Goal: Task Accomplishment & Management: Complete application form

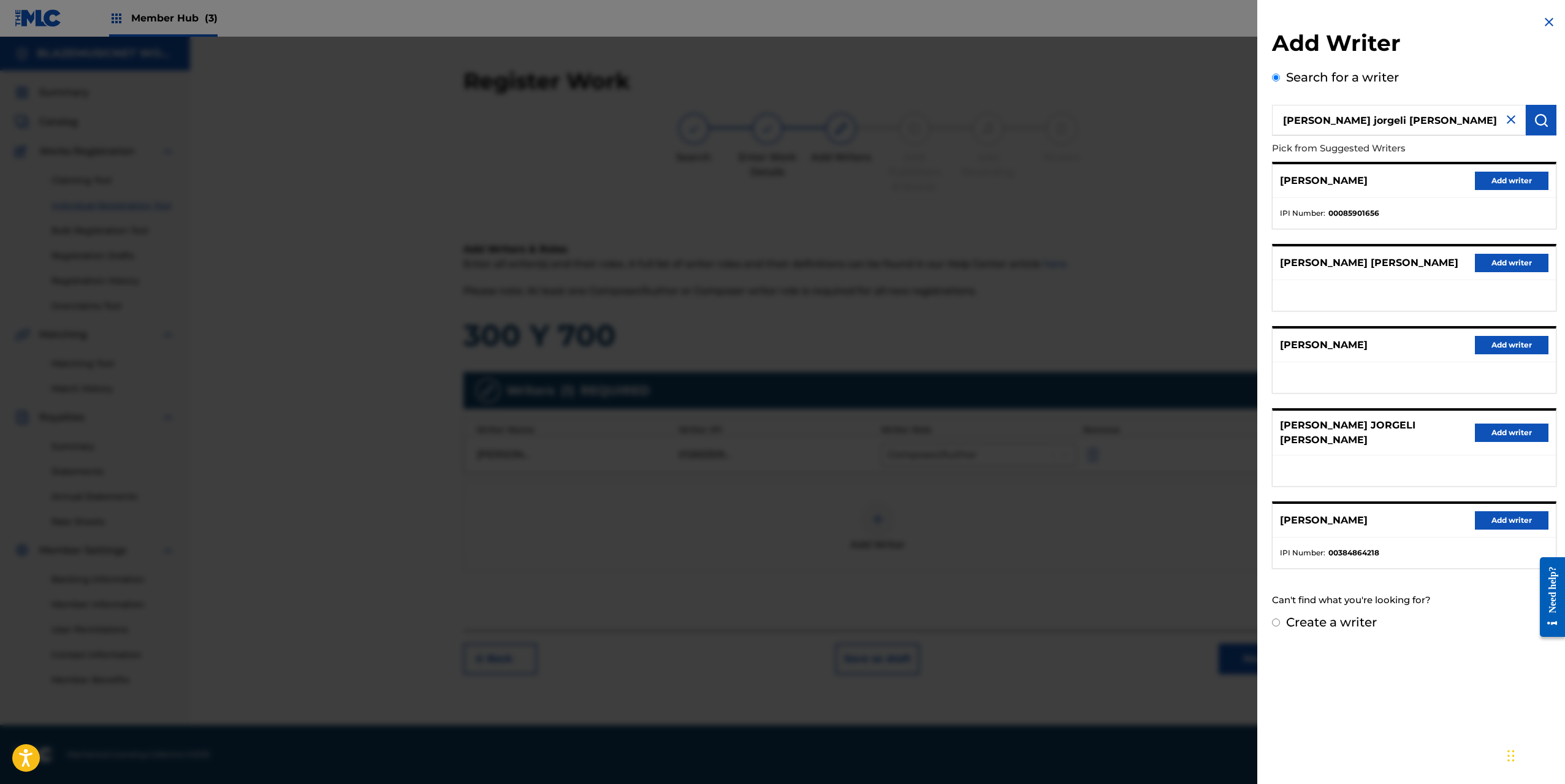
click at [1345, 621] on label "Create a writer" at bounding box center [1332, 622] width 91 height 15
radio input "true"
click at [1280, 621] on input "Create a writer" at bounding box center [1276, 622] width 8 height 8
radio input "false"
radio input "true"
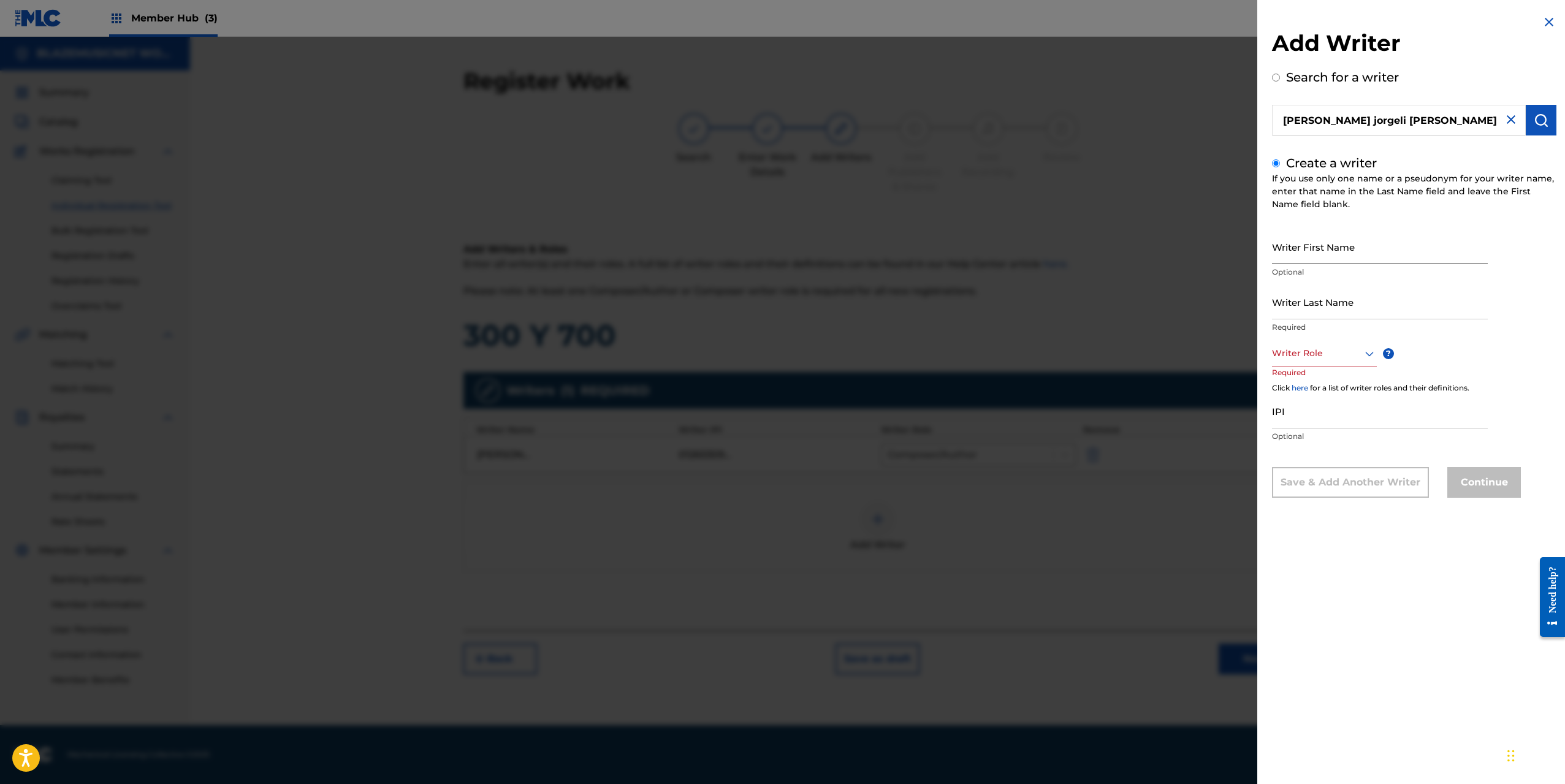
click at [1304, 245] on input "Writer First Name" at bounding box center [1380, 246] width 216 height 35
paste input "[PERSON_NAME] [PERSON_NAME]"
click at [1325, 259] on input "[PERSON_NAME] [PERSON_NAME]" at bounding box center [1380, 246] width 216 height 35
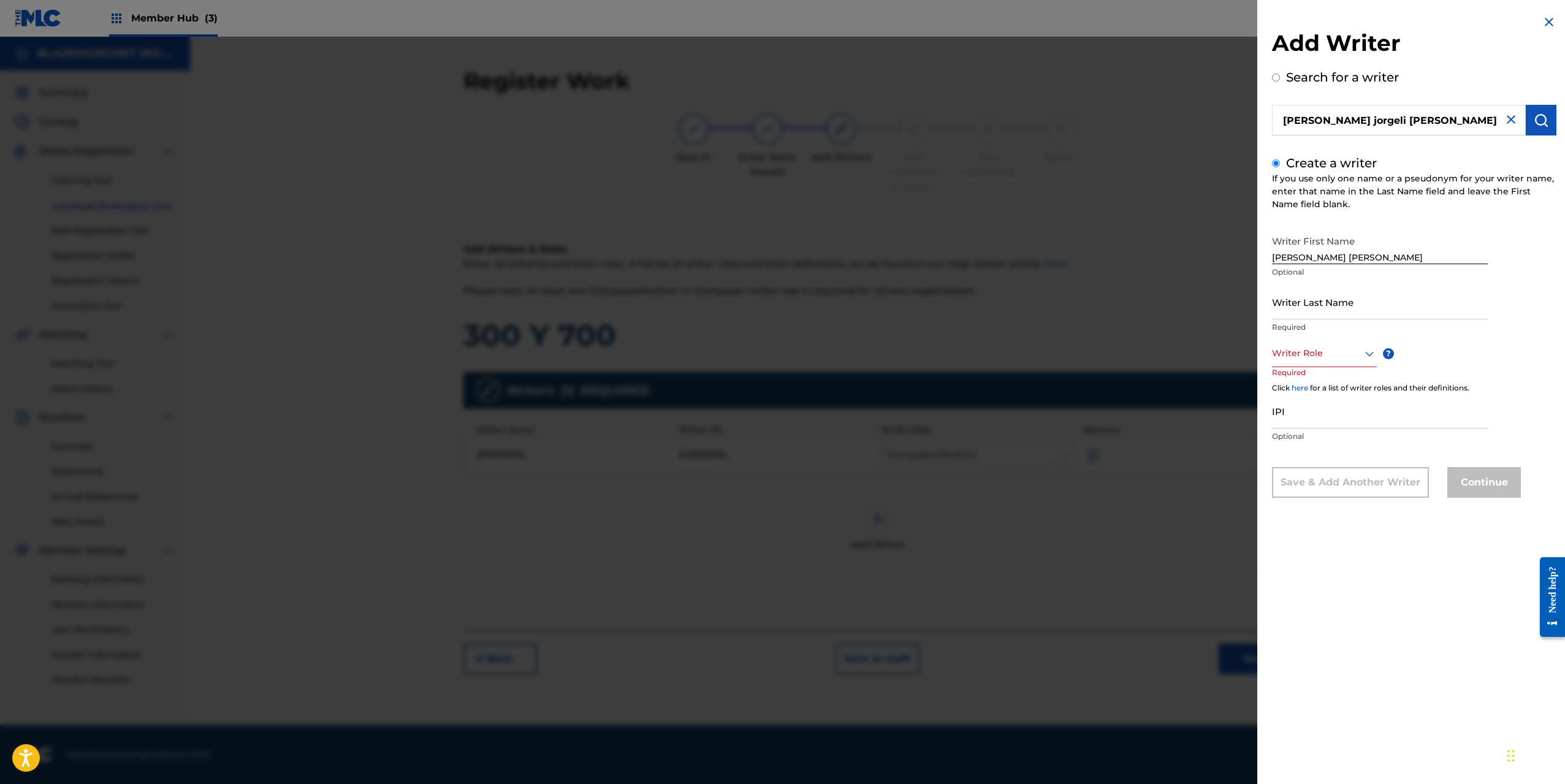
click at [1285, 258] on input "[PERSON_NAME] [PERSON_NAME]" at bounding box center [1380, 246] width 216 height 35
paste input "[PERSON_NAME] JORGELIS [PERSON_NAME]"
drag, startPoint x: 1353, startPoint y: 255, endPoint x: 1468, endPoint y: 256, distance: 115.0
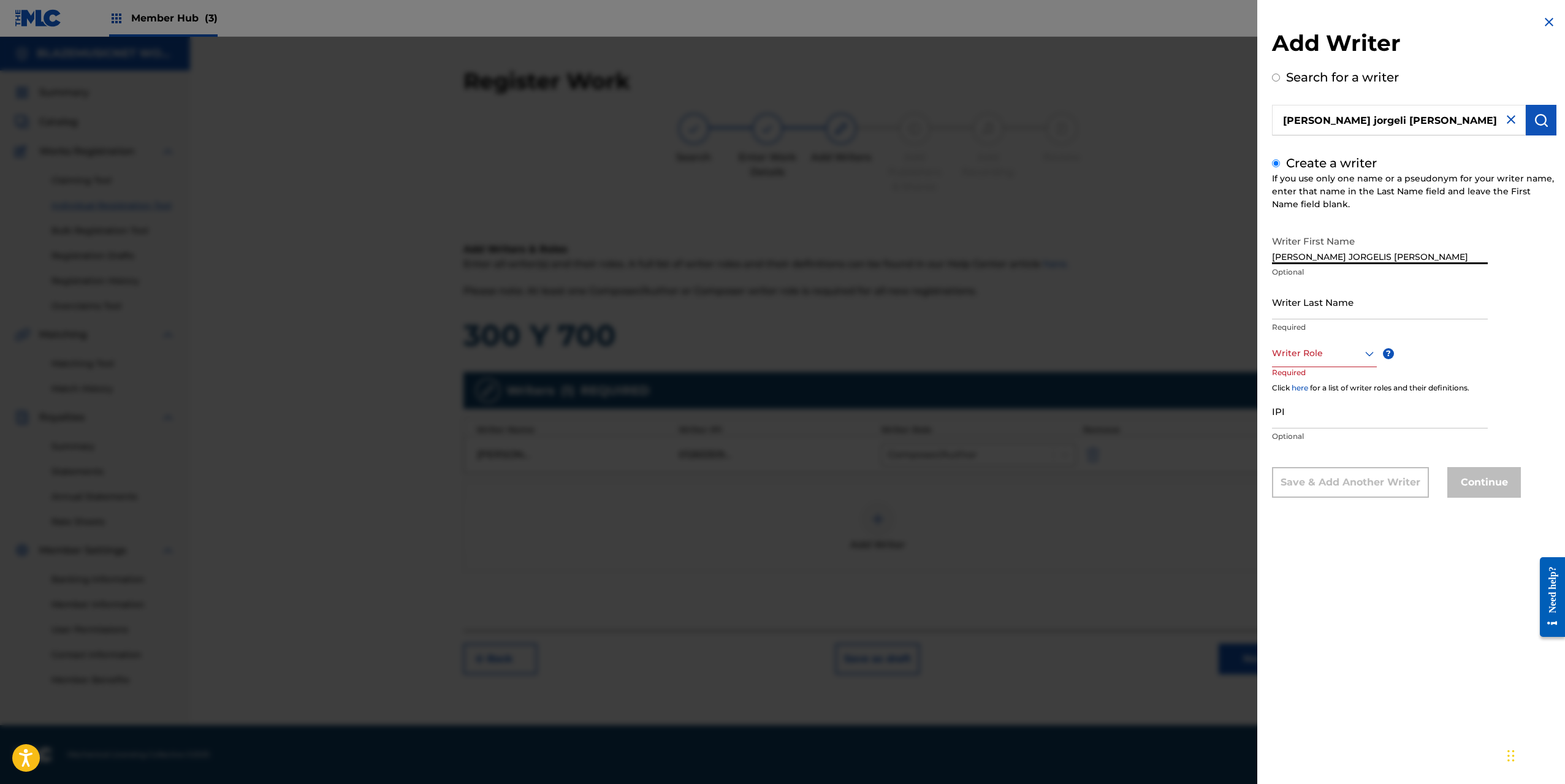
click at [1468, 256] on input "[PERSON_NAME] JORGELIS [PERSON_NAME]" at bounding box center [1380, 246] width 216 height 35
type input "[PERSON_NAME]"
click at [1326, 308] on input "Writer Last Name" at bounding box center [1380, 301] width 216 height 35
paste input "[PERSON_NAME] JORGELIS [PERSON_NAME]"
drag, startPoint x: 1358, startPoint y: 311, endPoint x: 1261, endPoint y: 318, distance: 97.3
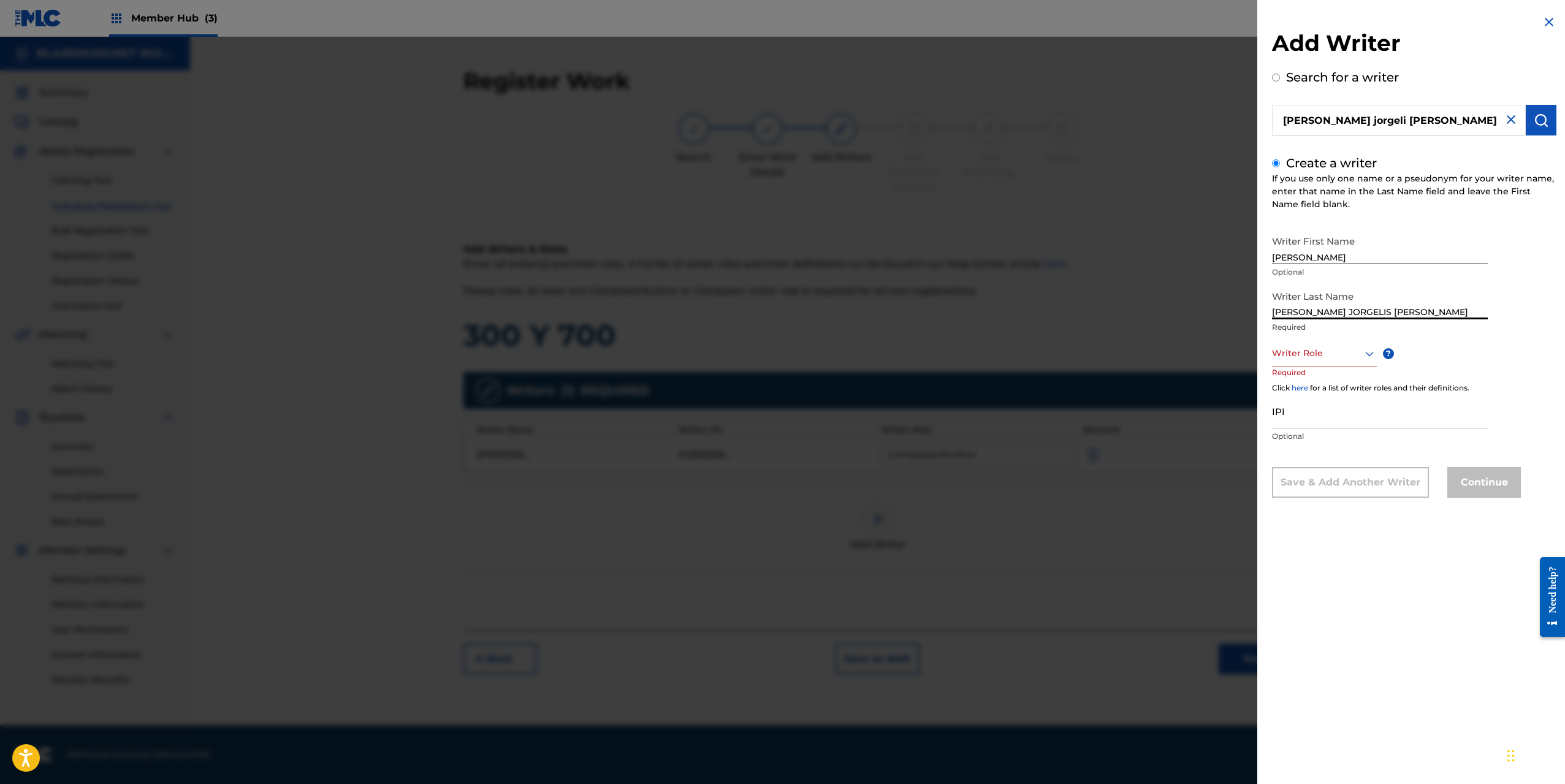
click at [1261, 318] on div "Add Writer Search for a writer [PERSON_NAME] jorgeli [PERSON_NAME] Create a wri…" at bounding box center [1413, 265] width 314 height 530
type input "[PERSON_NAME]"
click at [1302, 352] on div at bounding box center [1324, 353] width 105 height 15
click at [1300, 384] on div "Composer/Author" at bounding box center [1323, 381] width 103 height 27
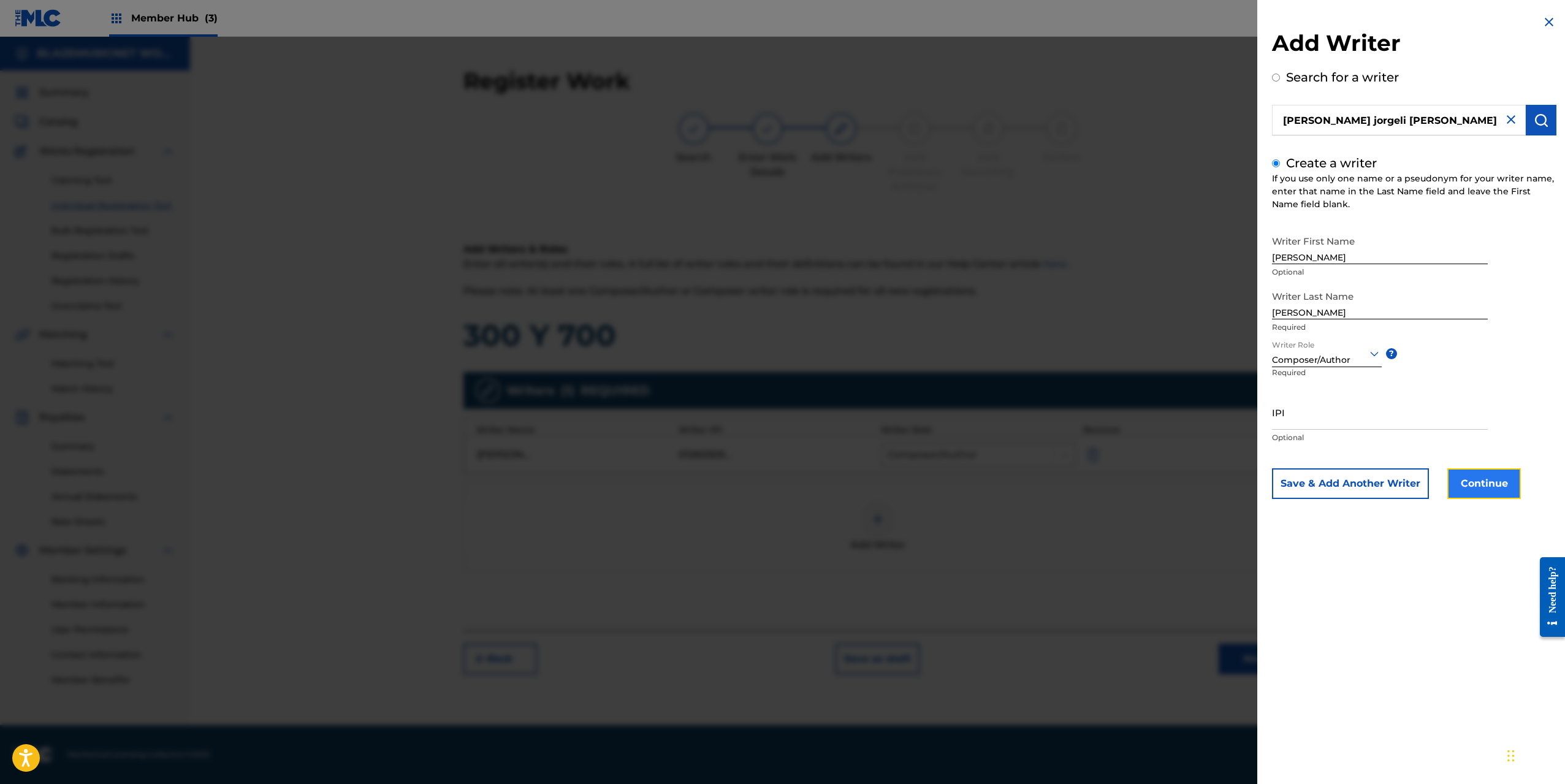
click at [1481, 480] on button "Continue" at bounding box center [1484, 483] width 74 height 30
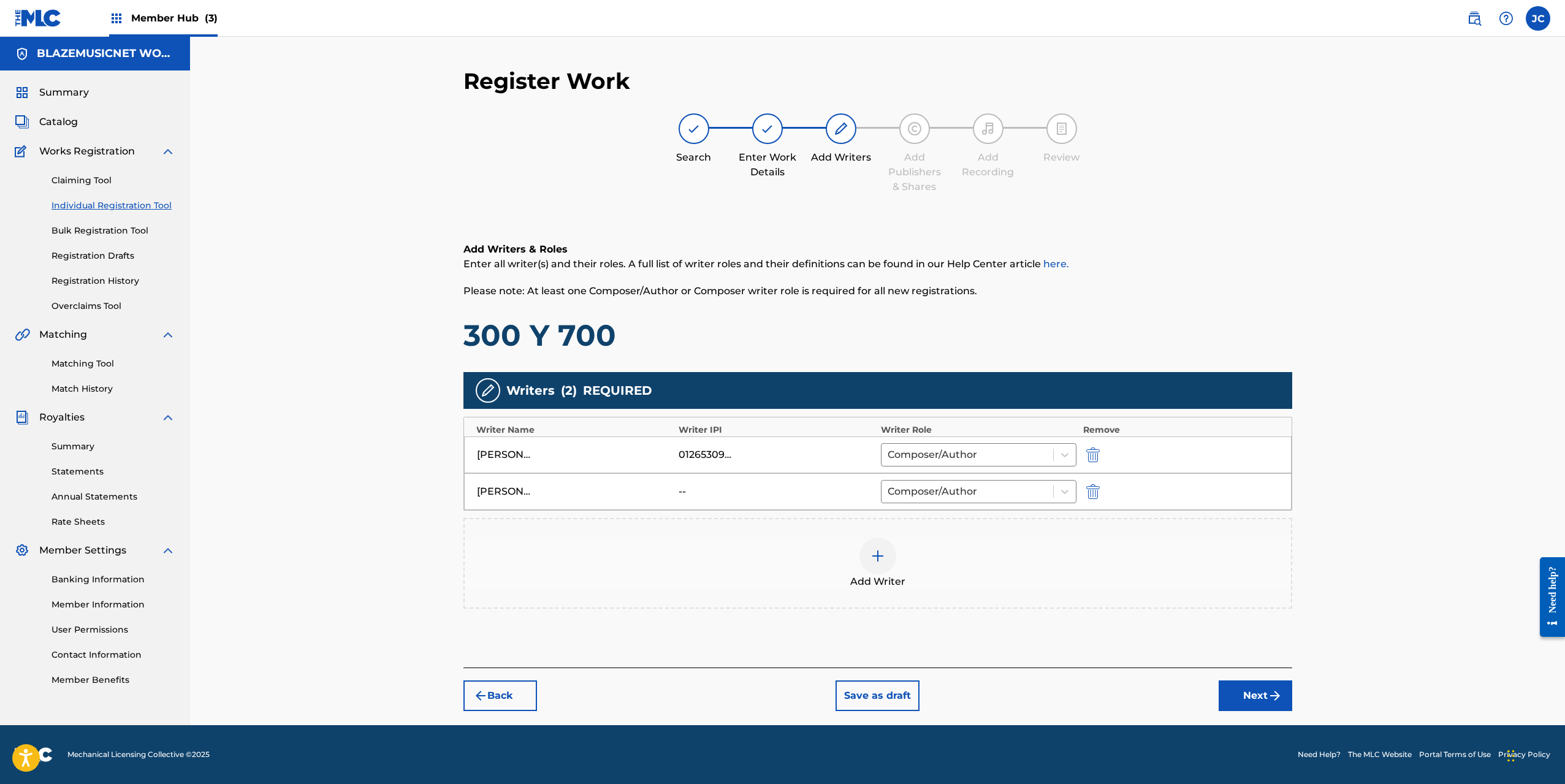
click at [896, 553] on div "Add Writer" at bounding box center [878, 563] width 826 height 51
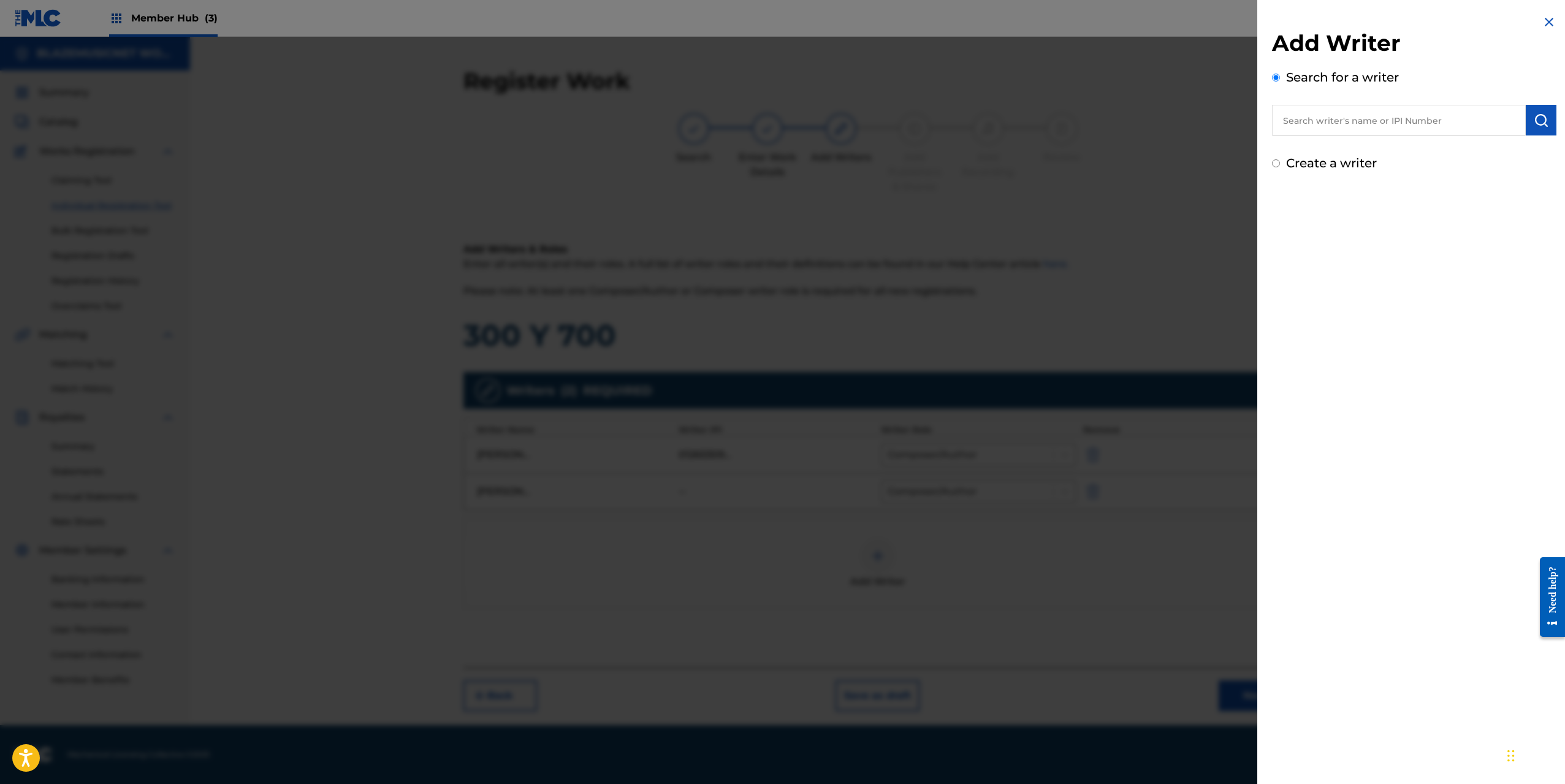
click at [1311, 112] on input "text" at bounding box center [1399, 120] width 254 height 30
type input "01135957146"
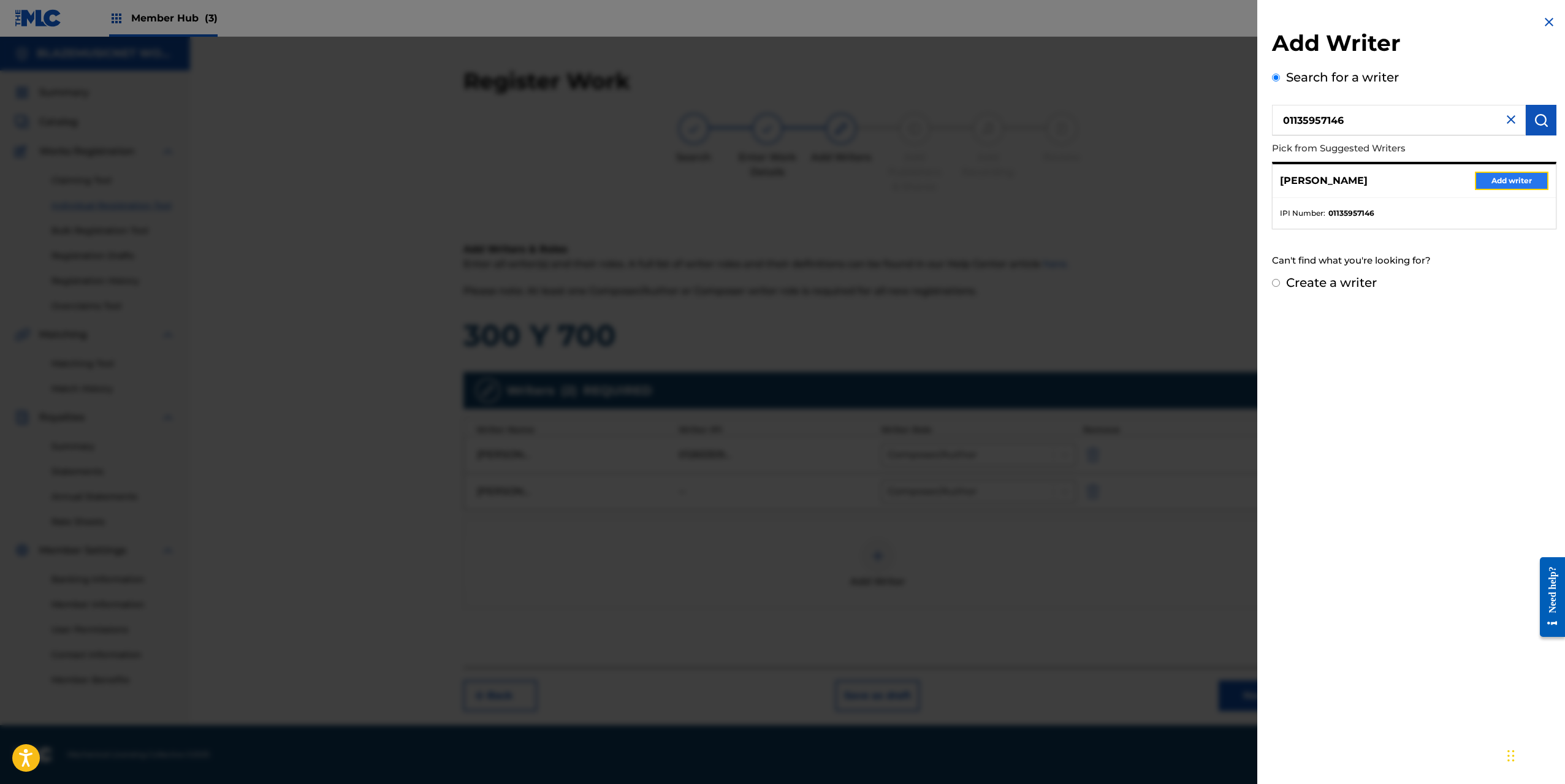
click at [1493, 180] on button "Add writer" at bounding box center [1512, 180] width 74 height 18
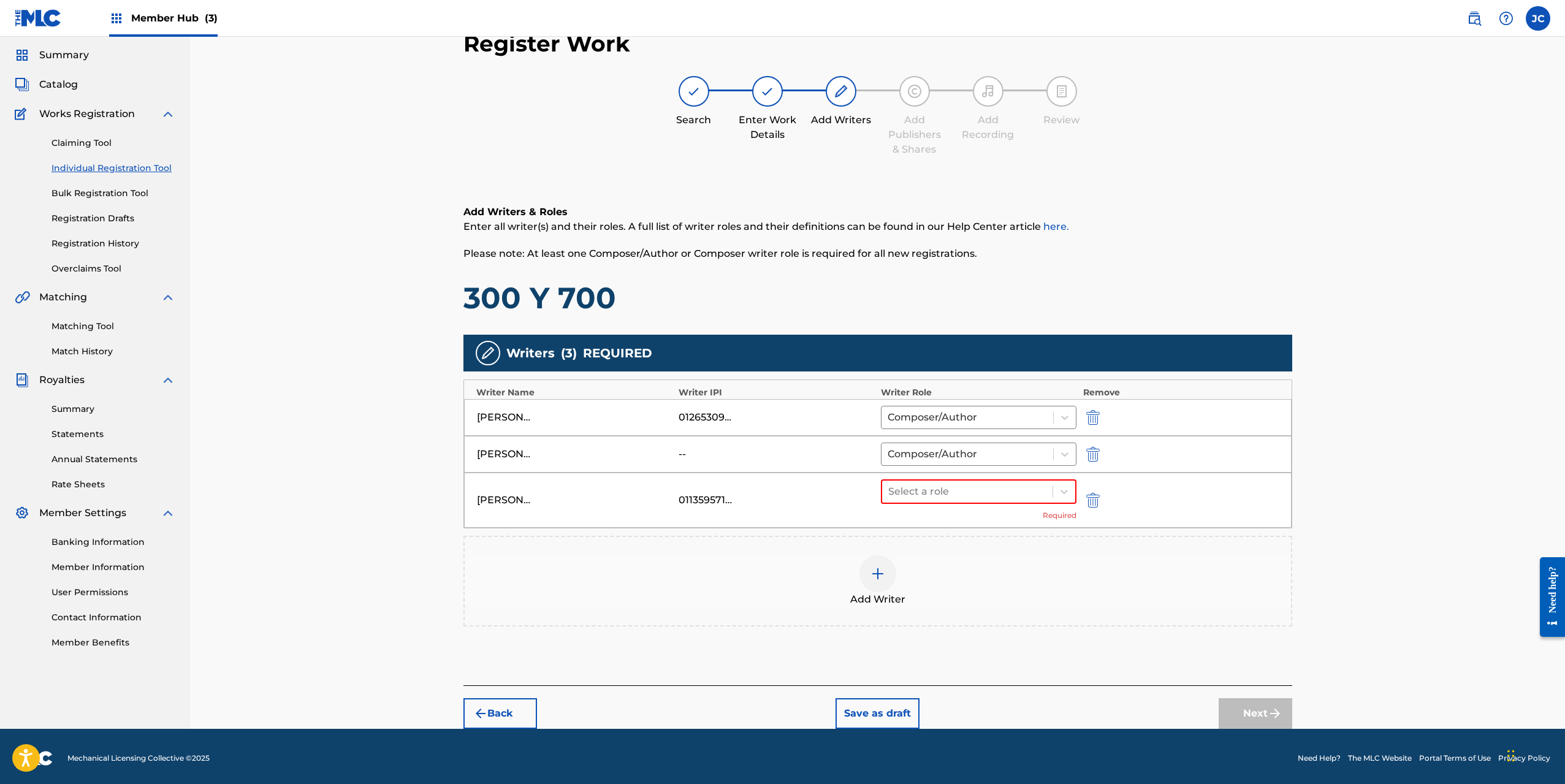
scroll to position [41, 0]
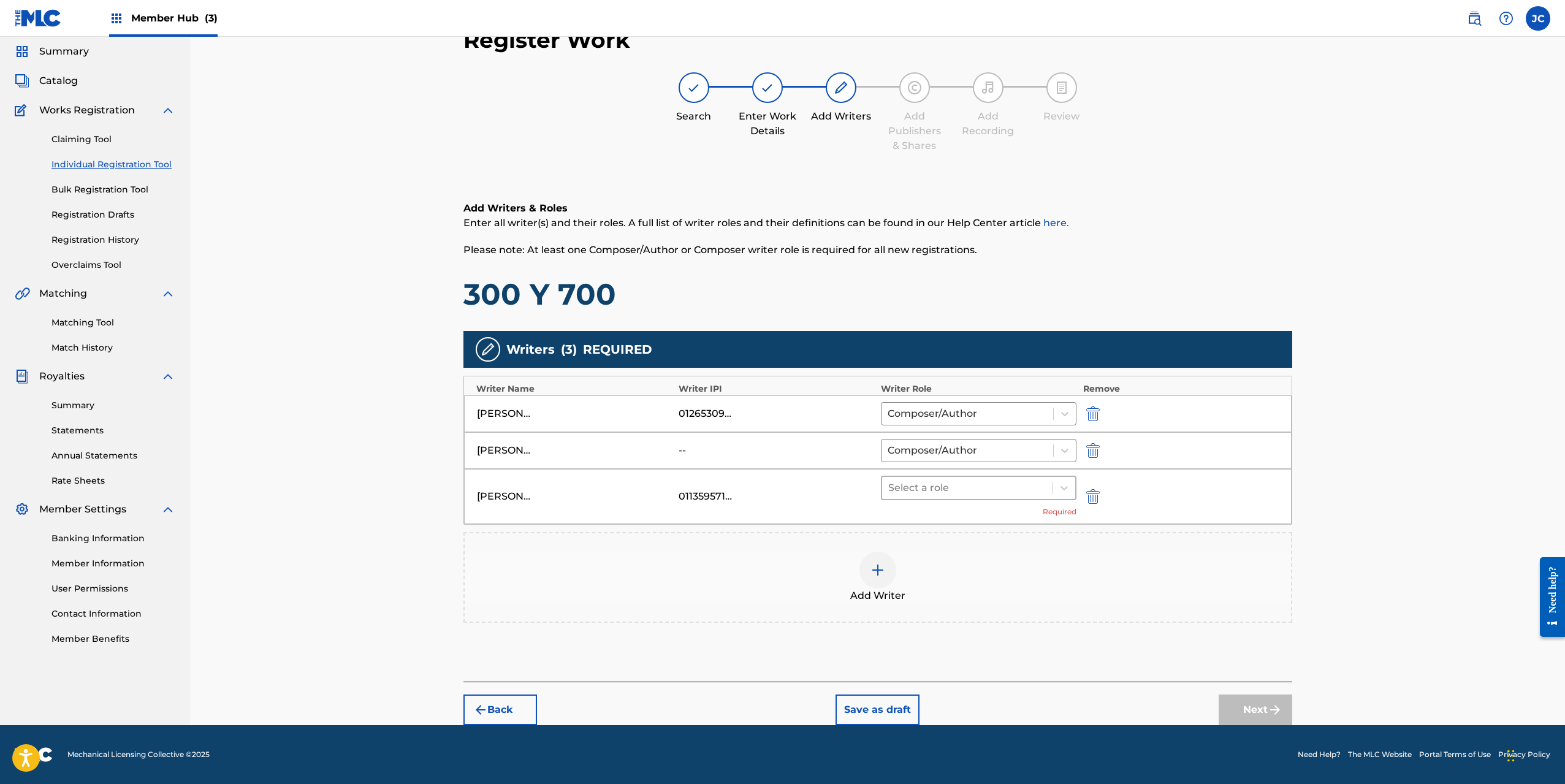
click at [943, 484] on div at bounding box center [968, 488] width 159 height 17
click at [934, 614] on div "Composer" at bounding box center [979, 617] width 196 height 25
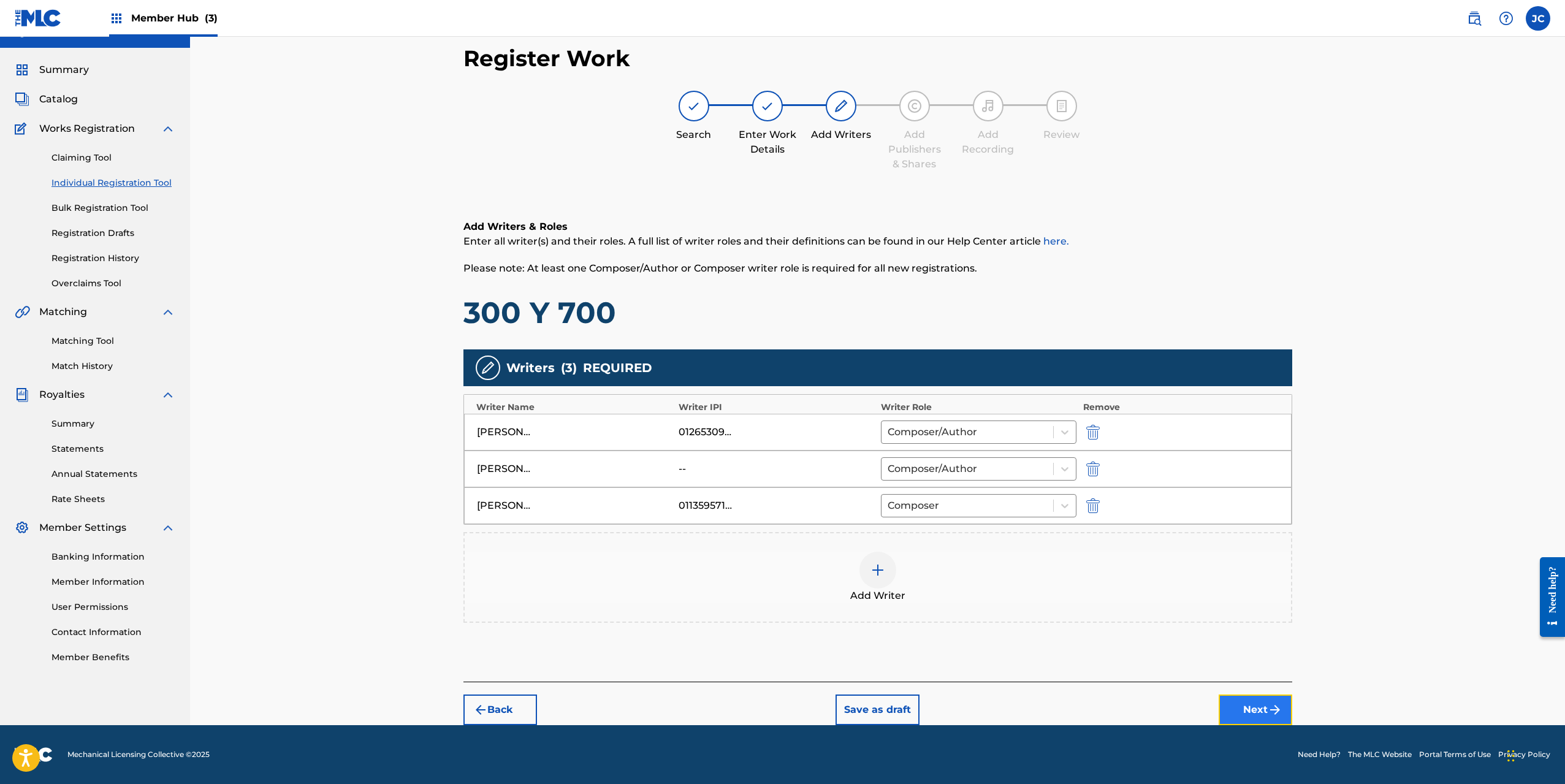
click at [1248, 710] on button "Next" at bounding box center [1255, 709] width 74 height 30
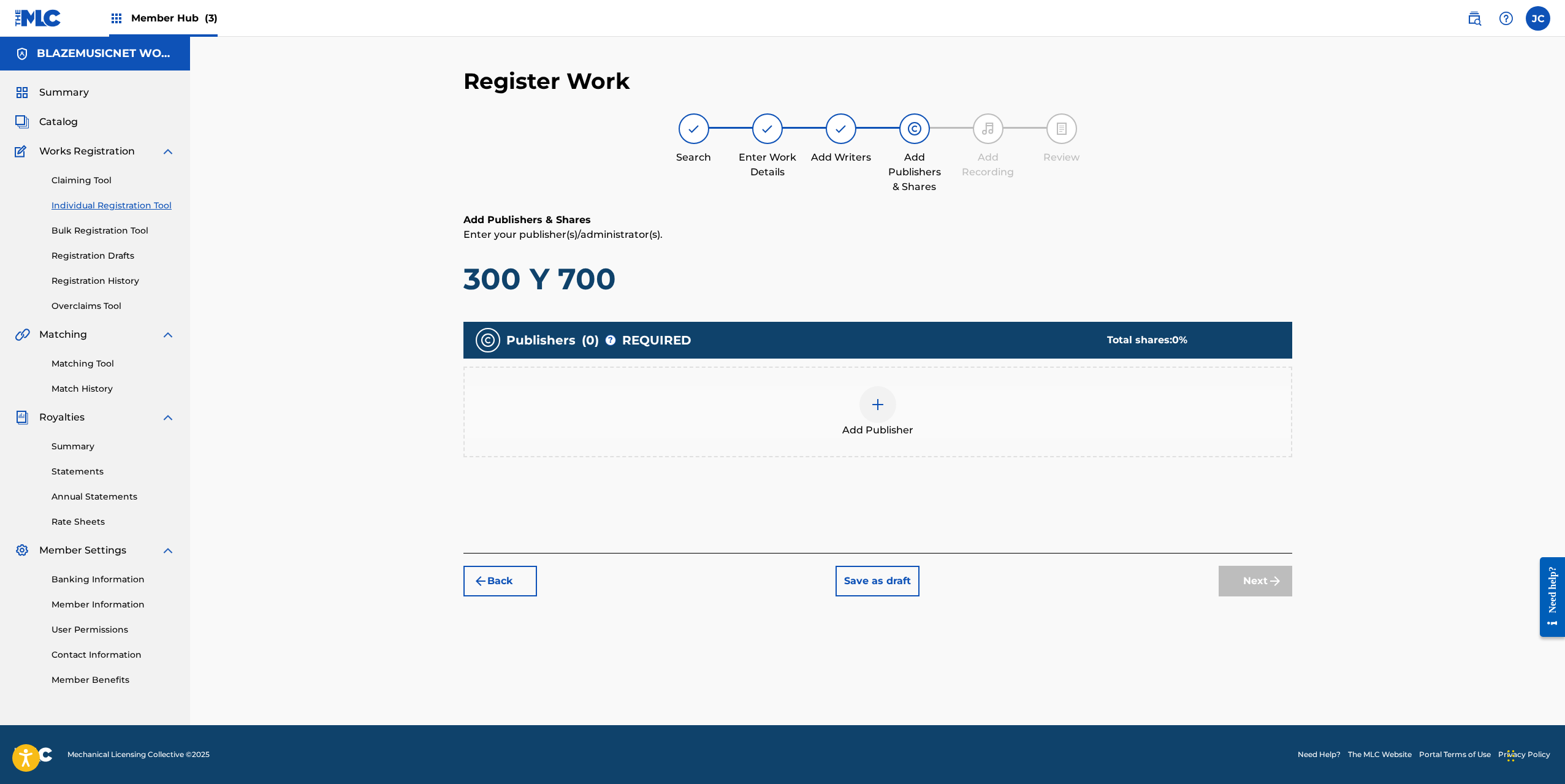
scroll to position [0, 0]
click at [897, 411] on div "Add Publisher" at bounding box center [878, 412] width 826 height 51
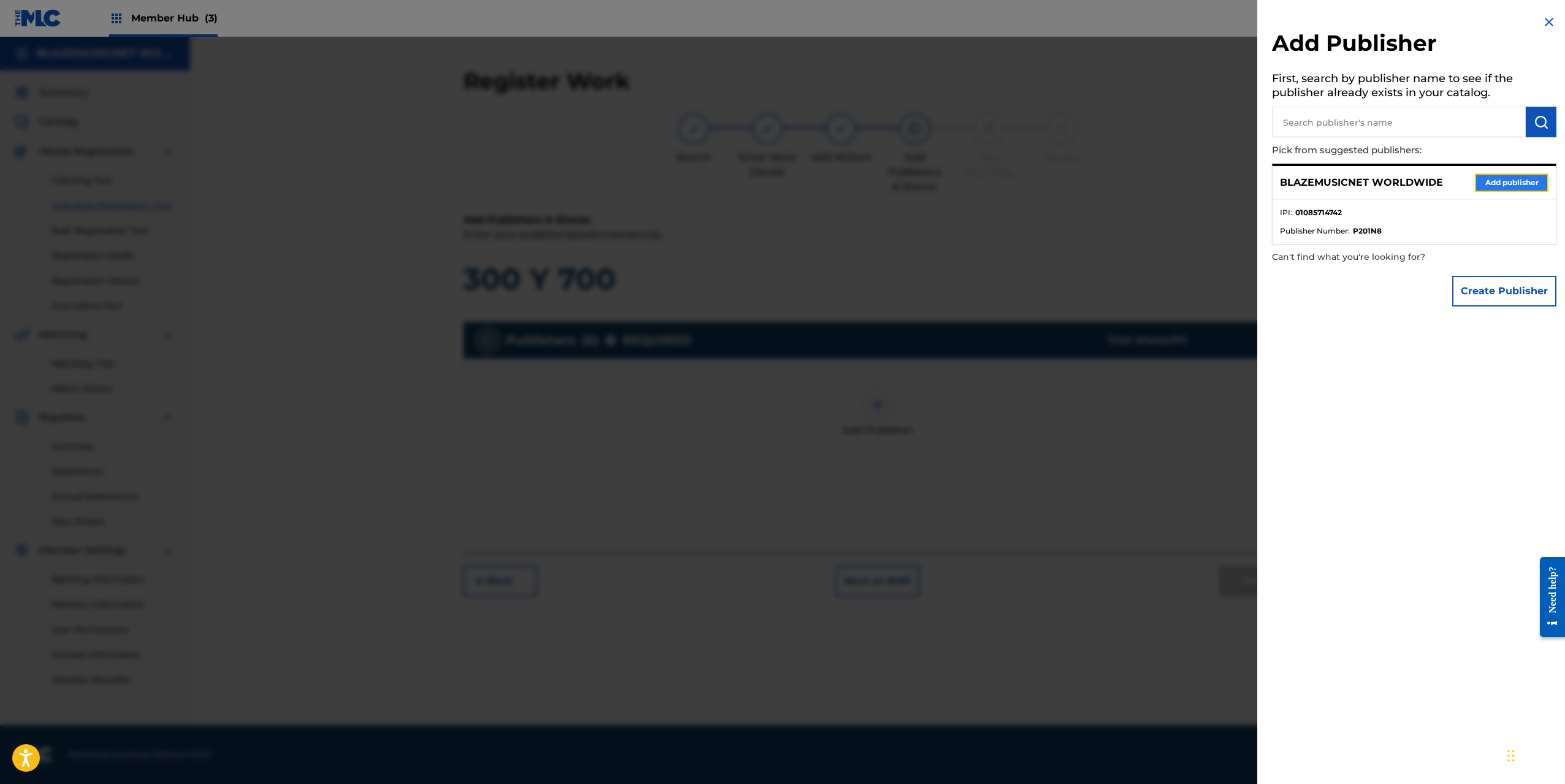
click at [1509, 185] on button "Add publisher" at bounding box center [1512, 182] width 74 height 18
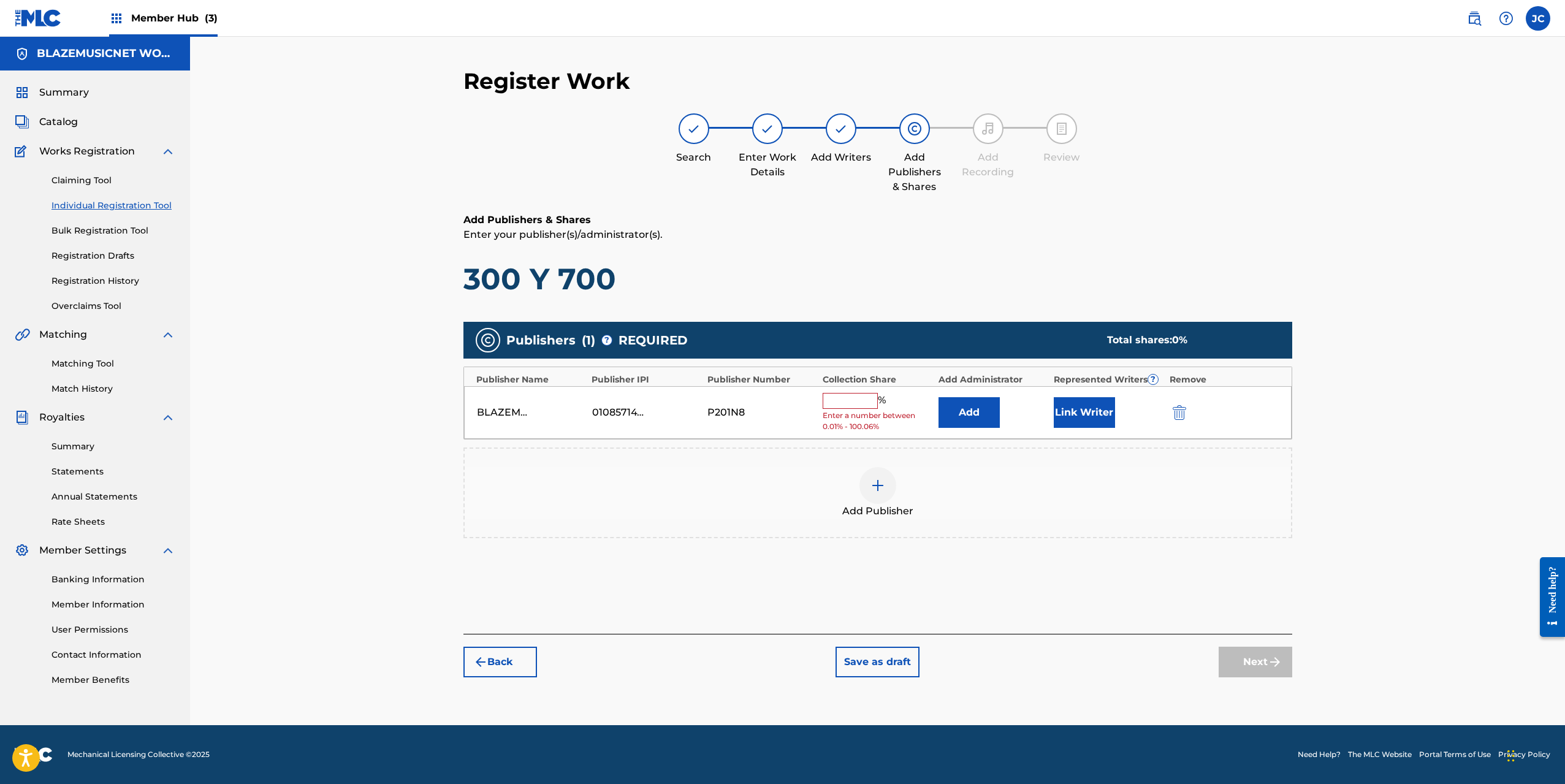
click at [862, 393] on input "text" at bounding box center [850, 401] width 55 height 16
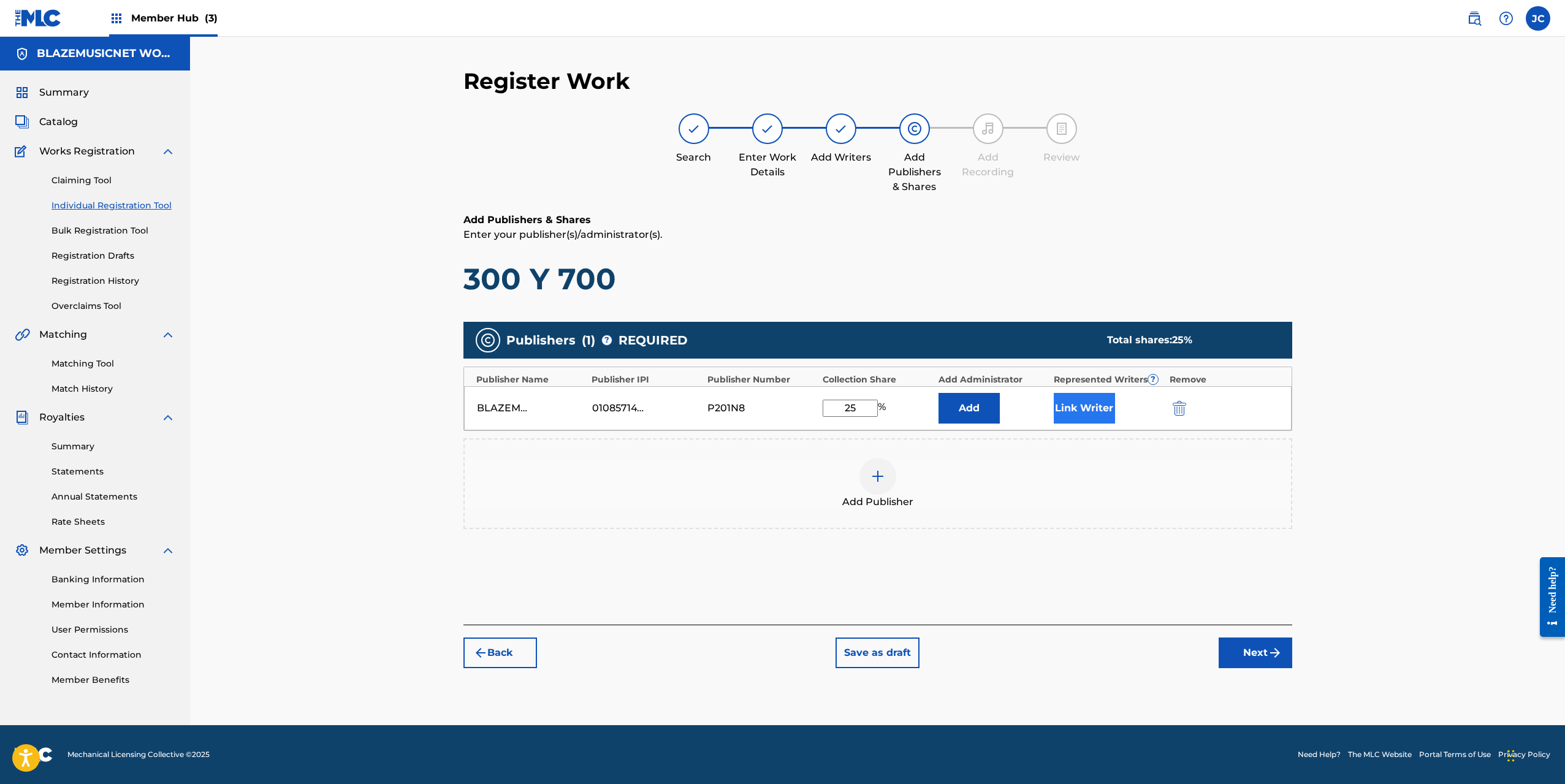
type input "25"
click at [1106, 411] on button "Link Writer" at bounding box center [1084, 408] width 62 height 30
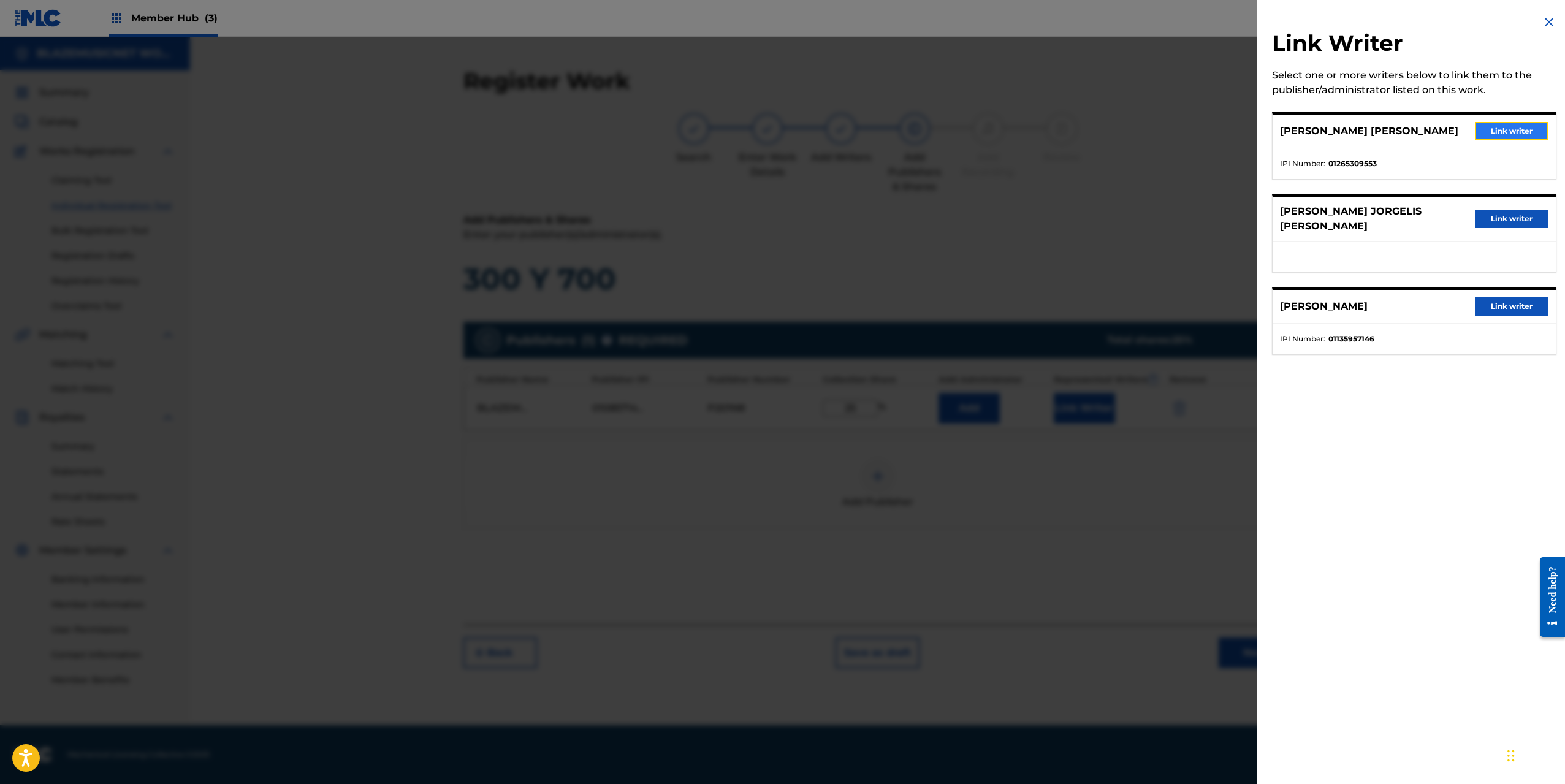
click at [1491, 130] on button "Link writer" at bounding box center [1512, 131] width 74 height 18
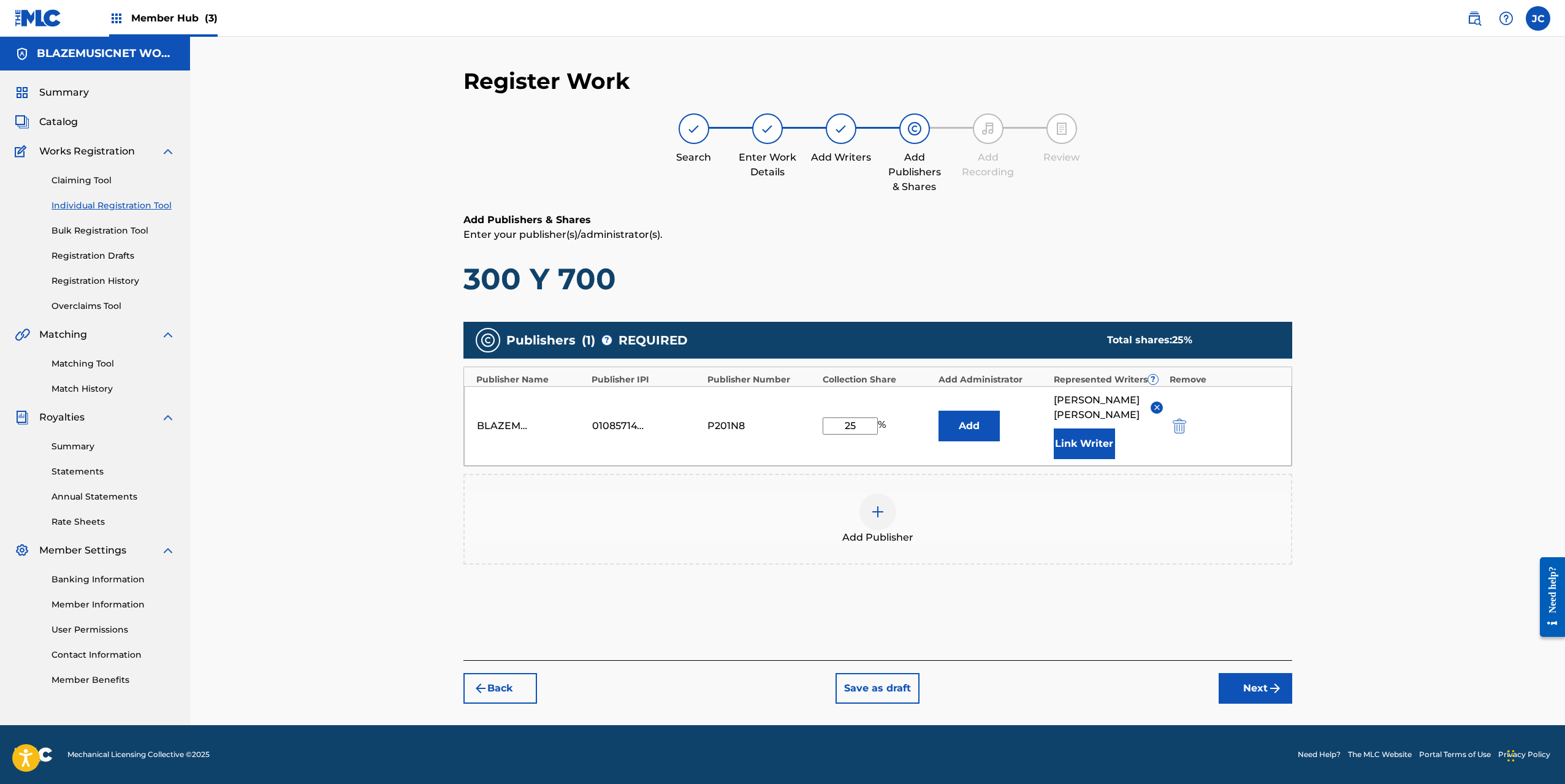
scroll to position [8, 0]
click at [1270, 695] on img "submit" at bounding box center [1275, 688] width 15 height 15
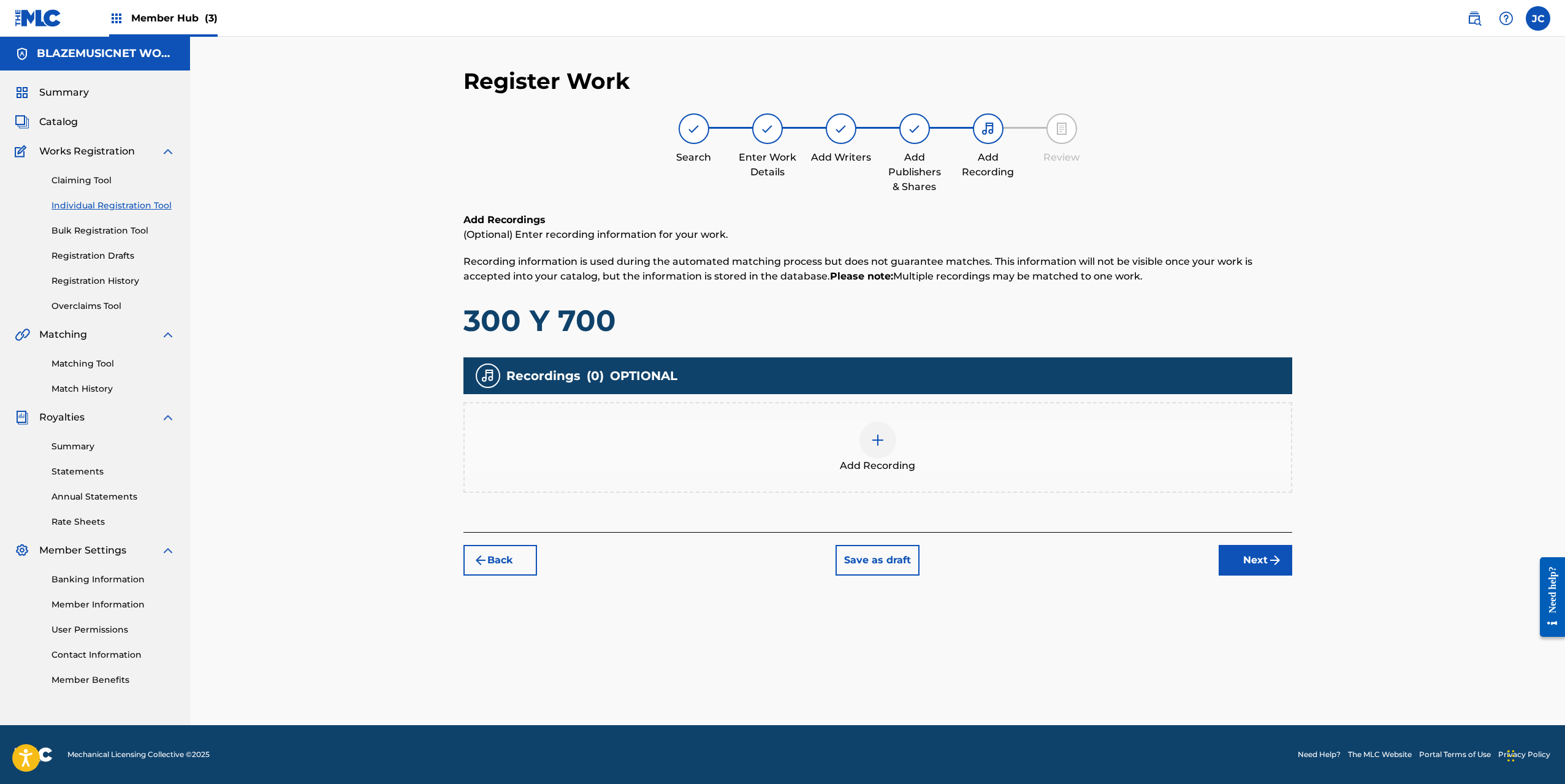
scroll to position [0, 0]
click at [864, 432] on div at bounding box center [877, 439] width 37 height 37
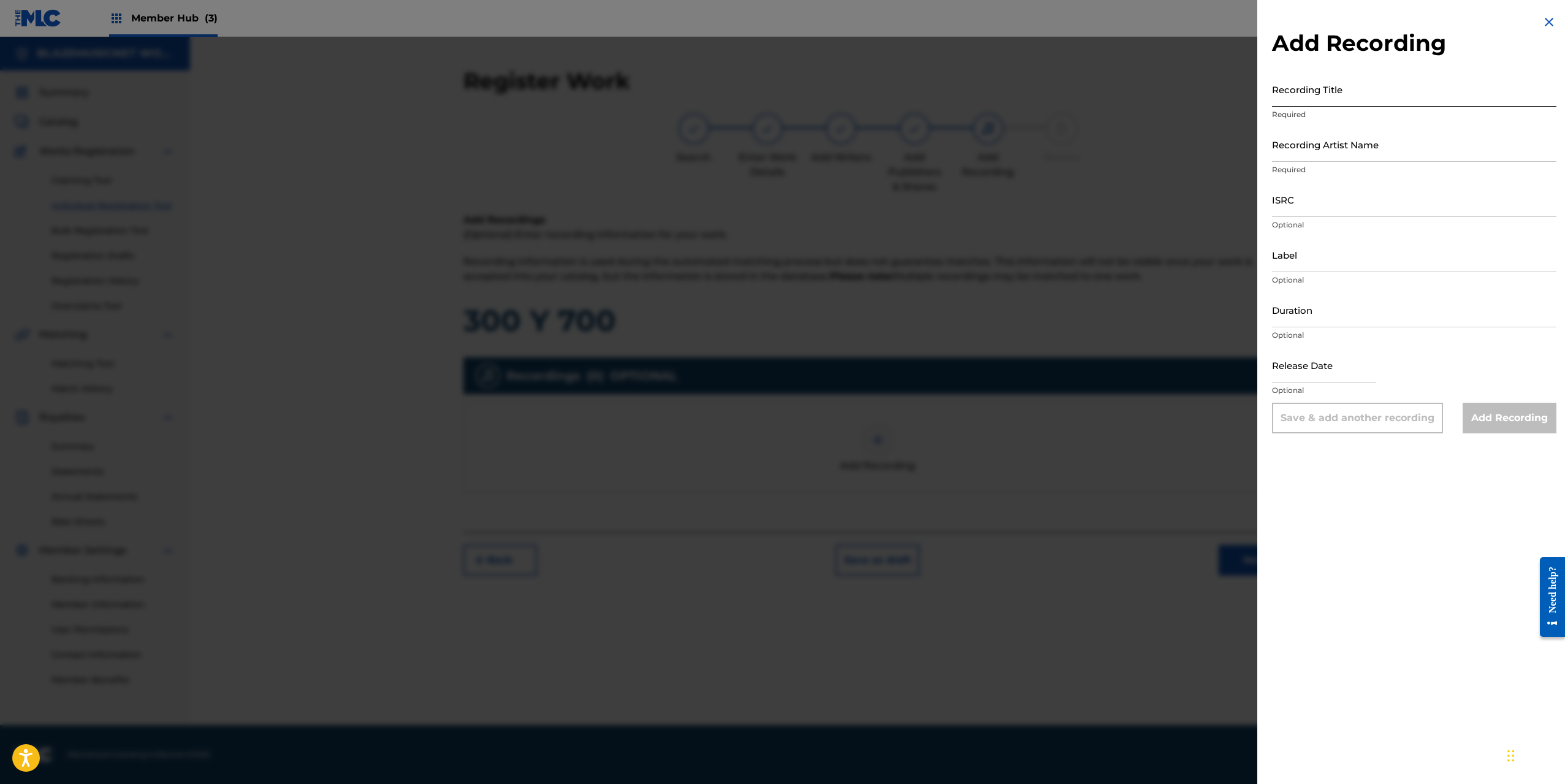
click at [1295, 88] on input "Recording Title" at bounding box center [1414, 89] width 284 height 35
type input "300 Y 700"
click at [1300, 141] on input "Recording Artist Name" at bounding box center [1414, 144] width 284 height 35
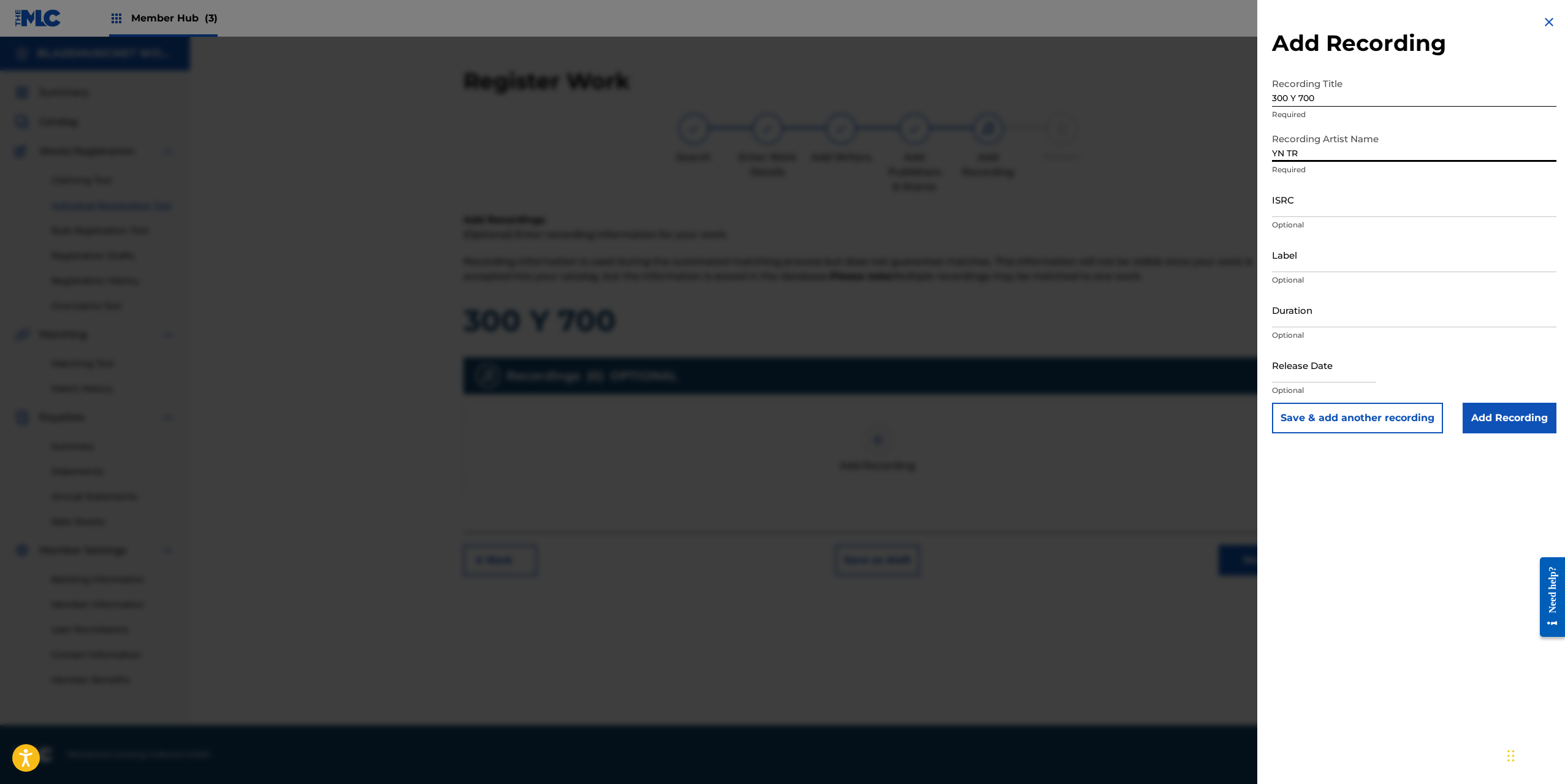
type input "YN TRICKYY"
click at [1312, 207] on input "ISRC" at bounding box center [1414, 199] width 284 height 35
click at [1297, 202] on input "ISRC" at bounding box center [1414, 199] width 284 height 35
paste input "QZTL92547798"
type input "QZTL92547798"
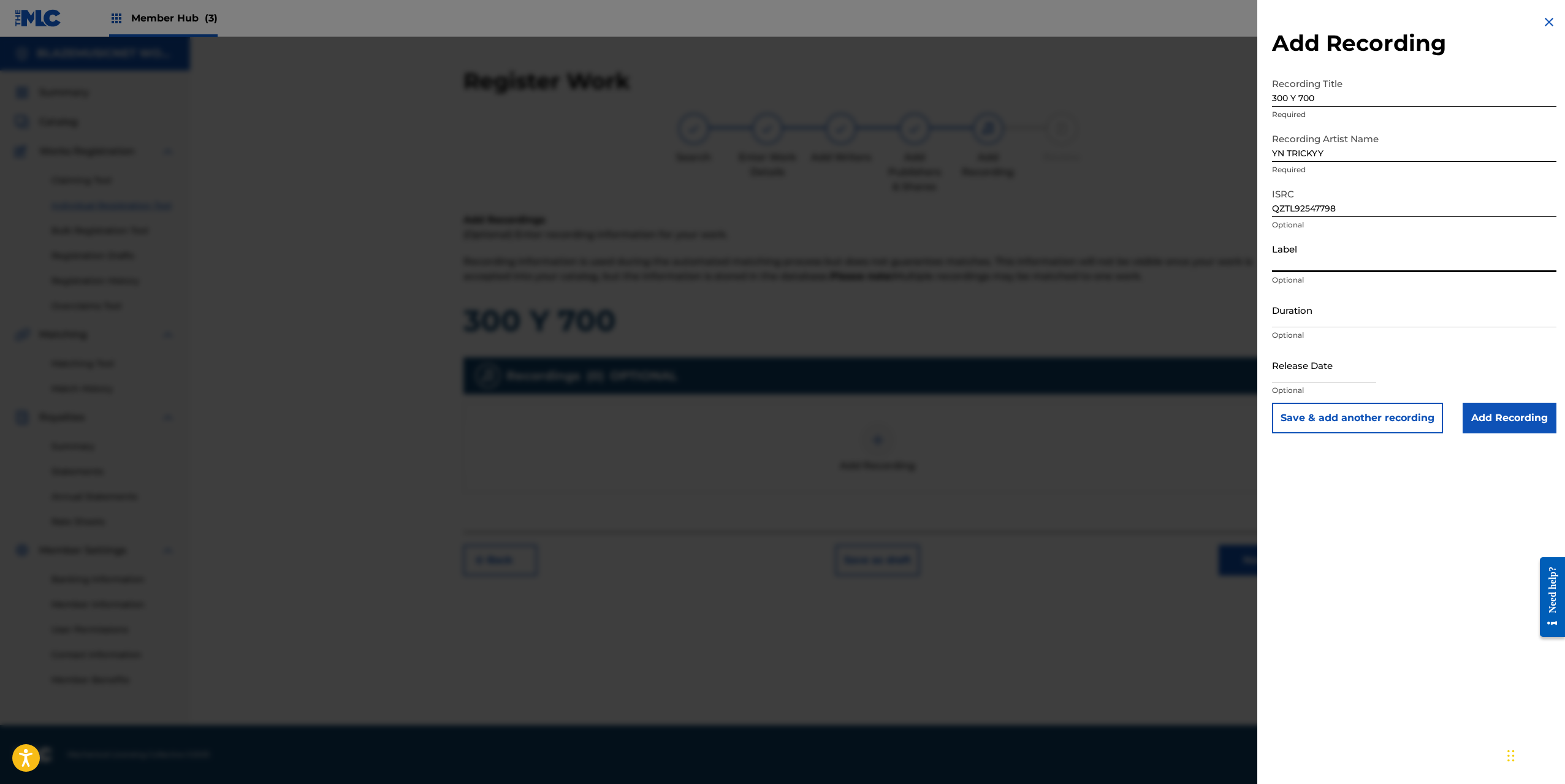
click at [1308, 261] on input "Label" at bounding box center [1414, 254] width 284 height 35
type input "[DOMAIN_NAME]"
click at [1291, 319] on input "Duration" at bounding box center [1414, 310] width 284 height 35
type input "02:14"
click at [1295, 377] on input "text" at bounding box center [1324, 365] width 104 height 35
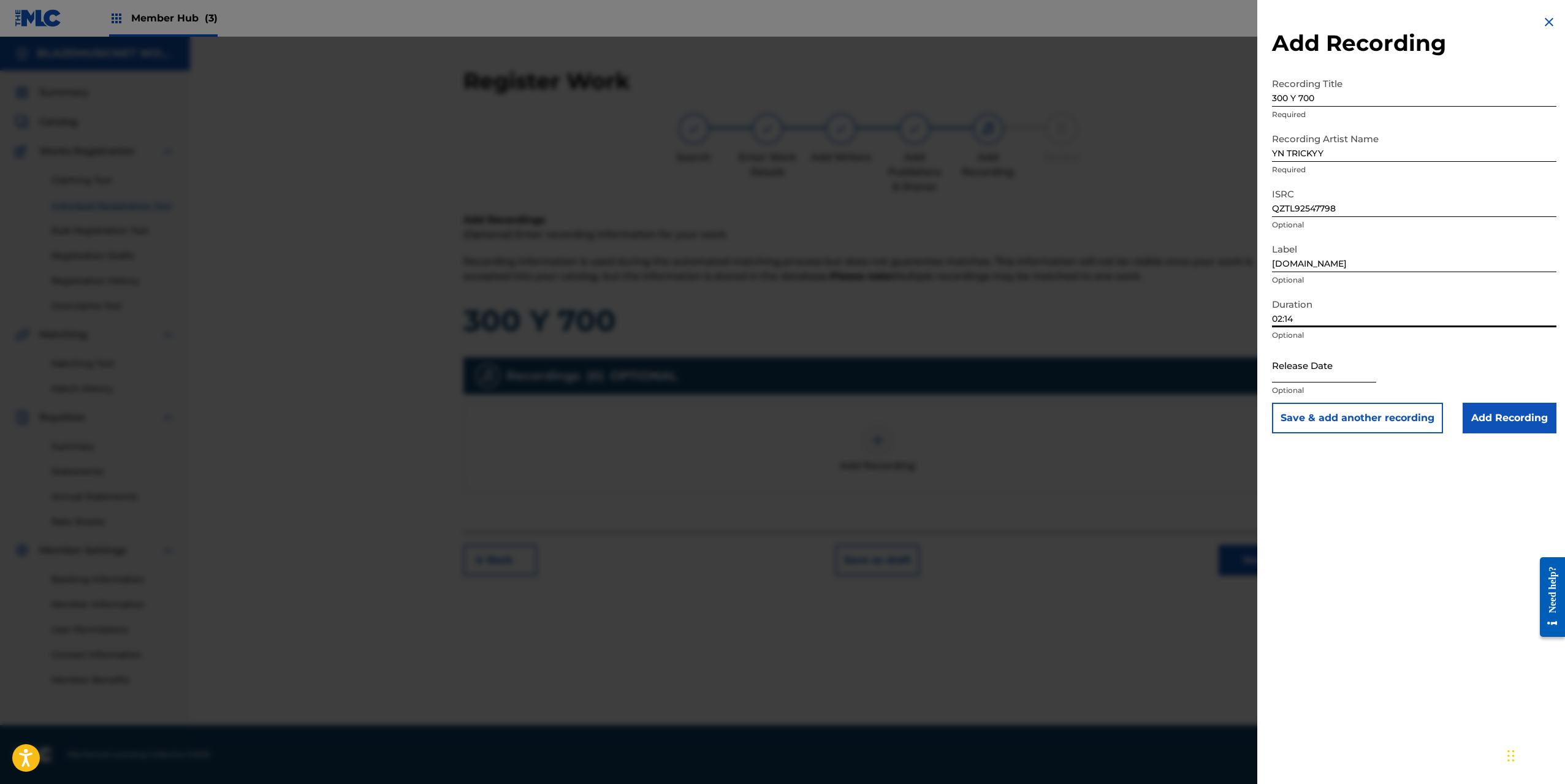
select select "8"
select select "2025"
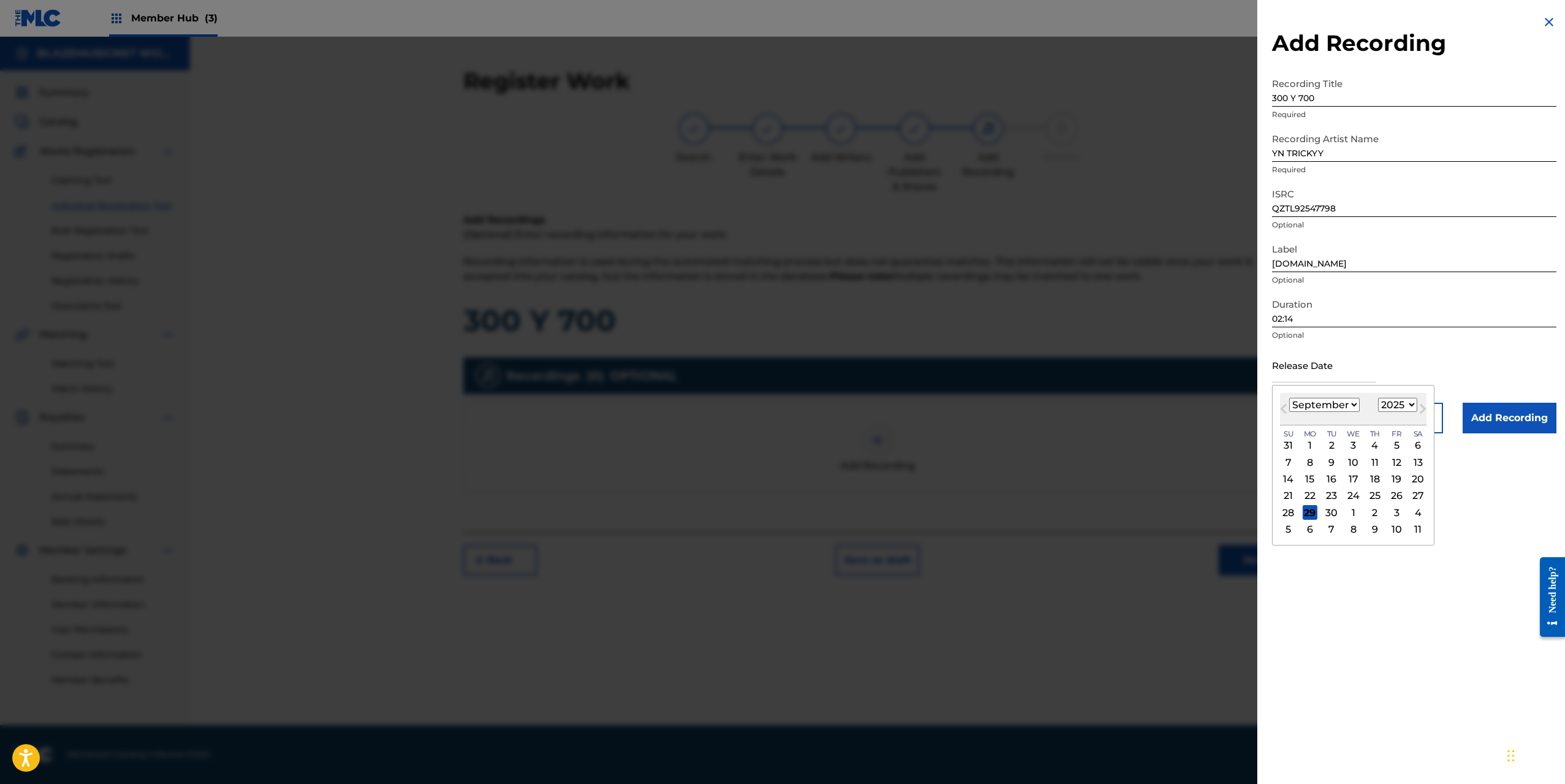
click at [1299, 407] on select "January February March April May June July August September October November De…" at bounding box center [1324, 404] width 70 height 14
select select "7"
click at [1289, 398] on select "January February March April May June July August September October November De…" at bounding box center [1324, 404] width 70 height 14
click at [1397, 475] on div "15" at bounding box center [1396, 479] width 15 height 15
type input "[DATE]"
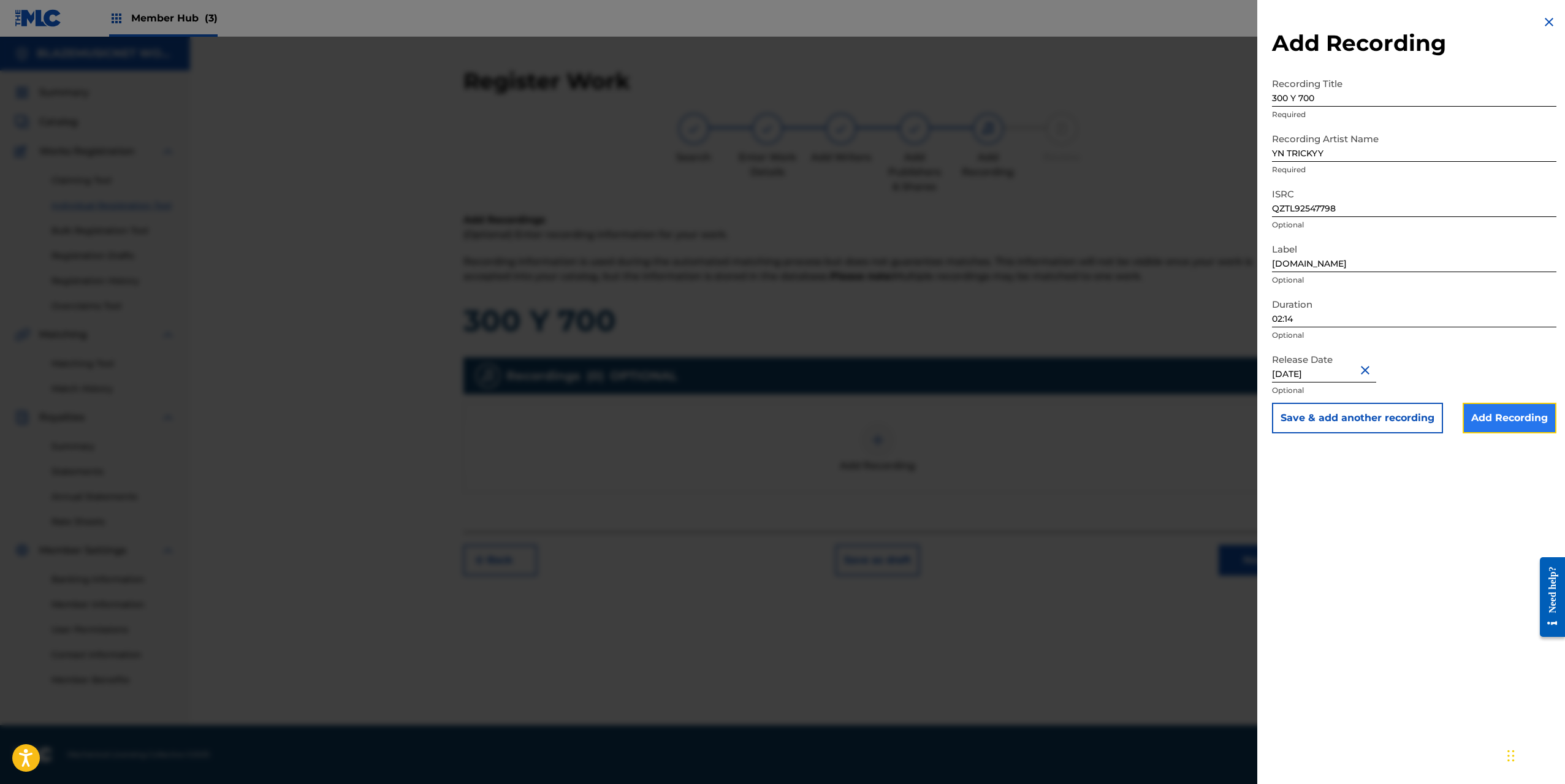
click at [1514, 416] on input "Add Recording" at bounding box center [1509, 418] width 94 height 30
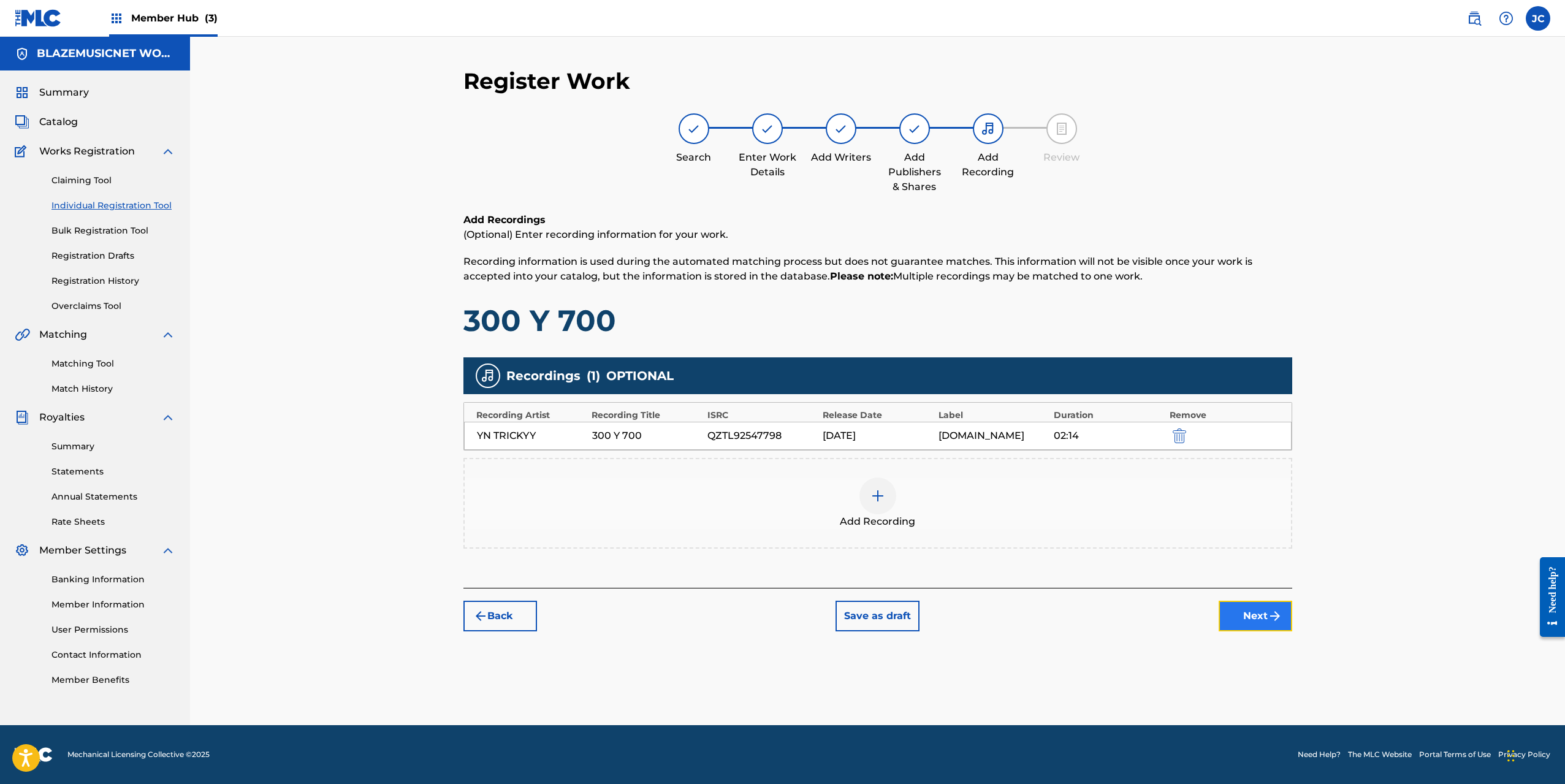
click at [1262, 612] on button "Next" at bounding box center [1255, 615] width 74 height 30
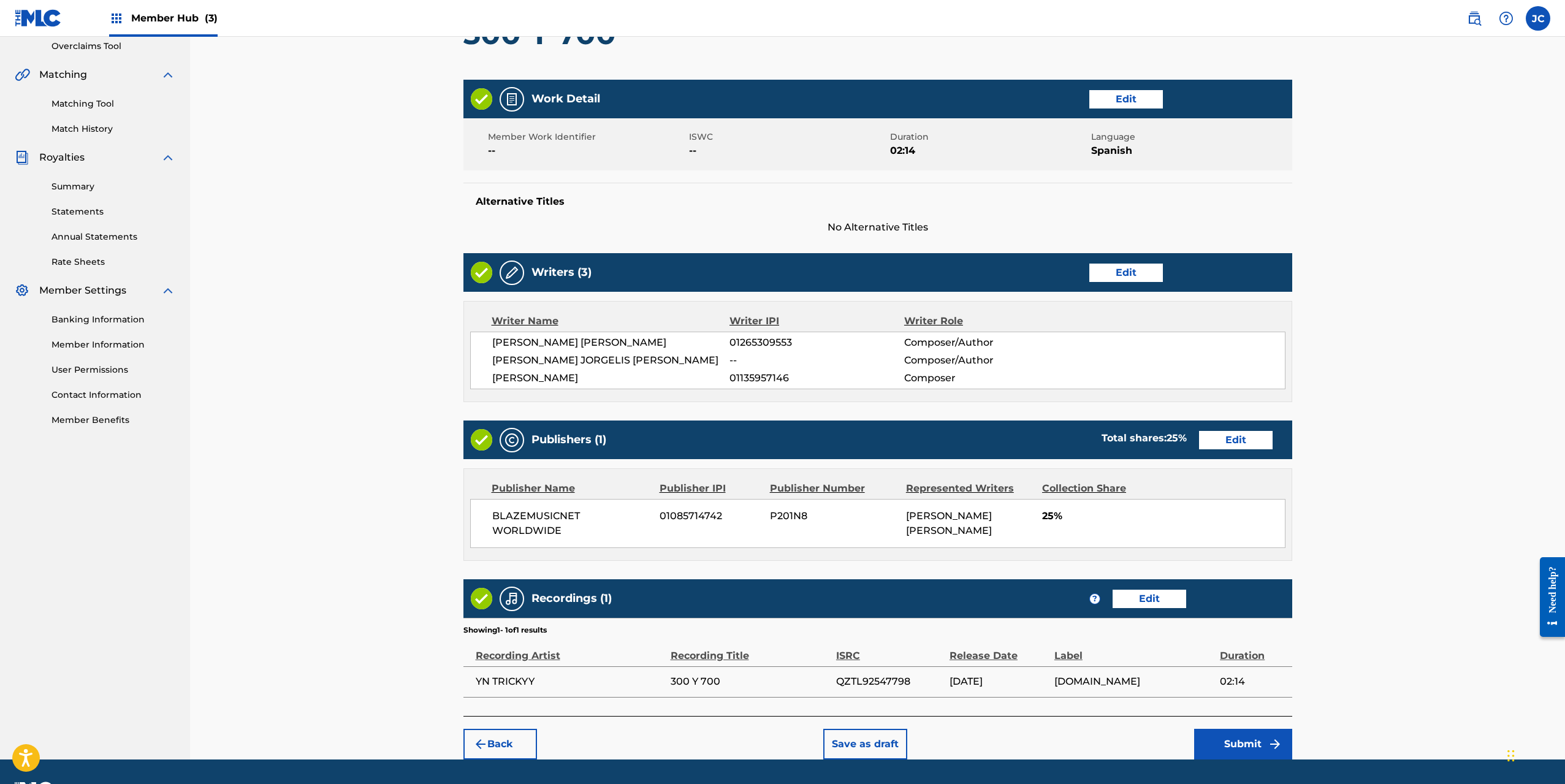
scroll to position [294, 0]
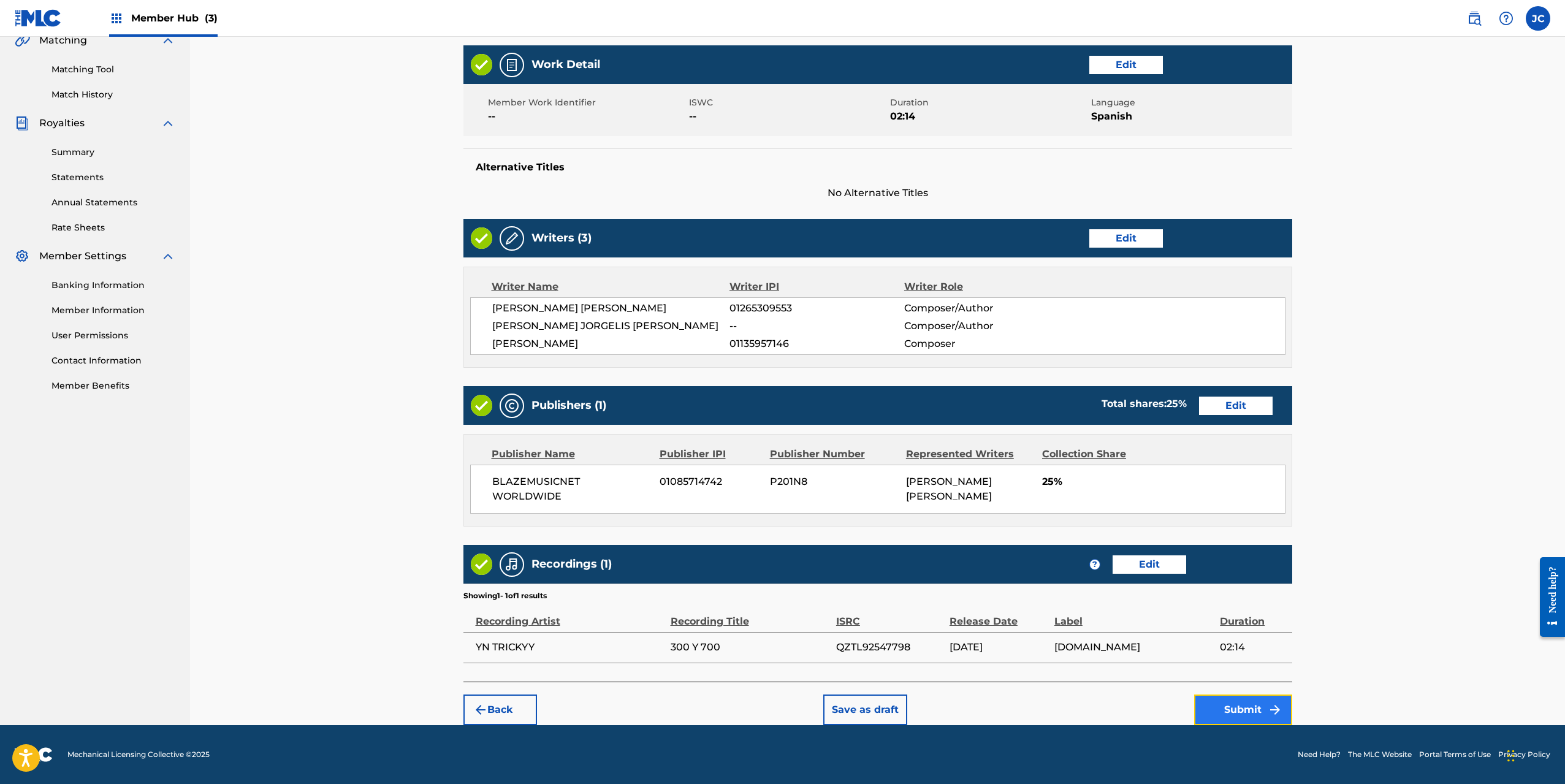
click at [1235, 710] on button "Submit" at bounding box center [1244, 709] width 99 height 30
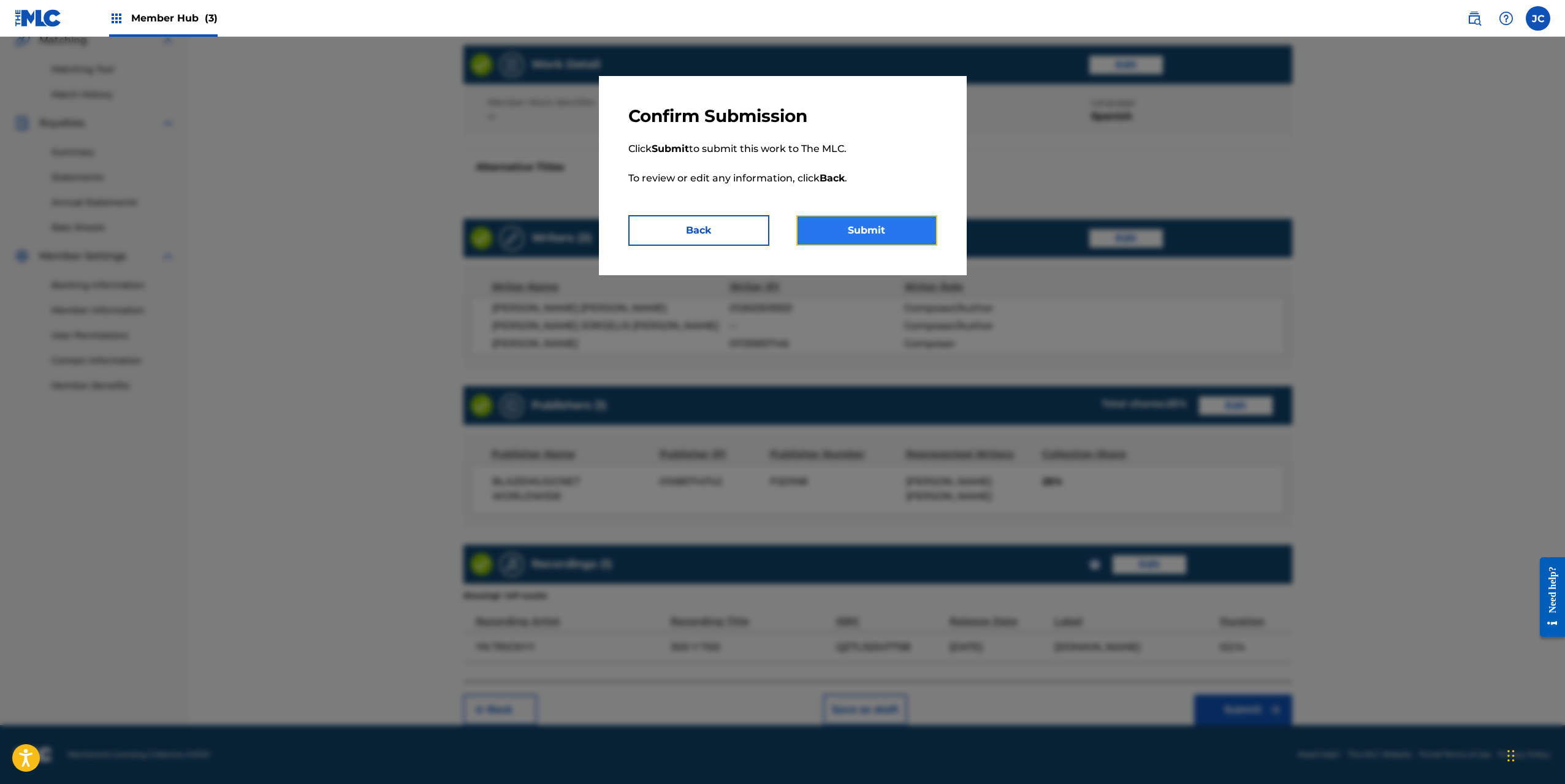
click at [843, 226] on button "Submit" at bounding box center [867, 230] width 141 height 30
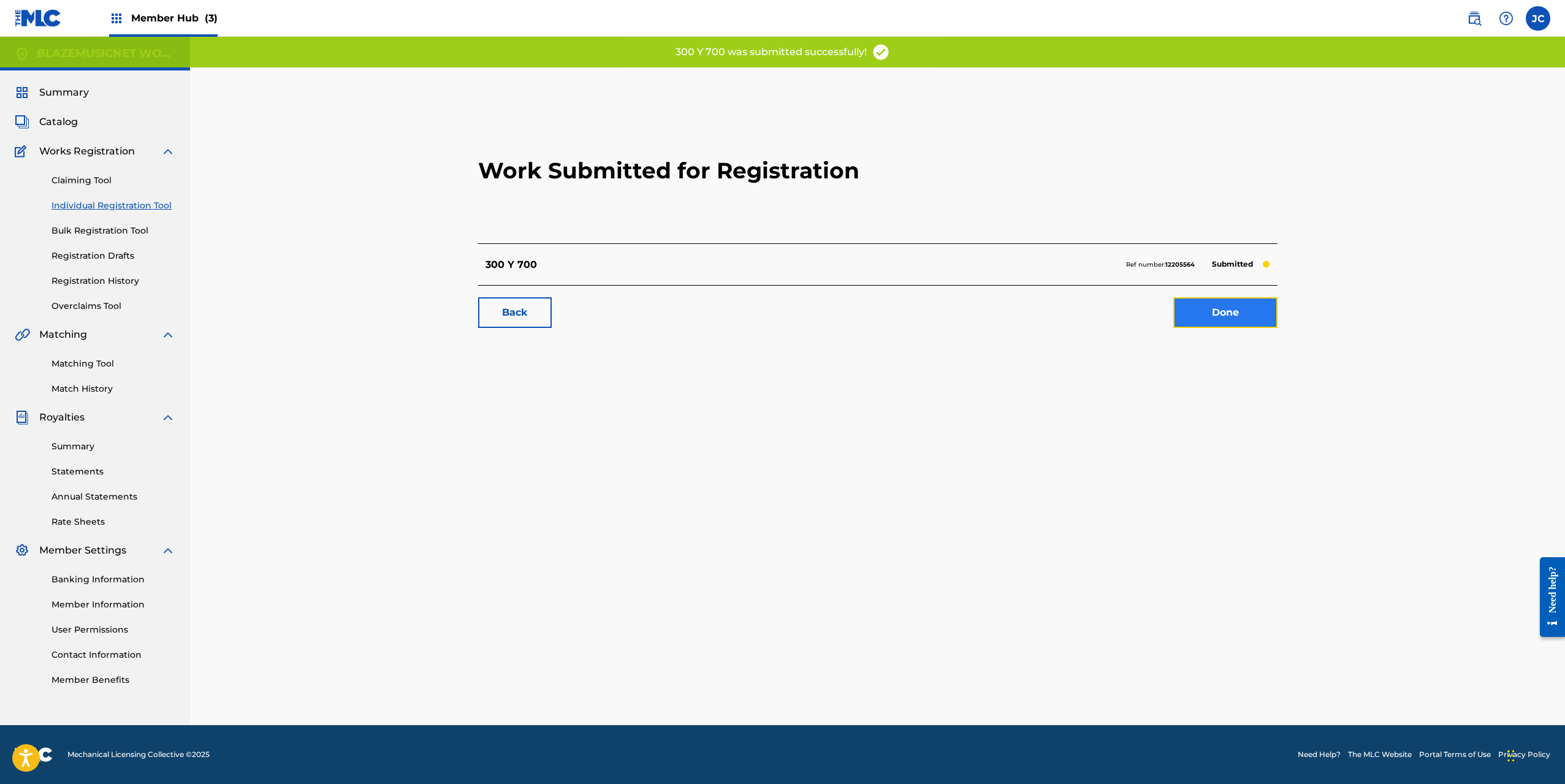
click at [1256, 312] on link "Done" at bounding box center [1226, 312] width 104 height 30
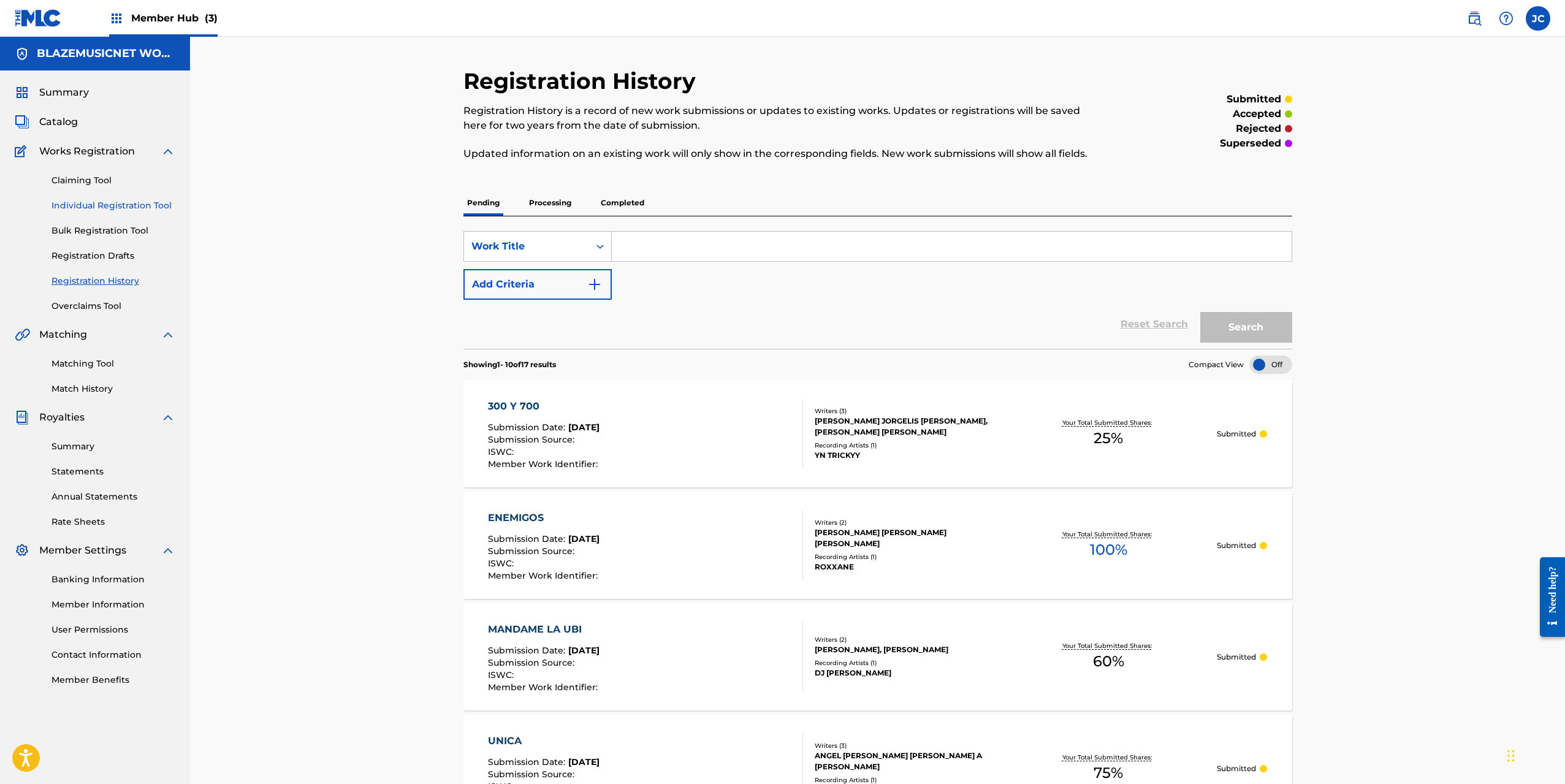
click at [99, 201] on link "Individual Registration Tool" at bounding box center [113, 205] width 124 height 13
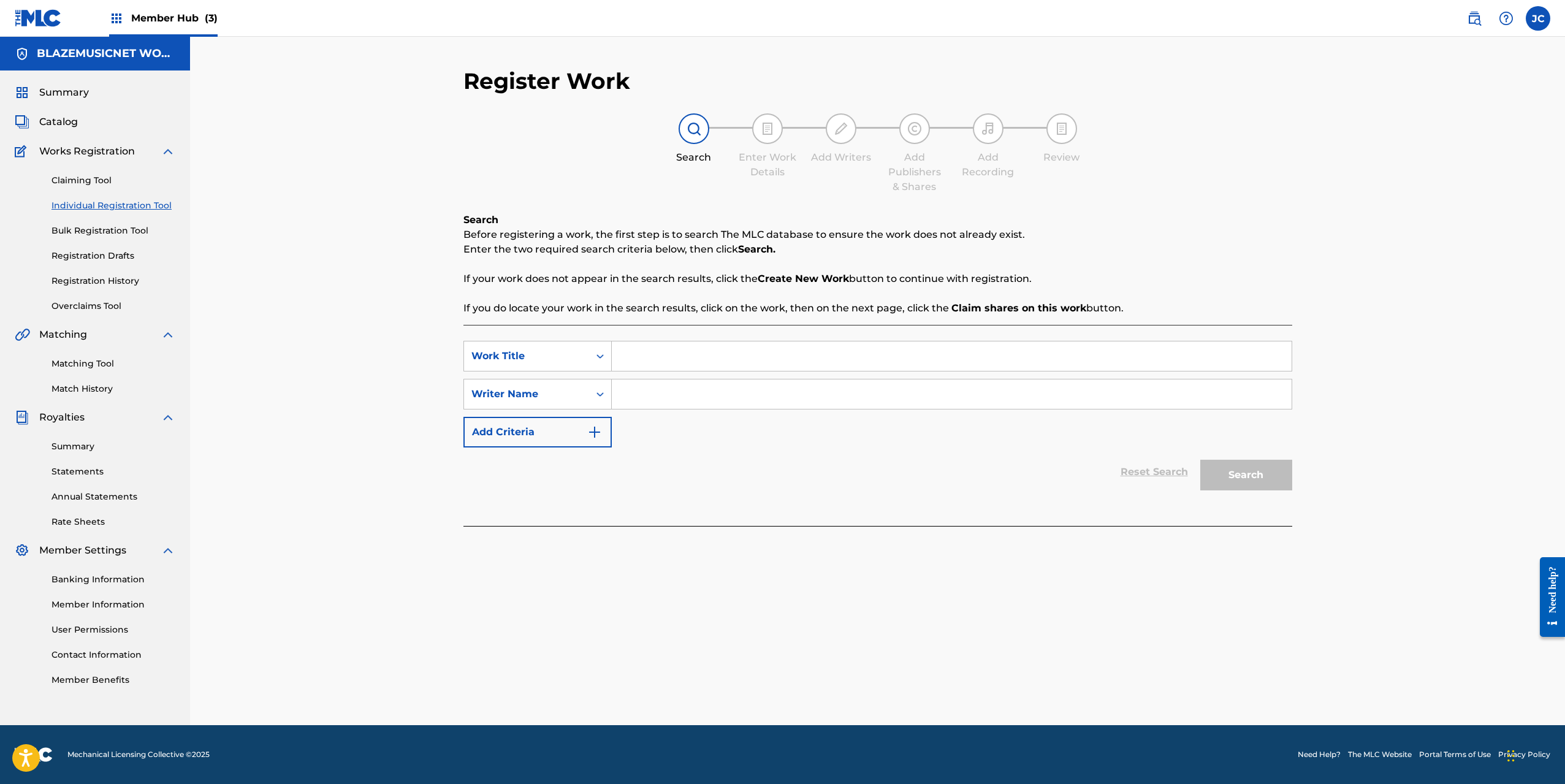
click at [664, 352] on input "Search Form" at bounding box center [952, 355] width 680 height 29
paste input "TEKERENGUE"
type input "TEKERENGUE"
click at [659, 393] on input "Search Form" at bounding box center [952, 394] width 680 height 29
type input "[PERSON_NAME]"
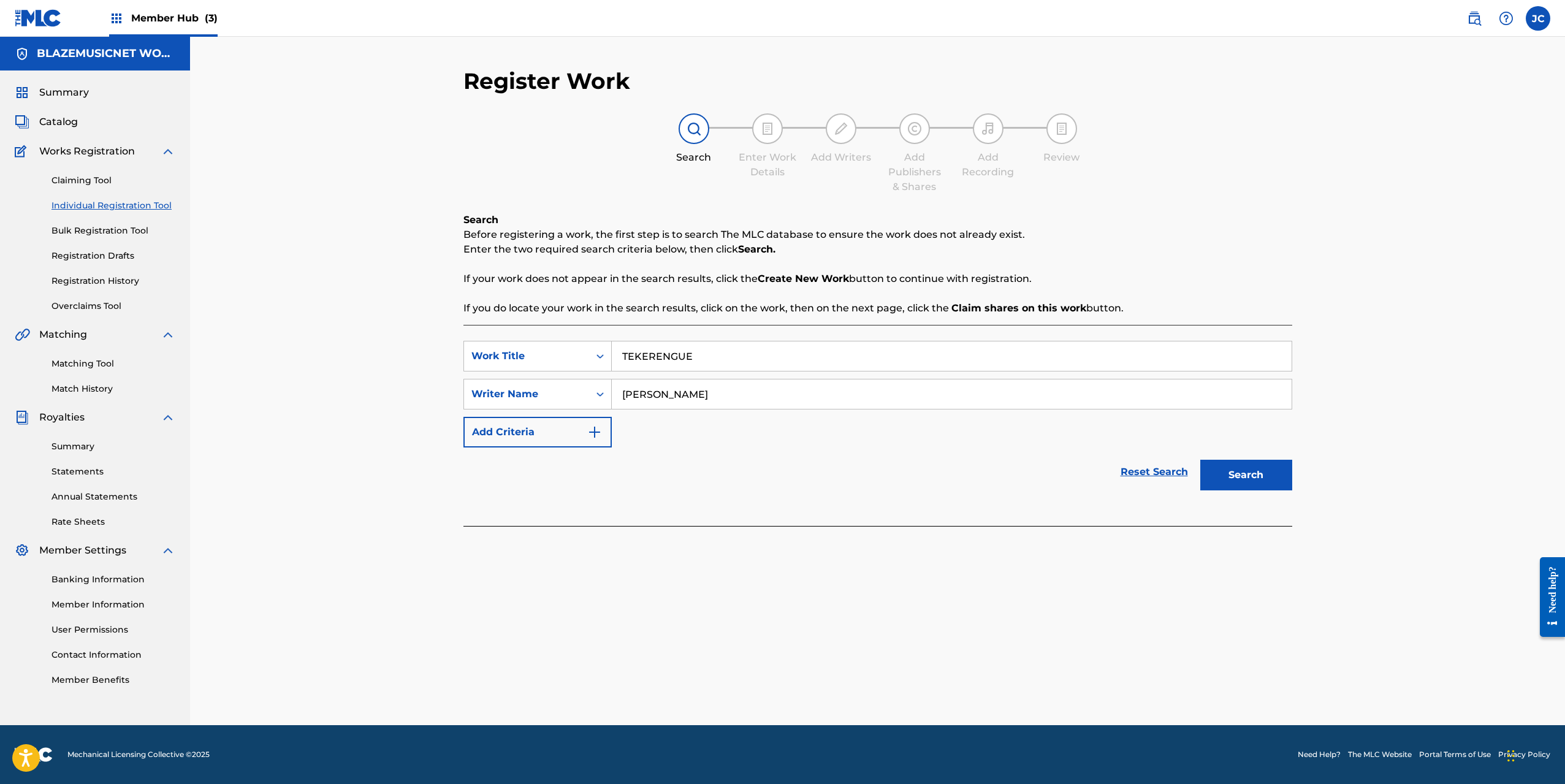
click at [1200, 459] on button "Search" at bounding box center [1246, 474] width 92 height 30
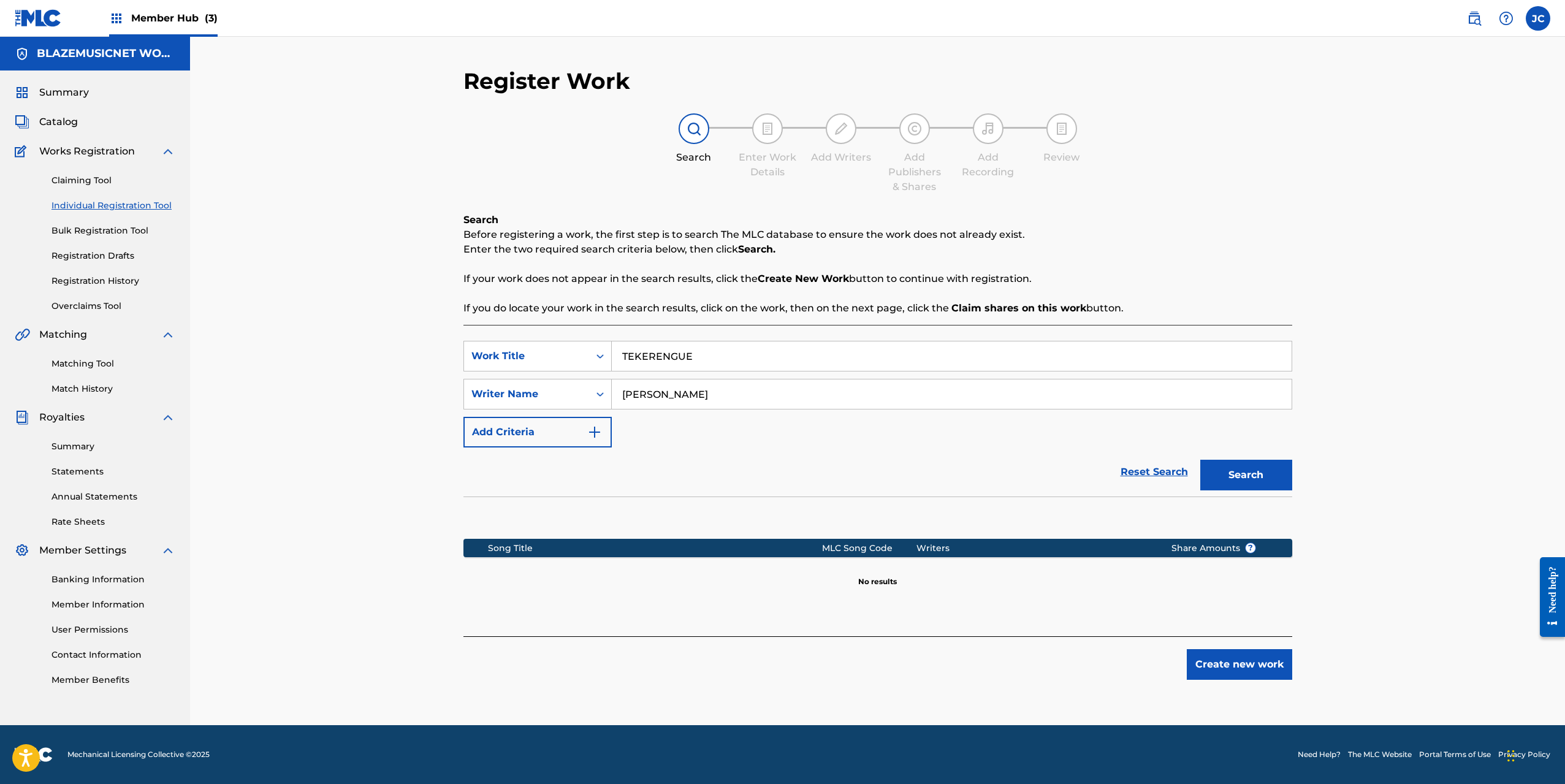
click at [659, 393] on input "[PERSON_NAME]" at bounding box center [952, 394] width 680 height 29
click at [1238, 663] on button "Create new work" at bounding box center [1239, 664] width 105 height 30
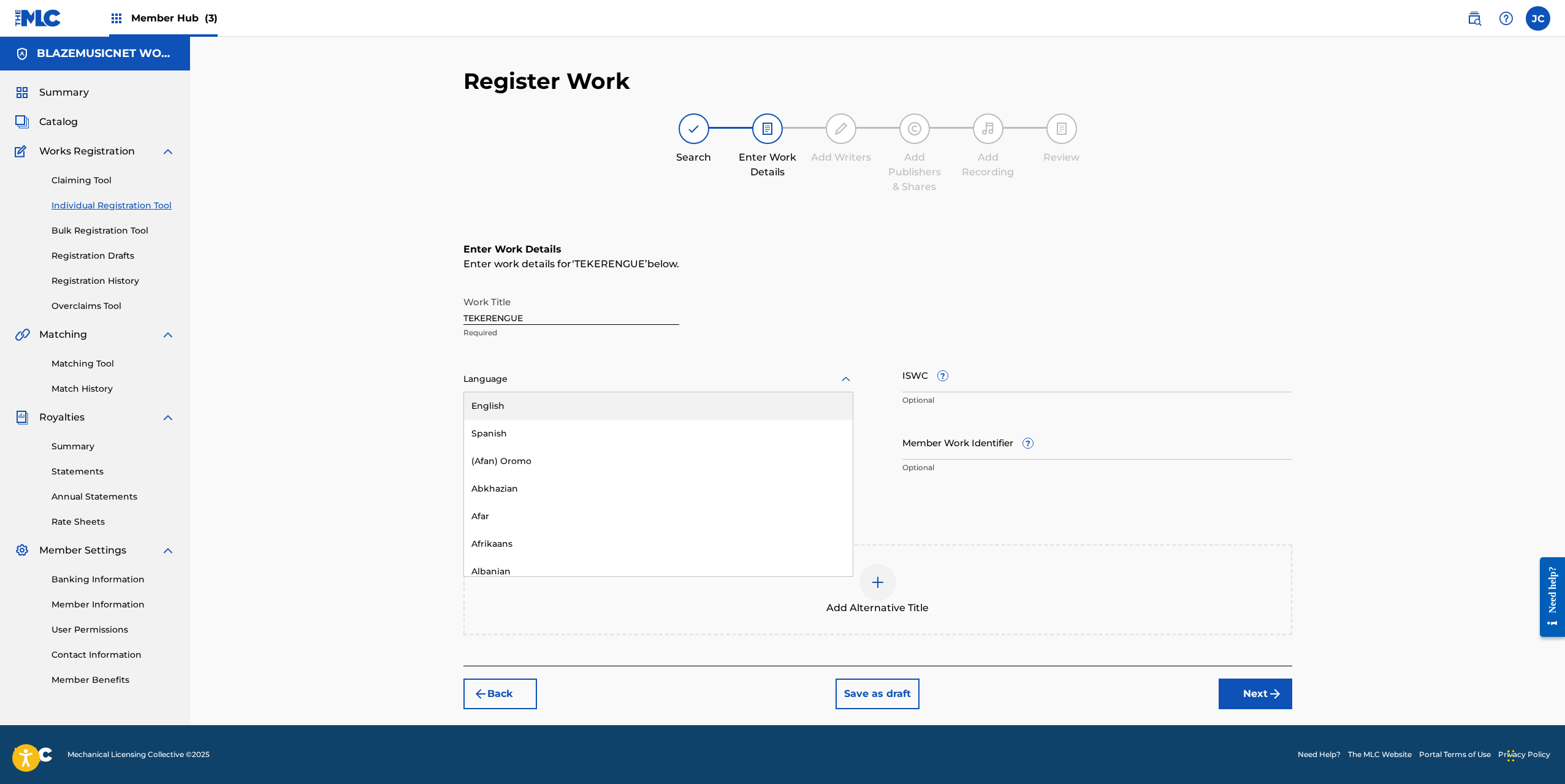
click at [574, 371] on div at bounding box center [658, 379] width 390 height 15
click at [522, 440] on div "Spanish" at bounding box center [658, 433] width 388 height 27
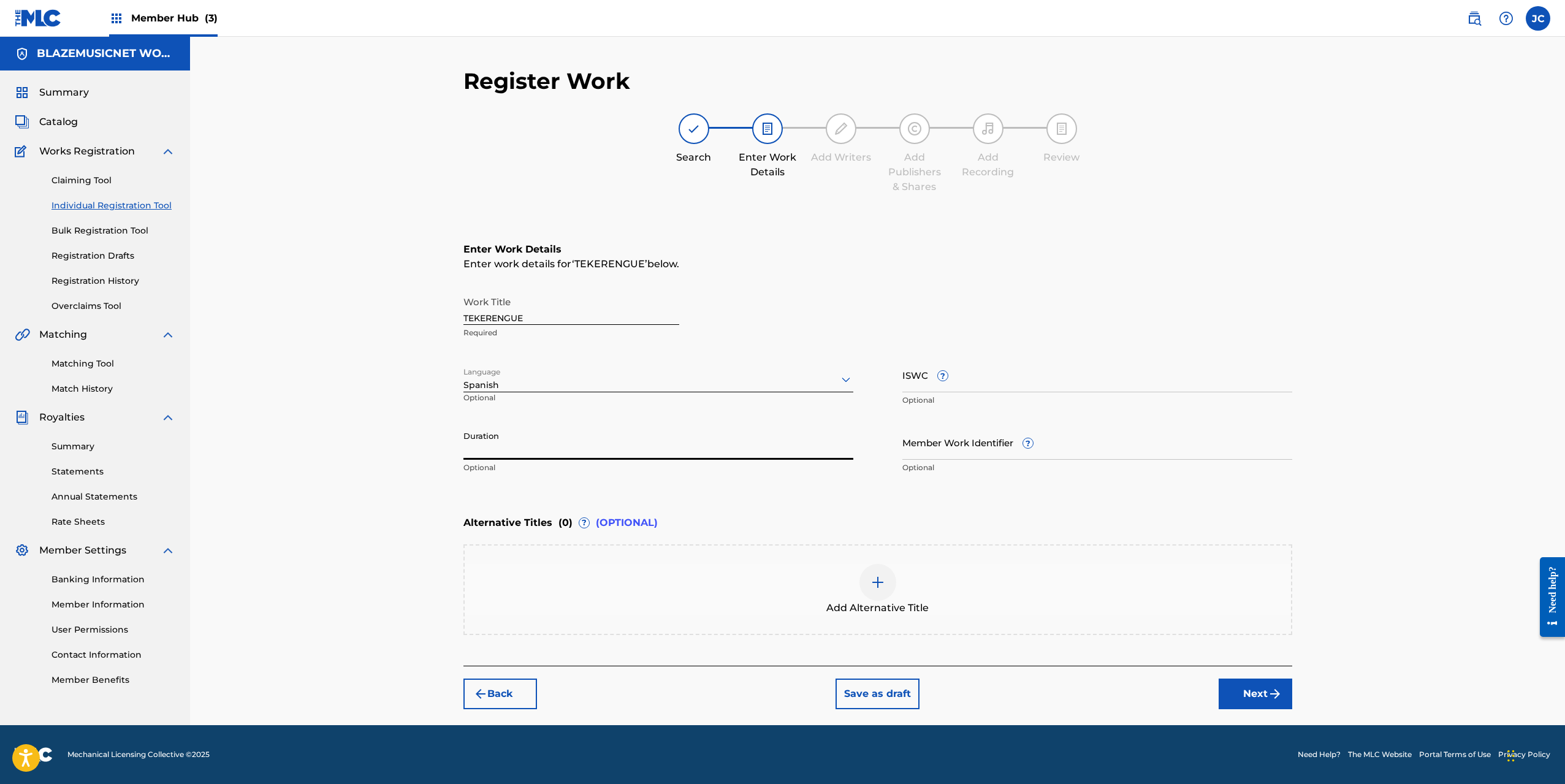
click at [509, 444] on input "Duration" at bounding box center [658, 441] width 390 height 35
type input "02:40"
click at [383, 458] on div "Register Work Search Enter Work Details Add Writers Add Publishers & Shares Add…" at bounding box center [877, 381] width 1375 height 688
click at [1245, 688] on button "Next" at bounding box center [1255, 693] width 74 height 30
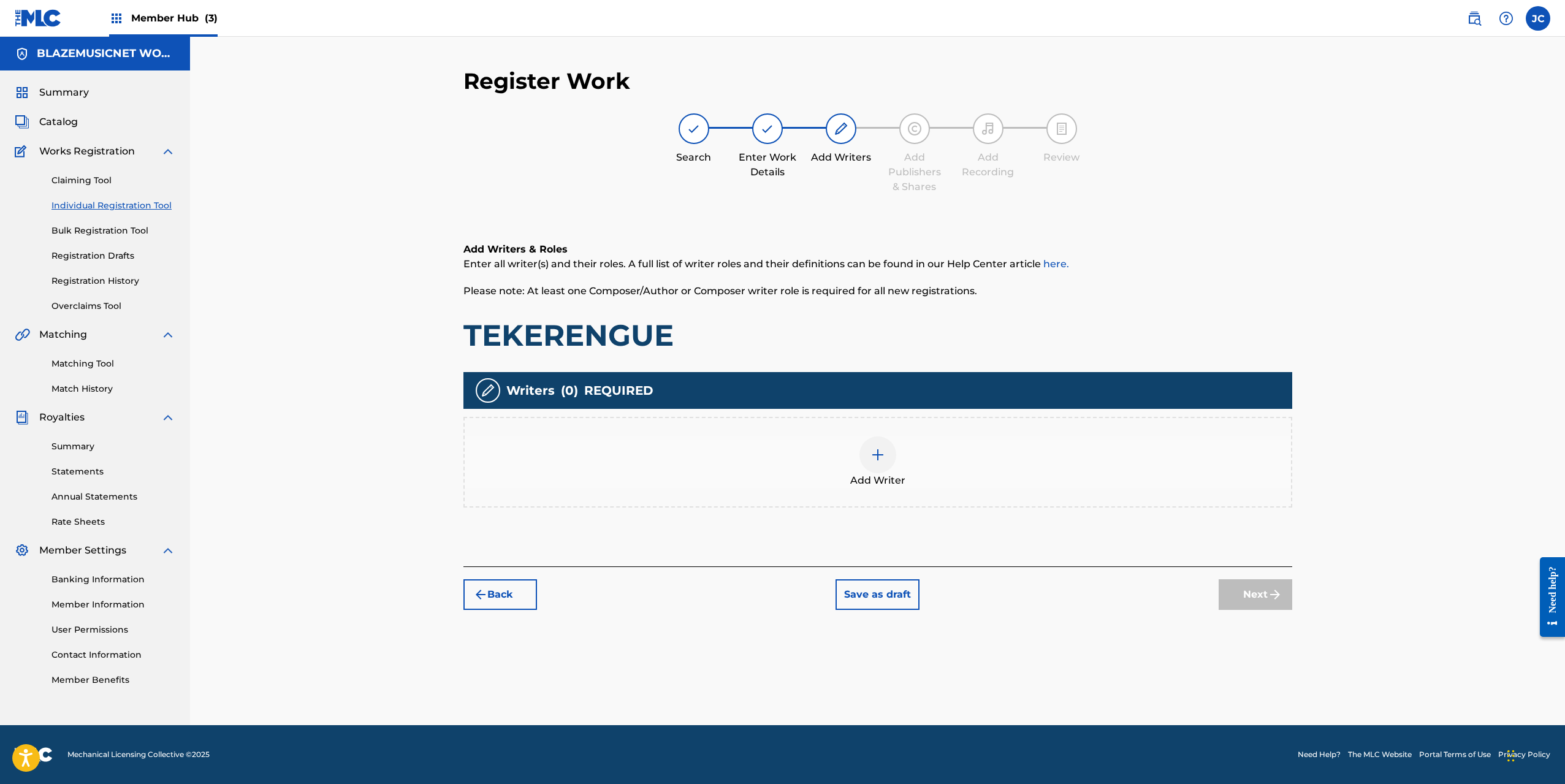
click at [845, 463] on div "Add Writer" at bounding box center [878, 462] width 826 height 51
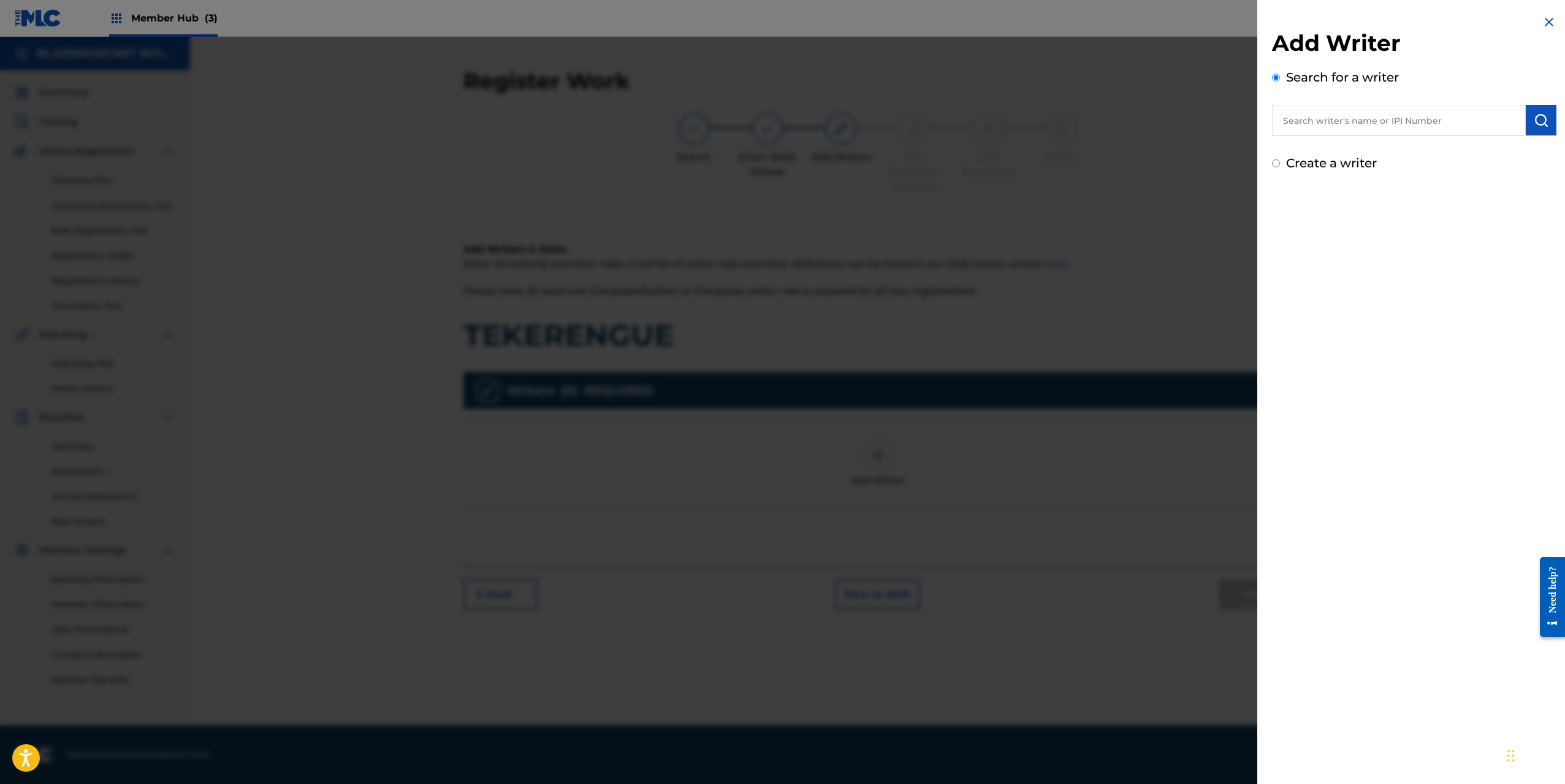
click at [1316, 121] on input "text" at bounding box center [1399, 120] width 254 height 30
paste input "[PERSON_NAME]"
type input "[PERSON_NAME]"
click at [1540, 124] on img "submit" at bounding box center [1541, 120] width 15 height 15
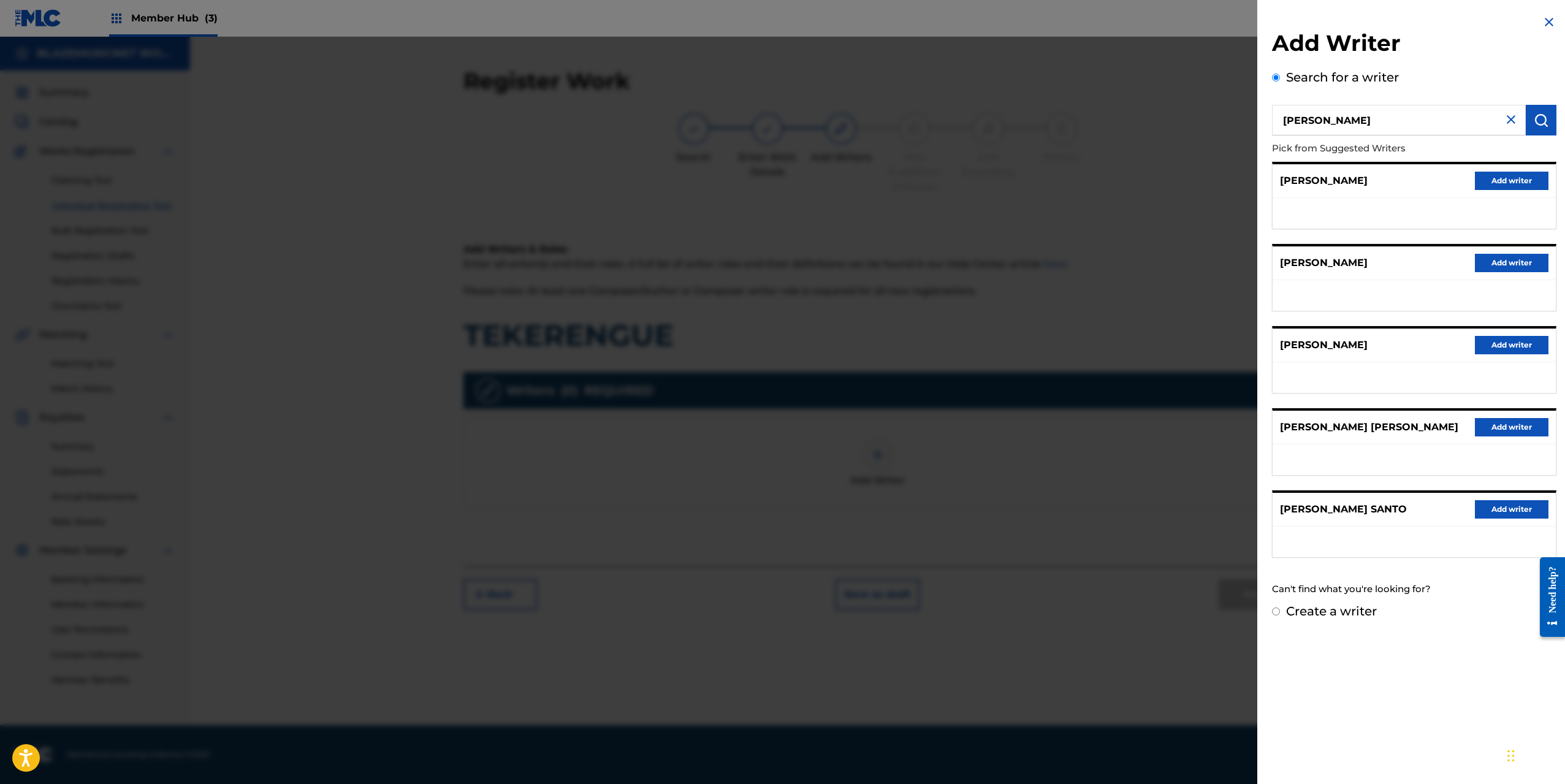
click at [1328, 613] on label "Create a writer" at bounding box center [1332, 611] width 91 height 15
radio input "true"
click at [1280, 613] on input "Create a writer" at bounding box center [1276, 611] width 8 height 8
radio input "false"
radio input "true"
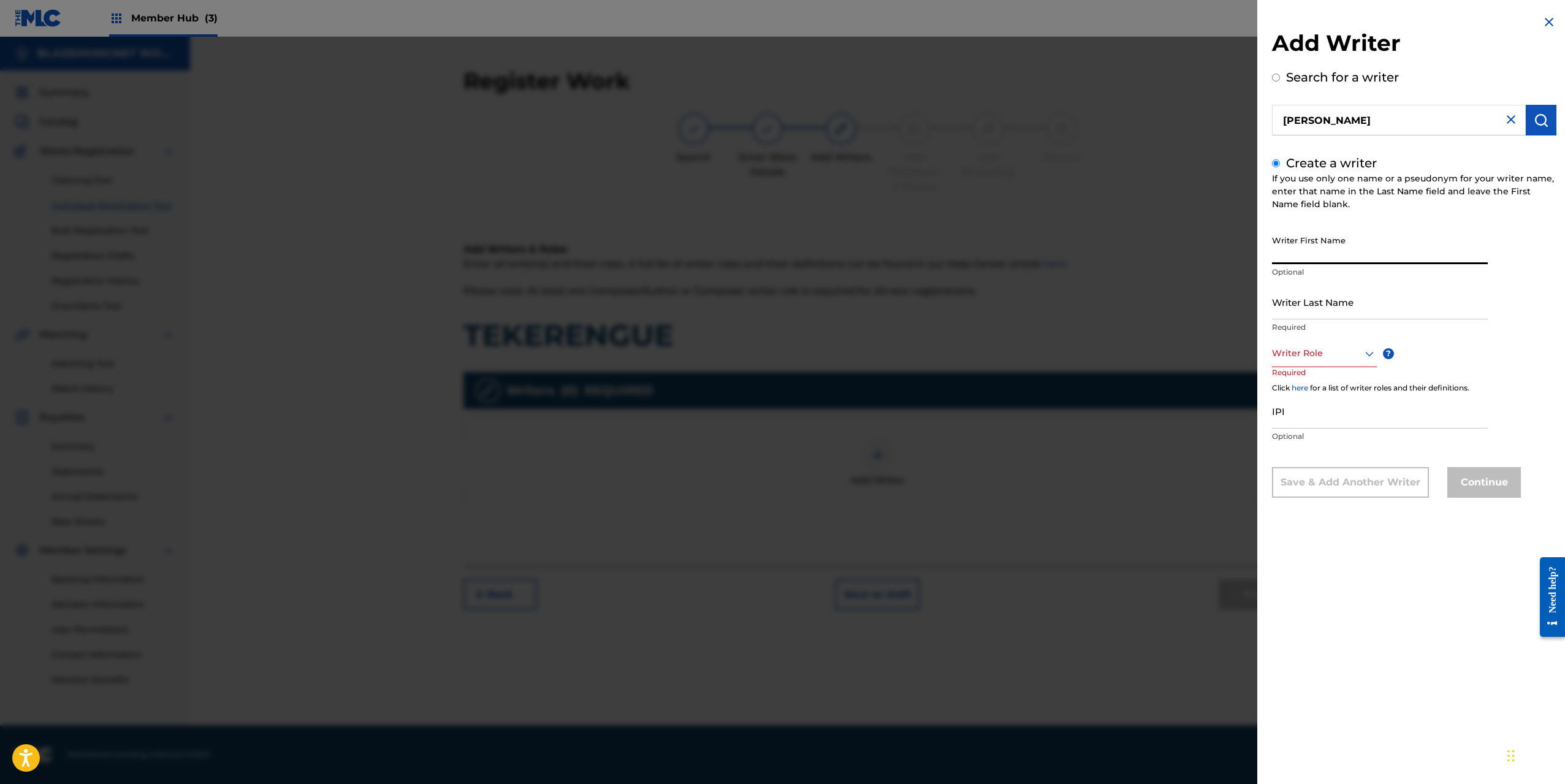
click at [1298, 250] on input "Writer First Name" at bounding box center [1380, 246] width 216 height 35
paste input "[PERSON_NAME]"
drag, startPoint x: 1314, startPoint y: 256, endPoint x: 1378, endPoint y: 256, distance: 64.0
click at [1378, 256] on input "[PERSON_NAME]" at bounding box center [1380, 246] width 216 height 35
type input "[PERSON_NAME]"
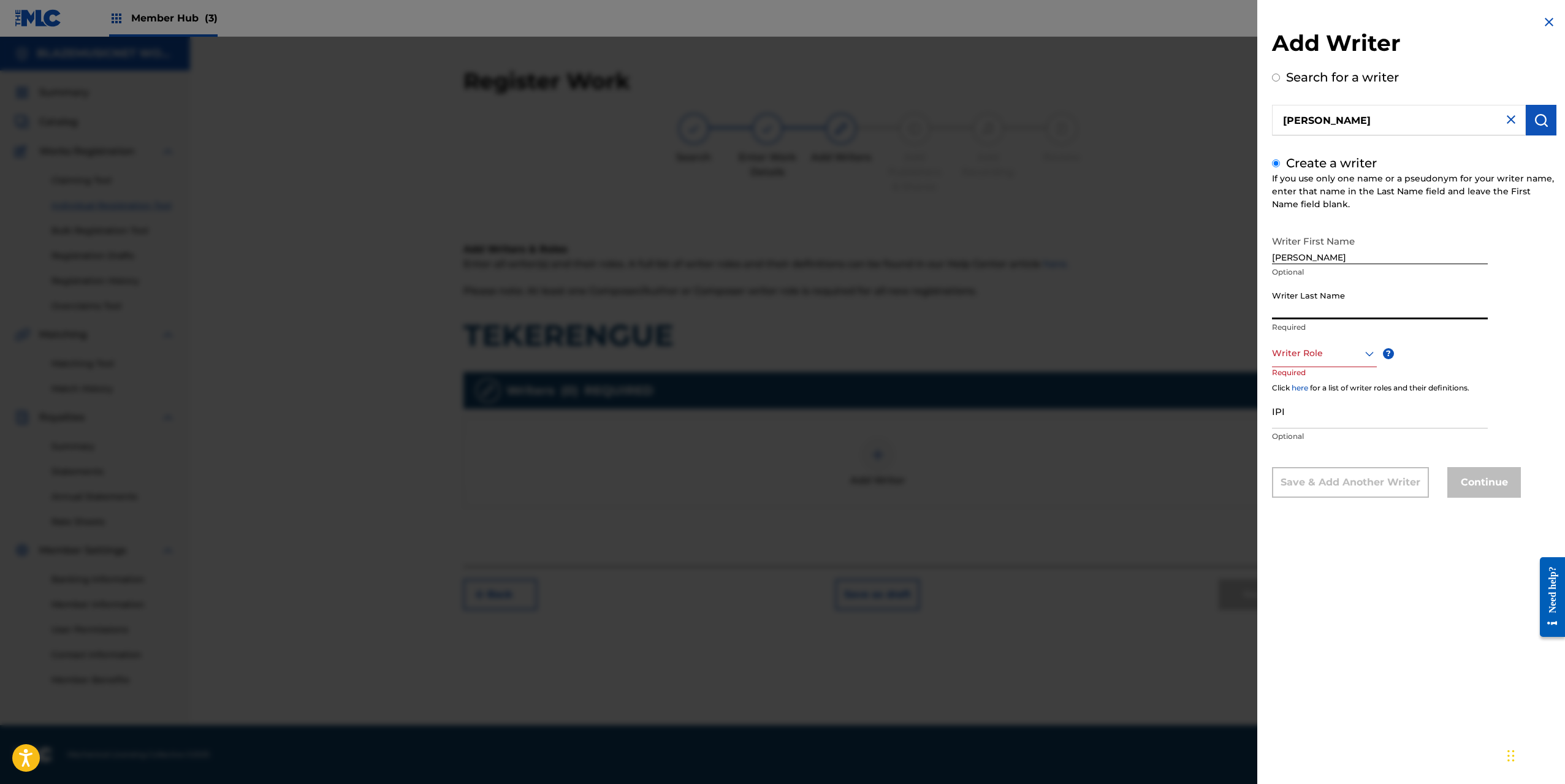
click at [1303, 302] on input "Writer Last Name" at bounding box center [1380, 301] width 216 height 35
paste input "[PERSON_NAME]"
drag, startPoint x: 1322, startPoint y: 310, endPoint x: 1248, endPoint y: 313, distance: 74.1
click at [1248, 313] on div "Add Writer Search for a writer [PERSON_NAME] Create a writer If you use only on…" at bounding box center [782, 410] width 1565 height 747
type input "[PERSON_NAME]"
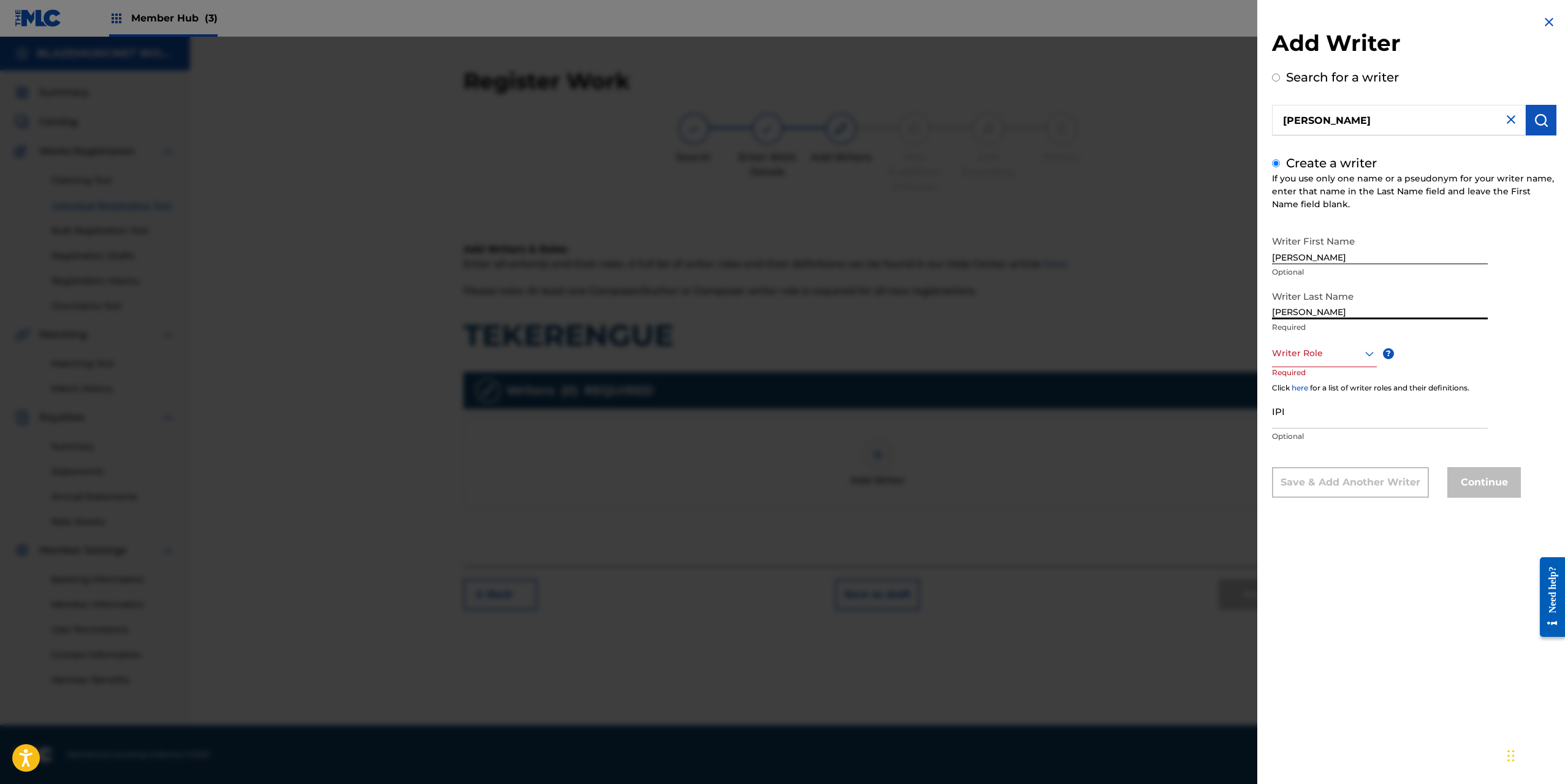
click at [1288, 347] on div at bounding box center [1324, 353] width 105 height 15
click at [1302, 383] on div "Composer/Author" at bounding box center [1323, 381] width 103 height 27
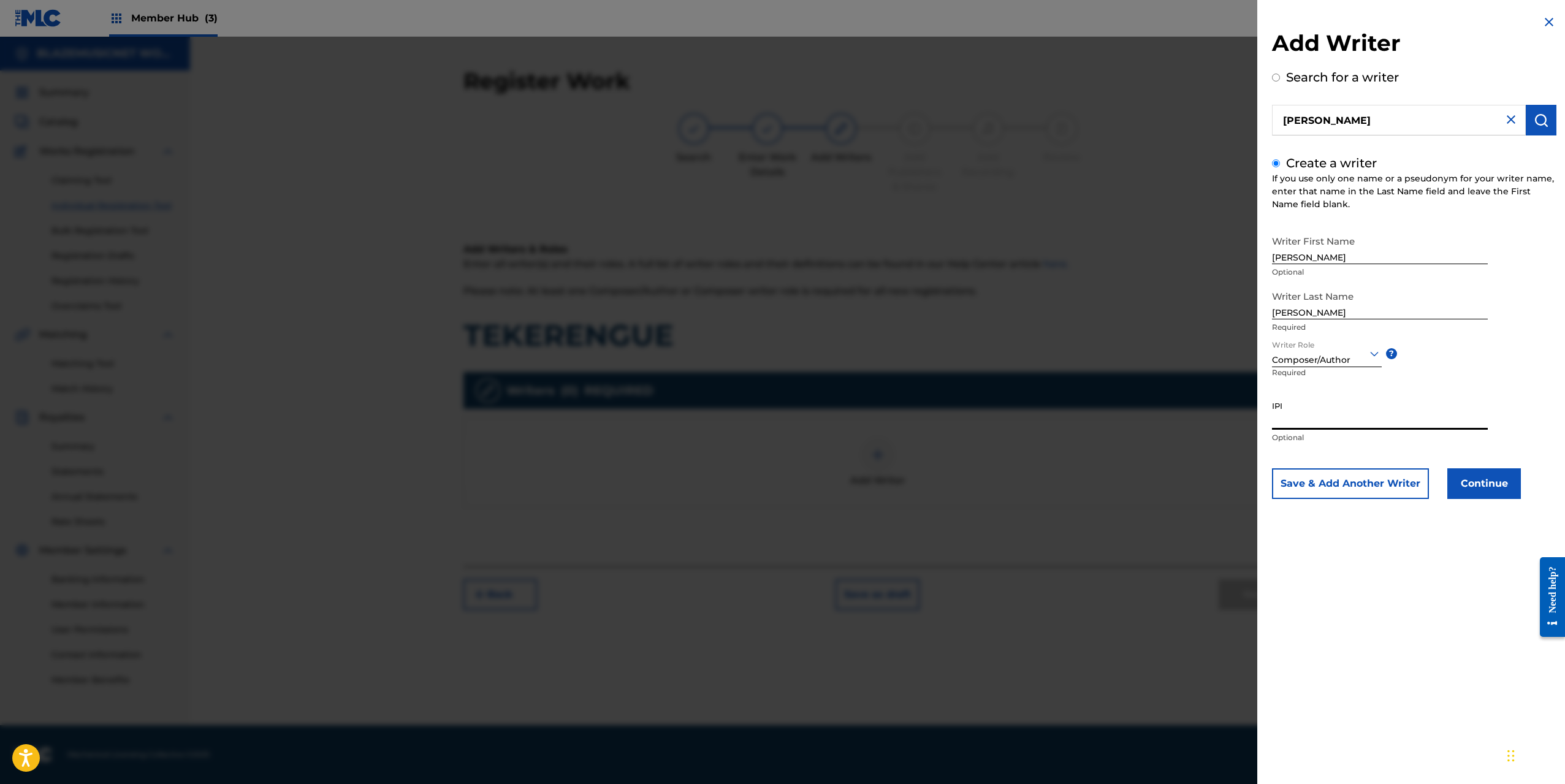
click at [1295, 422] on input "IPI" at bounding box center [1380, 412] width 216 height 35
type input "01253052196"
click at [1486, 486] on button "Continue" at bounding box center [1484, 483] width 74 height 30
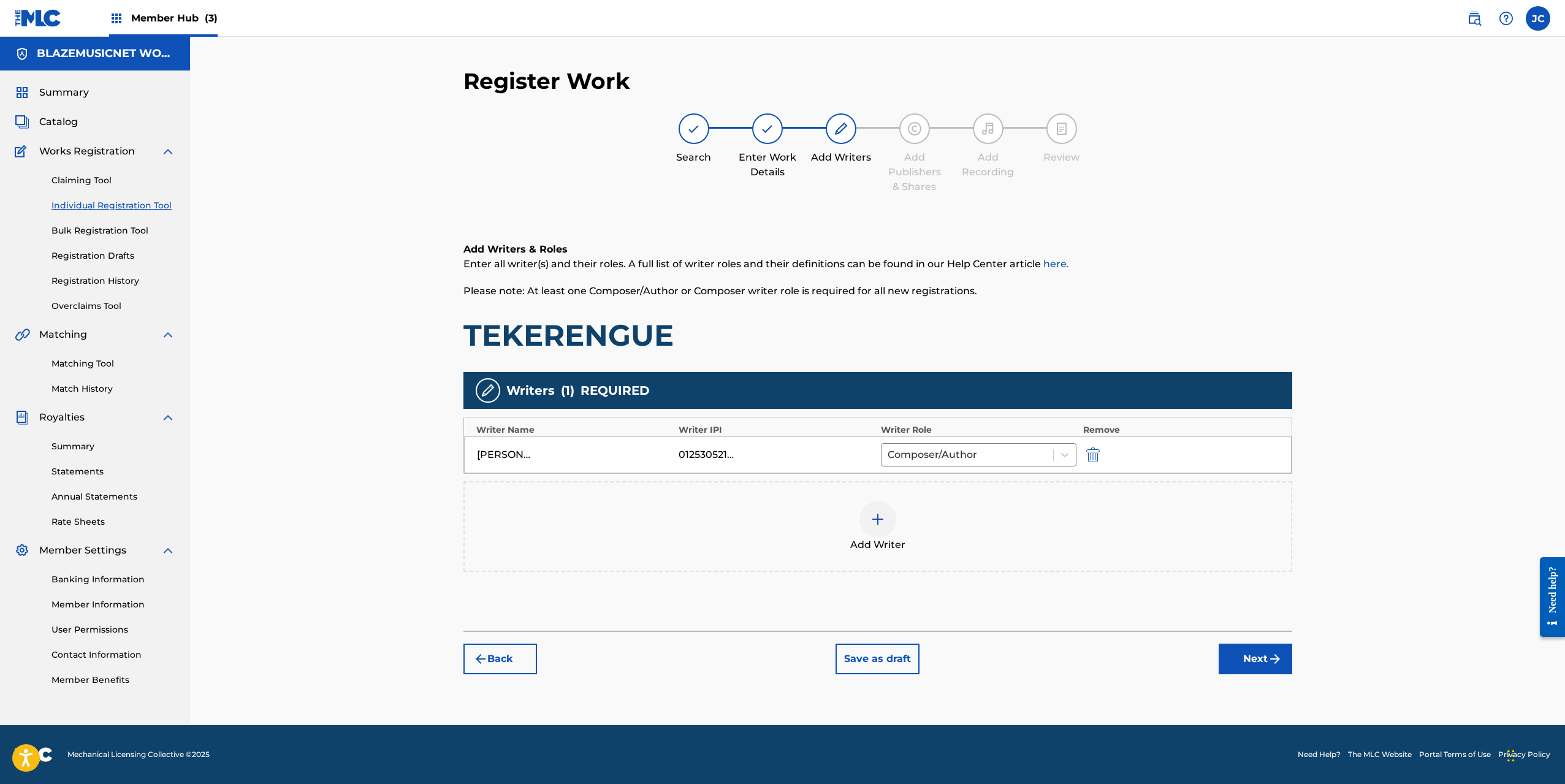
click at [890, 514] on div at bounding box center [877, 519] width 37 height 37
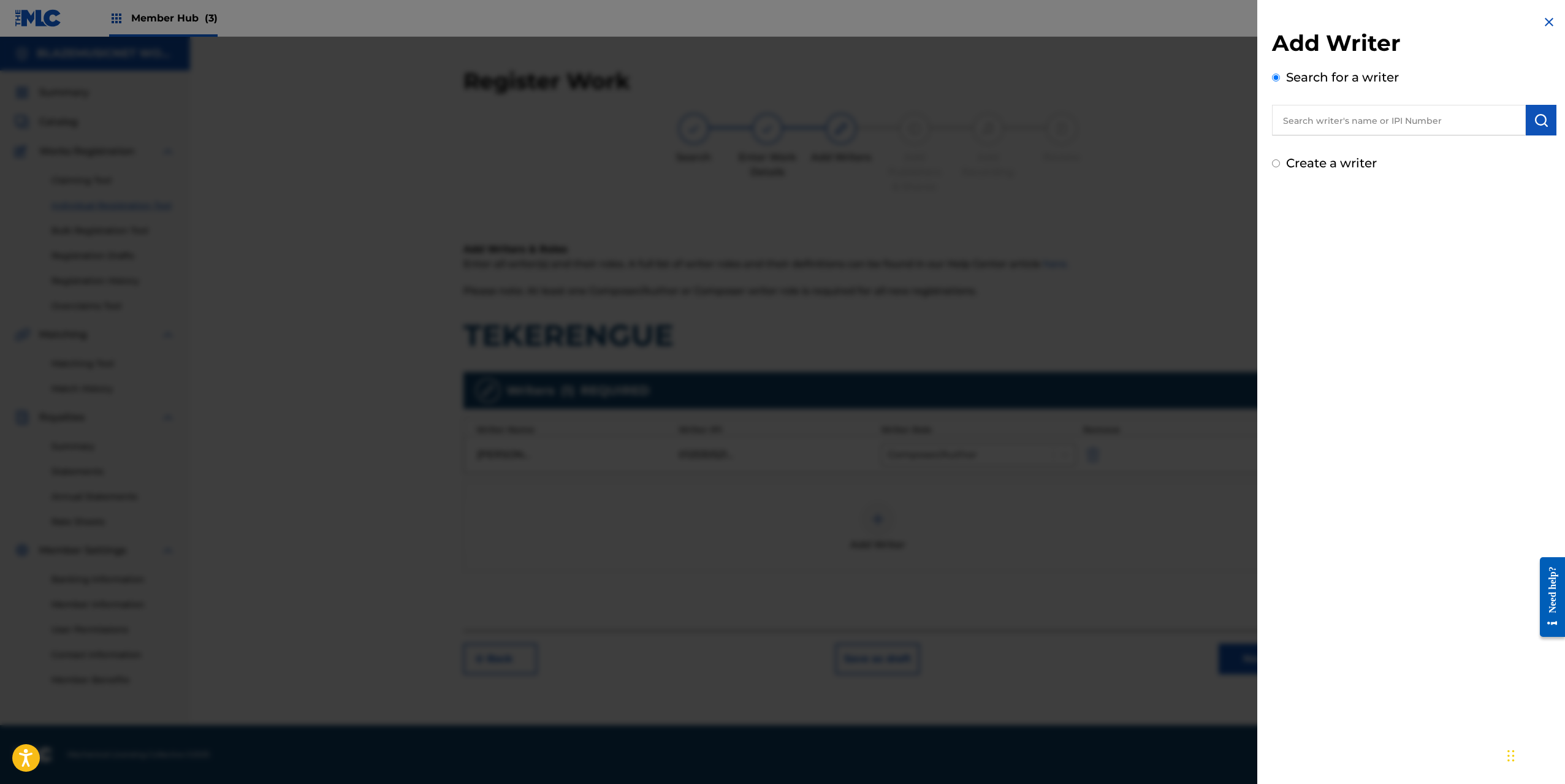
click at [1316, 131] on input "text" at bounding box center [1399, 120] width 254 height 30
type input "01077931140"
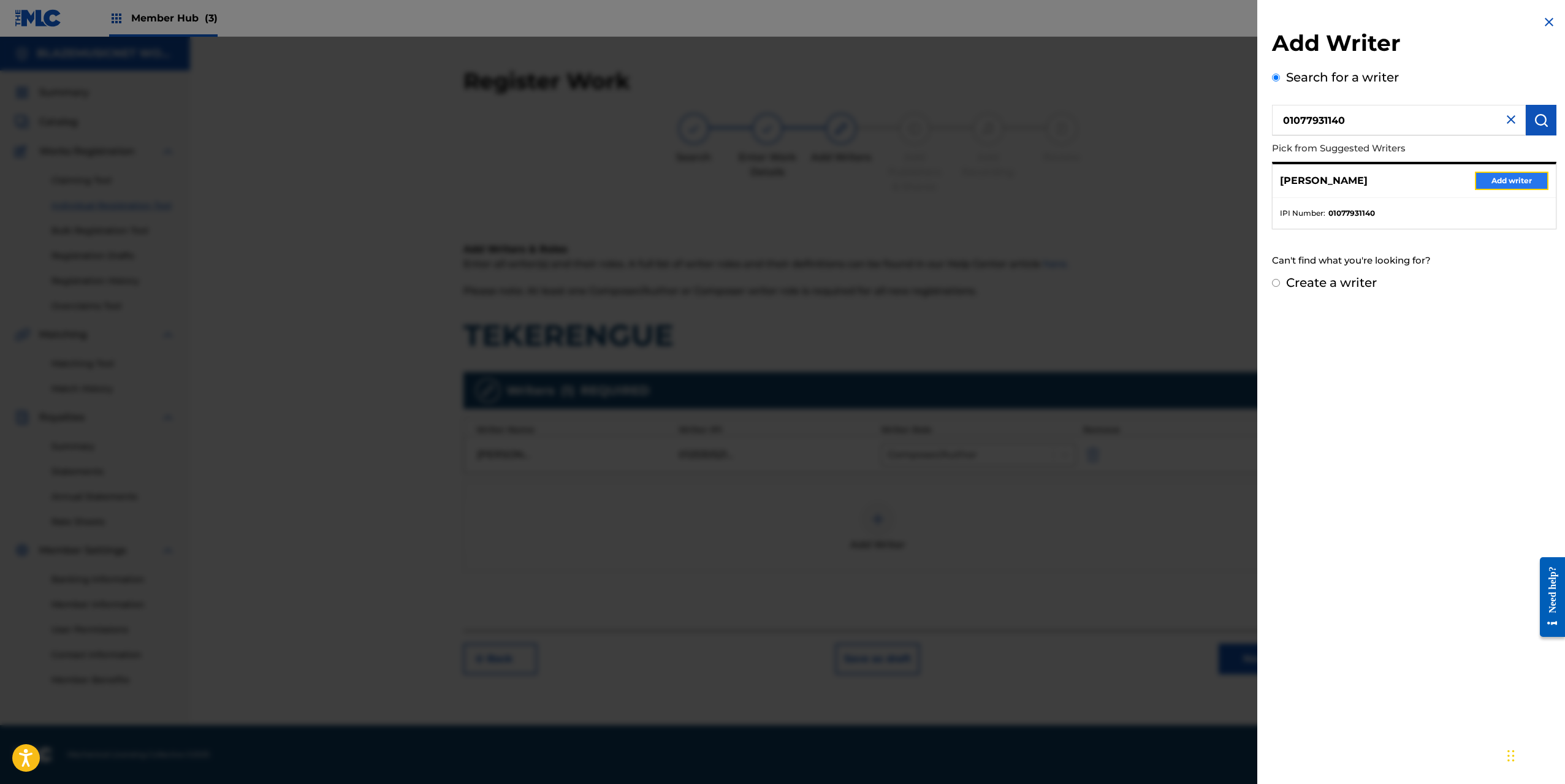
click at [1505, 185] on button "Add writer" at bounding box center [1512, 180] width 74 height 18
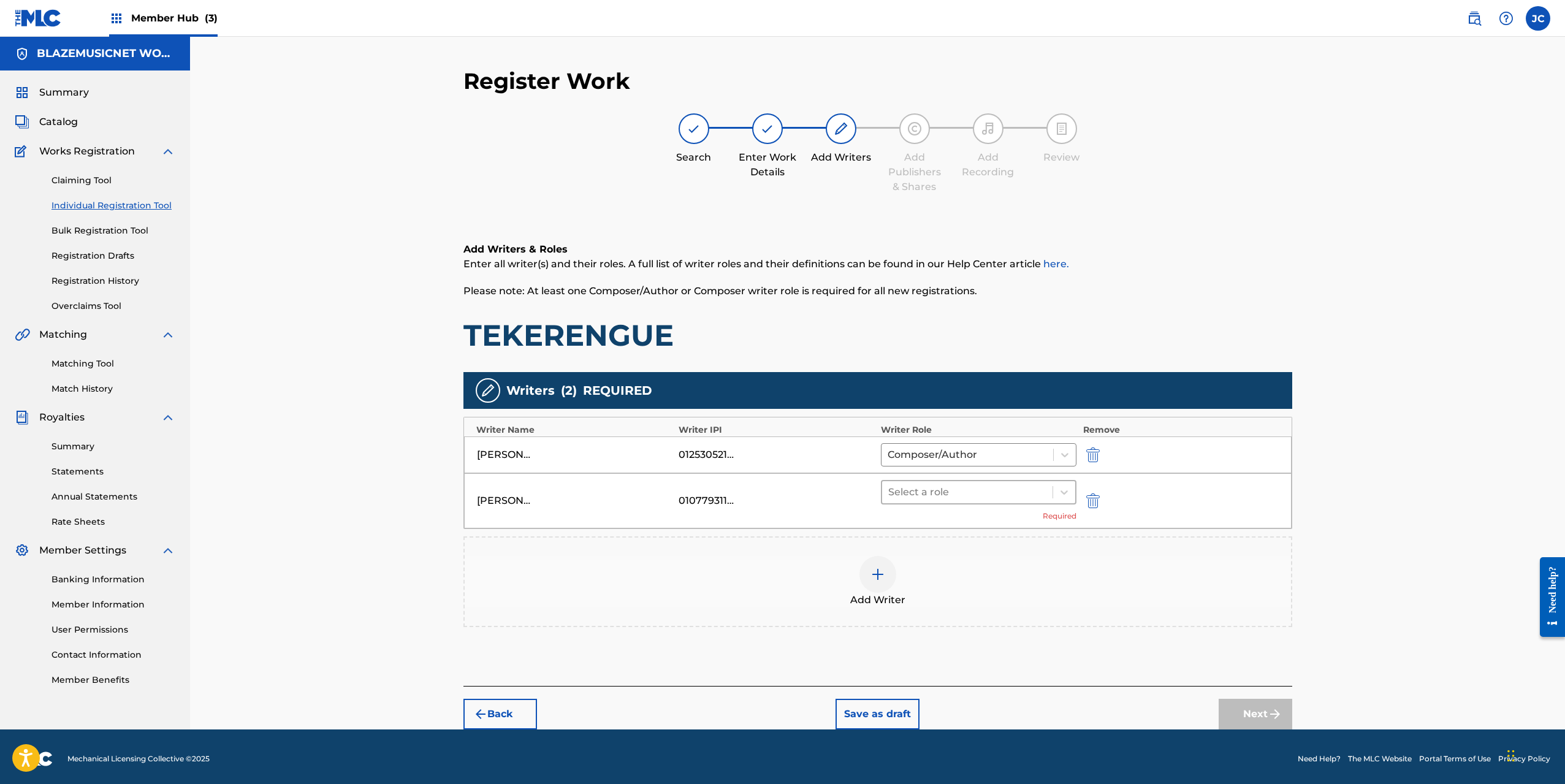
click at [933, 496] on div at bounding box center [968, 492] width 159 height 17
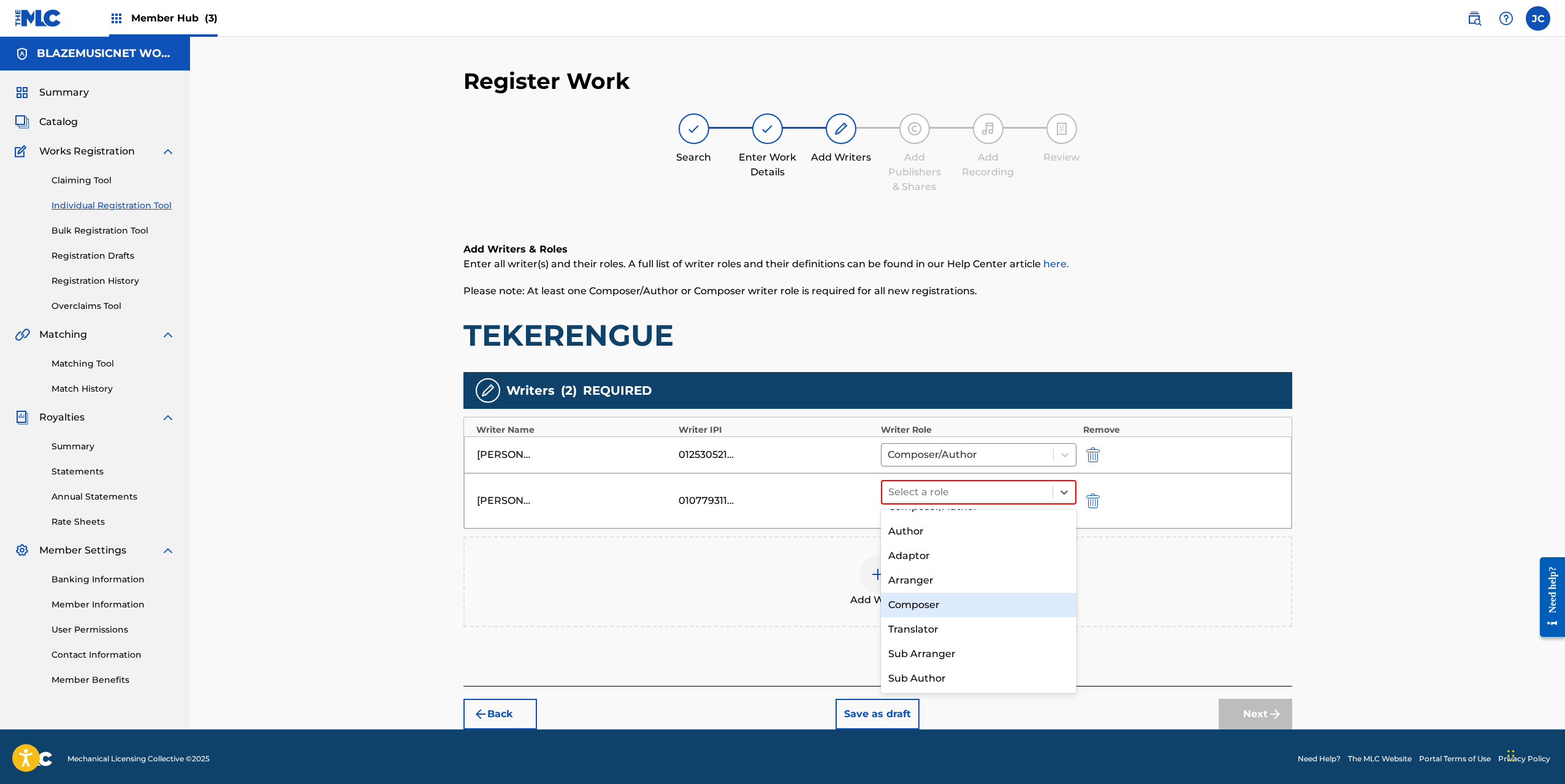
click at [934, 604] on div "Composer" at bounding box center [979, 605] width 196 height 25
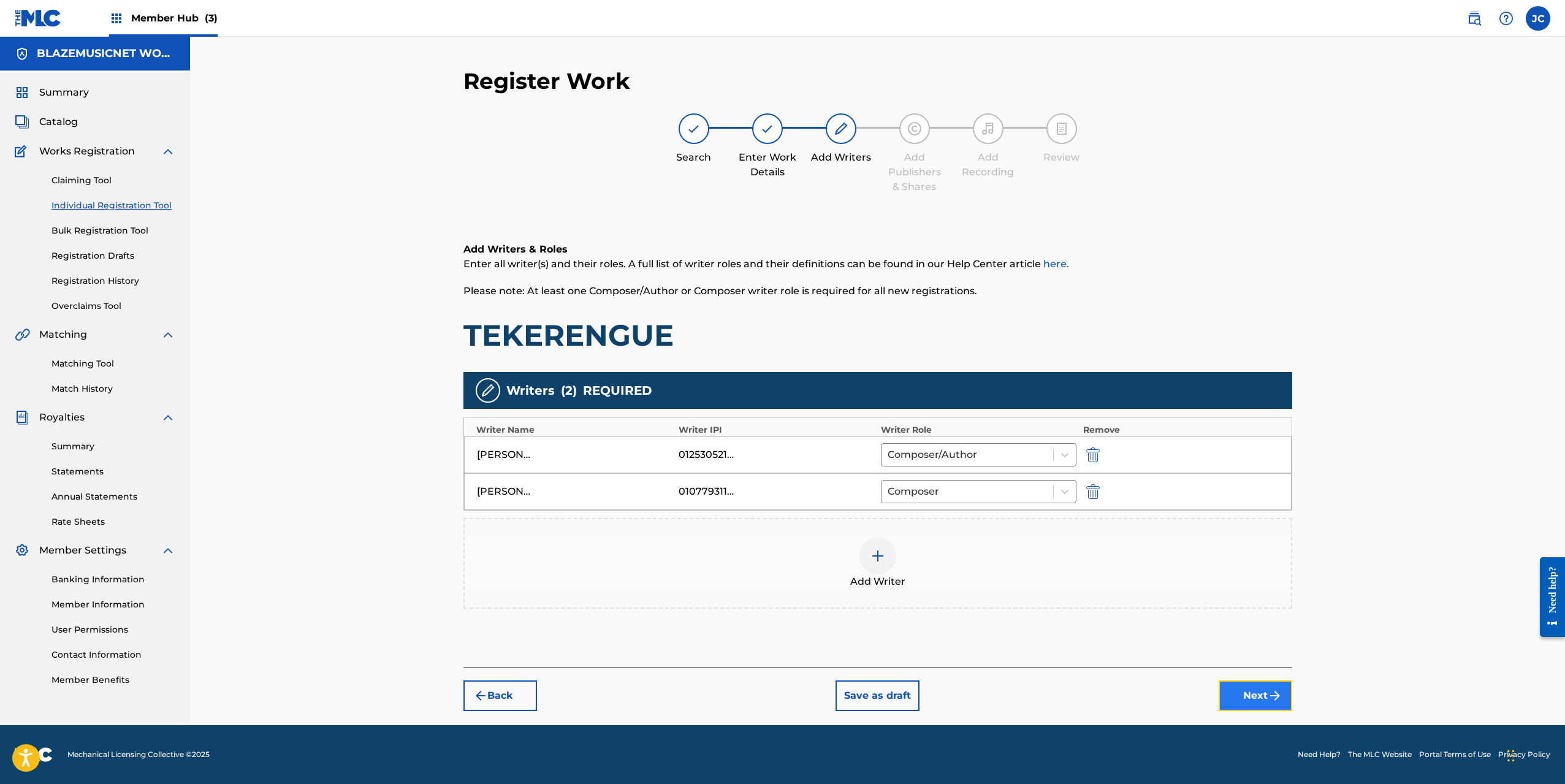
click at [1257, 698] on button "Next" at bounding box center [1255, 695] width 74 height 30
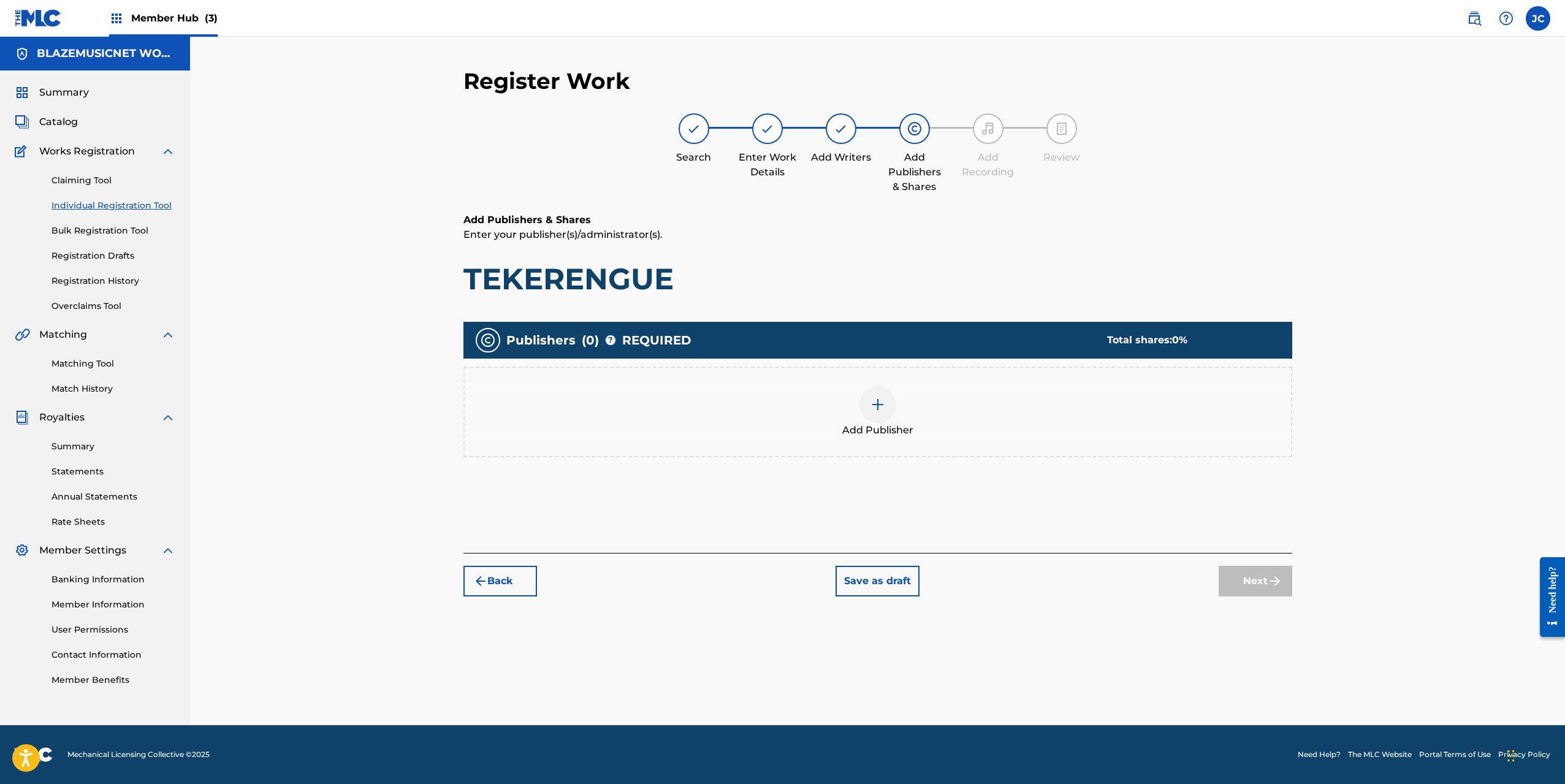
click at [919, 408] on div "Add Publisher" at bounding box center [878, 412] width 826 height 51
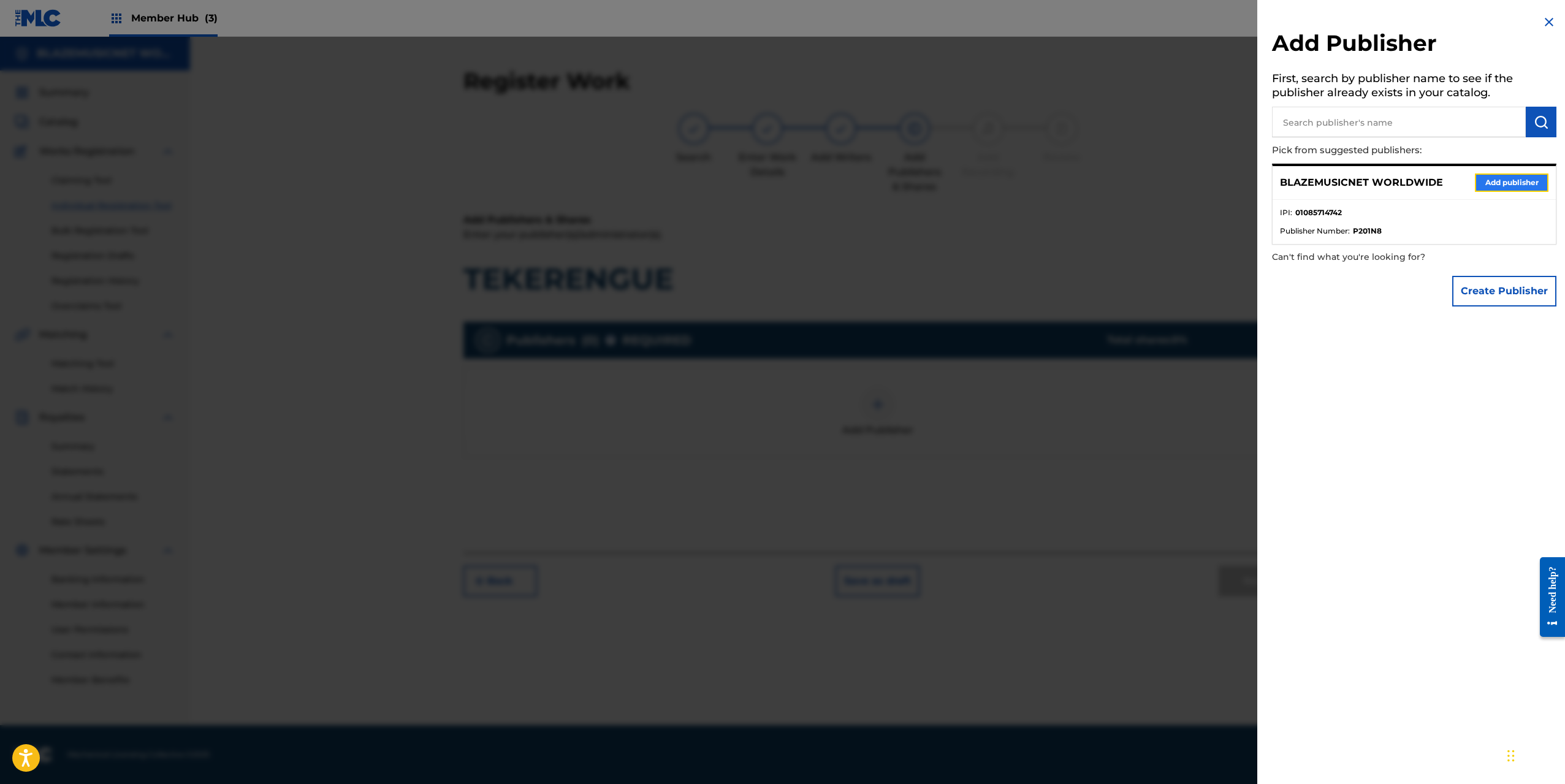
click at [1523, 178] on button "Add publisher" at bounding box center [1512, 182] width 74 height 18
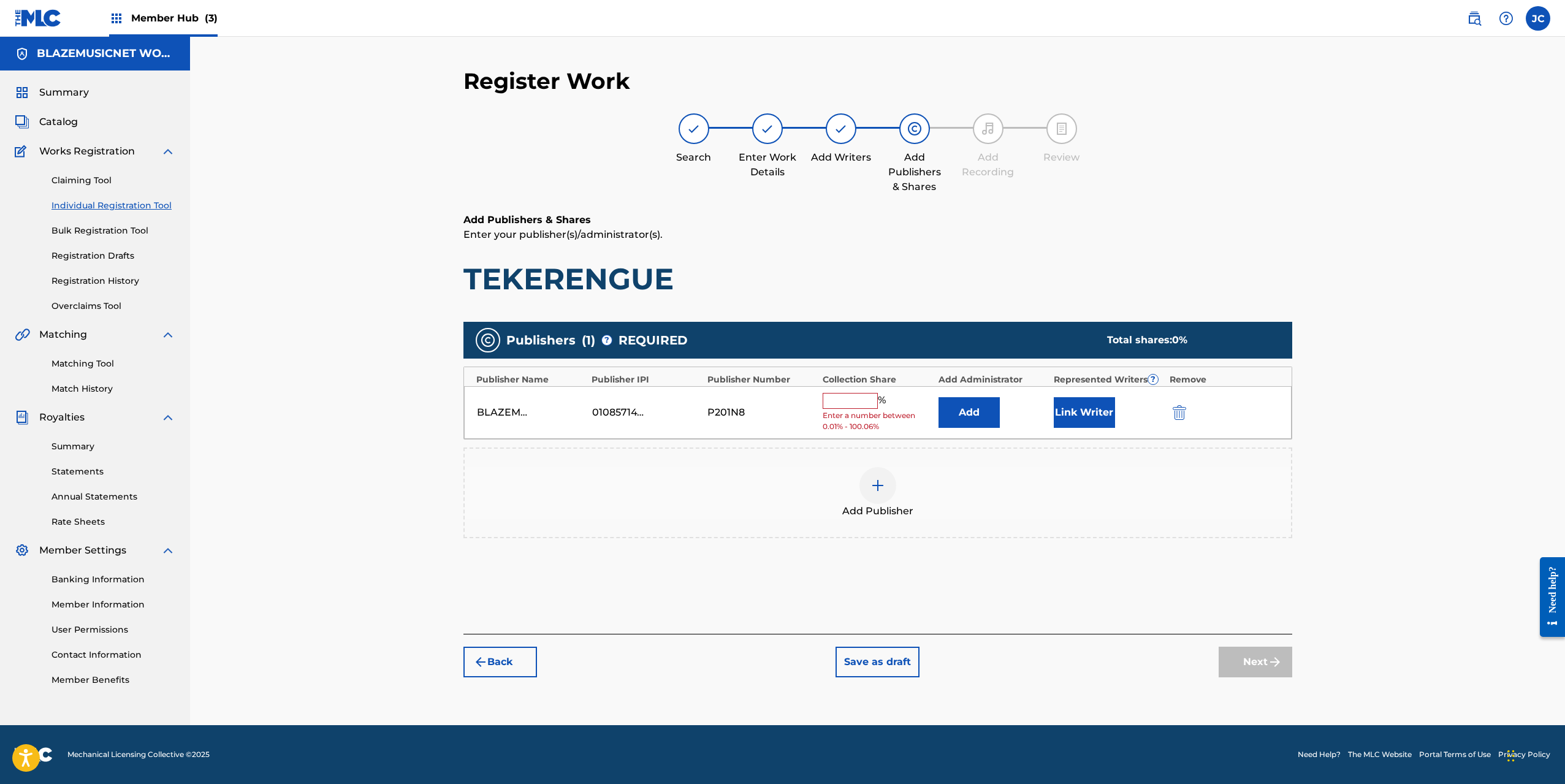
click at [849, 397] on input "text" at bounding box center [850, 401] width 55 height 16
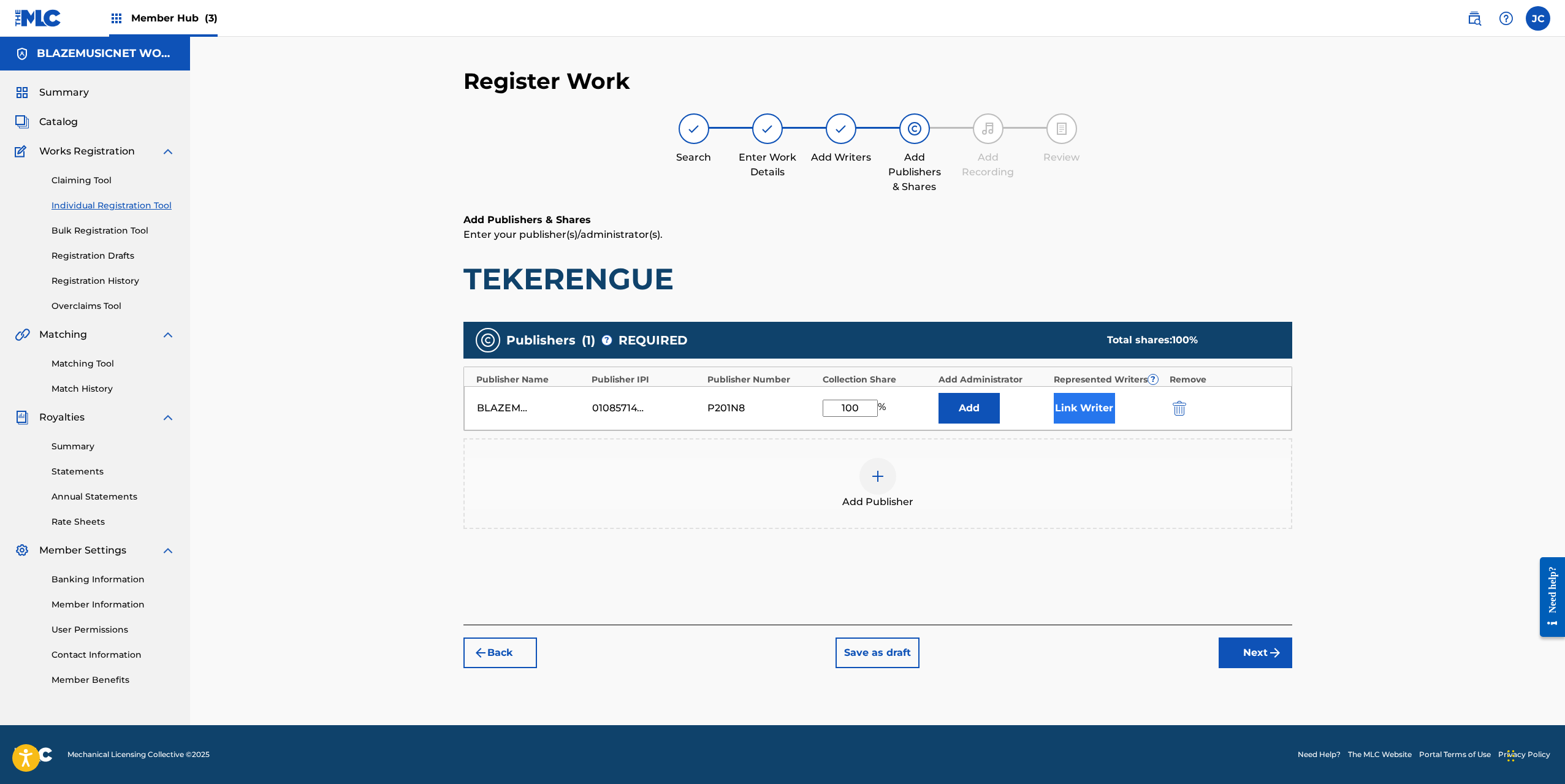
type input "100"
click at [1097, 413] on button "Link Writer" at bounding box center [1084, 408] width 62 height 30
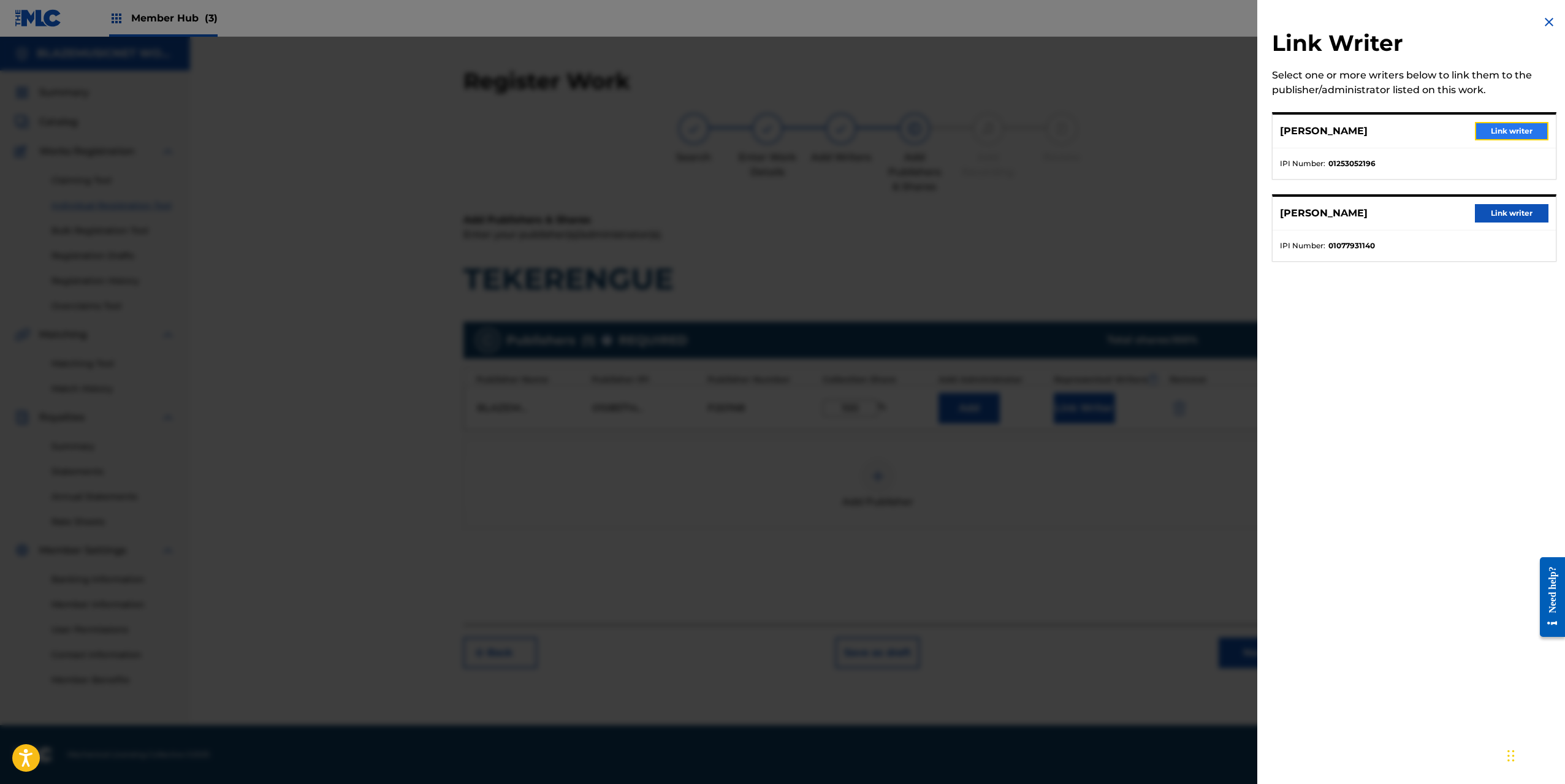
click at [1524, 131] on button "Link writer" at bounding box center [1512, 131] width 74 height 18
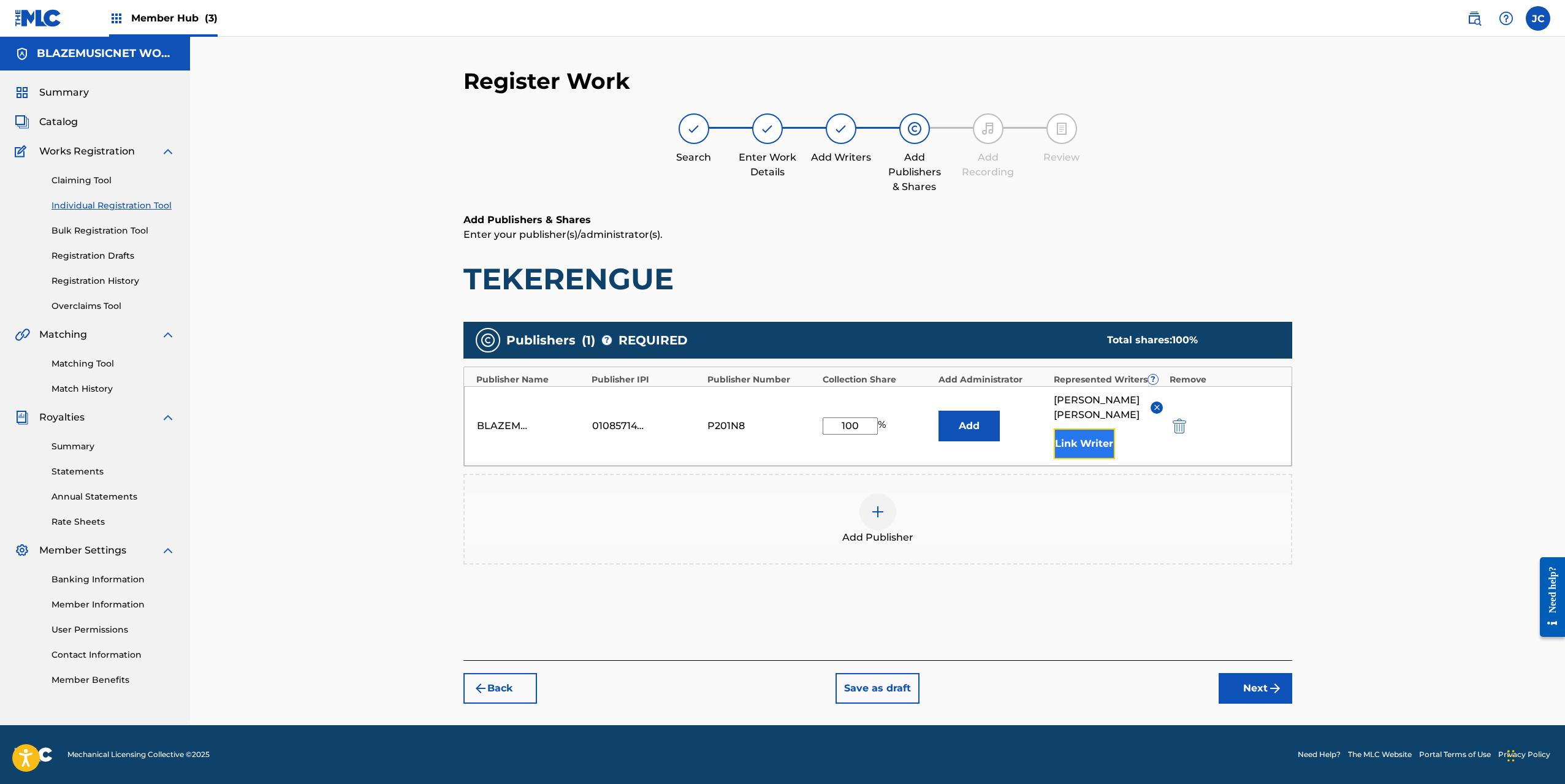
click at [1080, 433] on button "Link Writer" at bounding box center [1084, 443] width 62 height 30
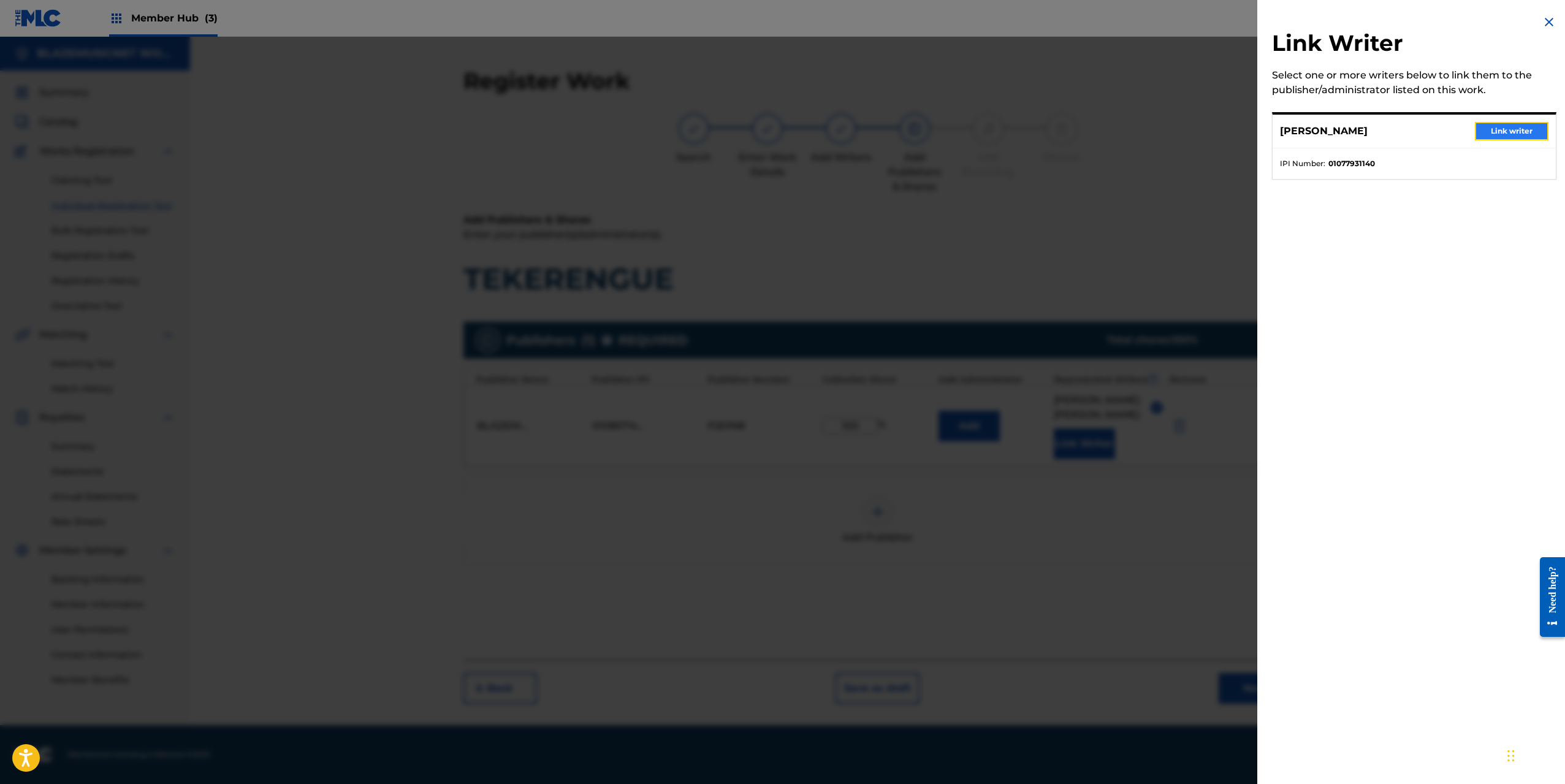
click at [1524, 132] on button "Link writer" at bounding box center [1512, 131] width 74 height 18
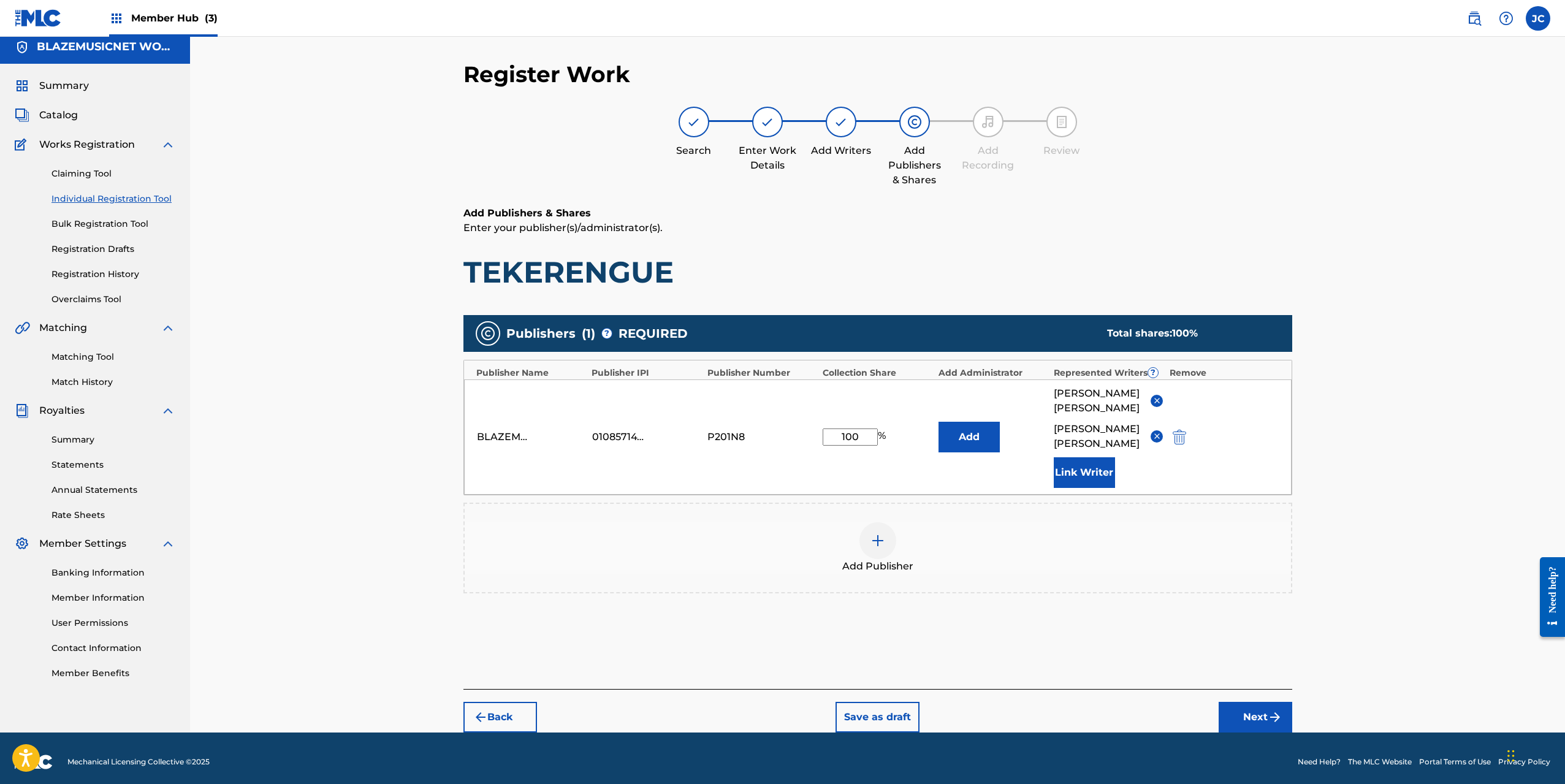
scroll to position [14, 0]
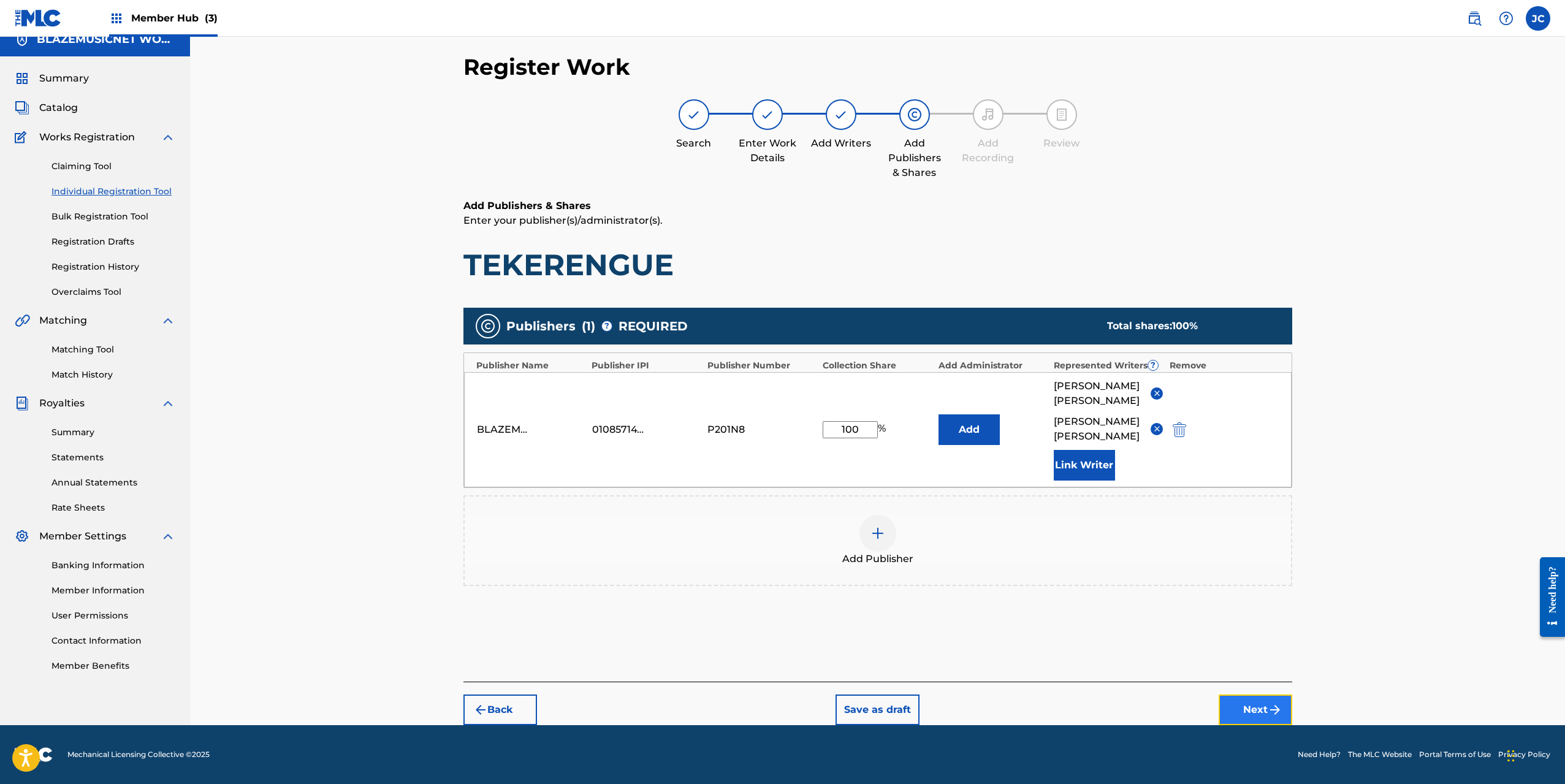
click at [1250, 705] on button "Next" at bounding box center [1255, 709] width 74 height 30
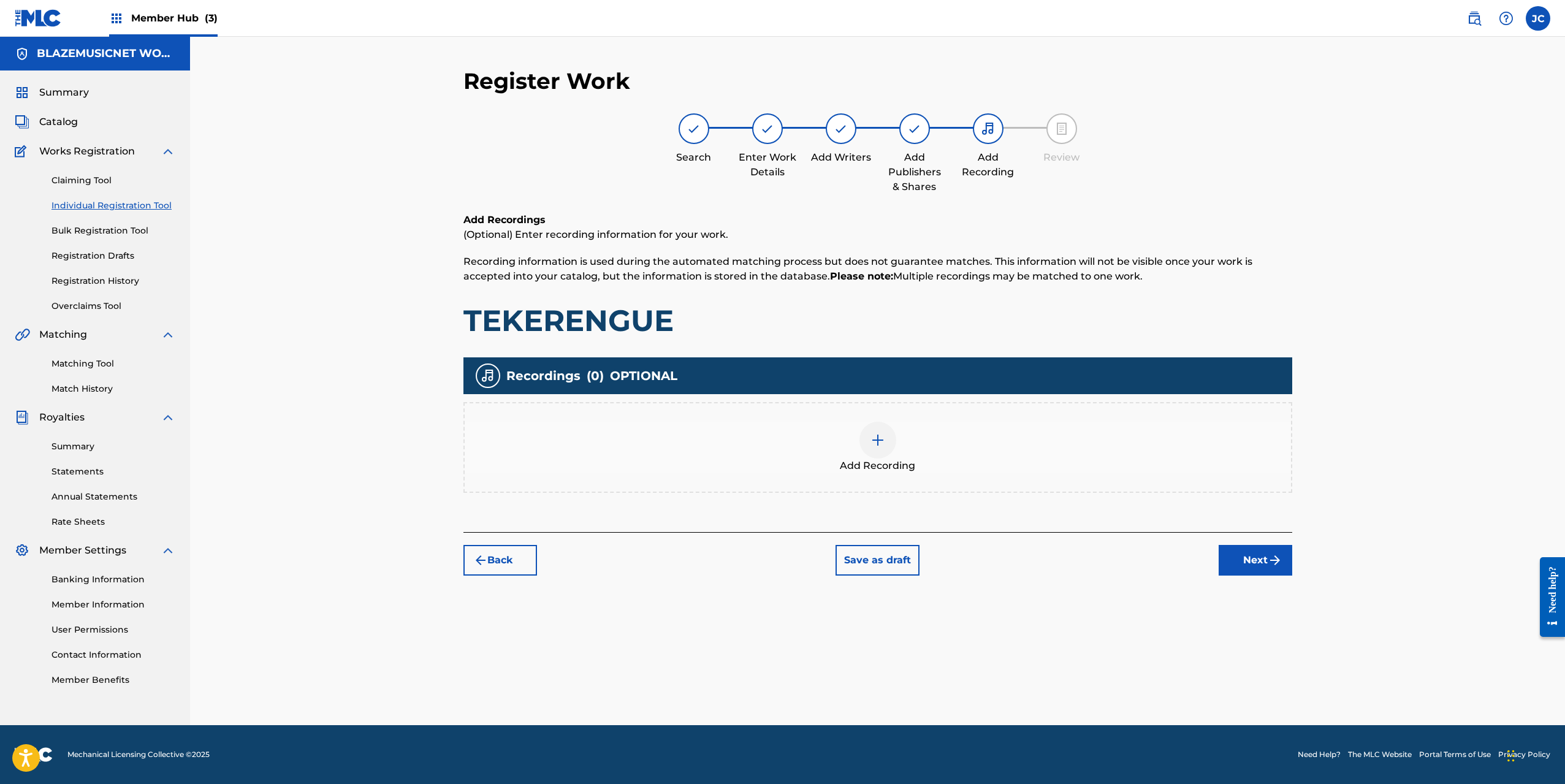
scroll to position [0, 0]
click at [900, 438] on div "Add Recording" at bounding box center [878, 447] width 826 height 51
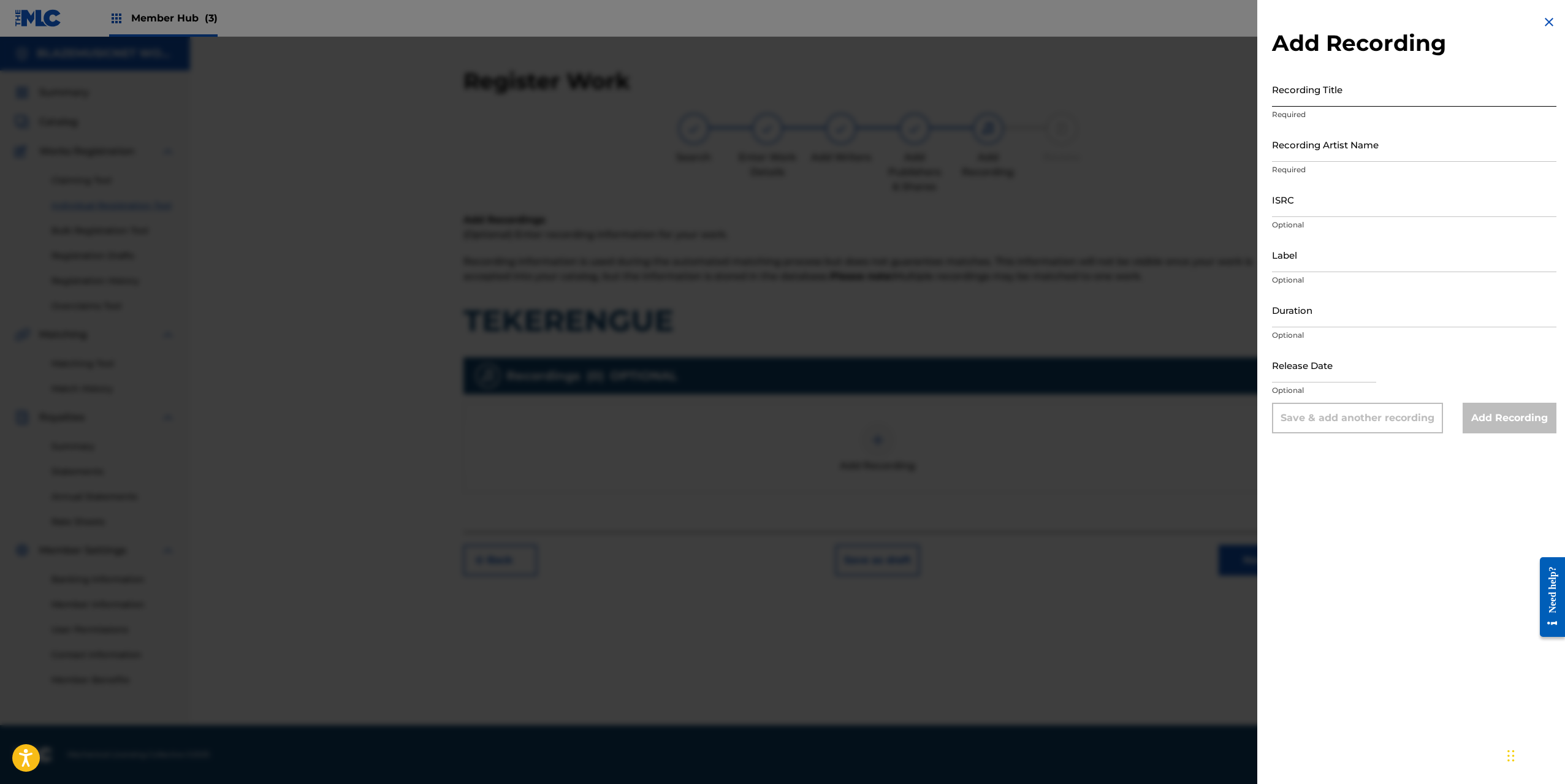
click at [1295, 97] on input "Recording Title" at bounding box center [1414, 89] width 284 height 35
paste input "[PERSON_NAME]"
click at [1320, 102] on input "[PERSON_NAME]" at bounding box center [1414, 89] width 284 height 35
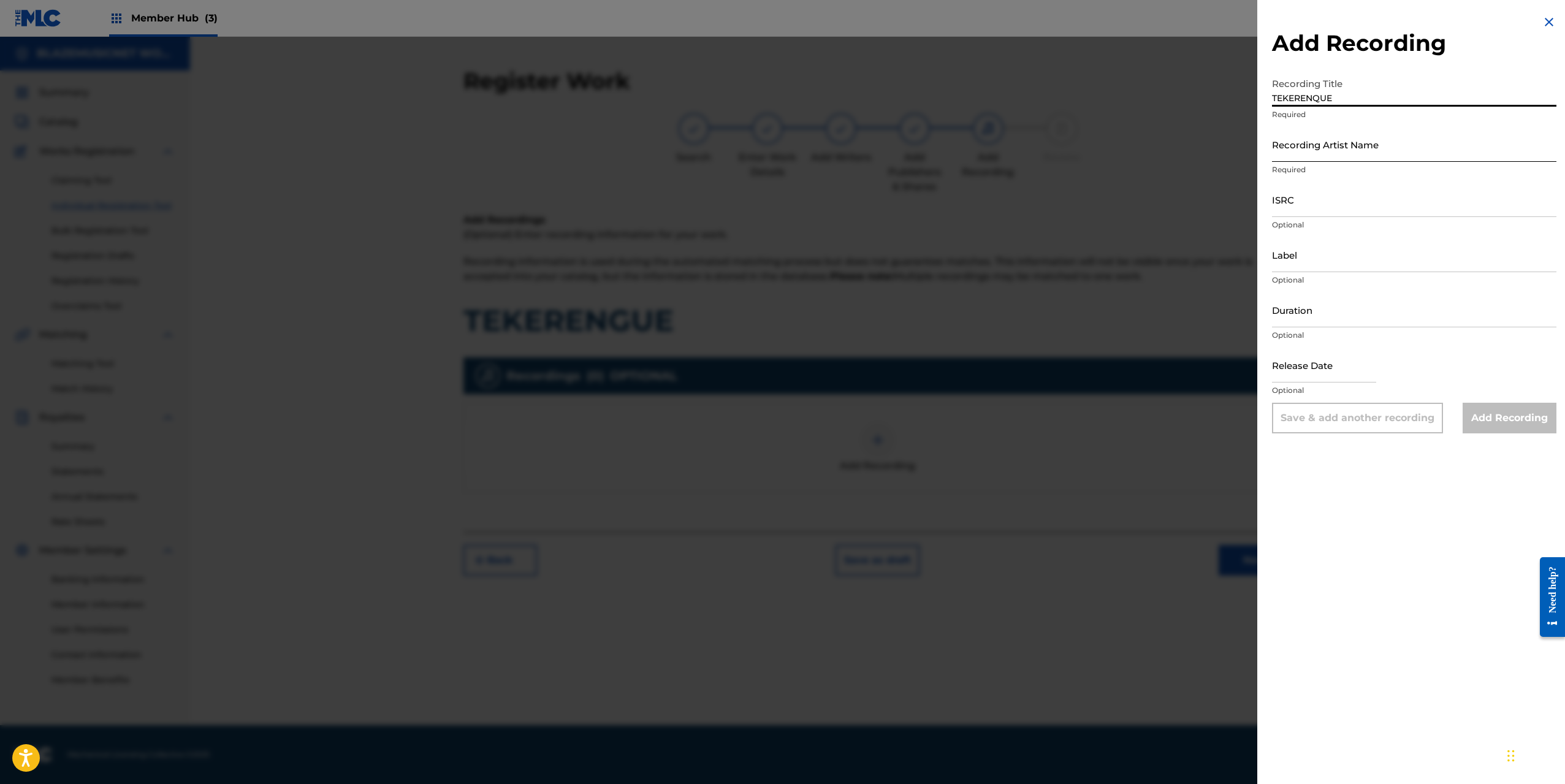
type input "TEKERENQUE"
click at [1320, 147] on input "Recording Artist Name" at bounding box center [1414, 144] width 284 height 35
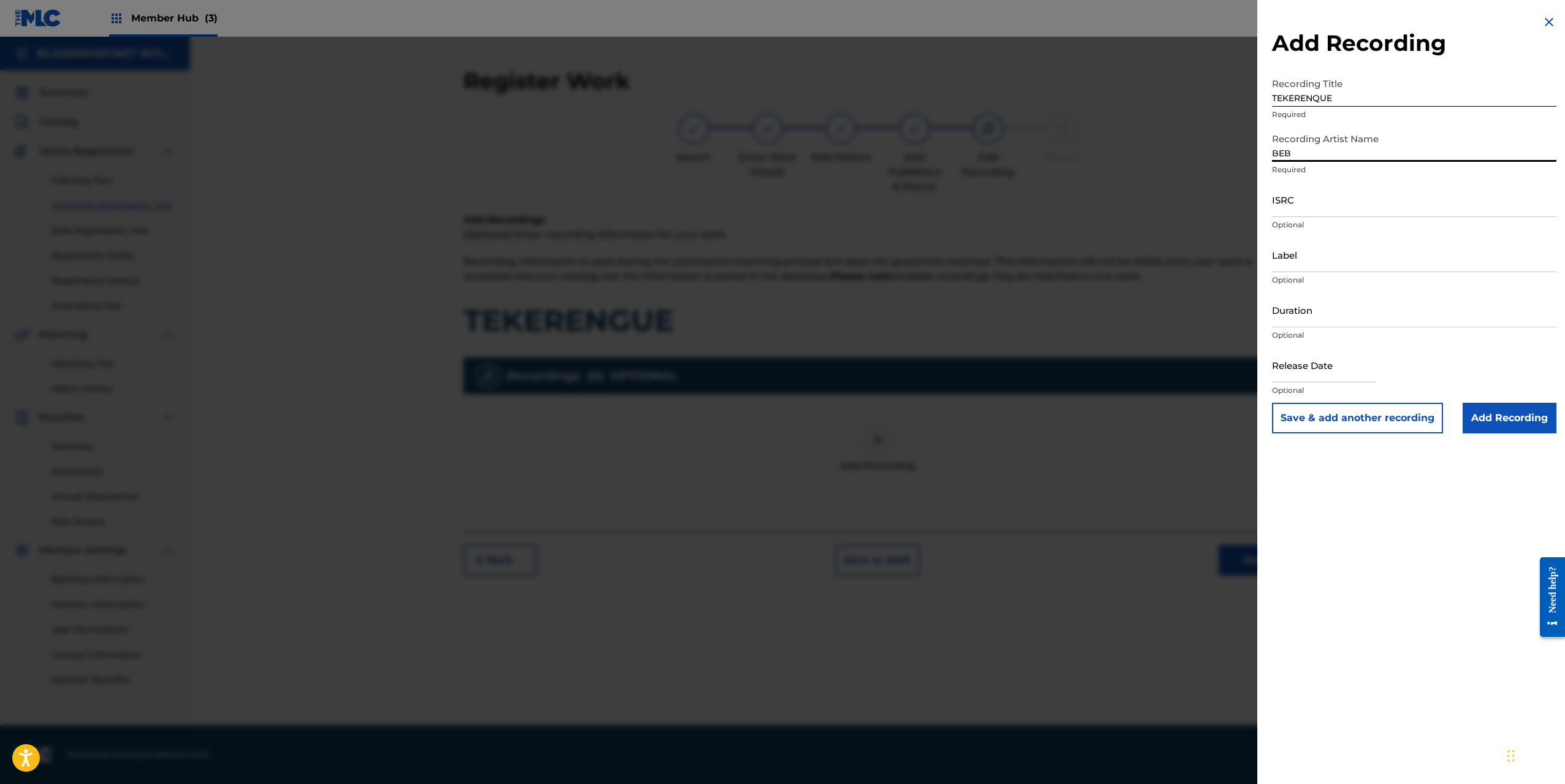
type input "BEBO TATTOO"
click at [1295, 207] on input "ISRC" at bounding box center [1414, 199] width 284 height 35
paste input "QZTLA2590359"
type input "QZTLA2590359"
click at [1315, 249] on input "Label" at bounding box center [1414, 254] width 284 height 35
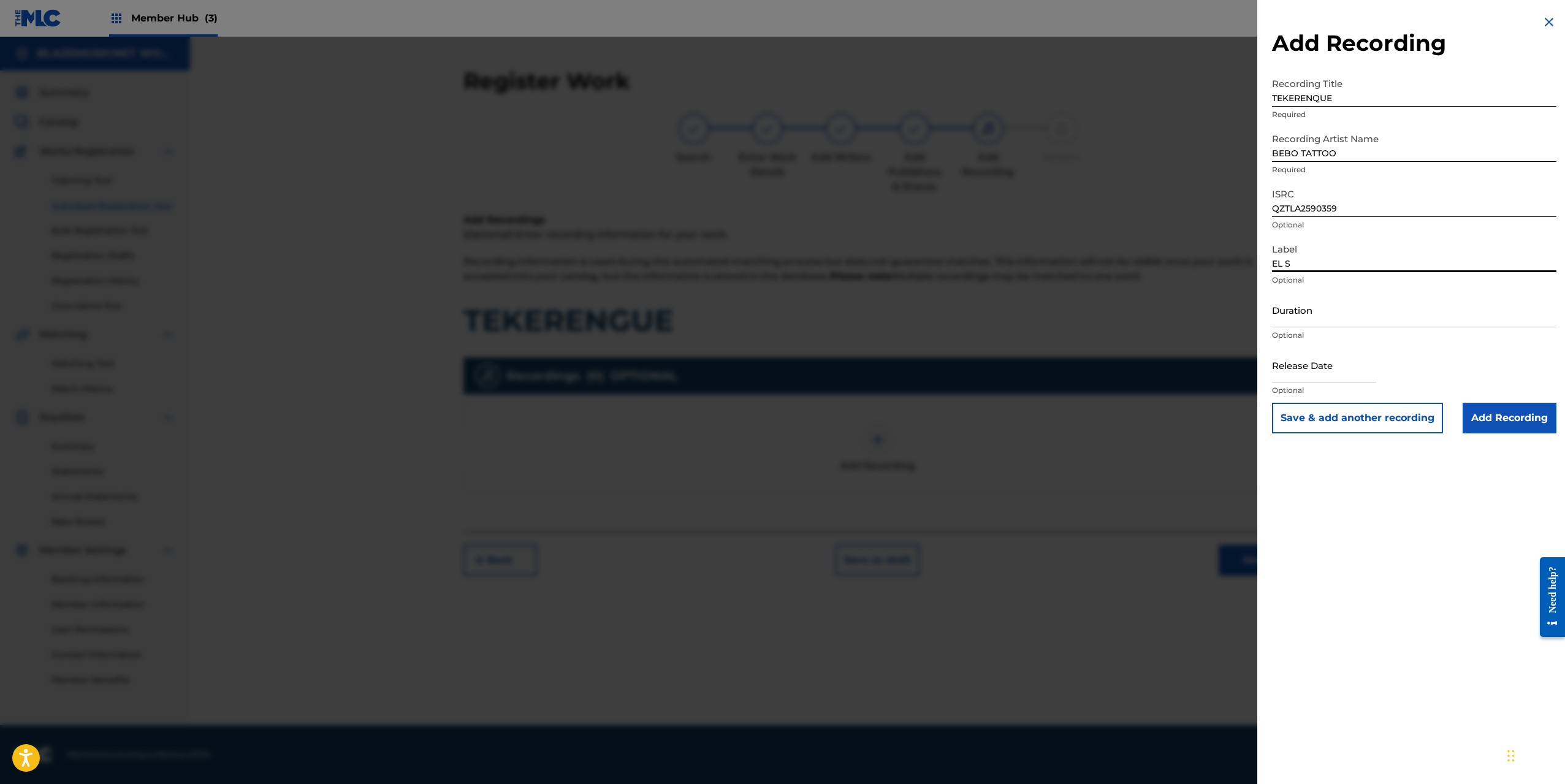
type input "EL SAOCO DEL FUTURO"
click at [1295, 322] on input "Duration" at bounding box center [1414, 310] width 284 height 35
type input "02:40"
click at [1315, 371] on input "text" at bounding box center [1324, 365] width 104 height 35
select select "8"
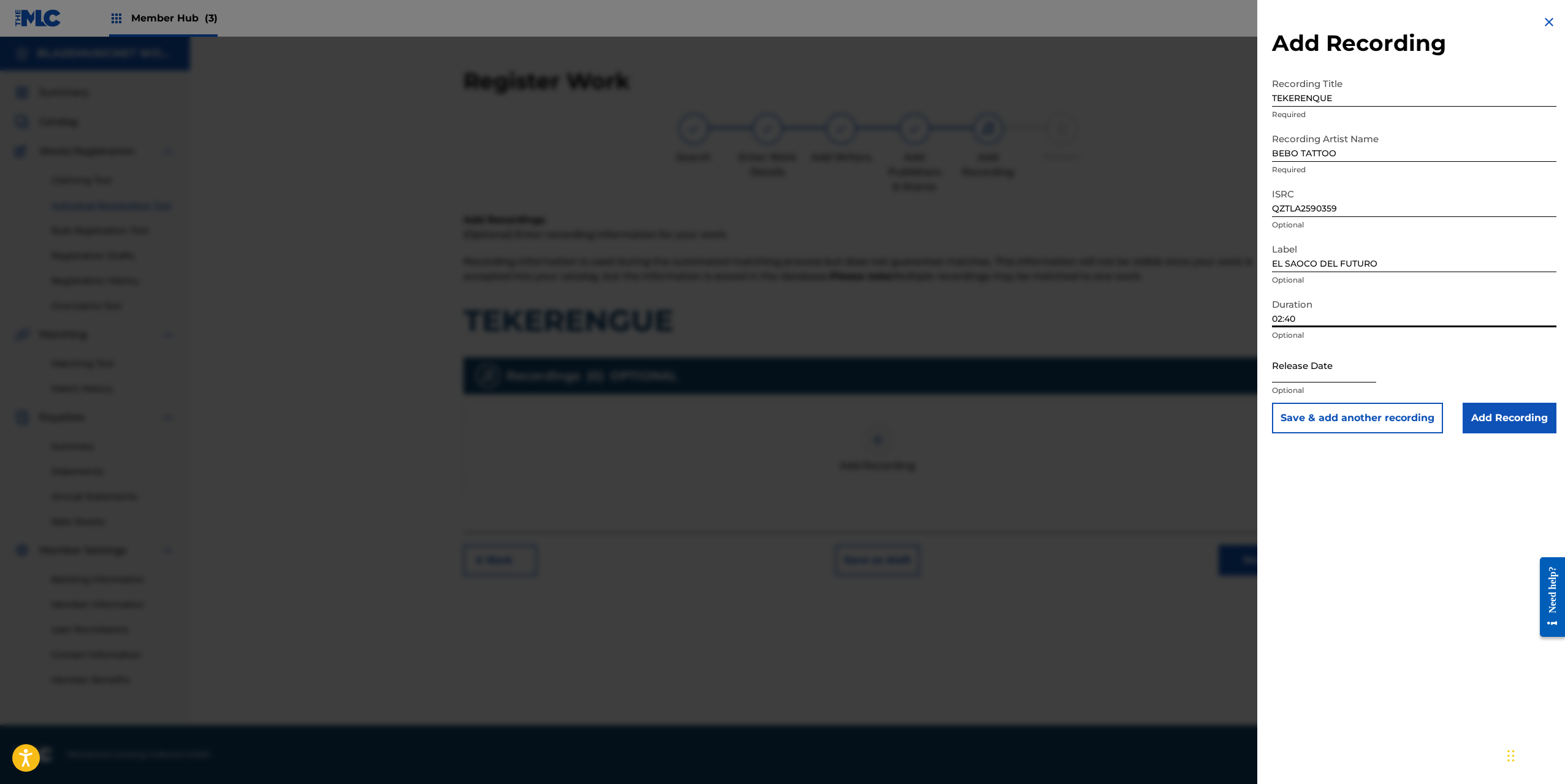
select select "2025"
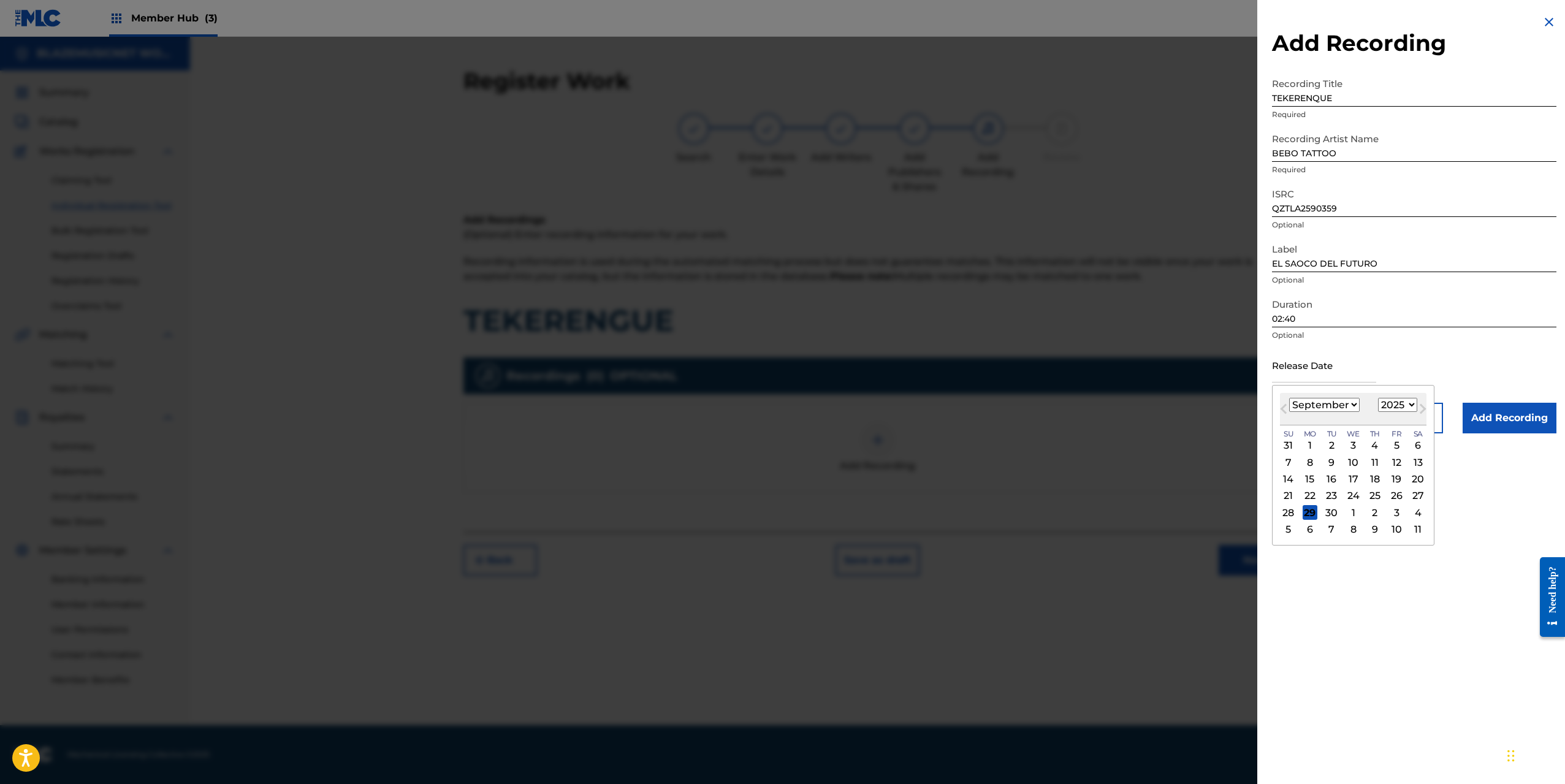
click at [1299, 400] on select "January February March April May June July August September October November De…" at bounding box center [1324, 404] width 70 height 14
select select "6"
click at [1289, 398] on select "January February March April May June July August September October November De…" at bounding box center [1324, 404] width 70 height 14
click at [1332, 512] on div "29" at bounding box center [1332, 512] width 15 height 15
type input "[DATE]"
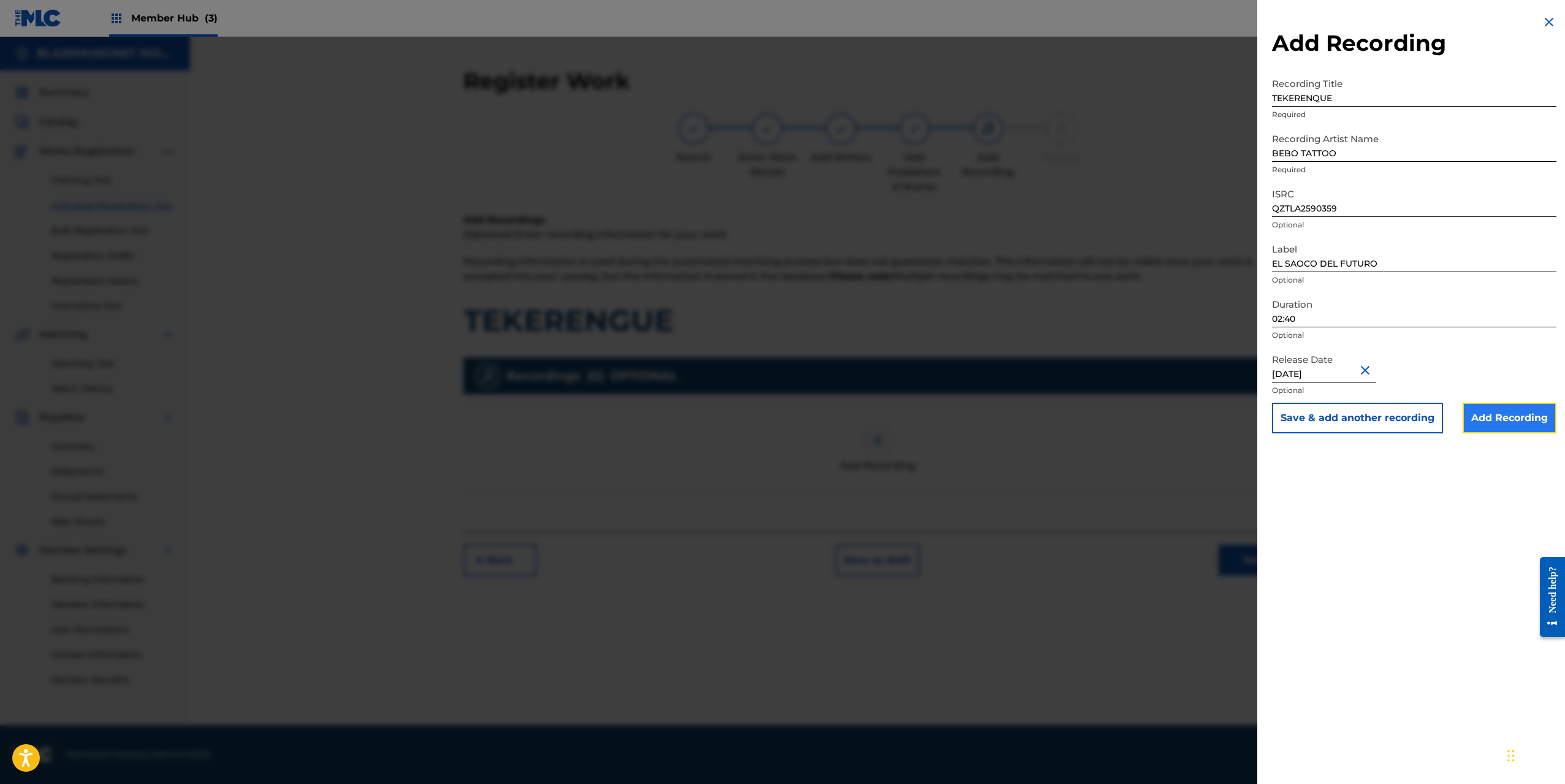
click at [1518, 413] on input "Add Recording" at bounding box center [1509, 418] width 94 height 30
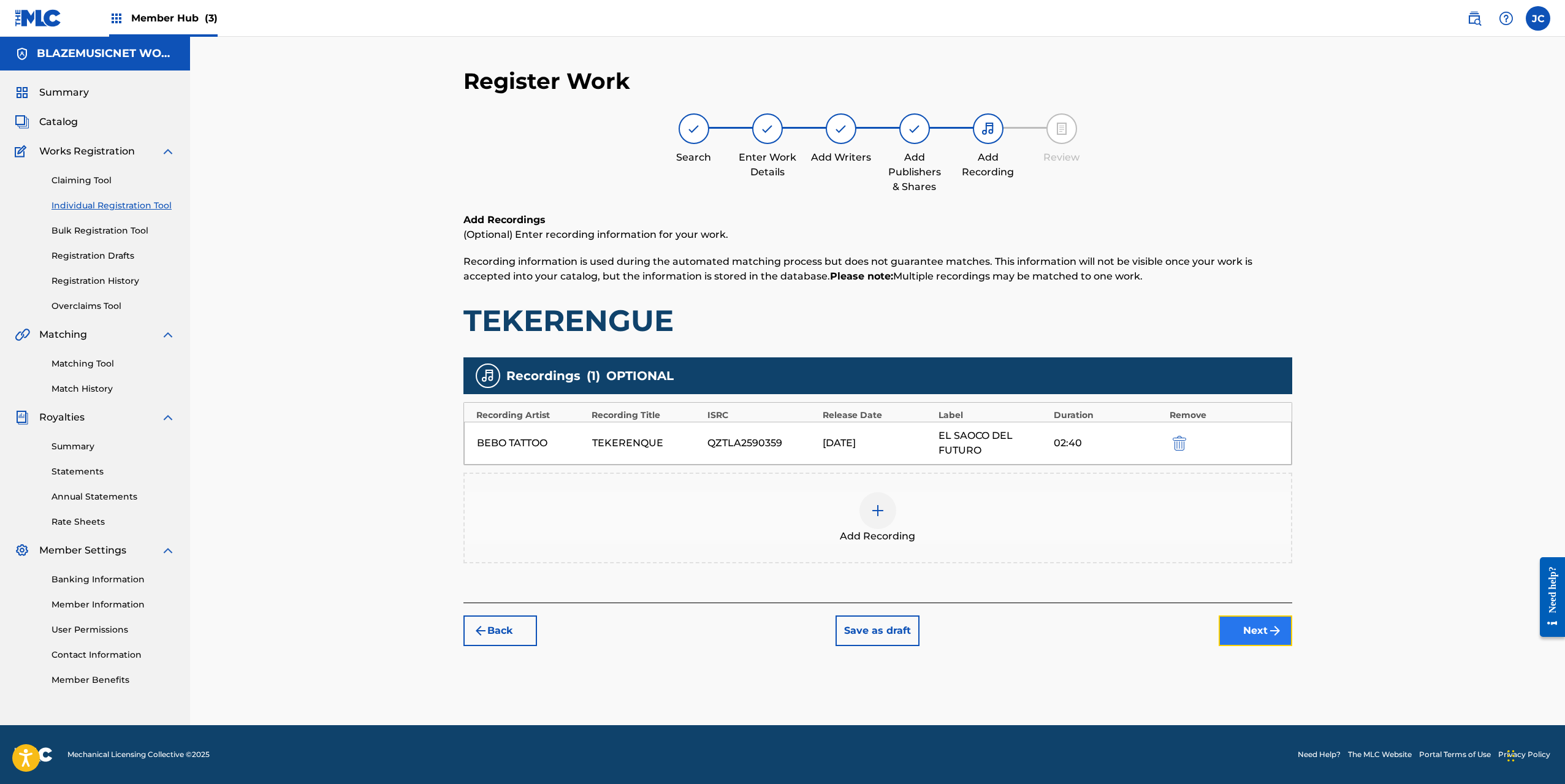
click at [1259, 628] on button "Next" at bounding box center [1255, 631] width 74 height 30
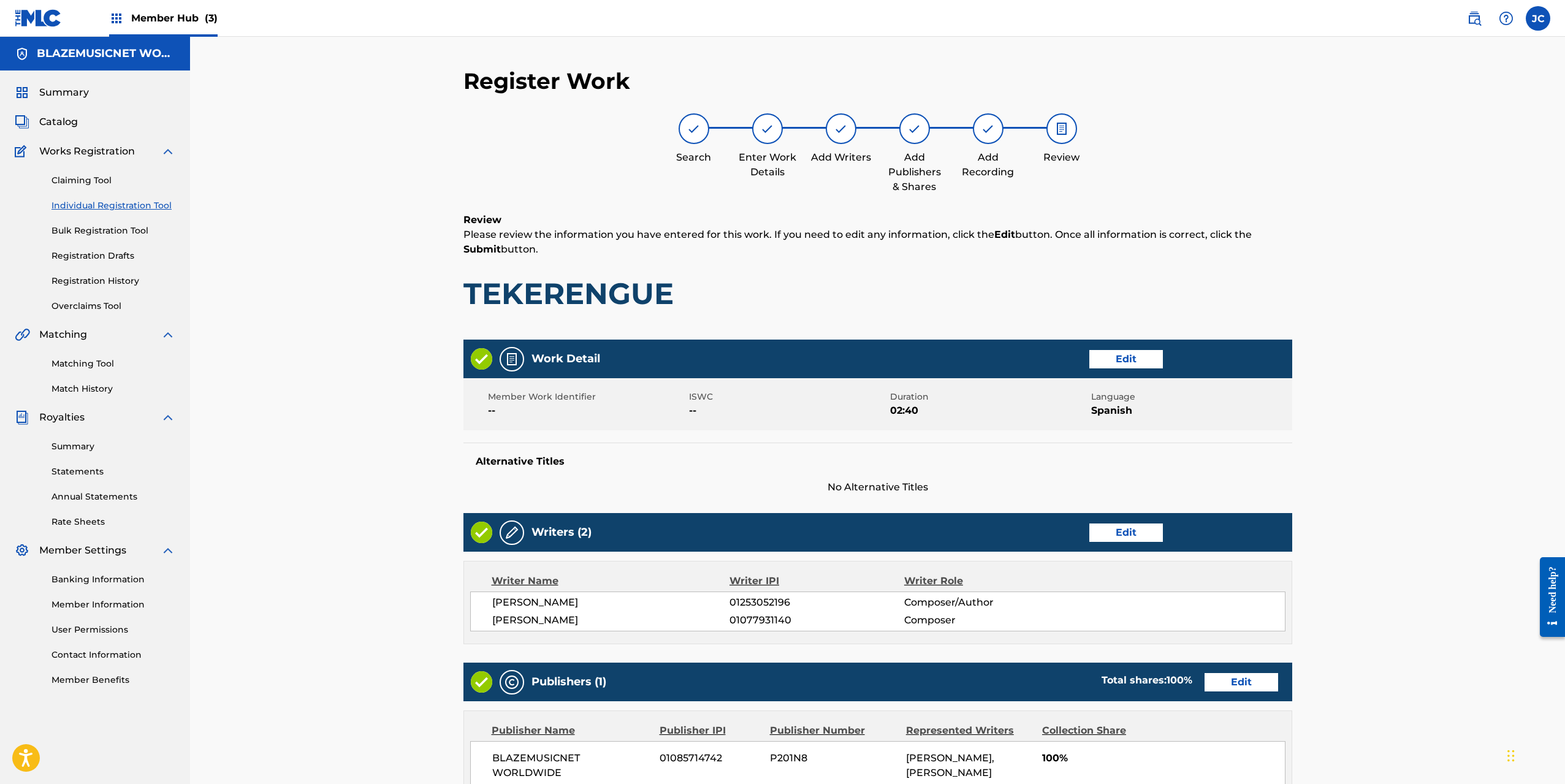
scroll to position [291, 0]
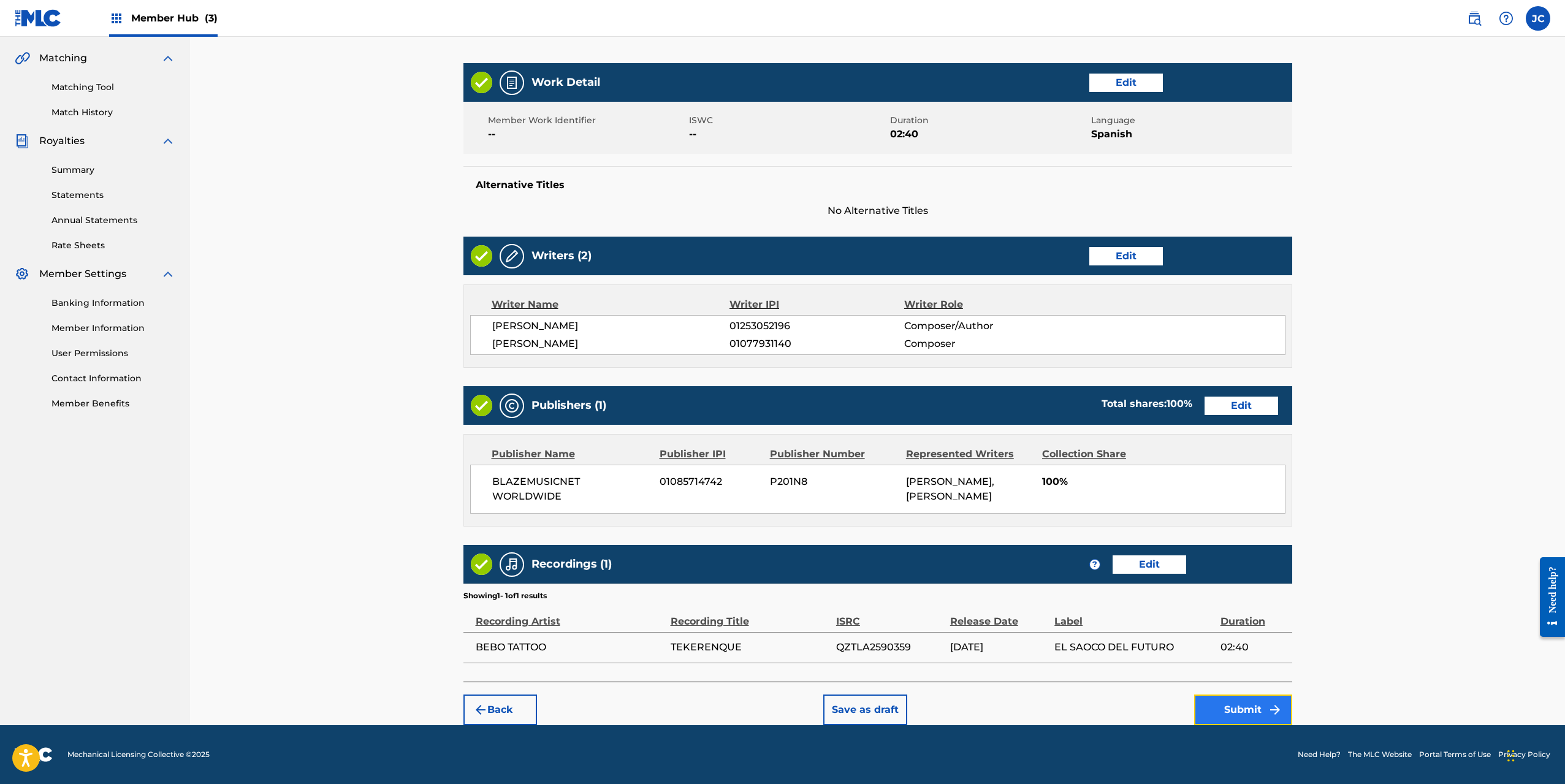
click at [1268, 708] on img "submit" at bounding box center [1275, 710] width 15 height 15
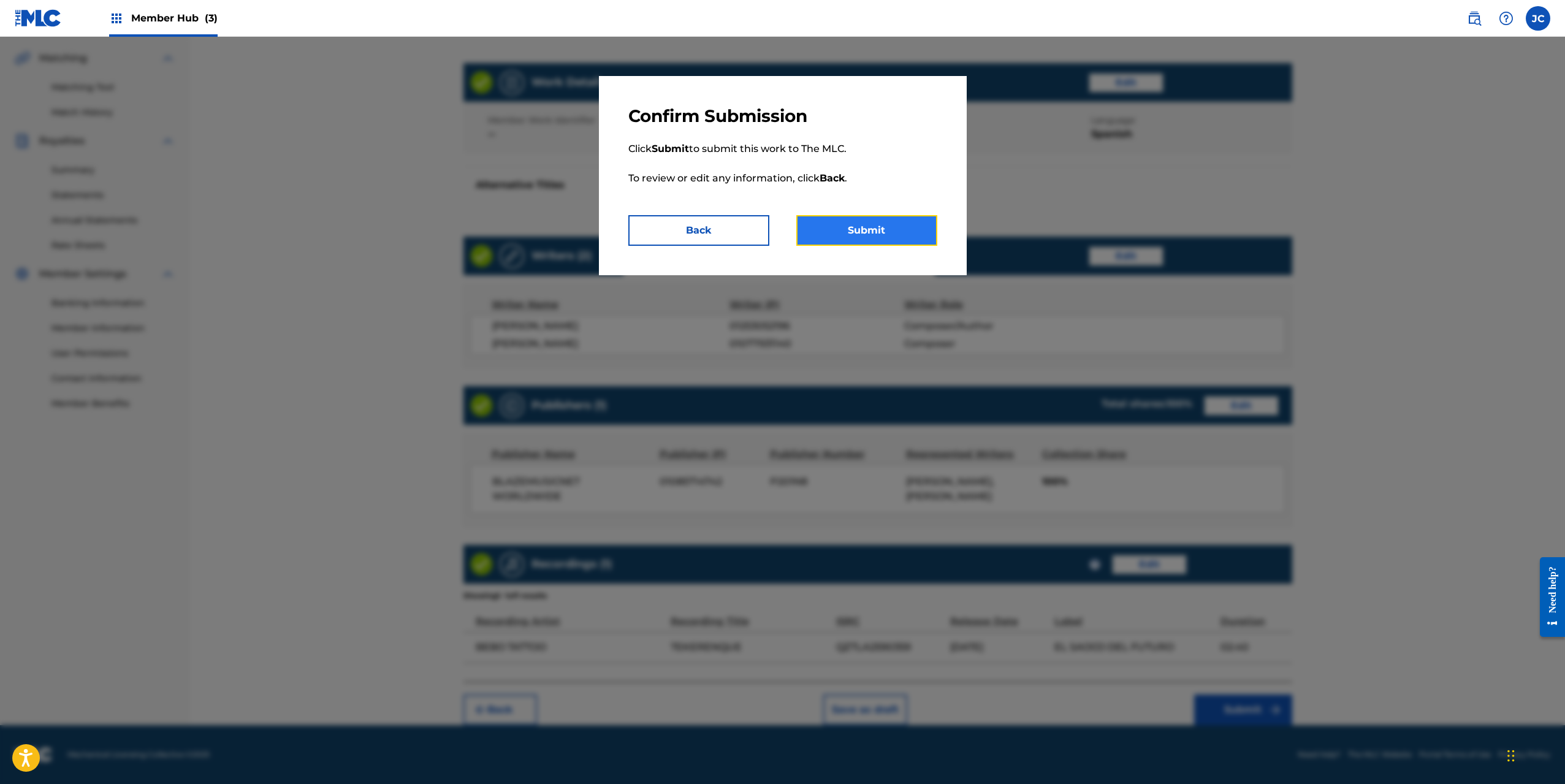
click at [878, 225] on button "Submit" at bounding box center [867, 230] width 141 height 30
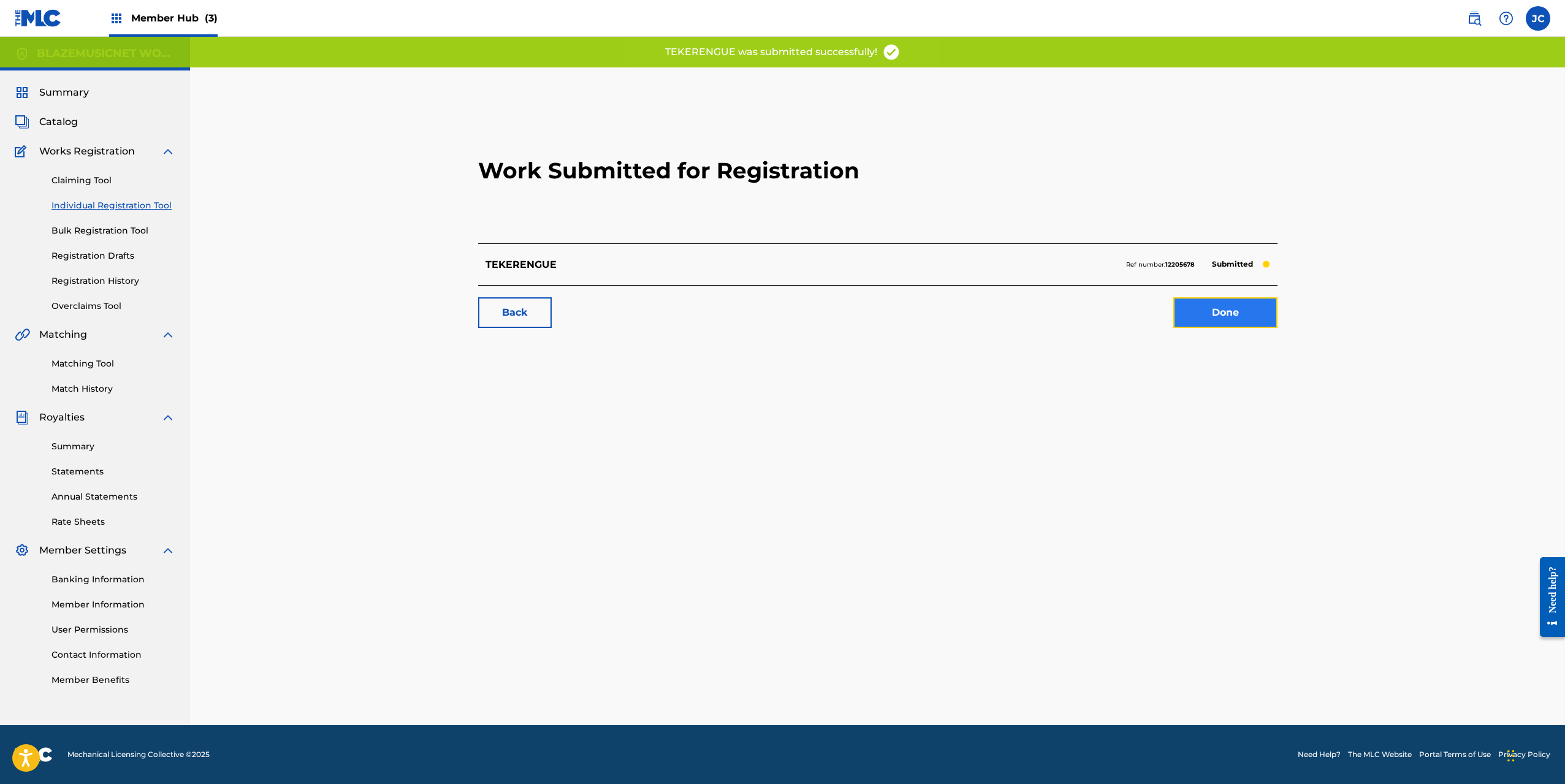
click at [1201, 315] on link "Done" at bounding box center [1226, 312] width 104 height 30
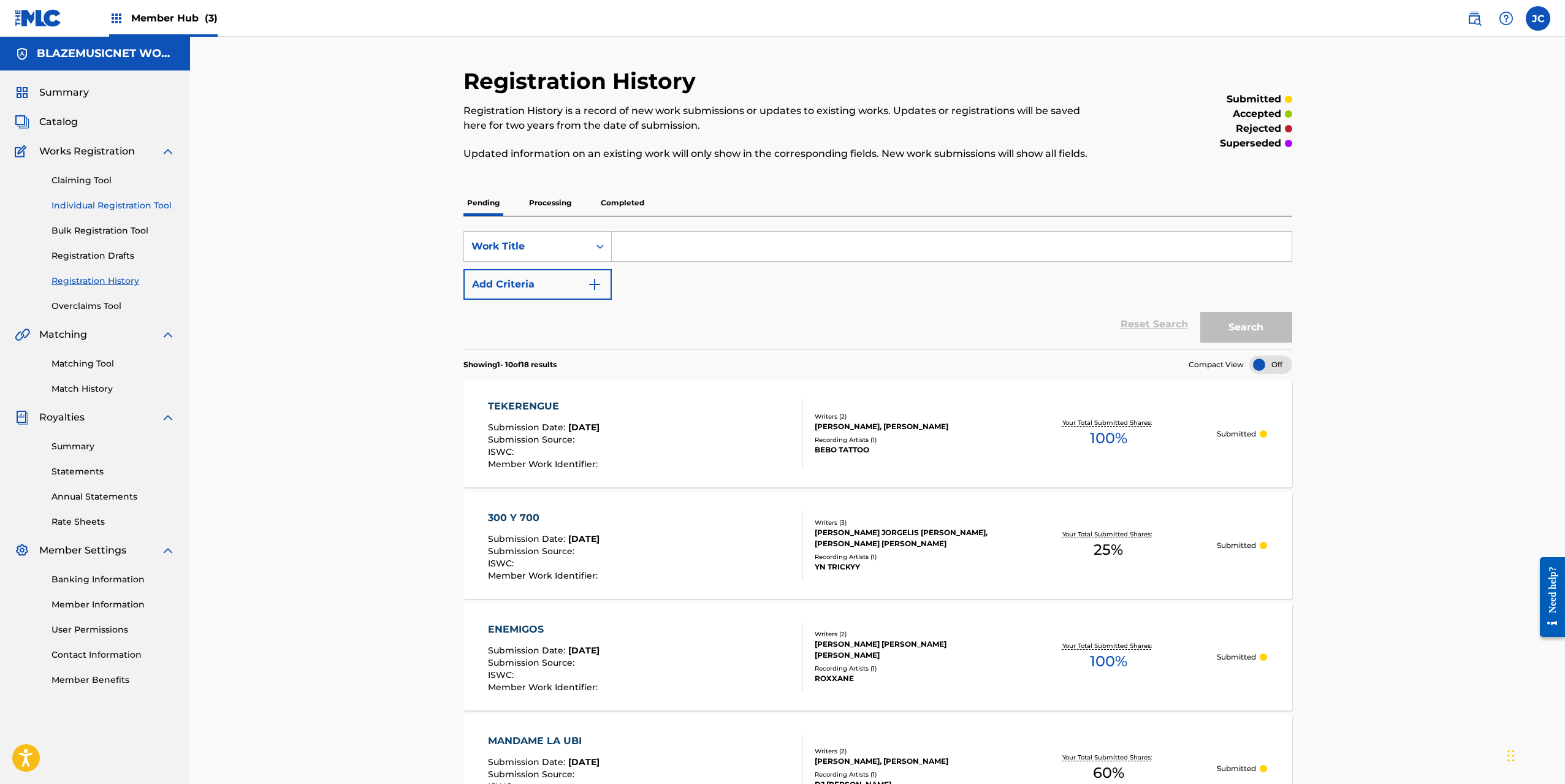
click at [141, 202] on link "Individual Registration Tool" at bounding box center [113, 205] width 124 height 13
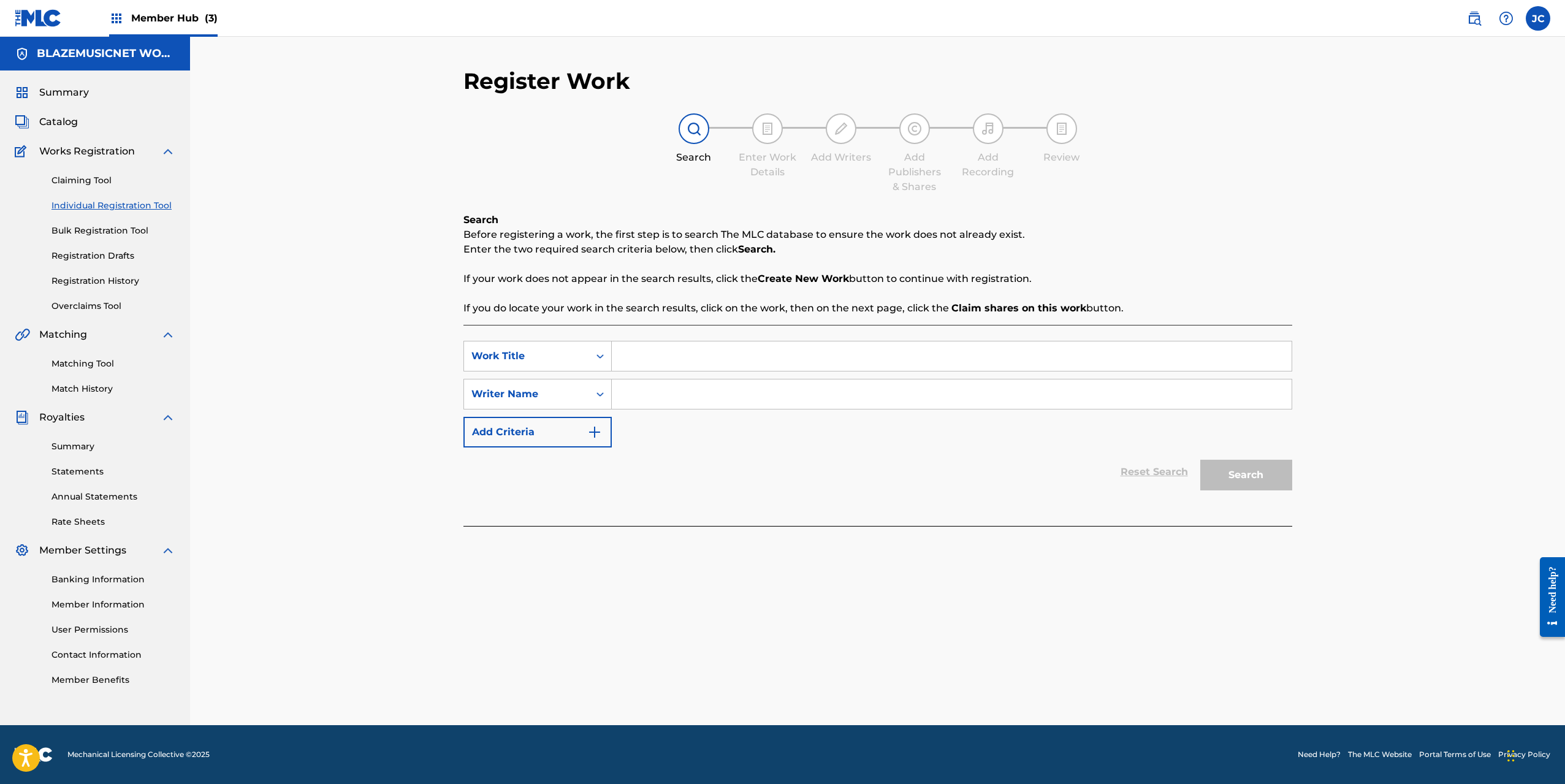
click at [648, 363] on input "Search Form" at bounding box center [952, 355] width 680 height 29
type input "QUIEN DIRIA"
click at [428, 363] on div "Register Work Search Enter Work Details Add Writers Add Publishers & Shares Add…" at bounding box center [877, 381] width 1375 height 688
click at [669, 395] on input "Search Form" at bounding box center [952, 394] width 680 height 29
click at [669, 395] on input "[PERSON_NAME]" at bounding box center [952, 394] width 680 height 29
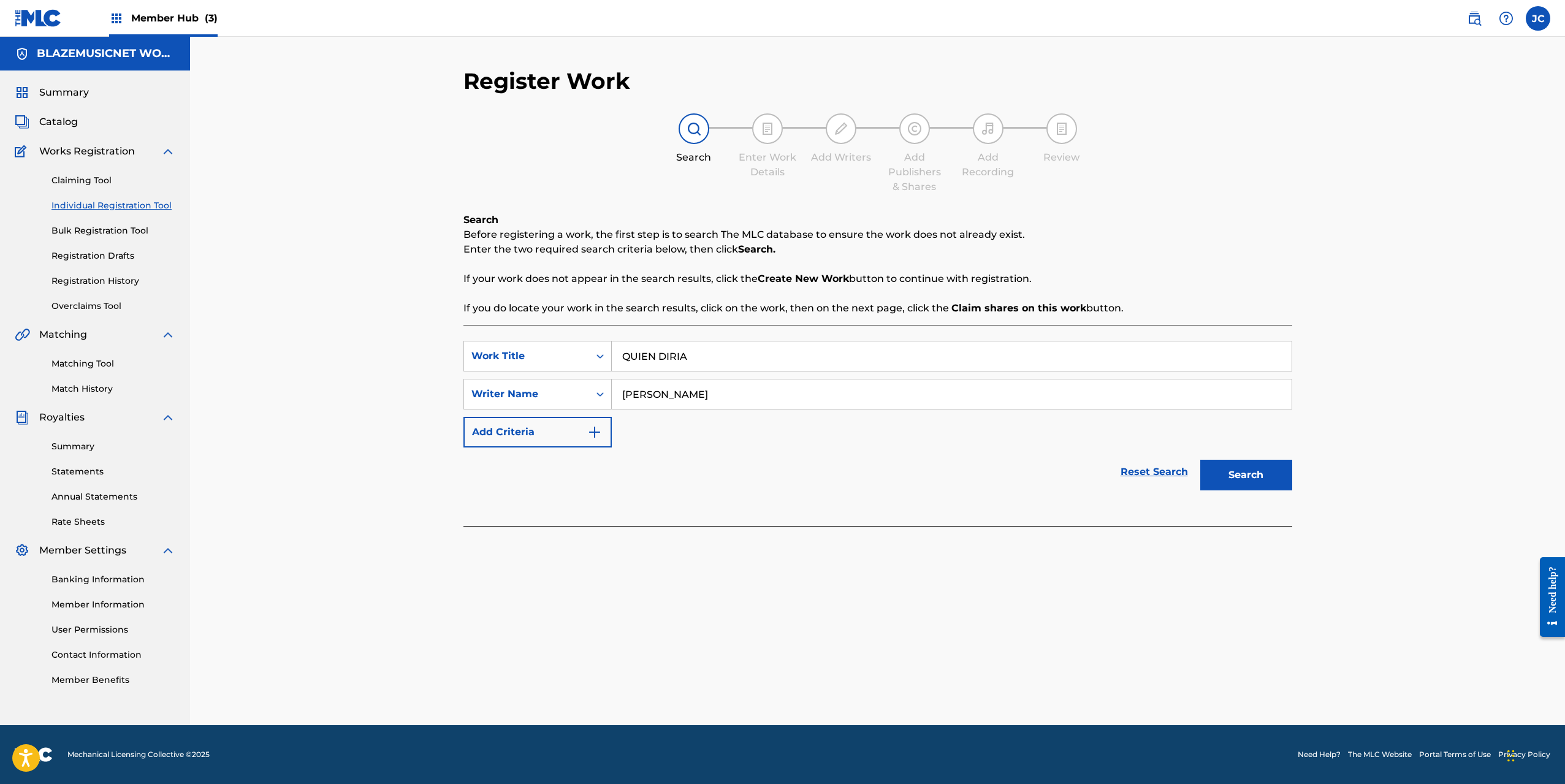
click at [669, 395] on input "[PERSON_NAME]" at bounding box center [952, 394] width 680 height 29
type input "[PERSON_NAME]"
click at [1254, 468] on button "Search" at bounding box center [1246, 474] width 92 height 30
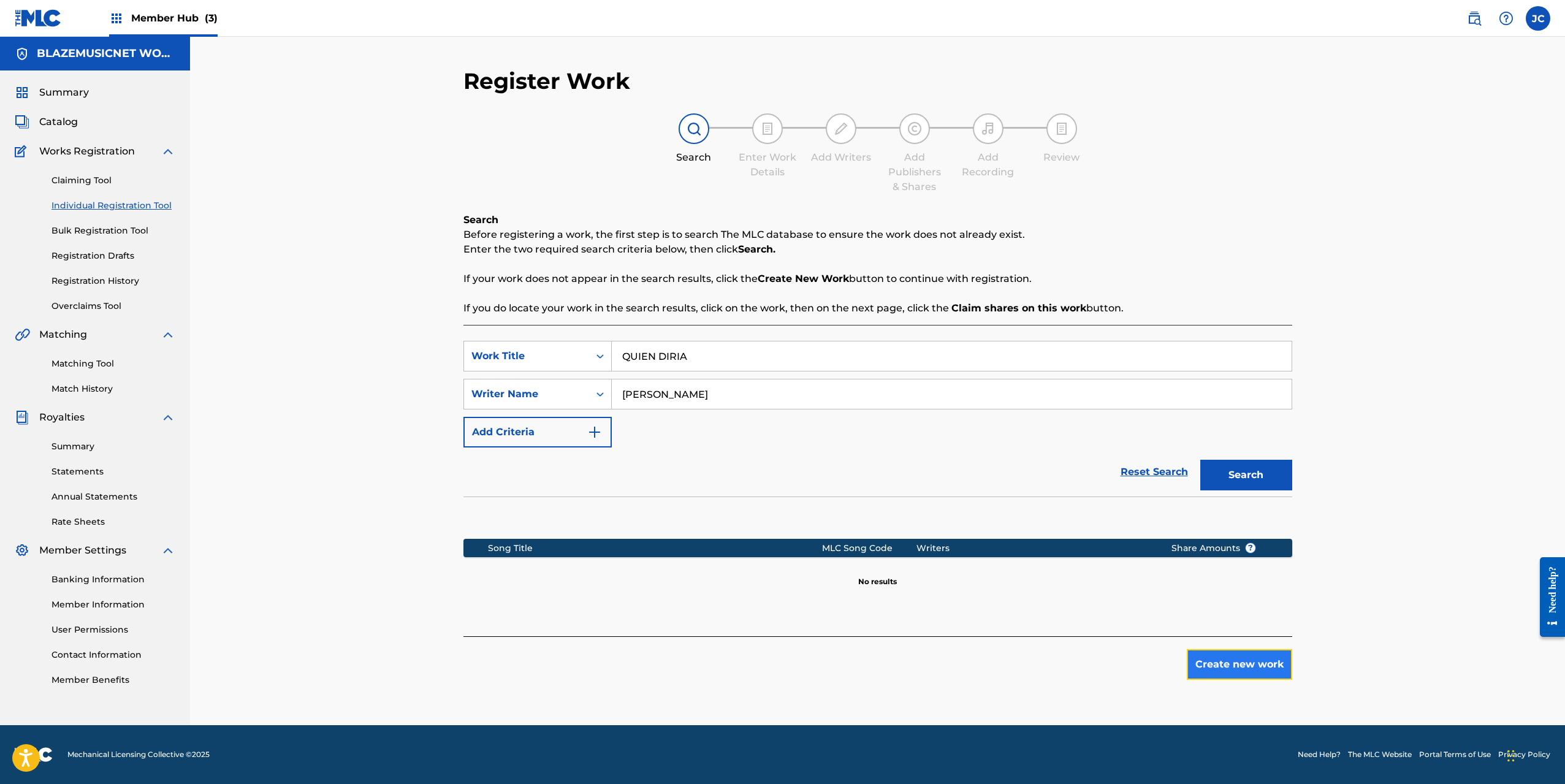
click at [1223, 659] on button "Create new work" at bounding box center [1239, 664] width 105 height 30
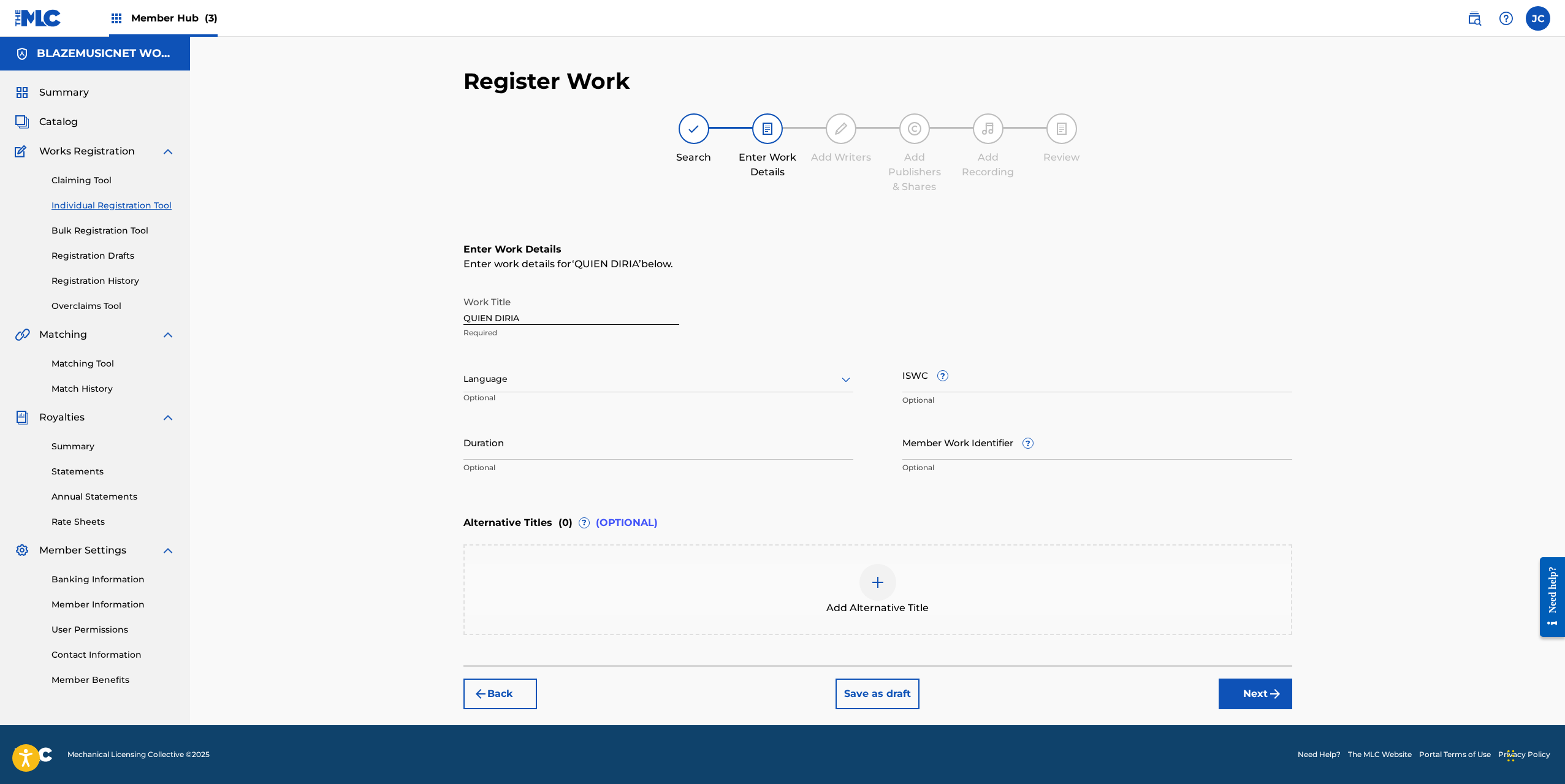
click at [523, 374] on div at bounding box center [658, 379] width 390 height 15
click at [501, 433] on div "Spanish" at bounding box center [658, 433] width 388 height 27
click at [507, 448] on input "Duration" at bounding box center [658, 441] width 390 height 35
type input "02:19"
click at [417, 467] on div "Register Work Search Enter Work Details Add Writers Add Publishers & Shares Add…" at bounding box center [877, 381] width 1375 height 688
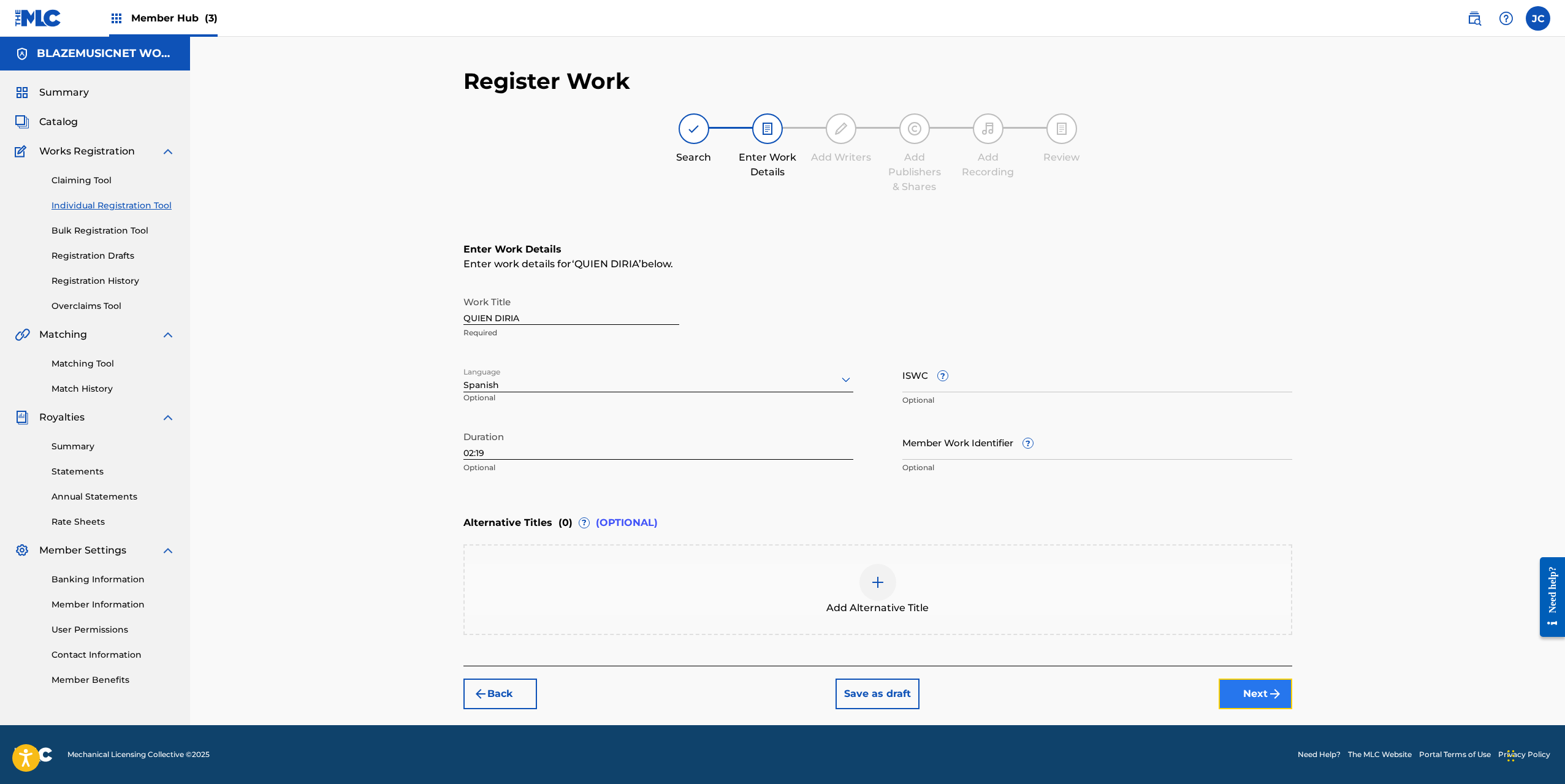
click at [1263, 690] on button "Next" at bounding box center [1255, 693] width 74 height 30
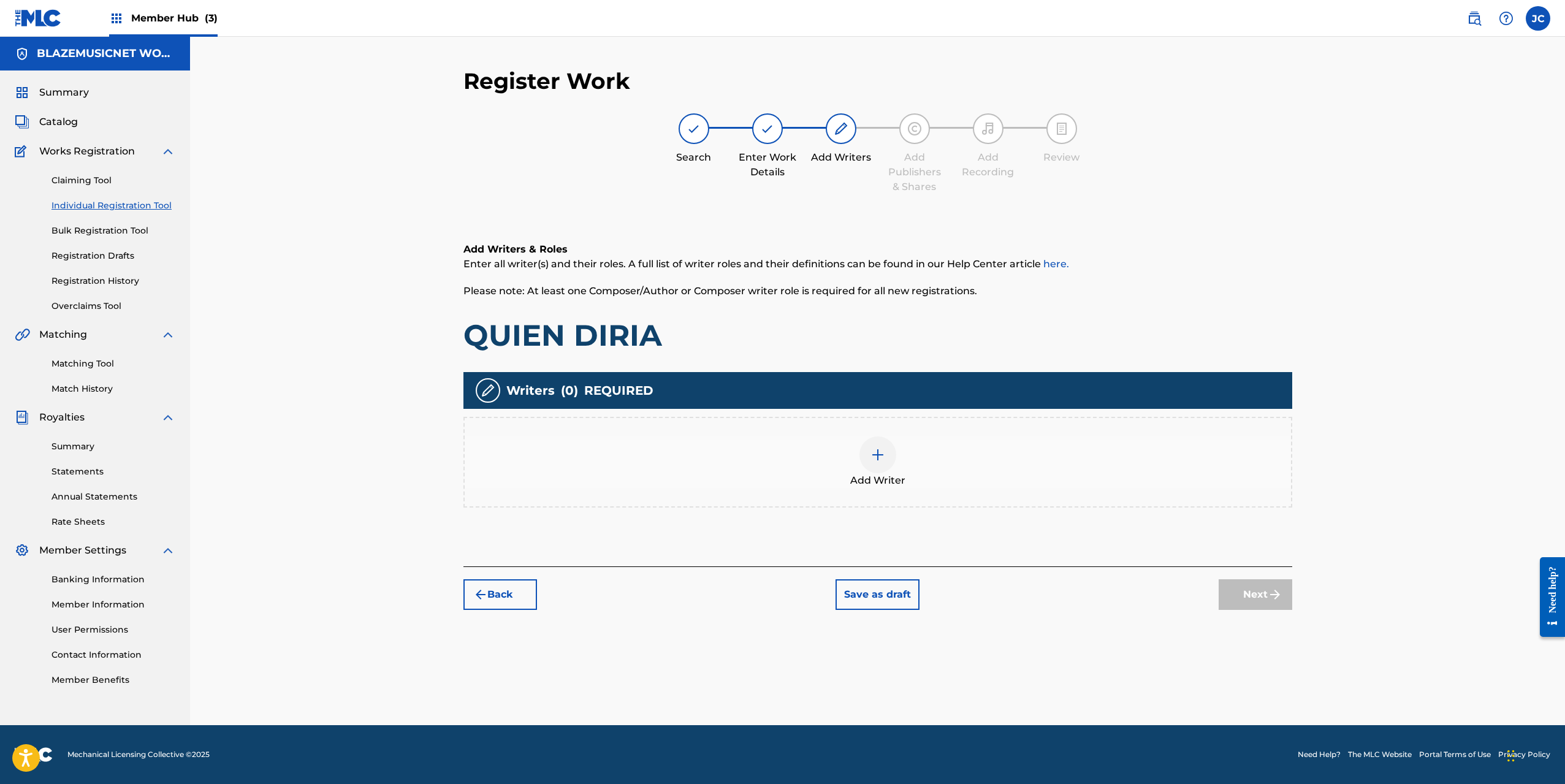
click at [872, 457] on img at bounding box center [878, 454] width 15 height 15
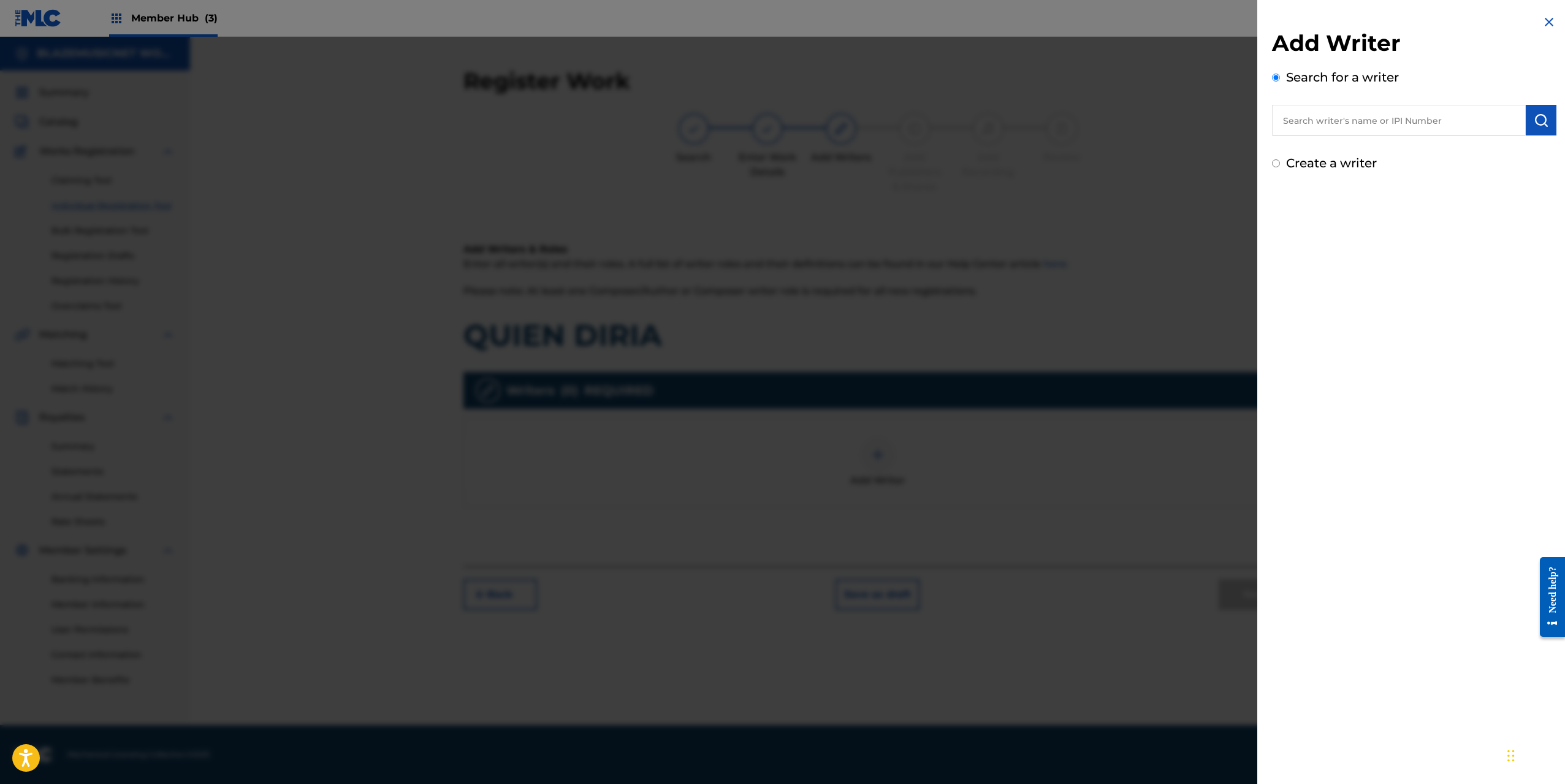
click at [1305, 119] on input "text" at bounding box center [1399, 120] width 254 height 30
paste input "[PERSON_NAME]"
type input "[PERSON_NAME]"
click at [1545, 123] on button "submit" at bounding box center [1541, 120] width 30 height 30
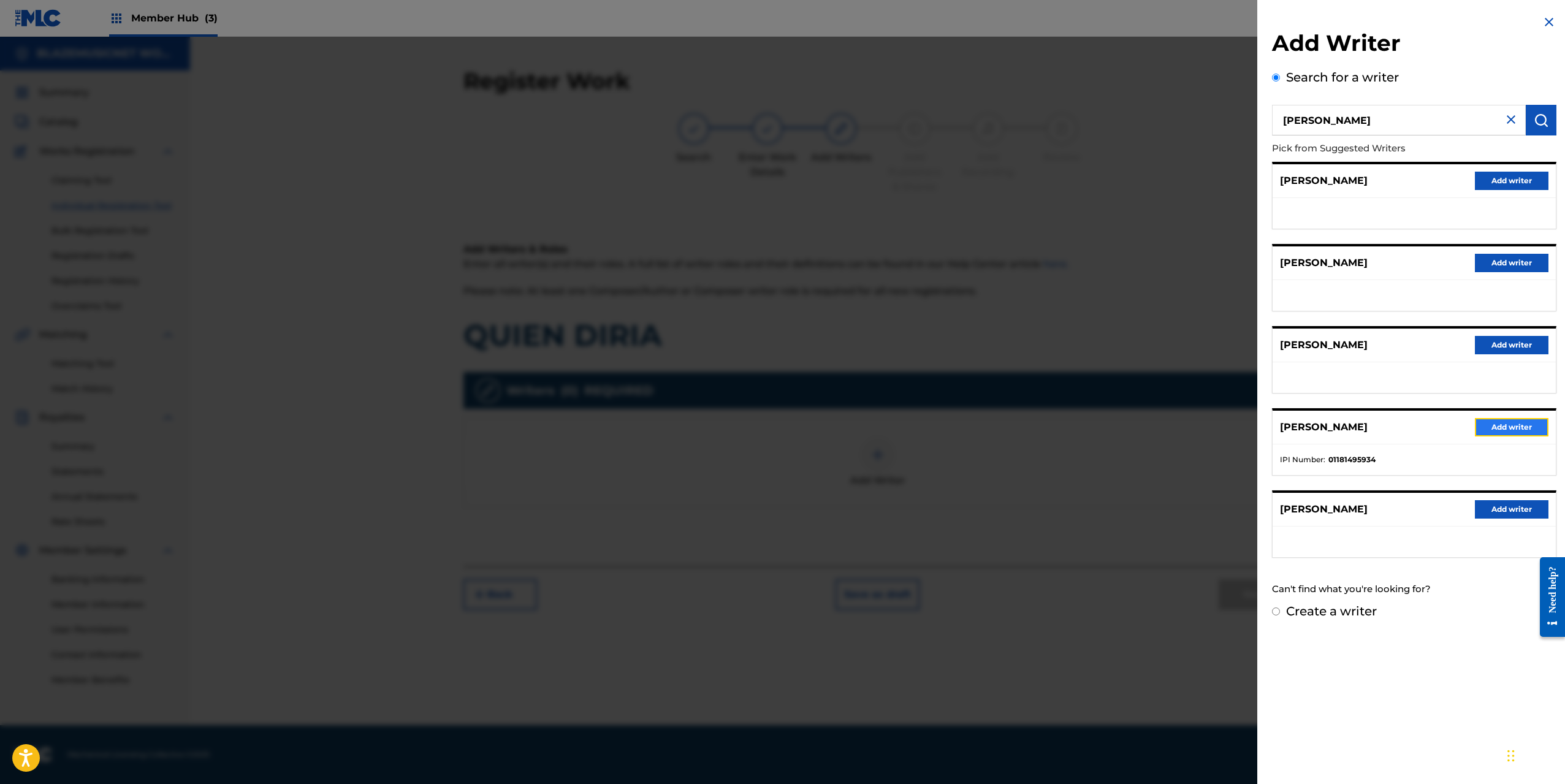
click at [1507, 425] on button "Add writer" at bounding box center [1512, 426] width 74 height 18
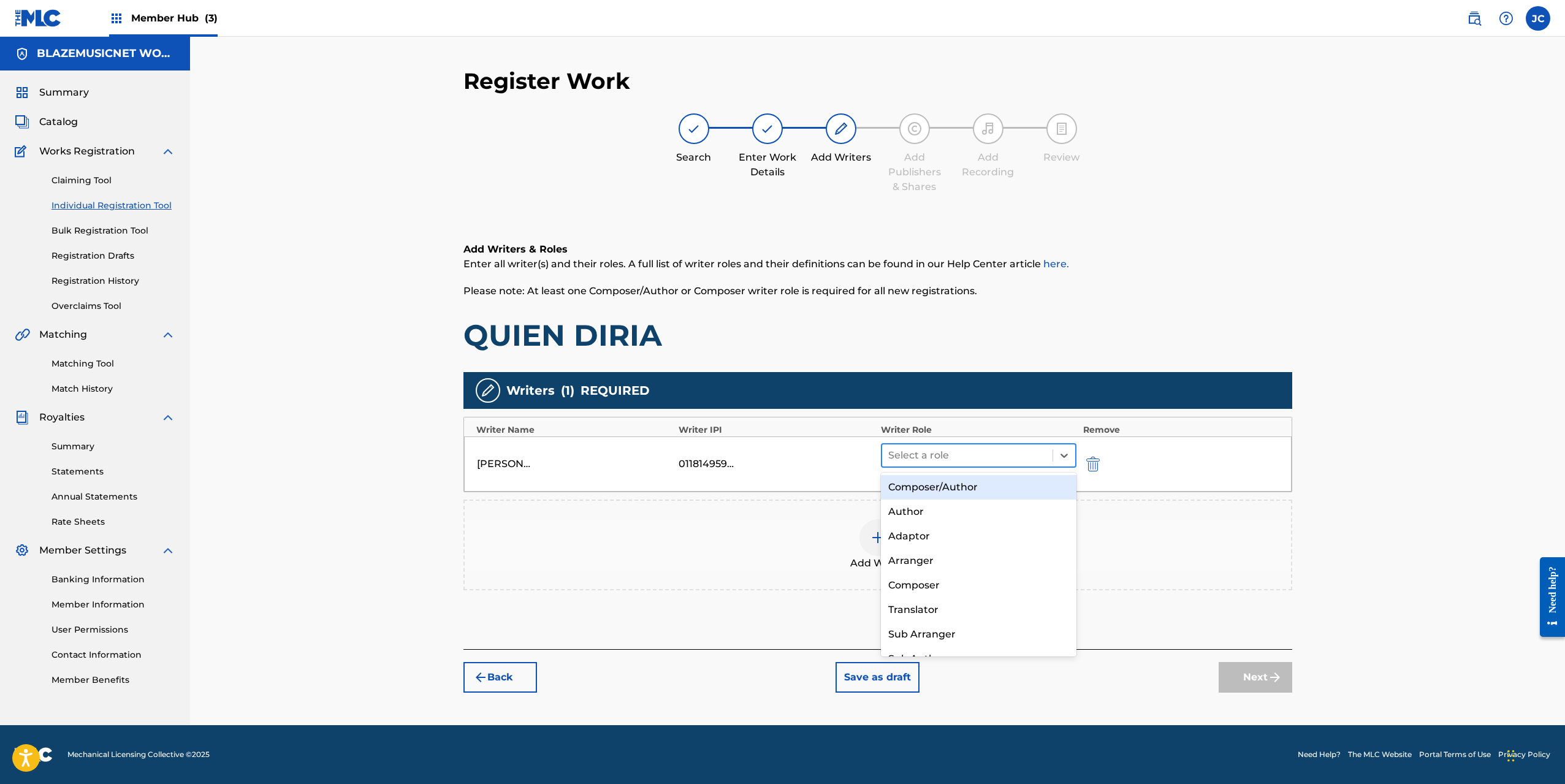
click at [951, 451] on div at bounding box center [968, 455] width 159 height 17
click at [911, 484] on div "Composer/Author" at bounding box center [979, 488] width 196 height 25
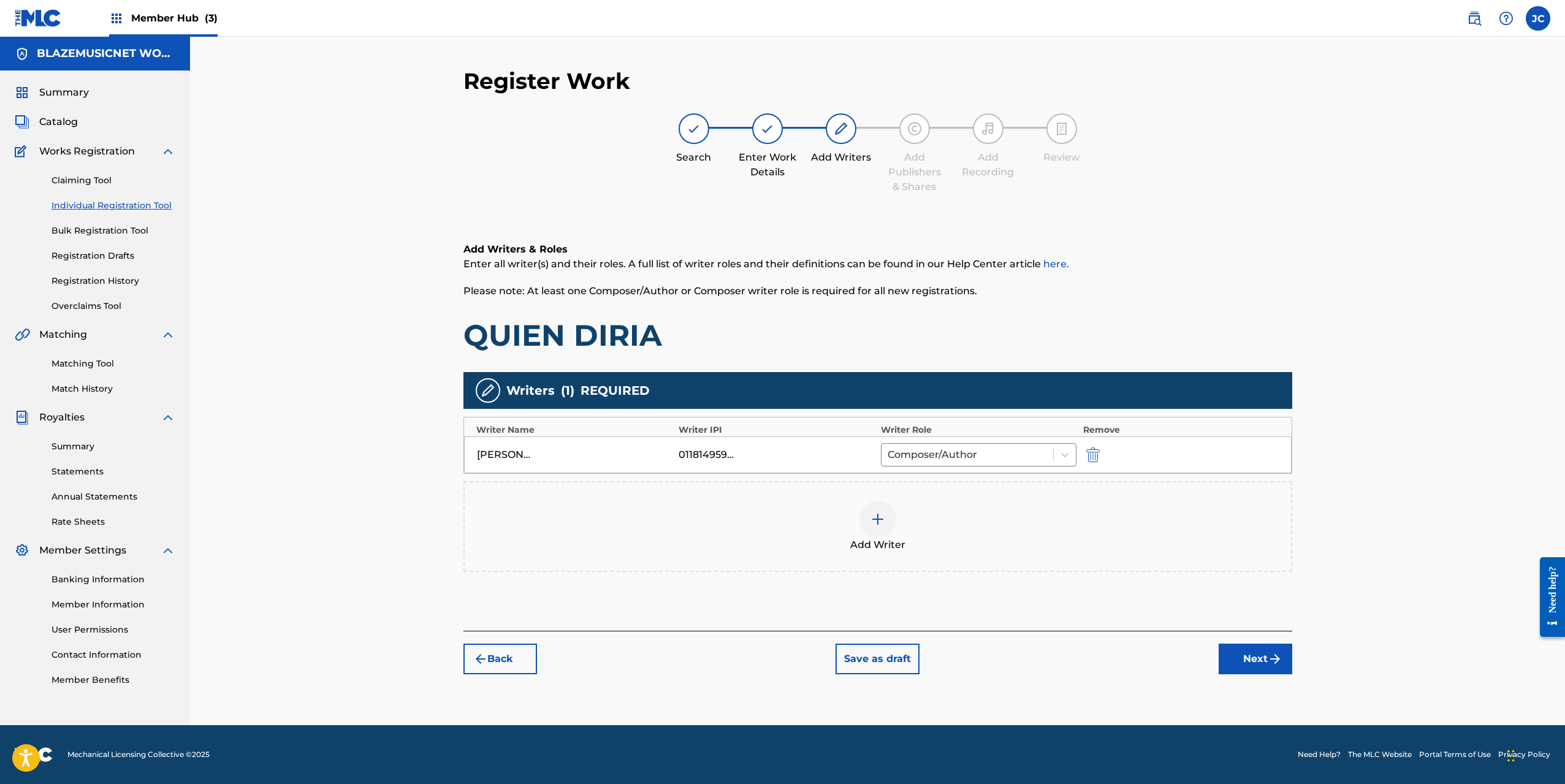
click at [880, 526] on img at bounding box center [878, 519] width 15 height 15
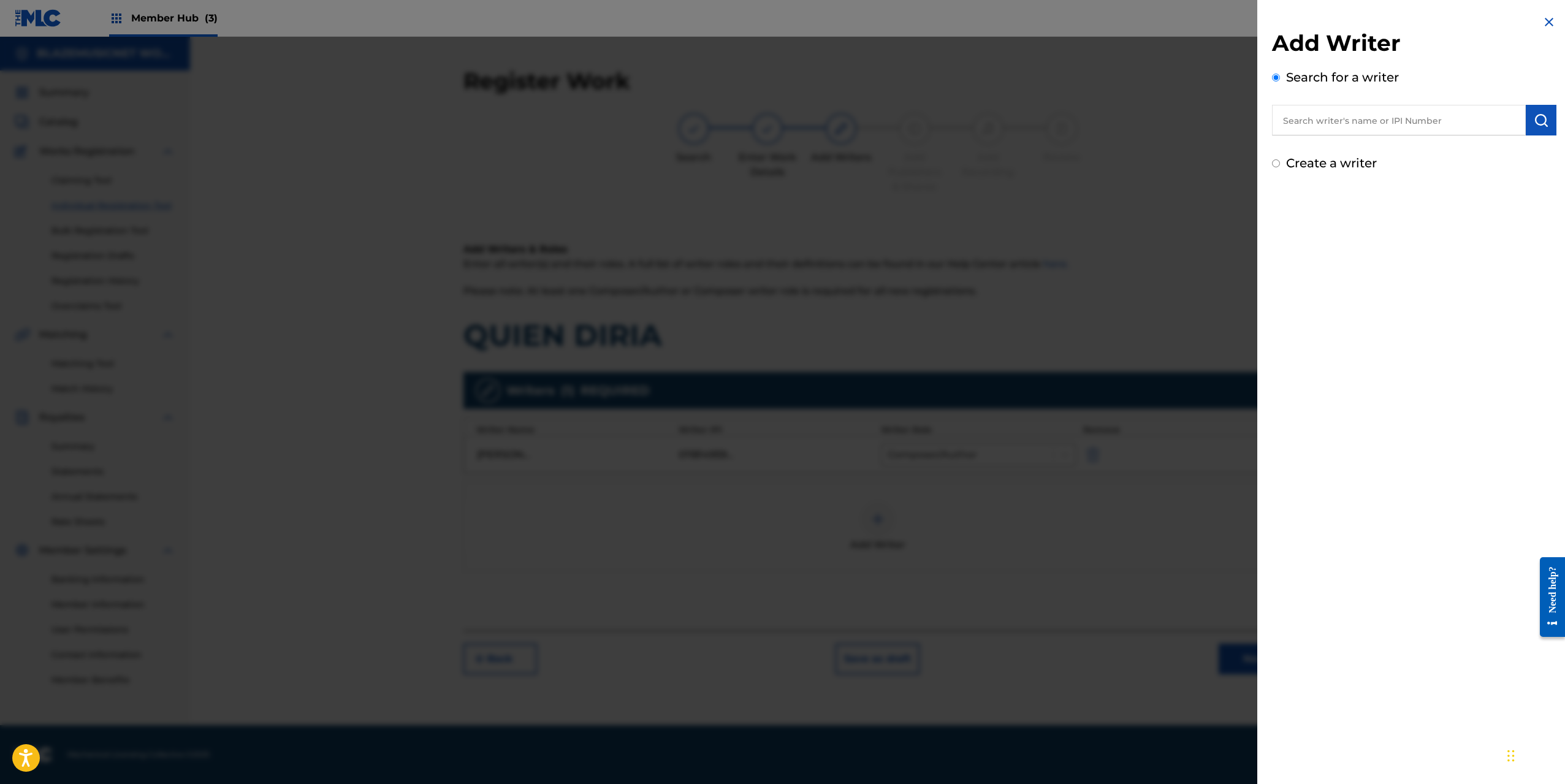
click at [1316, 131] on input "text" at bounding box center [1399, 120] width 254 height 30
type input "00765762107"
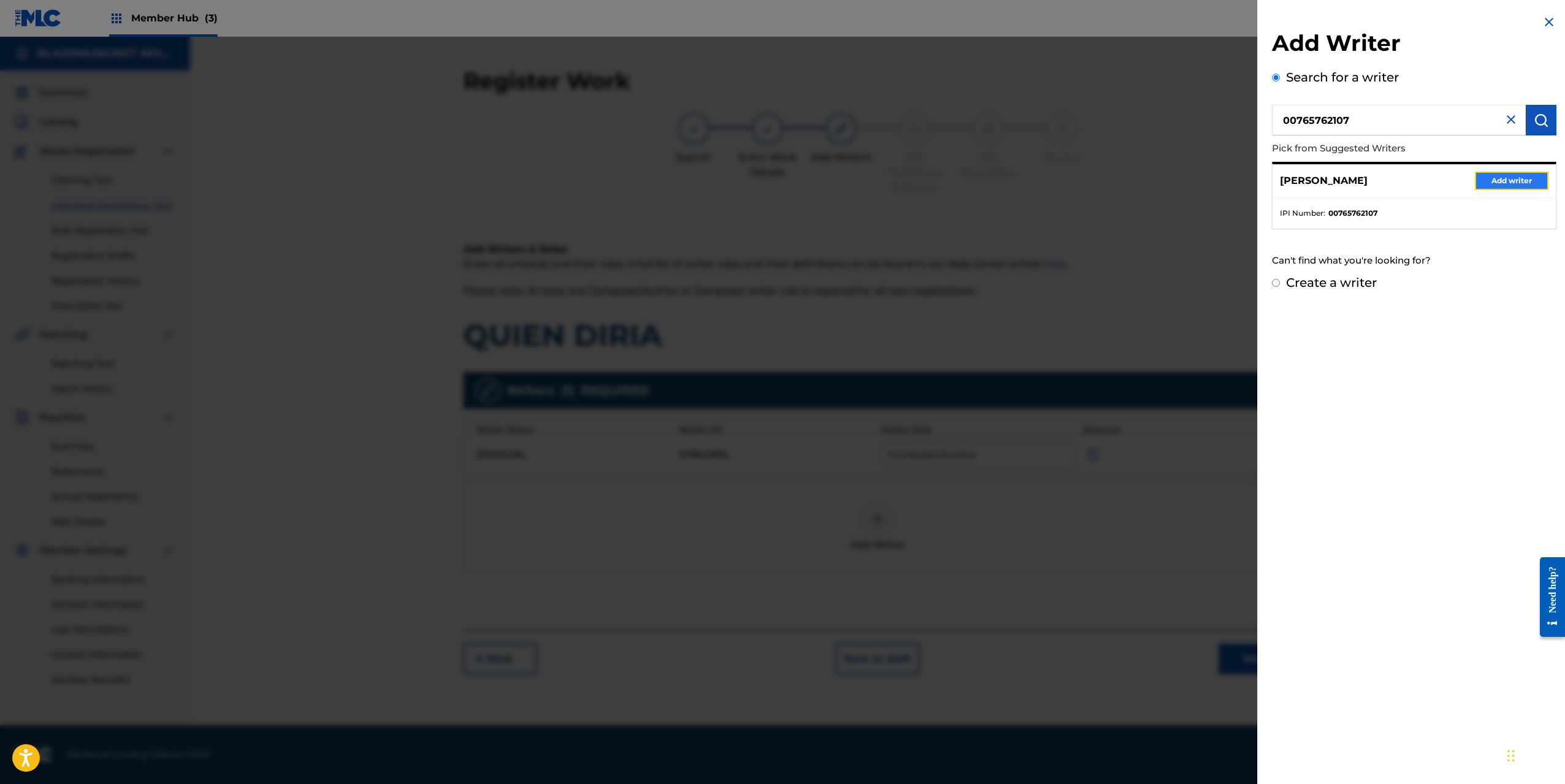
click at [1481, 174] on button "Add writer" at bounding box center [1512, 180] width 74 height 18
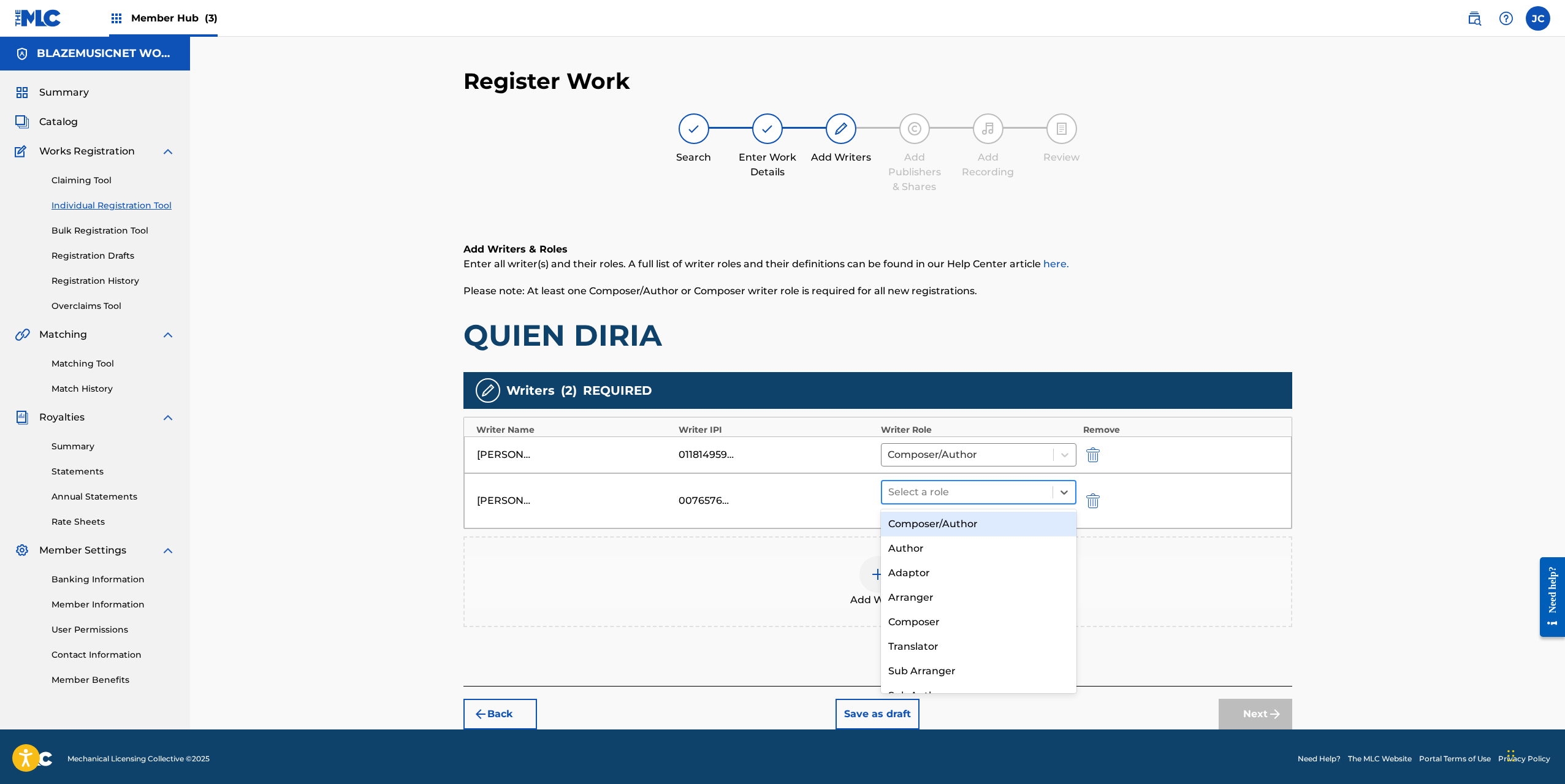
click at [932, 492] on div at bounding box center [968, 492] width 159 height 17
click at [925, 527] on div "Composer/Author" at bounding box center [979, 524] width 196 height 25
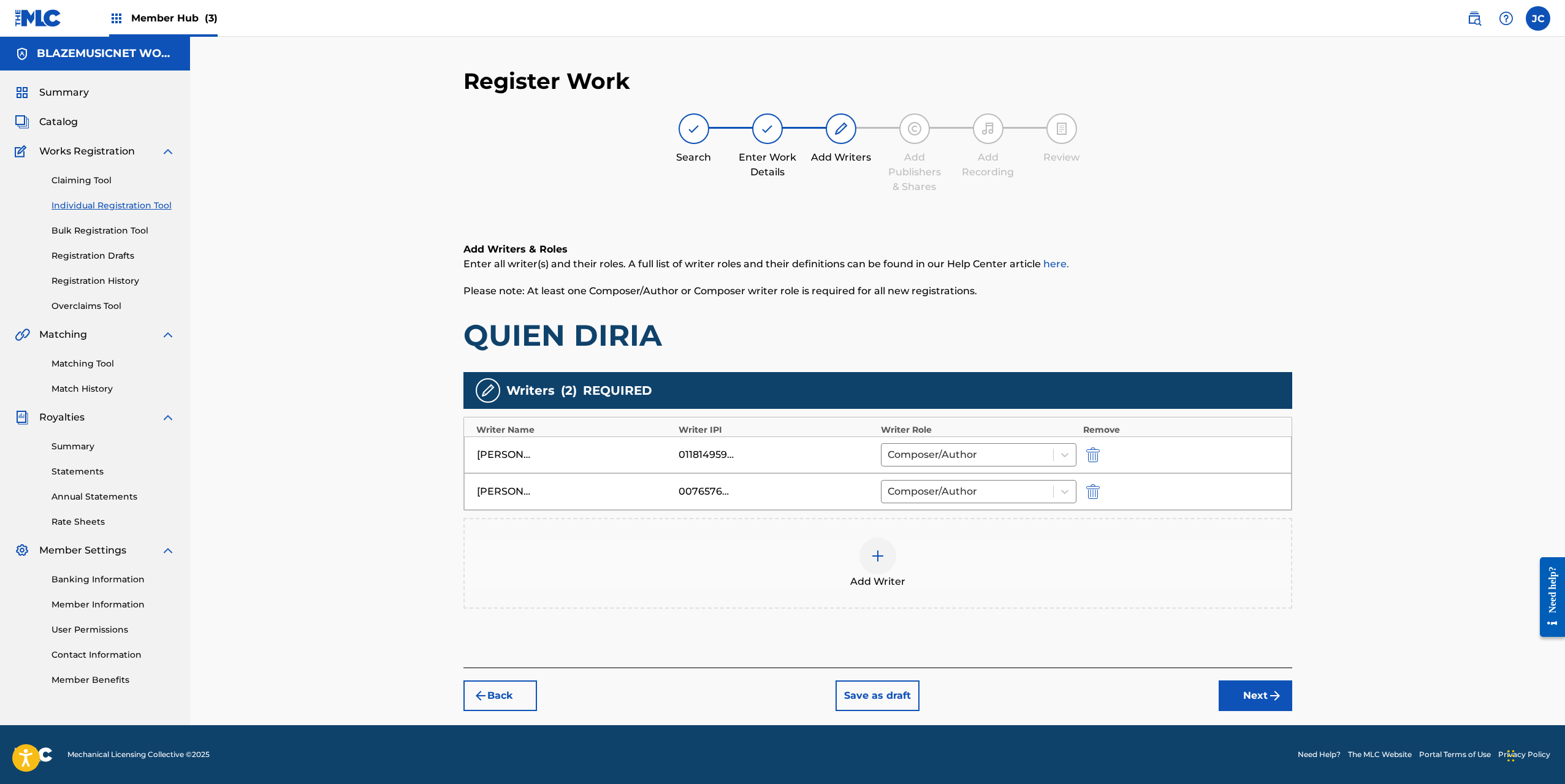
click at [880, 546] on div at bounding box center [877, 556] width 37 height 37
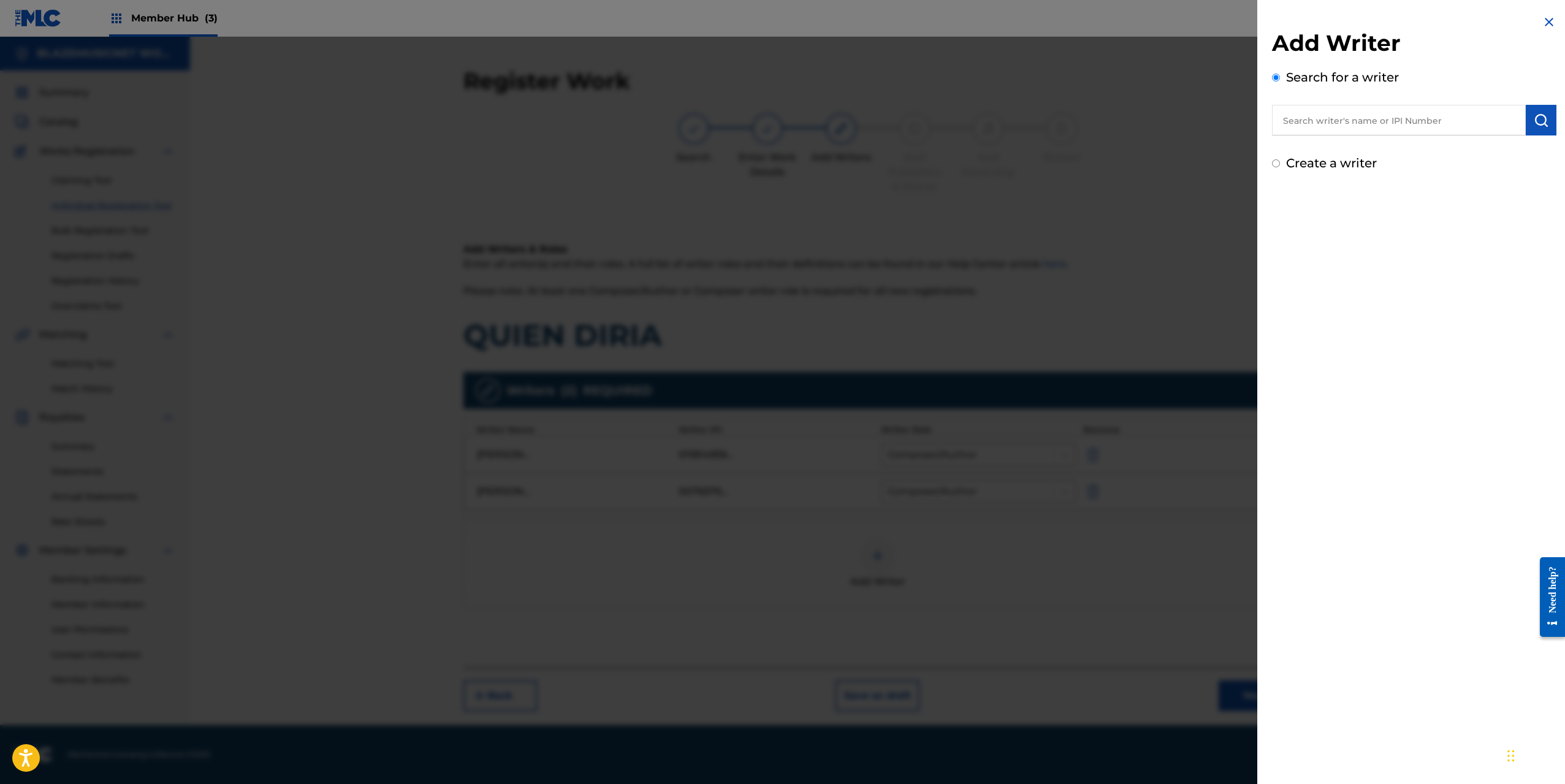
click at [1311, 126] on input "text" at bounding box center [1399, 120] width 254 height 30
type input "00369212846"
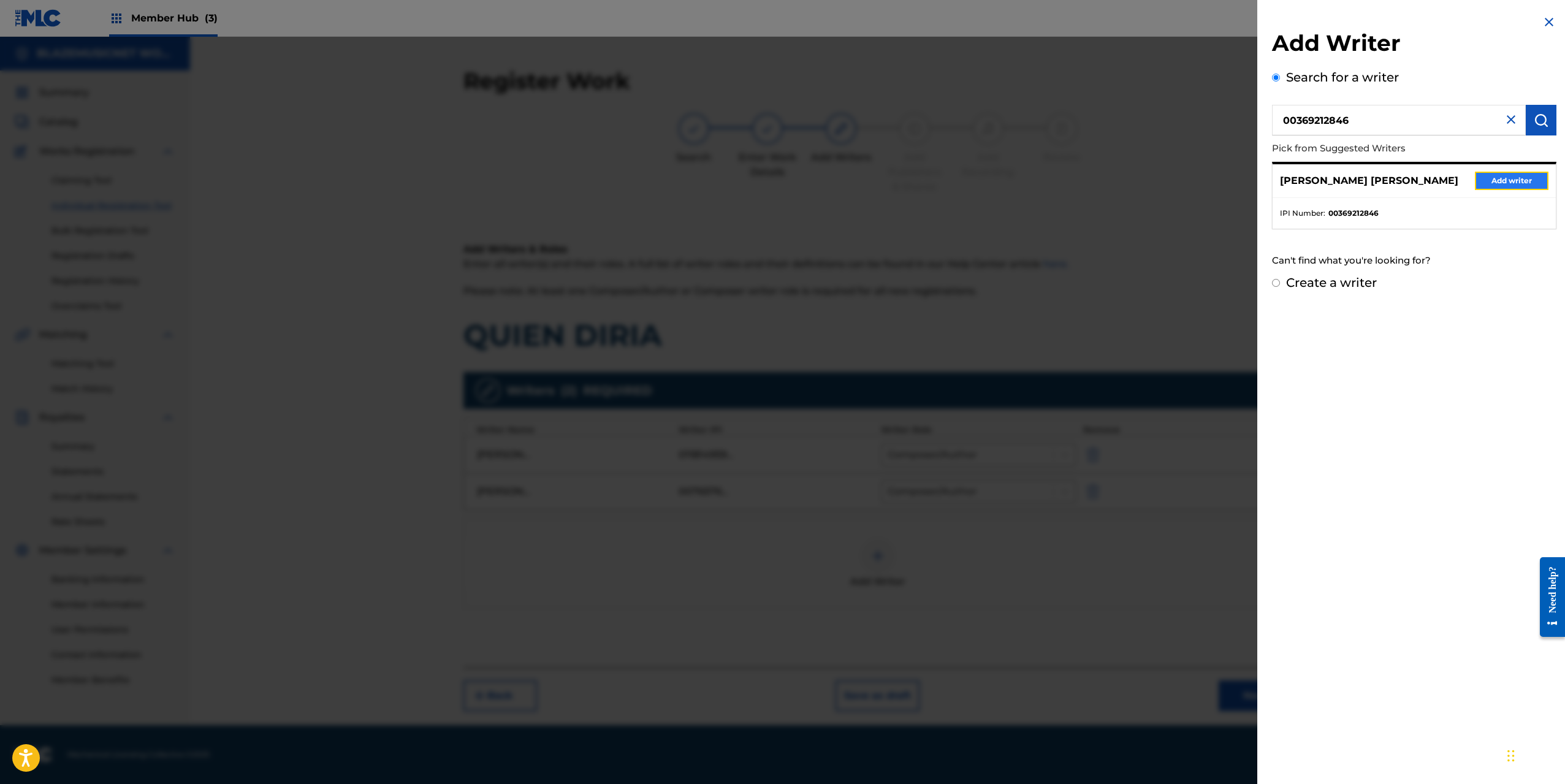
click at [1495, 173] on button "Add writer" at bounding box center [1512, 180] width 74 height 18
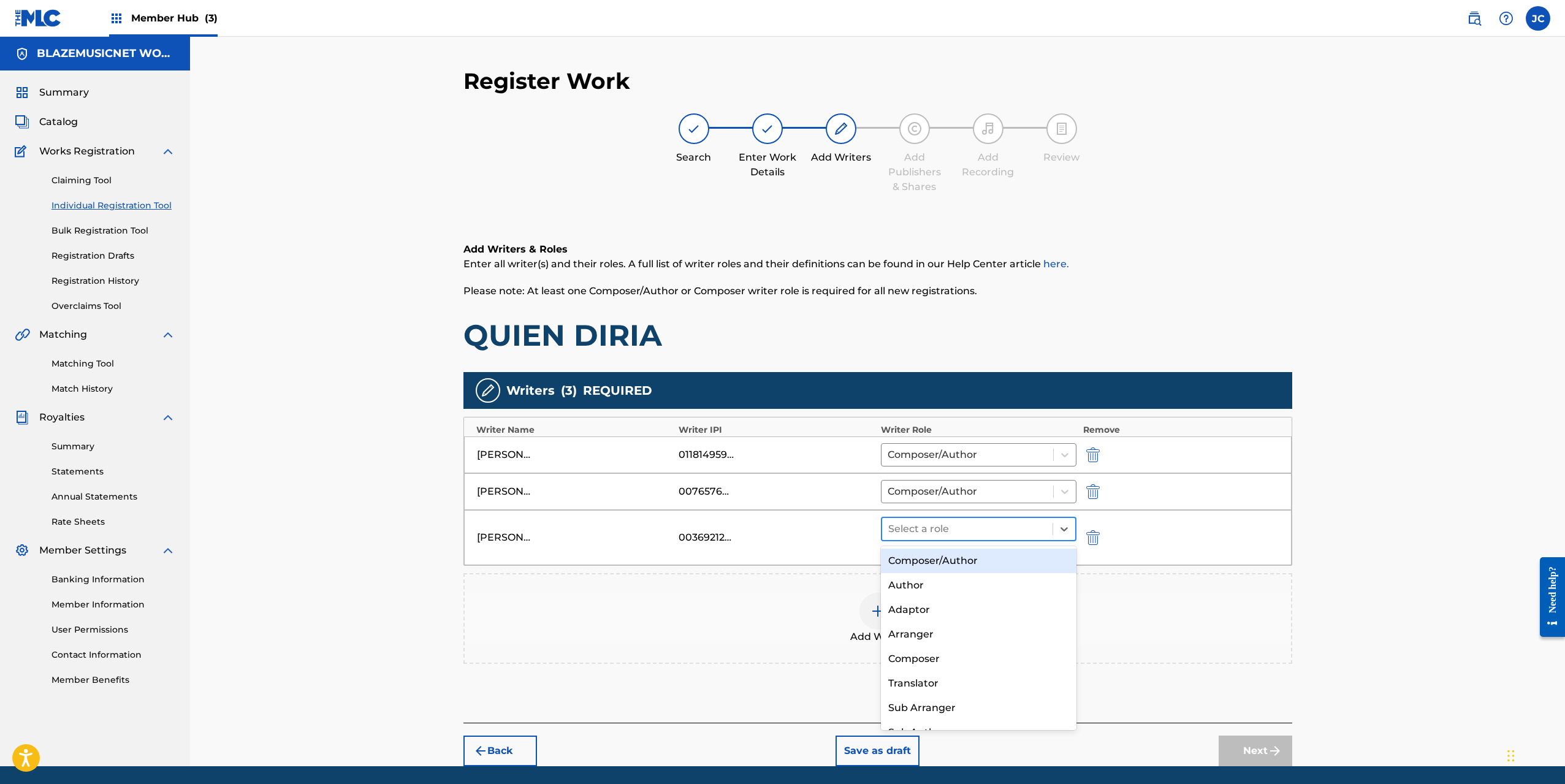
click at [951, 529] on div at bounding box center [968, 528] width 159 height 17
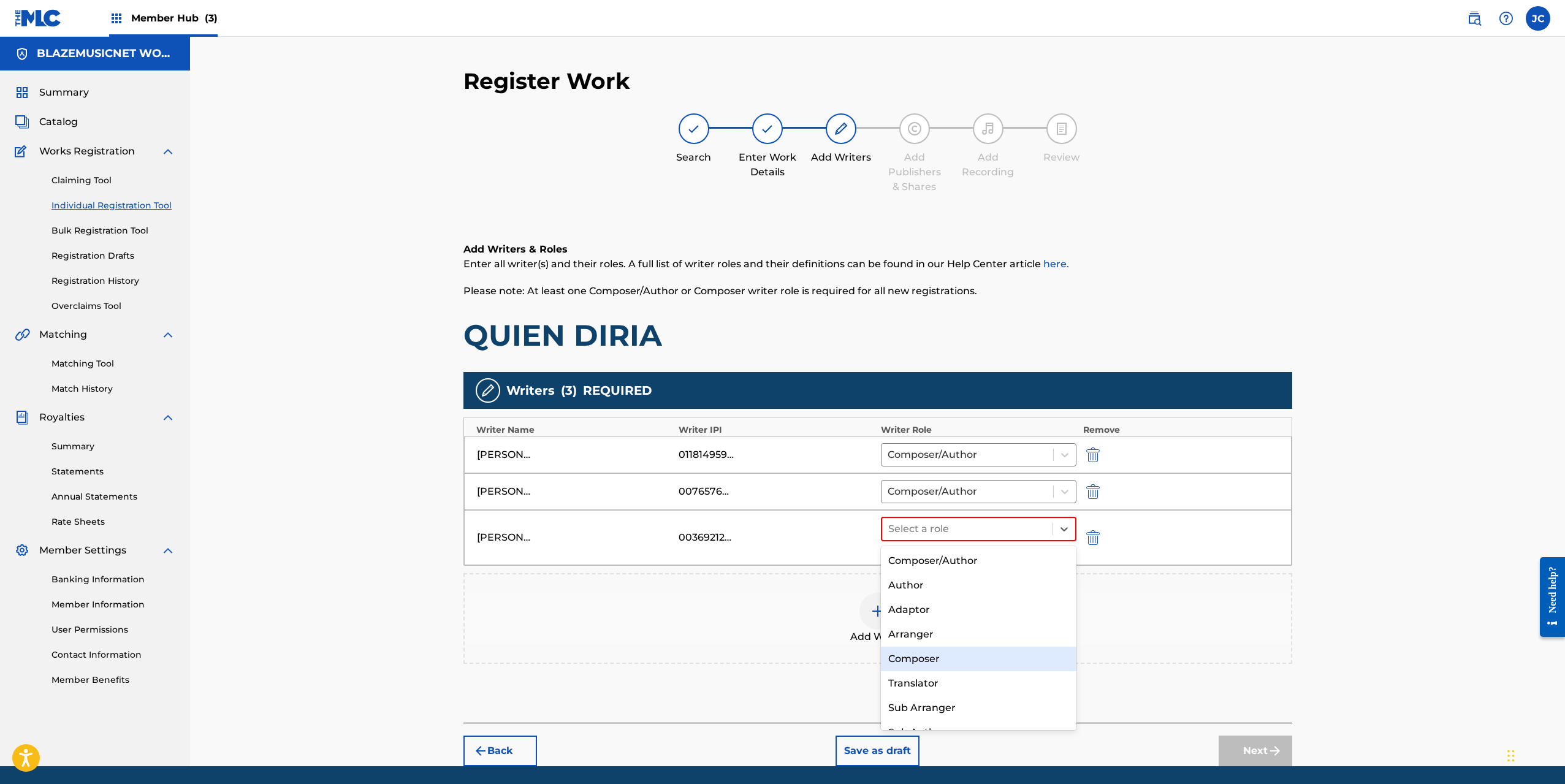
click at [926, 662] on div "Composer" at bounding box center [979, 659] width 196 height 25
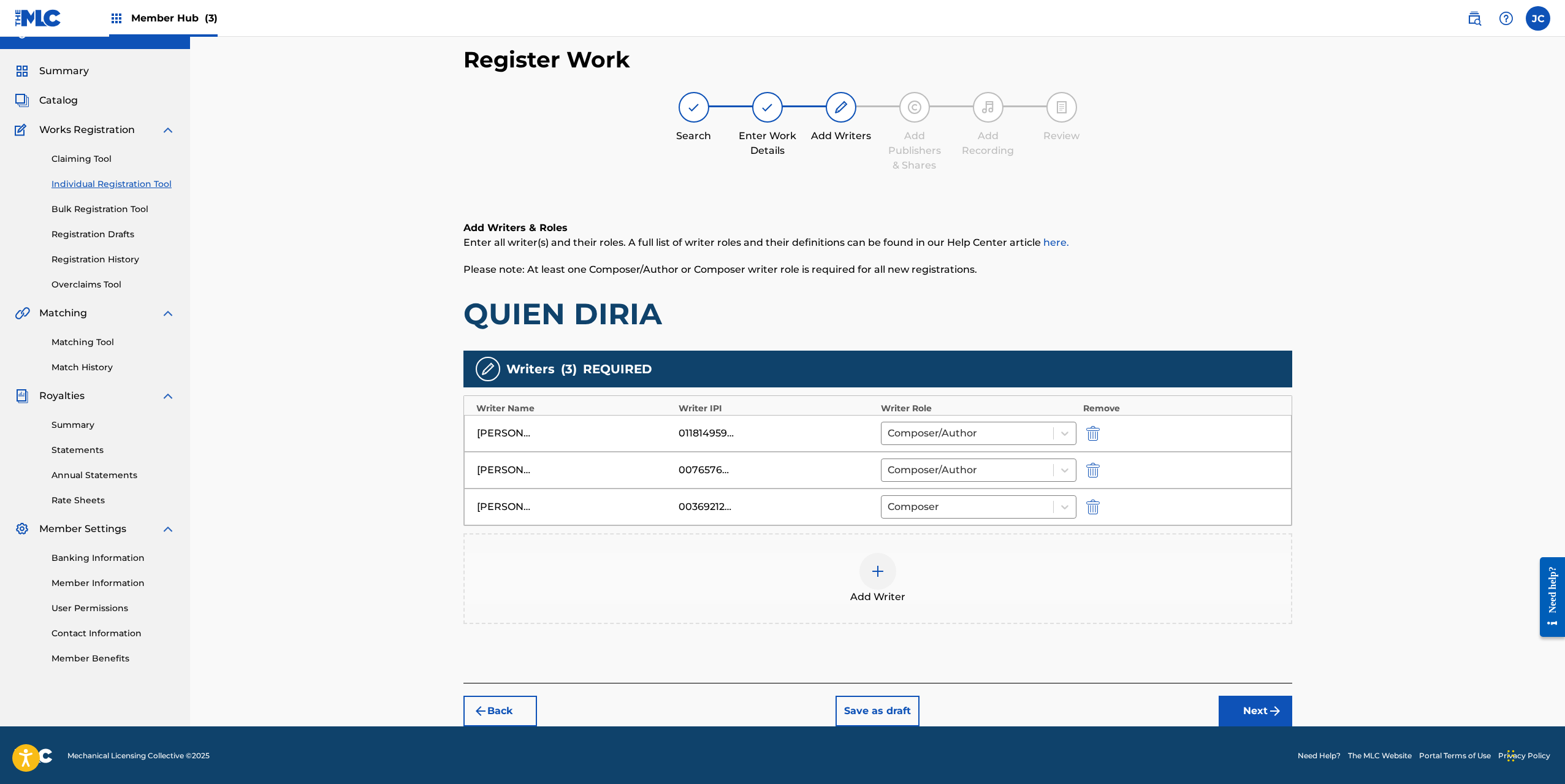
scroll to position [23, 0]
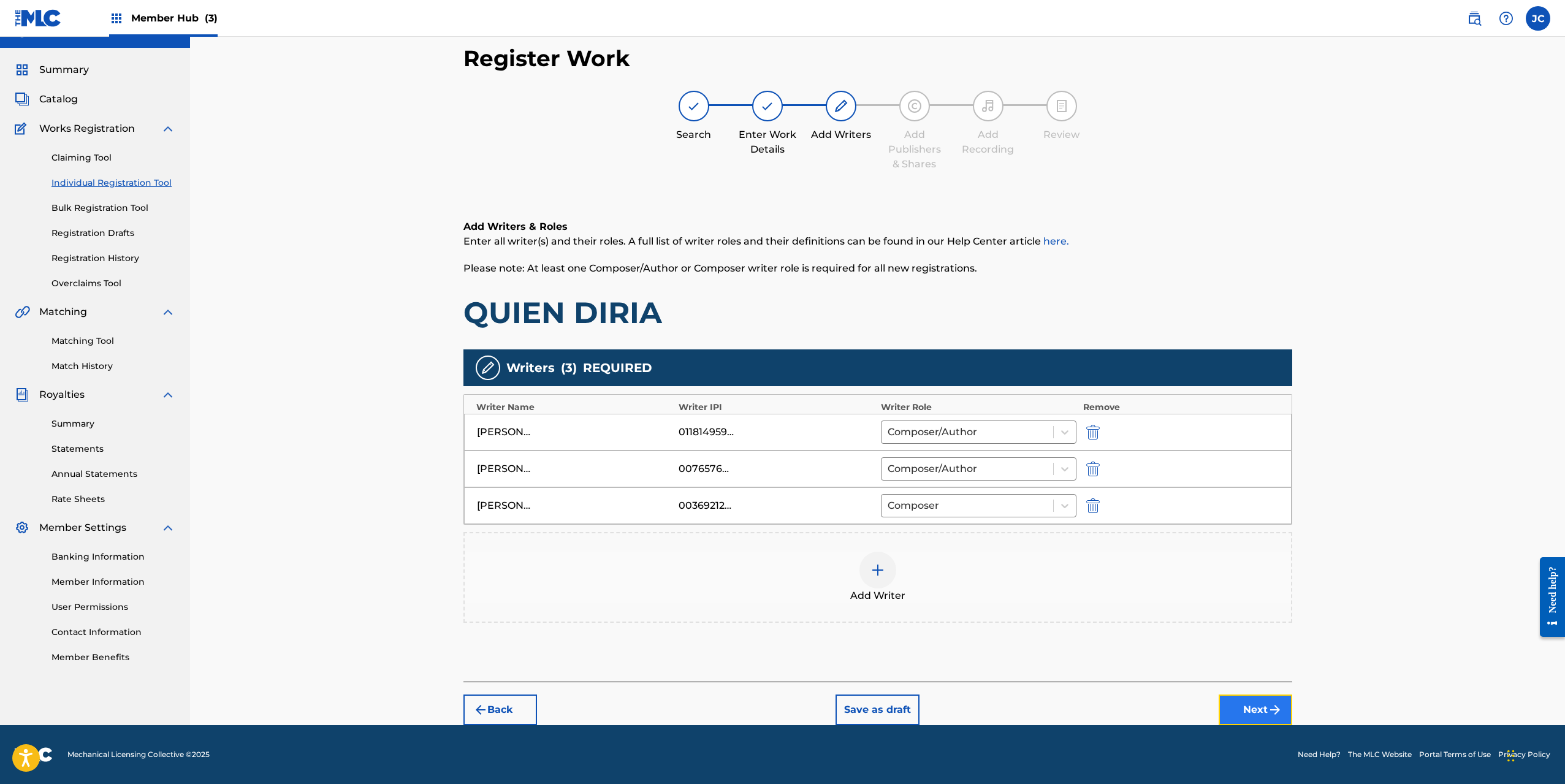
click at [1235, 699] on button "Next" at bounding box center [1255, 709] width 74 height 30
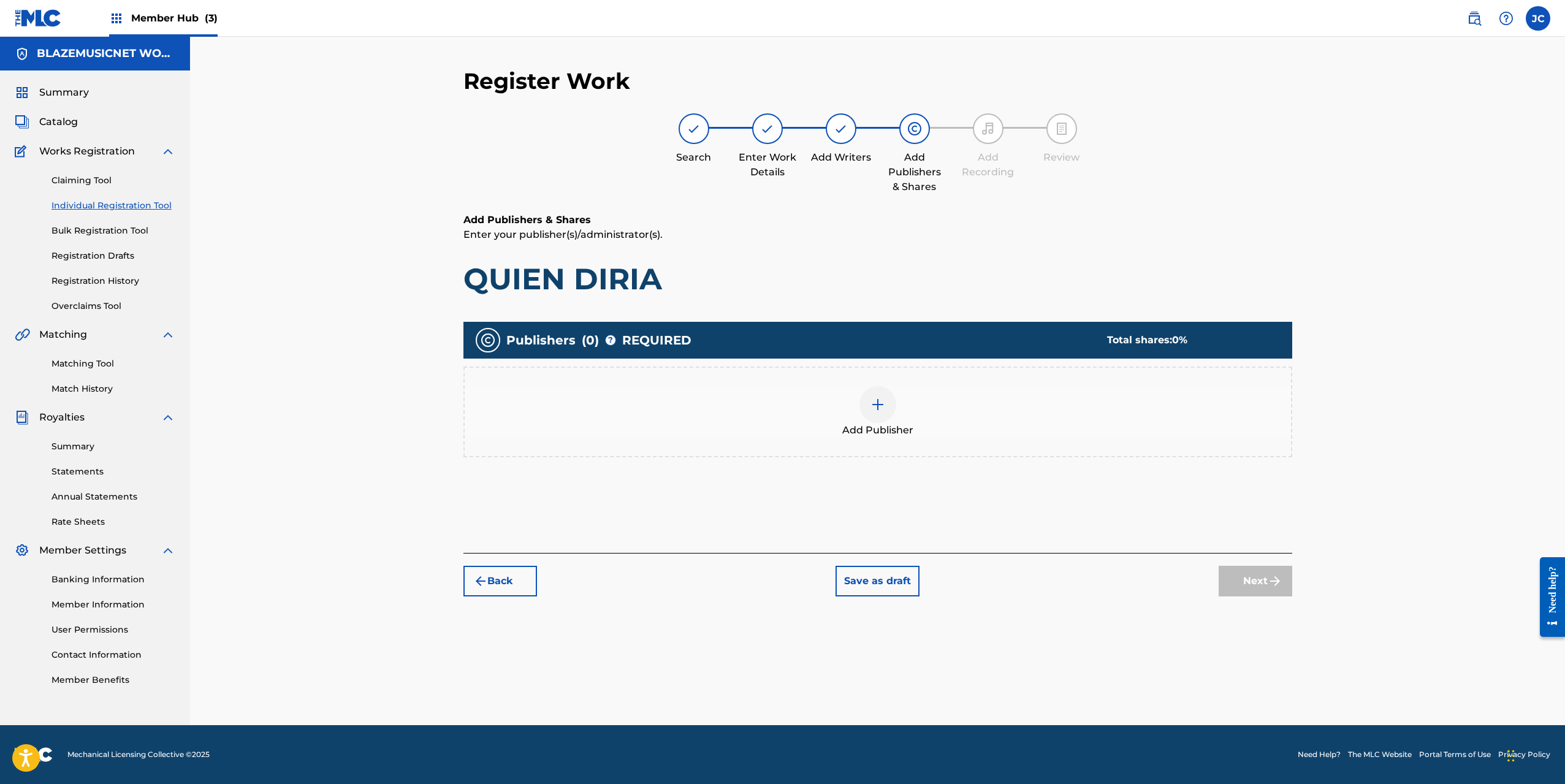
click at [889, 395] on div at bounding box center [877, 404] width 37 height 37
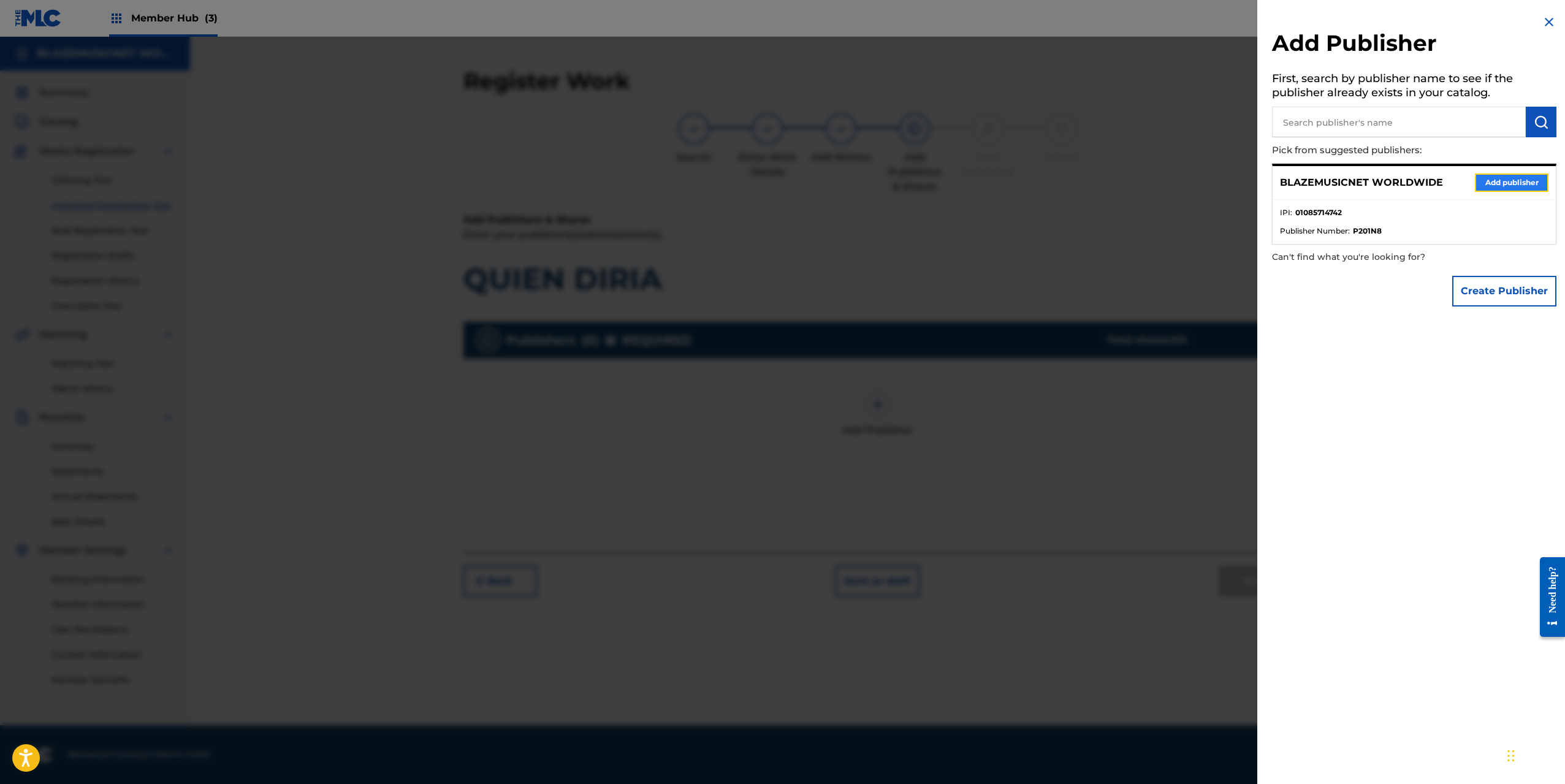
click at [1502, 189] on button "Add publisher" at bounding box center [1512, 182] width 74 height 18
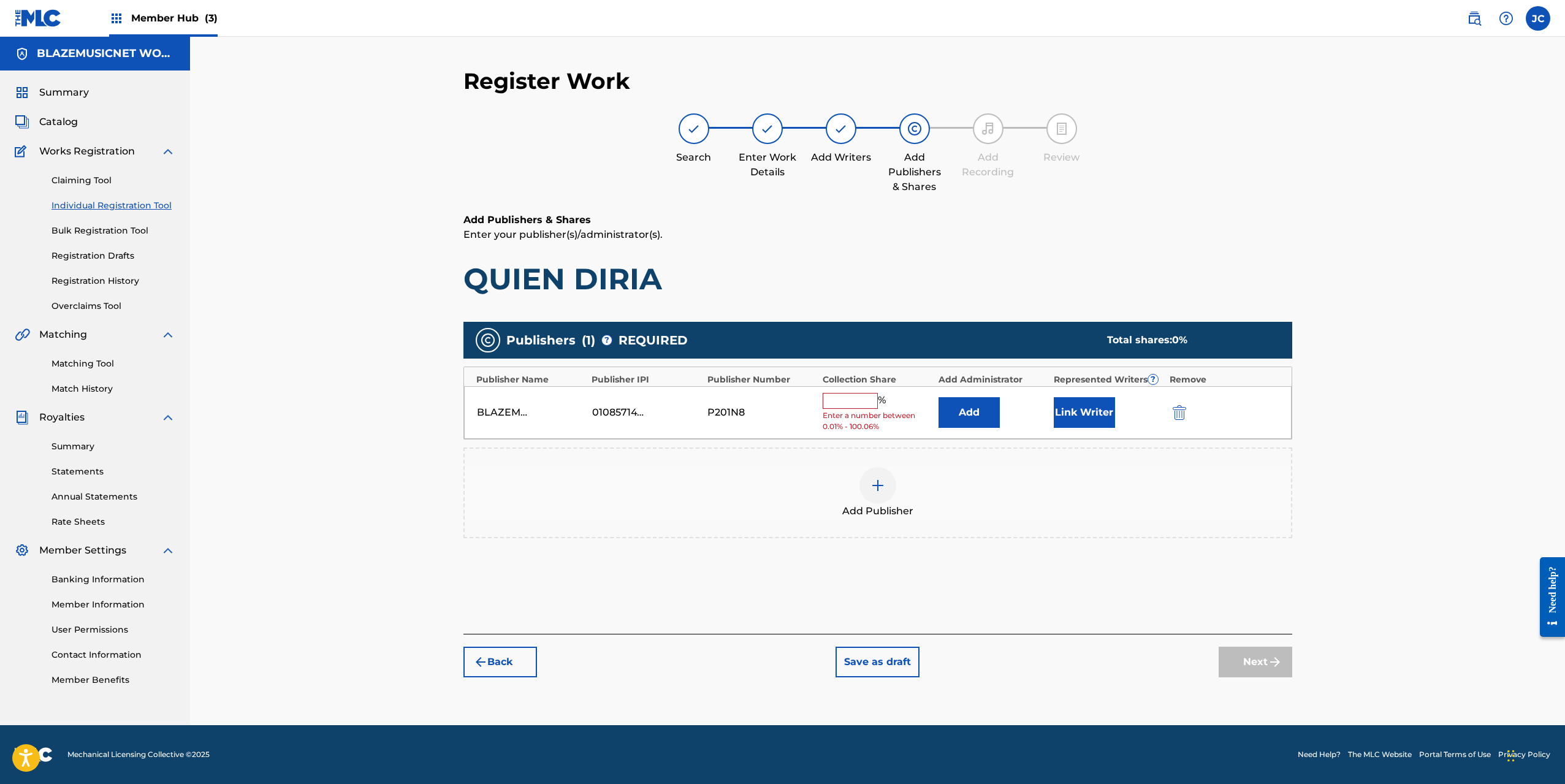
click at [859, 403] on input "text" at bounding box center [850, 401] width 55 height 16
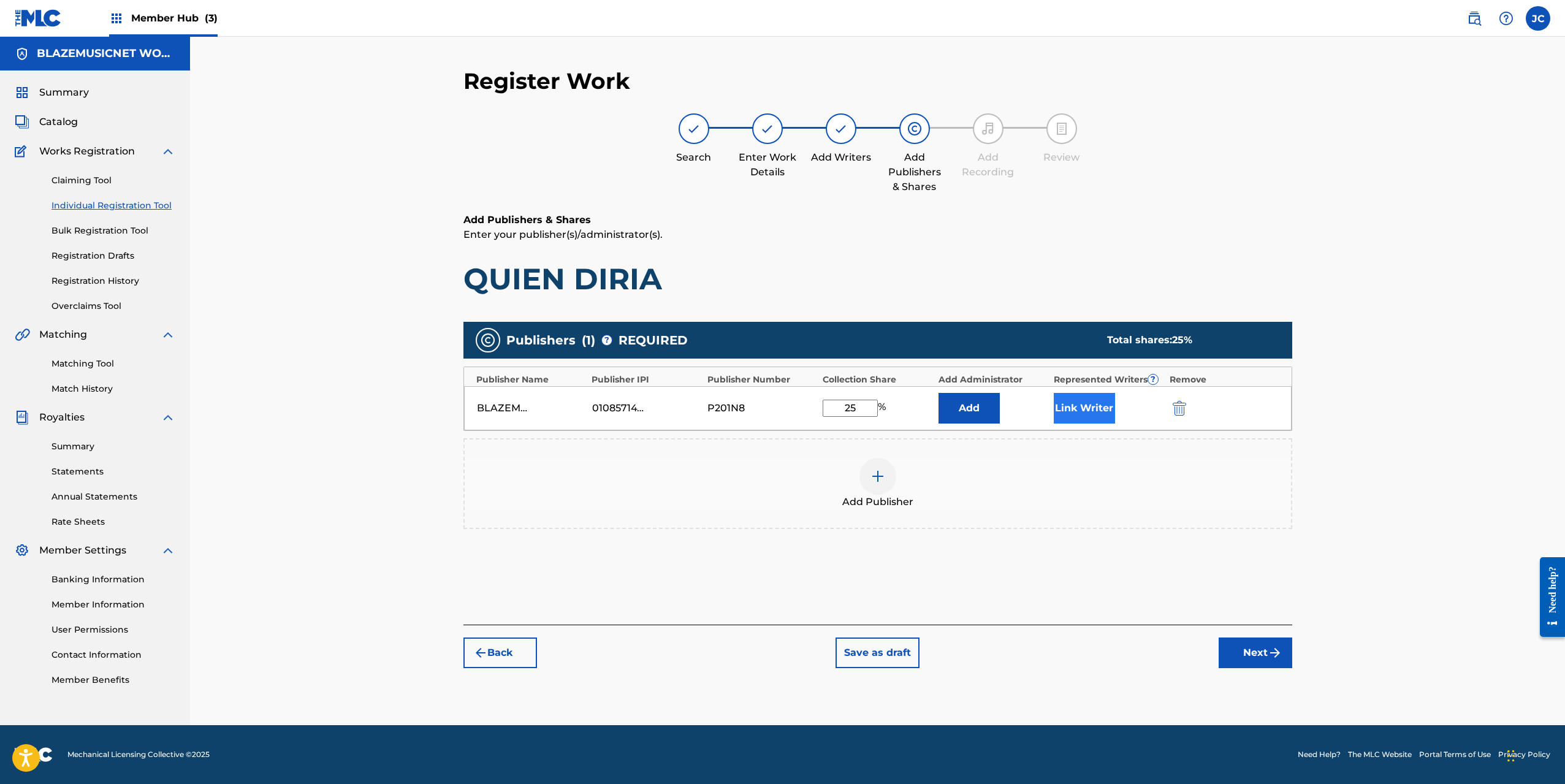
type input "25"
click at [1081, 411] on button "Link Writer" at bounding box center [1084, 408] width 62 height 30
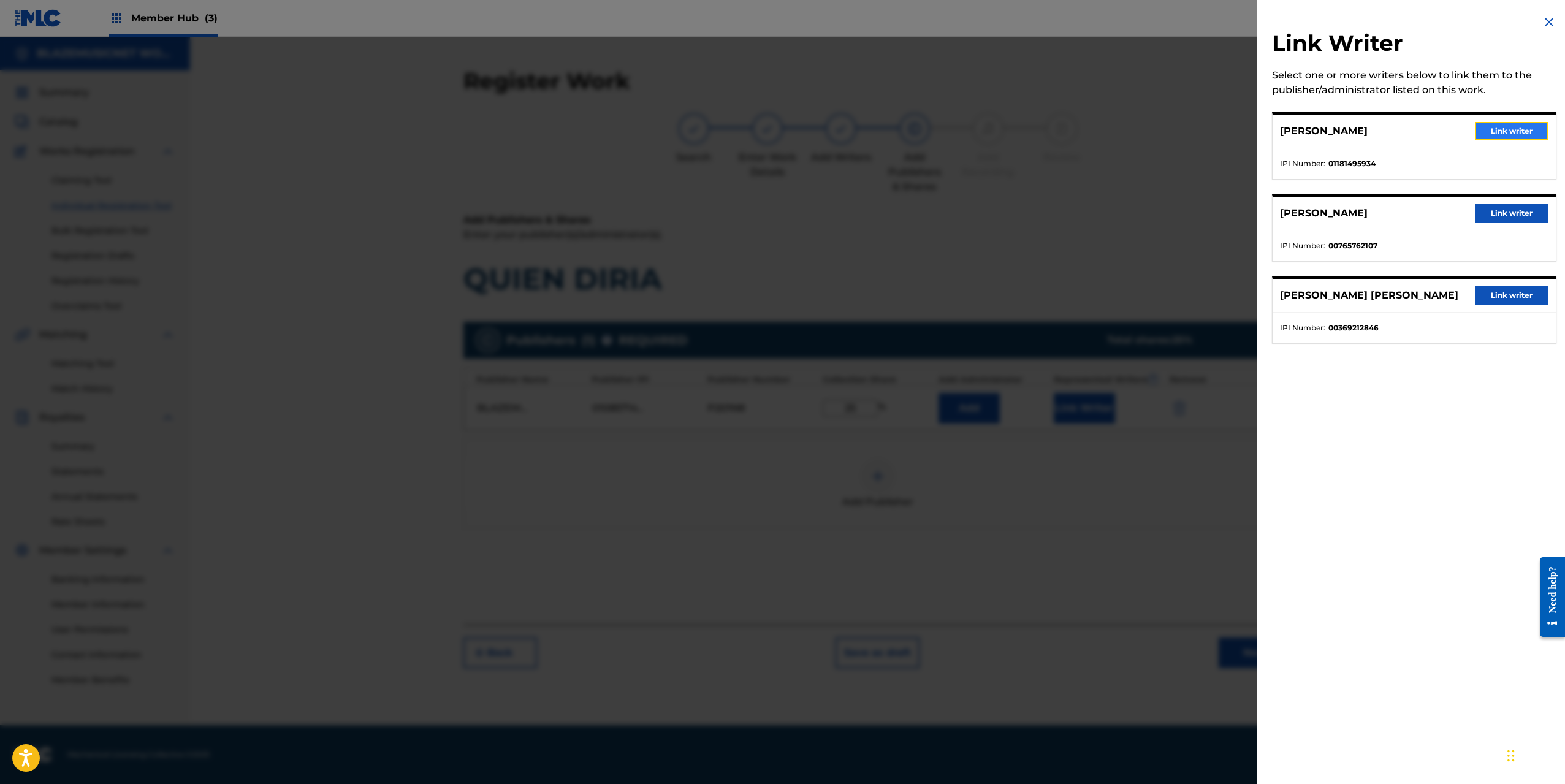
click at [1489, 130] on button "Link writer" at bounding box center [1512, 131] width 74 height 18
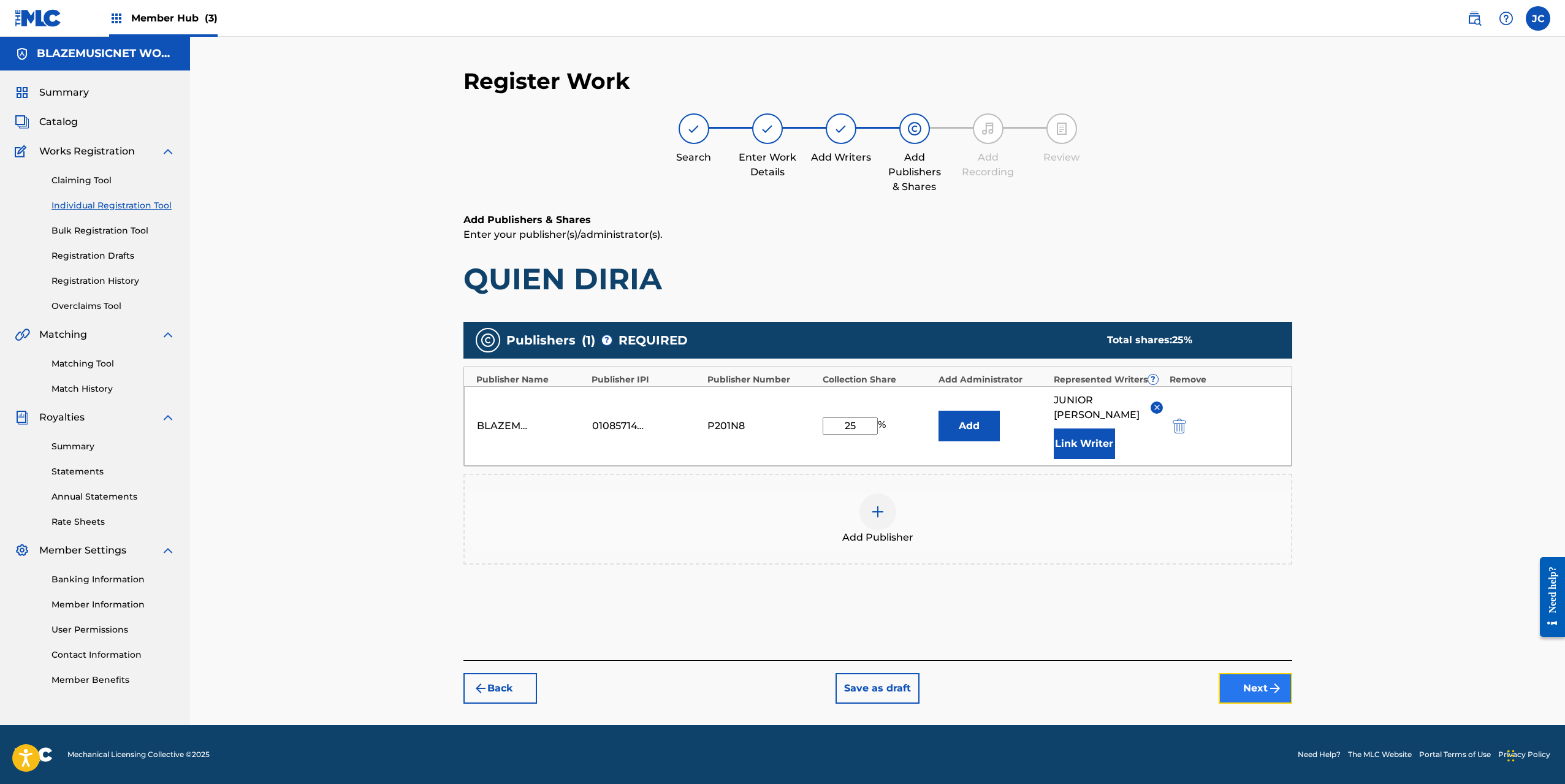
click at [1253, 689] on button "Next" at bounding box center [1255, 688] width 74 height 30
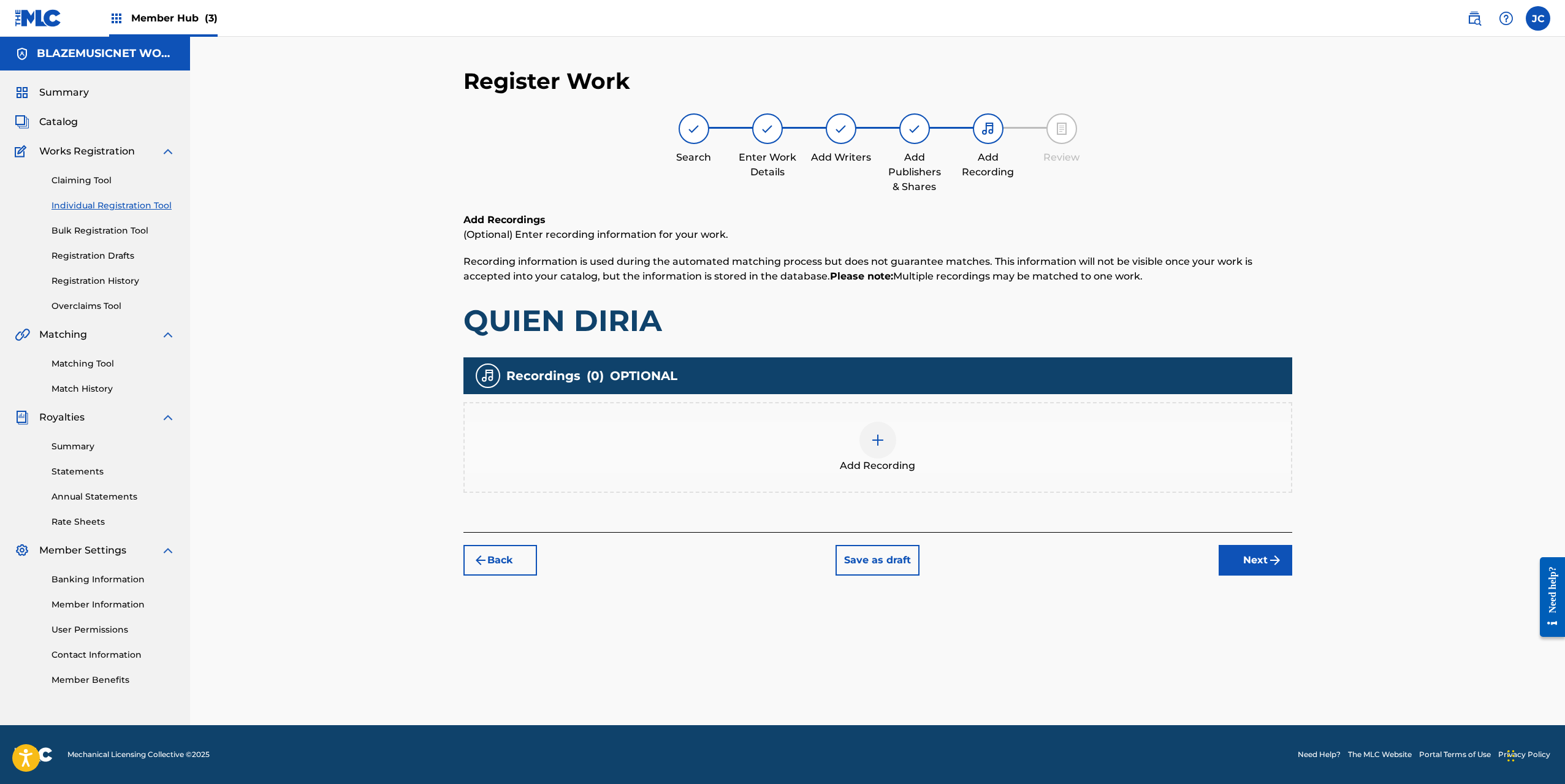
click at [840, 437] on div "Add Recording" at bounding box center [878, 447] width 826 height 51
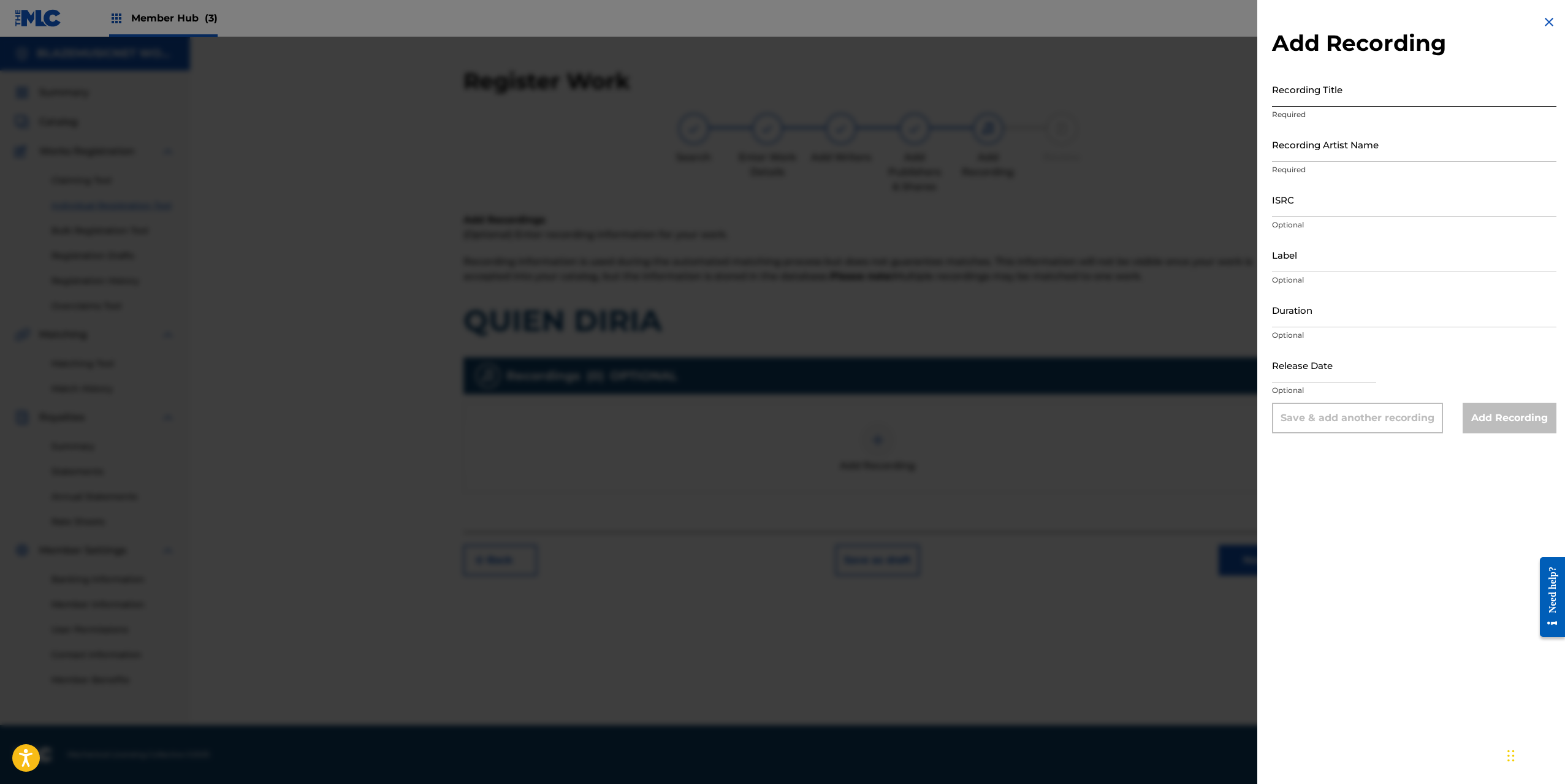
click at [1324, 82] on input "Recording Title" at bounding box center [1414, 89] width 284 height 35
type input "QUIEN DIRIA"
drag, startPoint x: 1322, startPoint y: 150, endPoint x: 1314, endPoint y: 148, distance: 8.2
click at [1322, 150] on input "Recording Artist Name" at bounding box center [1414, 144] width 284 height 35
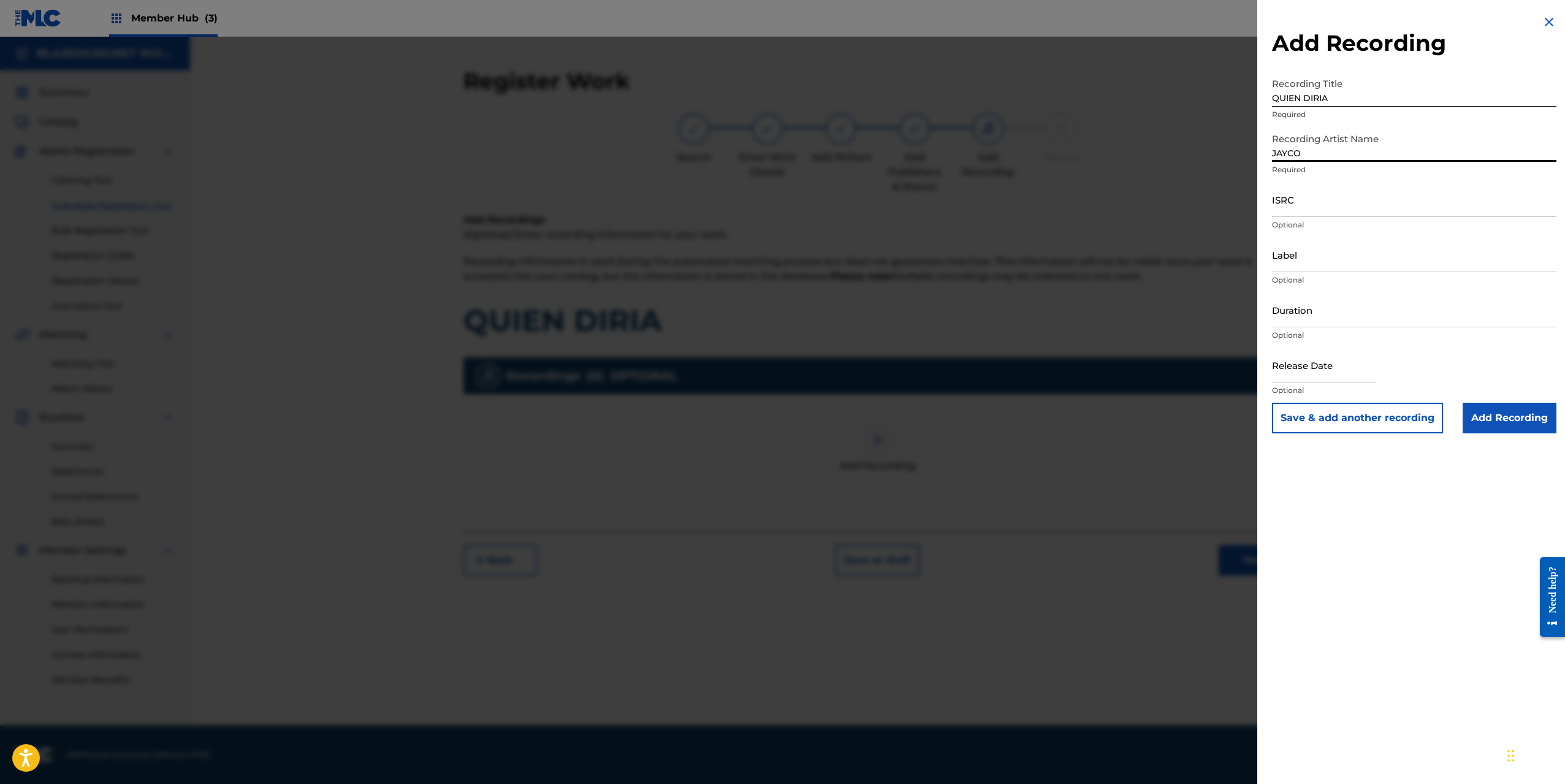
type input "JAYCO 440"
click at [1297, 203] on input "ISRC" at bounding box center [1414, 199] width 284 height 35
paste input "QZS7J2588385"
type input "QZS7J2588385"
click at [1297, 267] on input "Label" at bounding box center [1414, 254] width 284 height 35
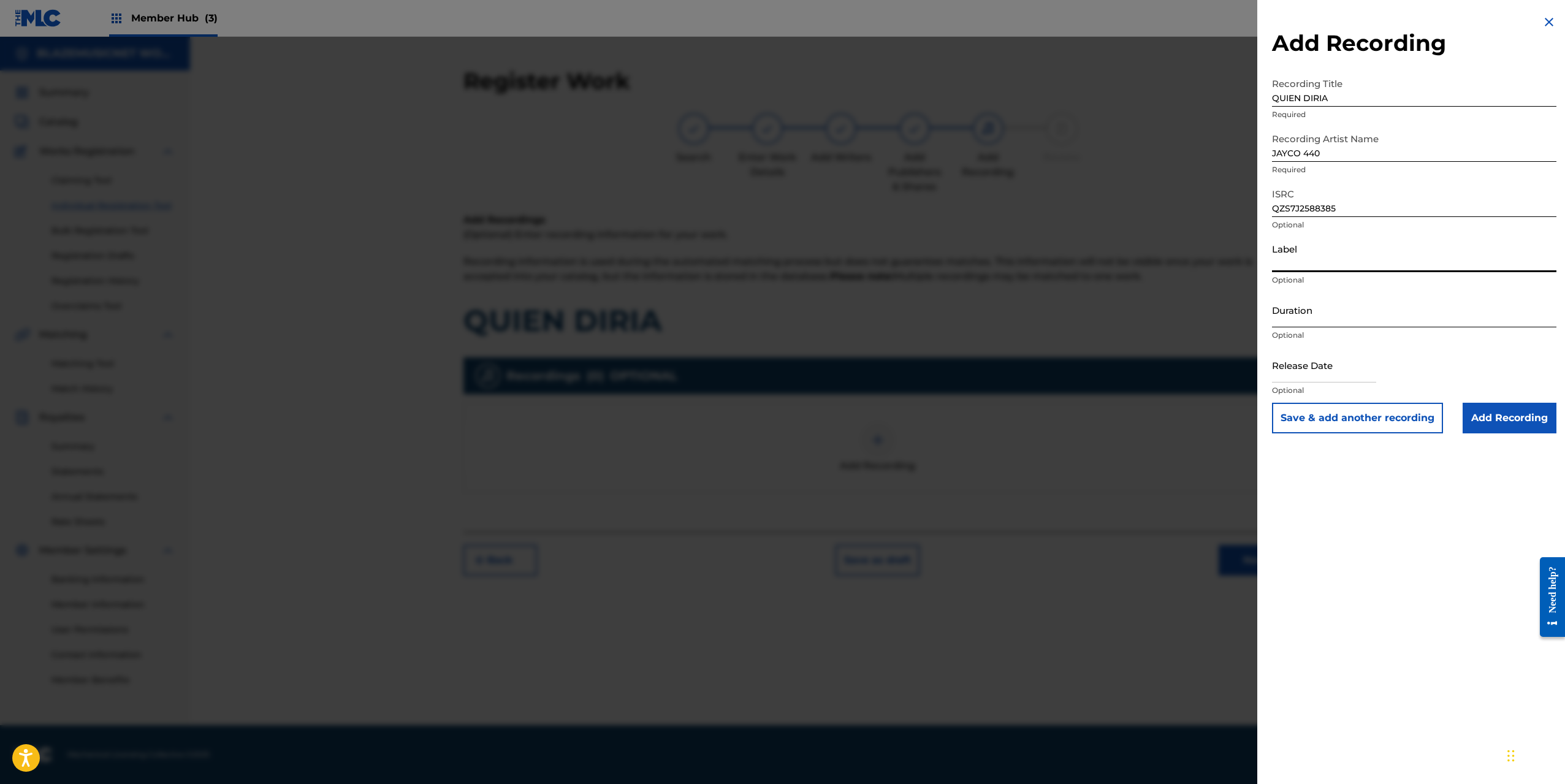
type input "[DOMAIN_NAME]"
click at [1304, 310] on input "Duration" at bounding box center [1414, 310] width 284 height 35
type input "02:19"
click at [1295, 364] on input "text" at bounding box center [1324, 365] width 104 height 35
select select "8"
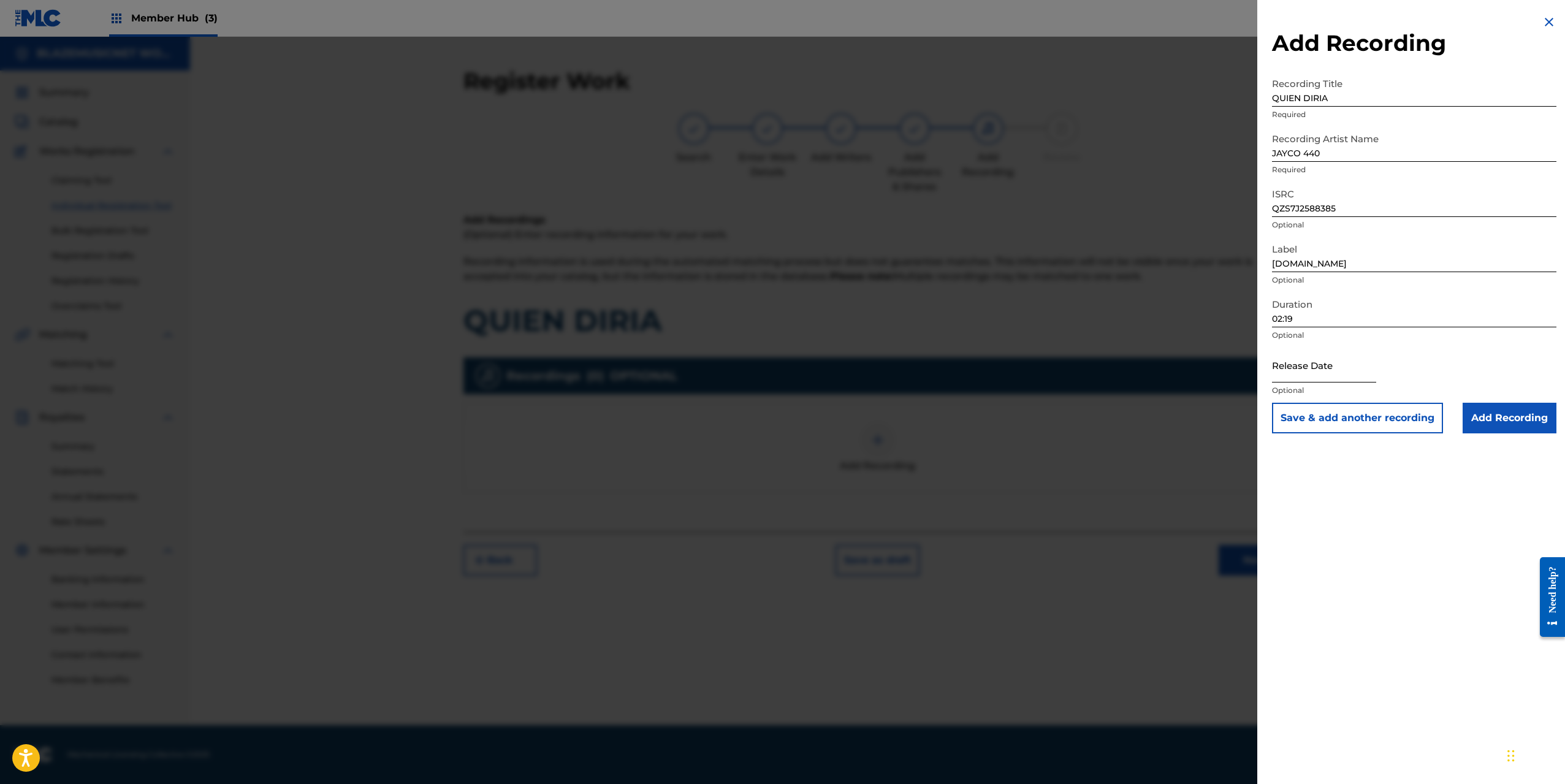
select select "2025"
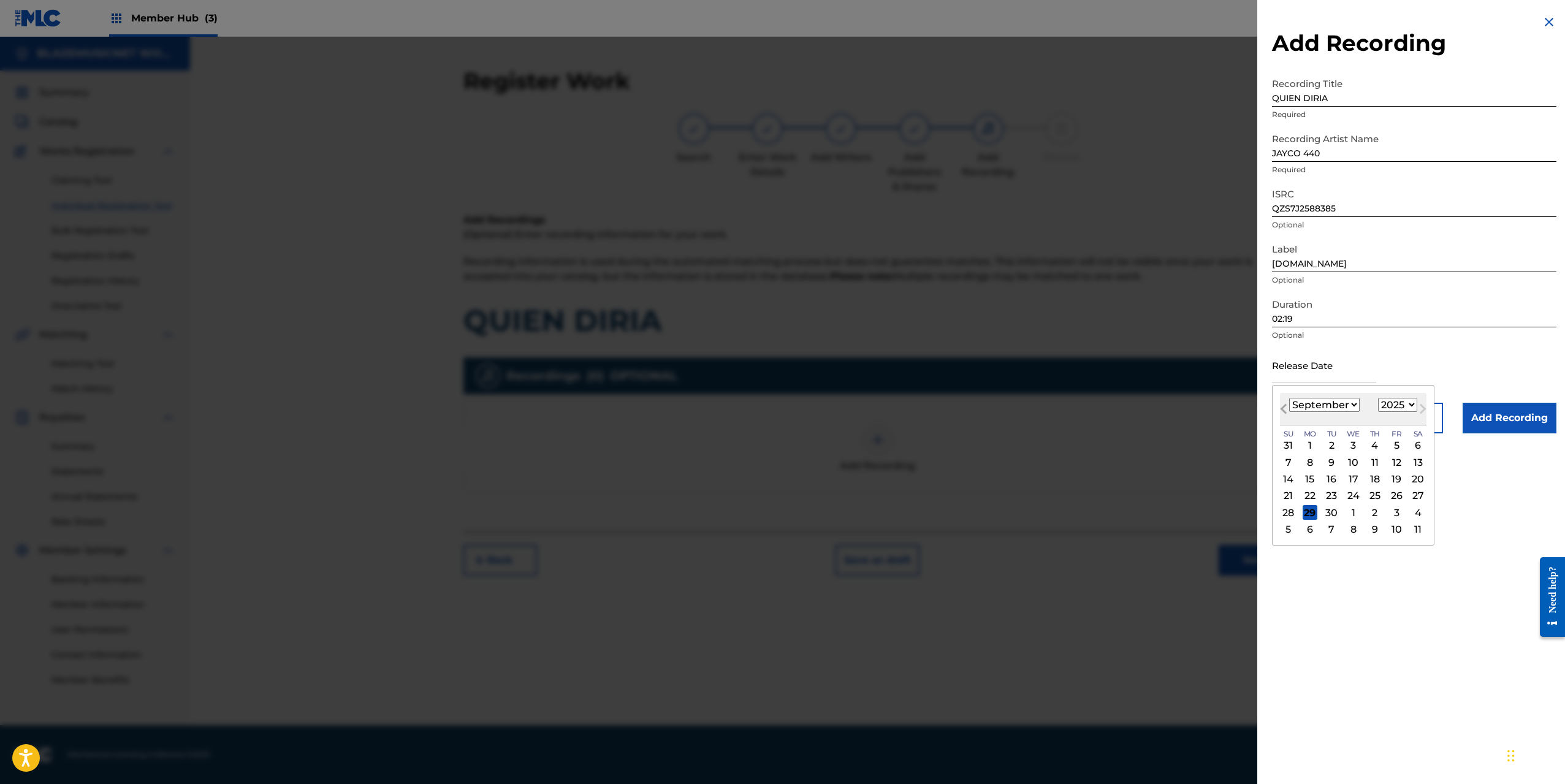
click at [1285, 405] on span "Previous Month" at bounding box center [1285, 410] width 0 height 18
select select "7"
click at [1372, 460] on div "7" at bounding box center [1376, 462] width 15 height 15
type input "[DATE]"
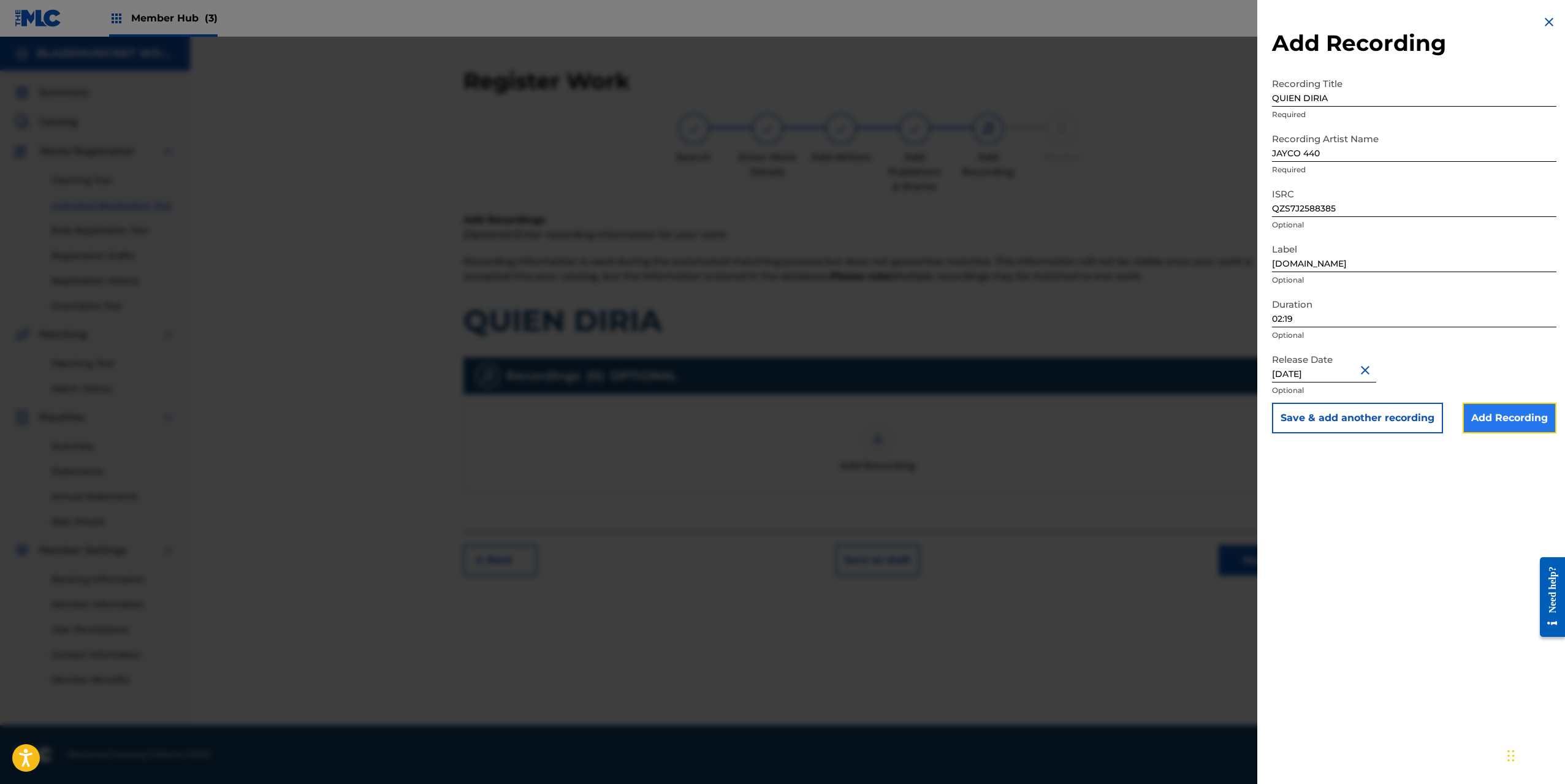
click at [1499, 410] on input "Add Recording" at bounding box center [1509, 418] width 94 height 30
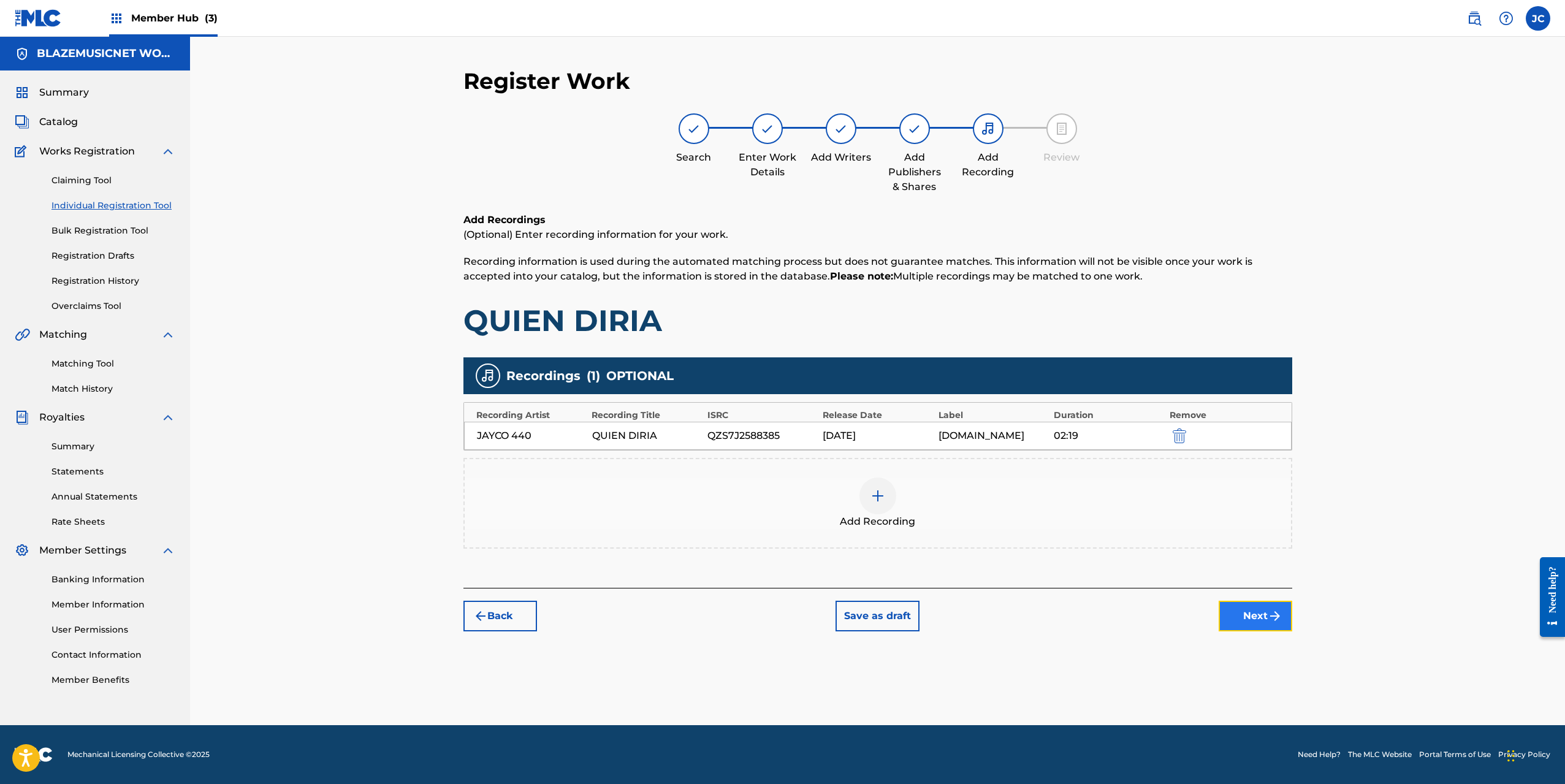
click at [1261, 614] on button "Next" at bounding box center [1255, 615] width 74 height 30
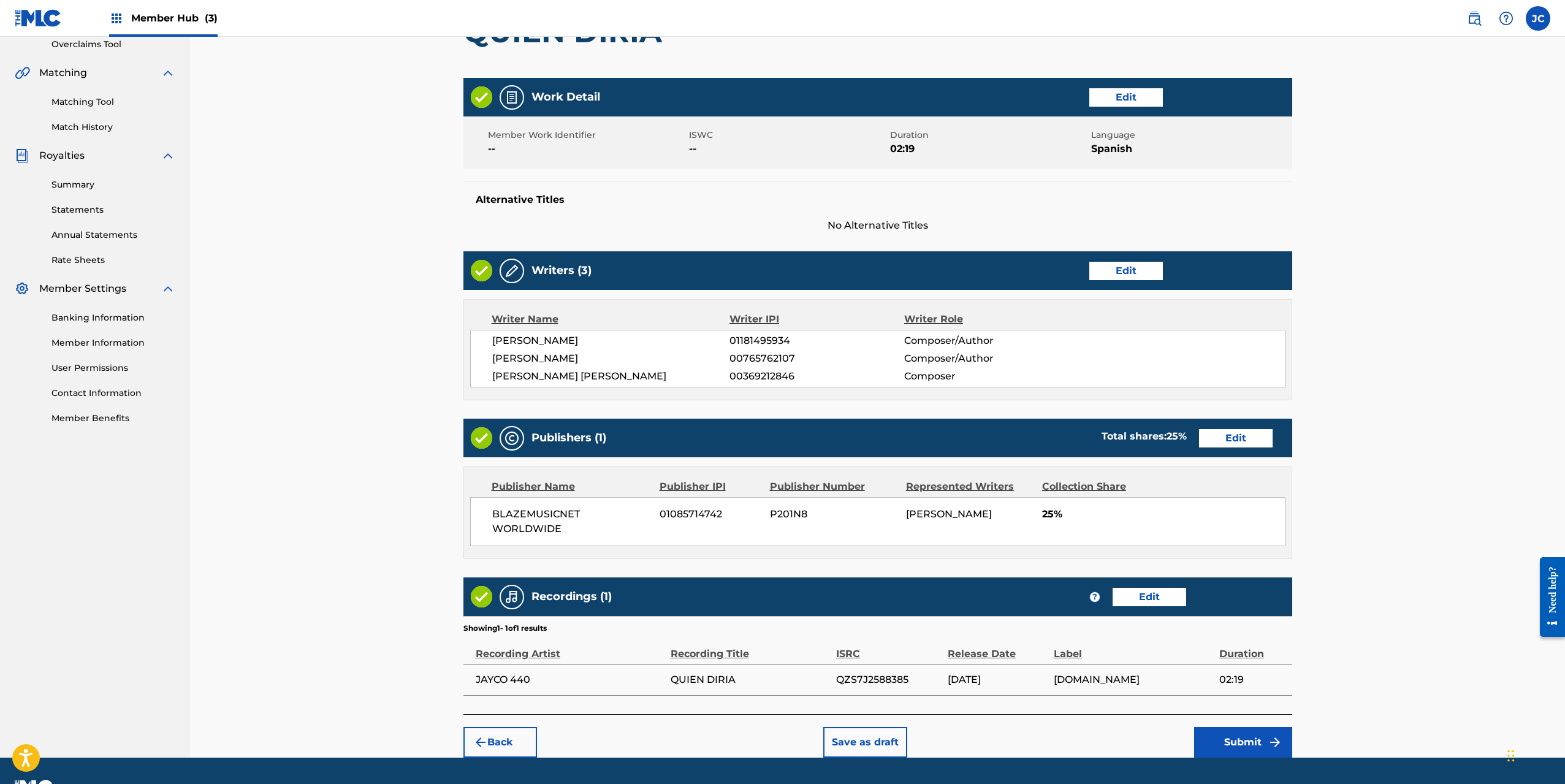
scroll to position [279, 0]
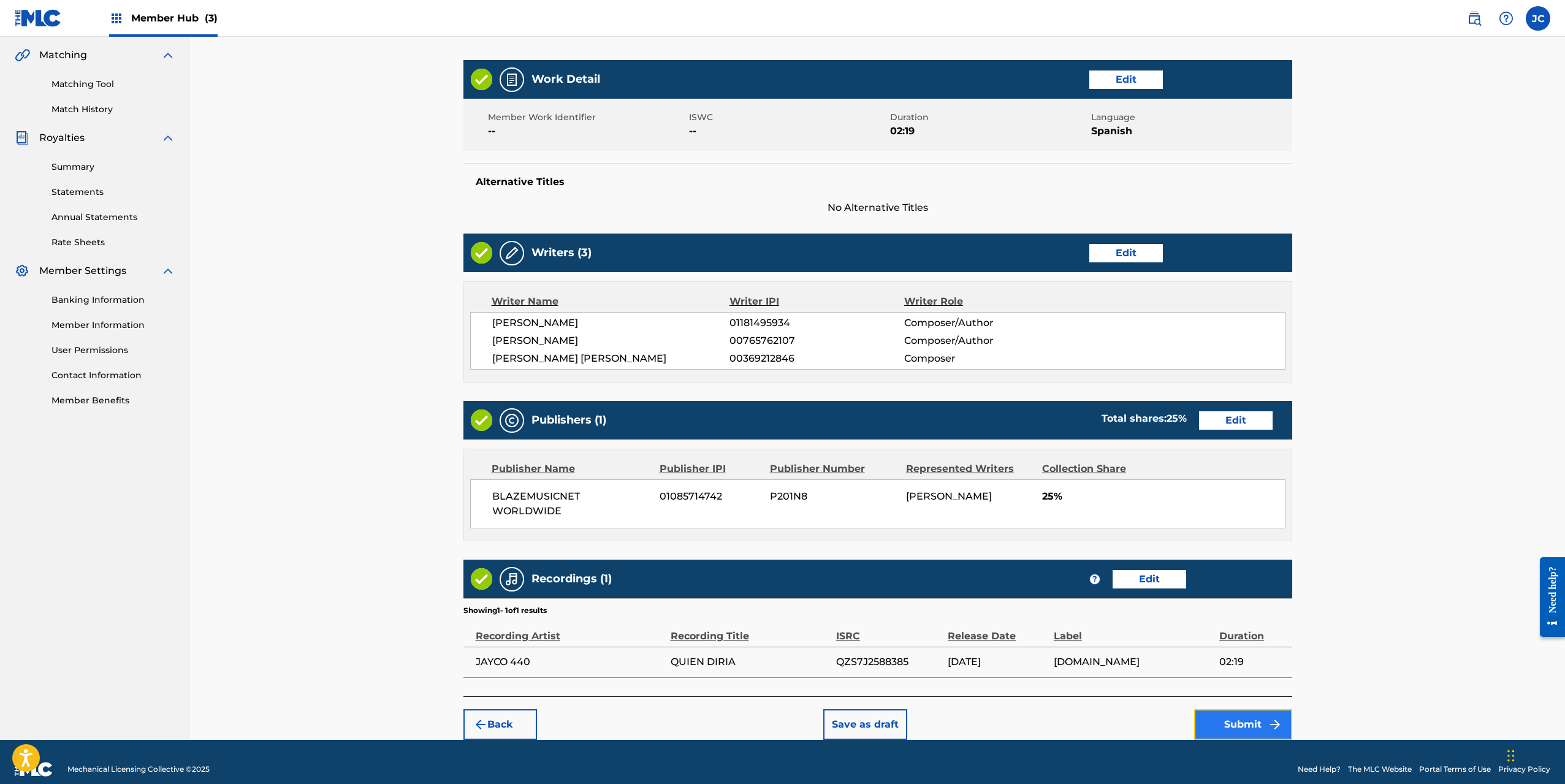
click at [1233, 709] on button "Submit" at bounding box center [1244, 724] width 99 height 30
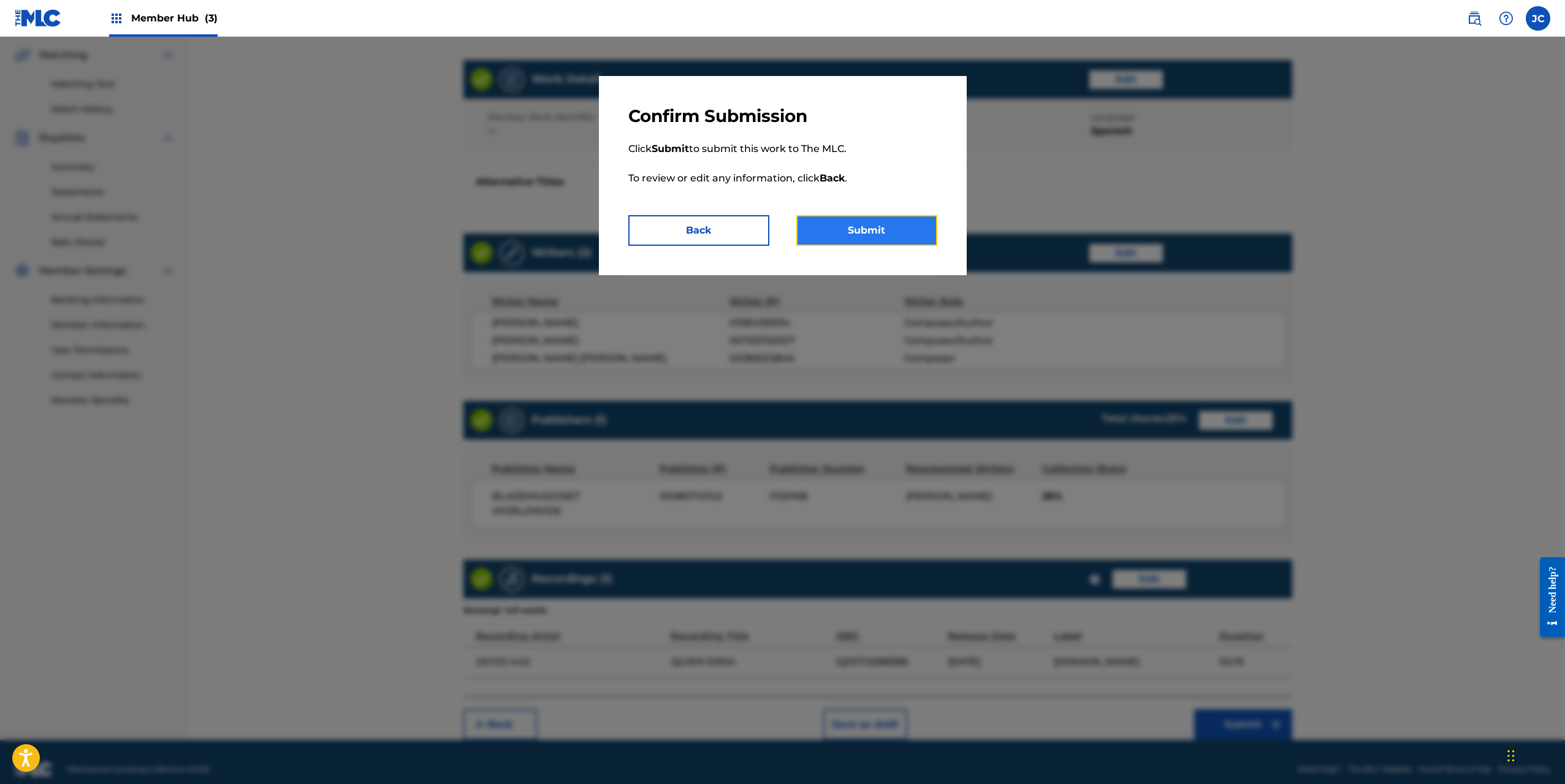
click at [869, 235] on button "Submit" at bounding box center [867, 230] width 141 height 30
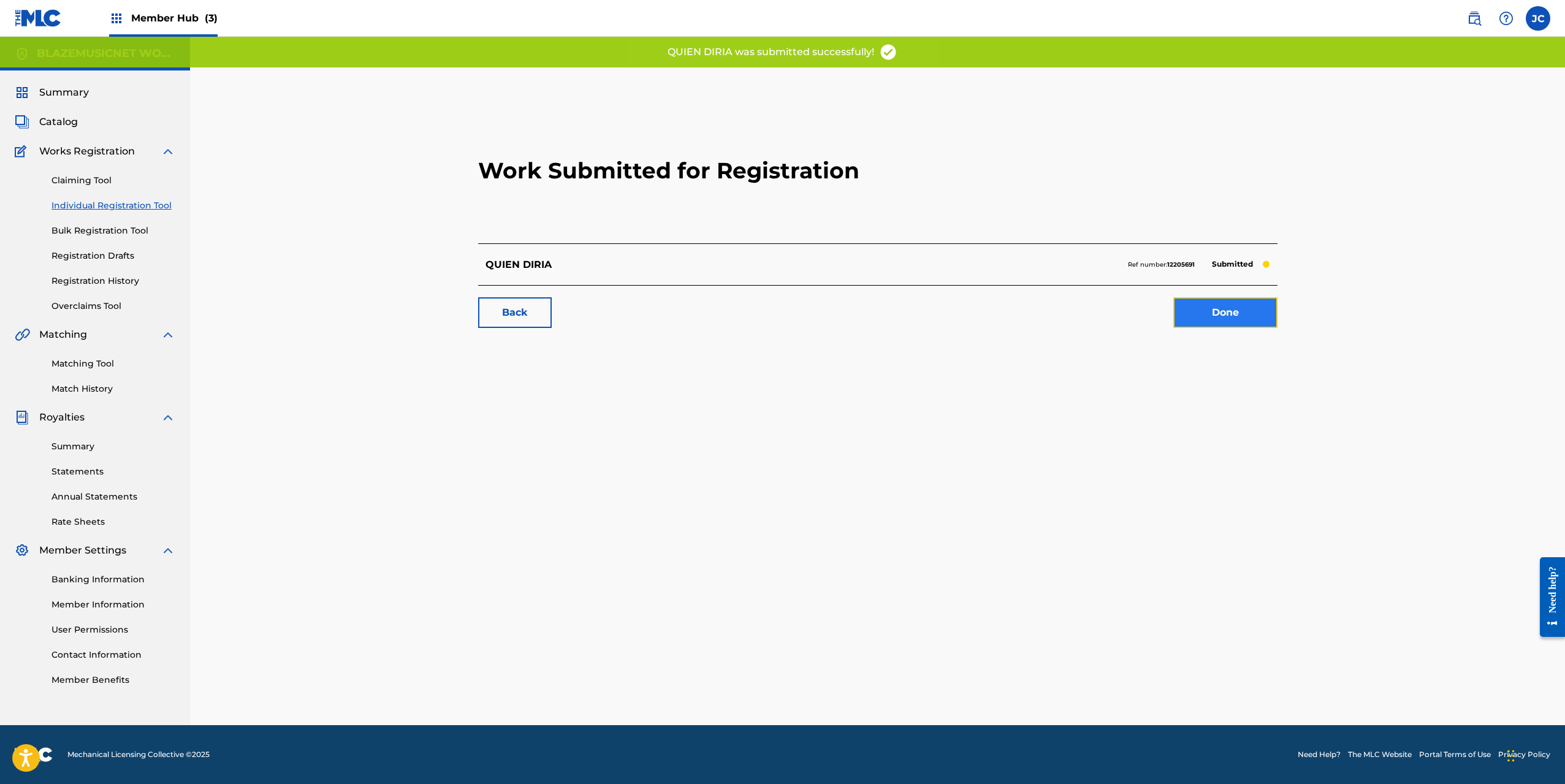
click at [1258, 297] on link "Done" at bounding box center [1226, 312] width 104 height 30
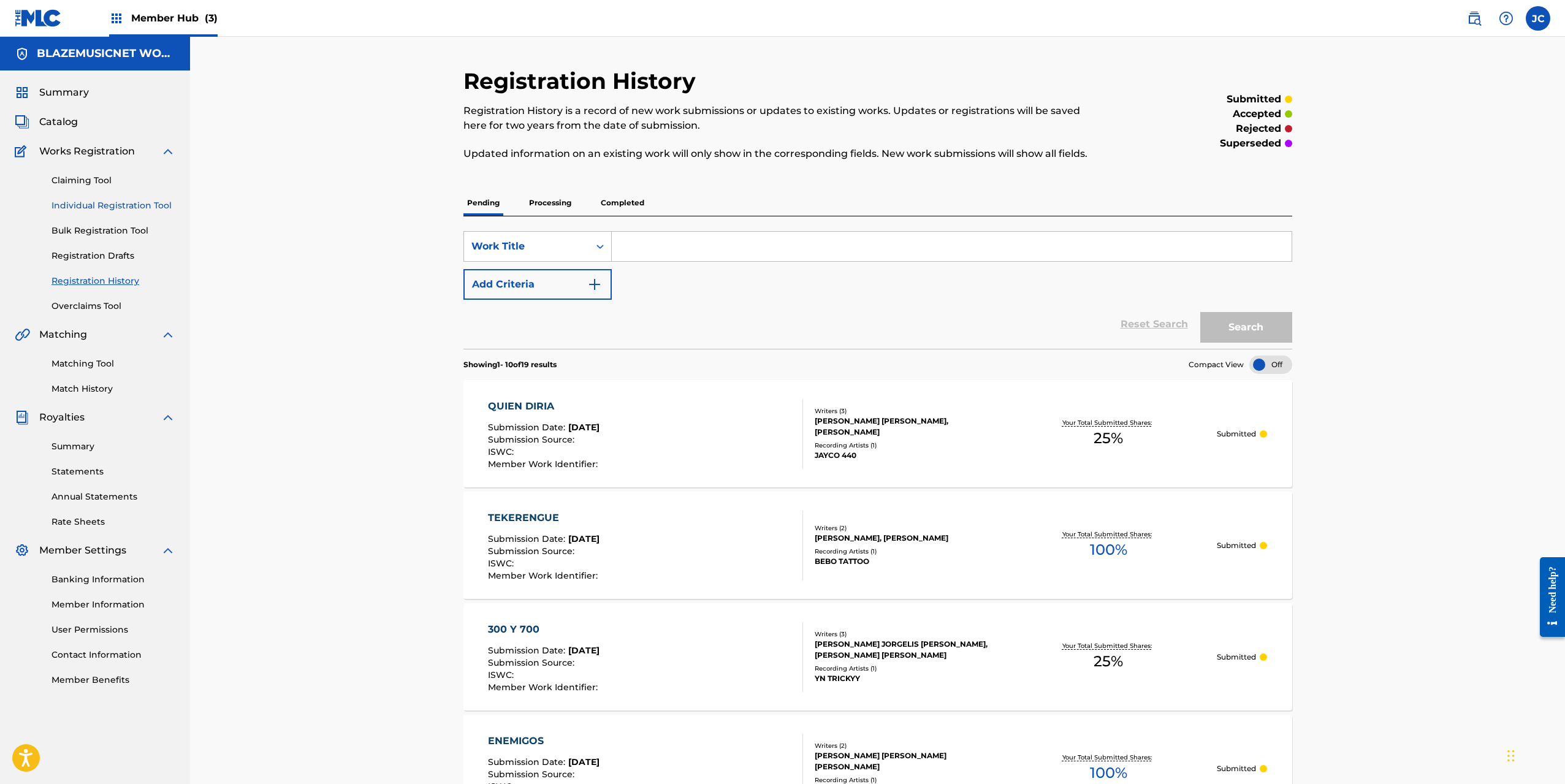
click at [131, 199] on link "Individual Registration Tool" at bounding box center [113, 205] width 124 height 13
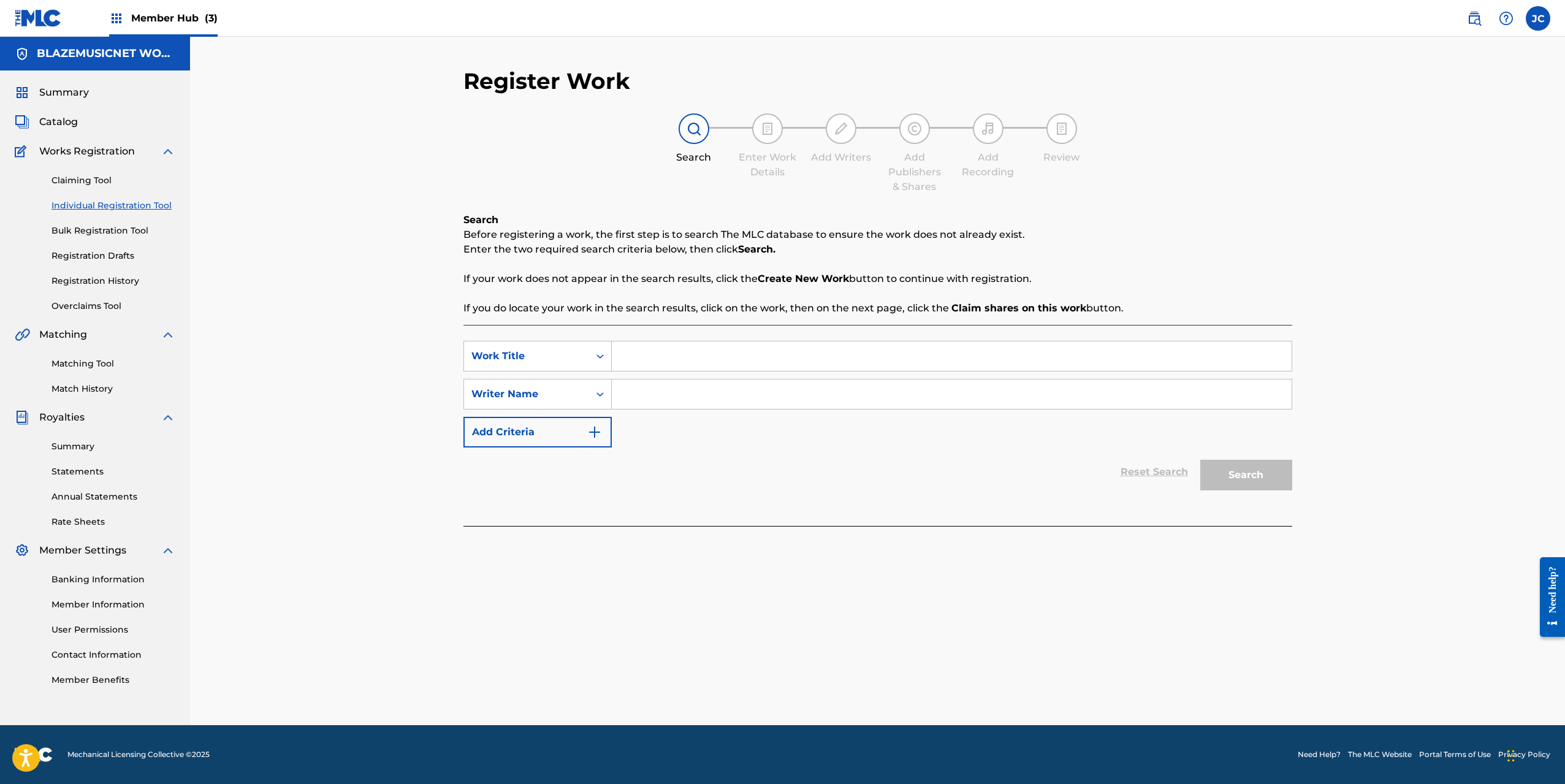
click at [675, 357] on input "Search Form" at bounding box center [952, 355] width 680 height 29
paste input "ARROGANTE"
type input "ARROGANTE"
click at [663, 395] on input "Search Form" at bounding box center [952, 394] width 680 height 29
type input "LEURY [PERSON_NAME]"
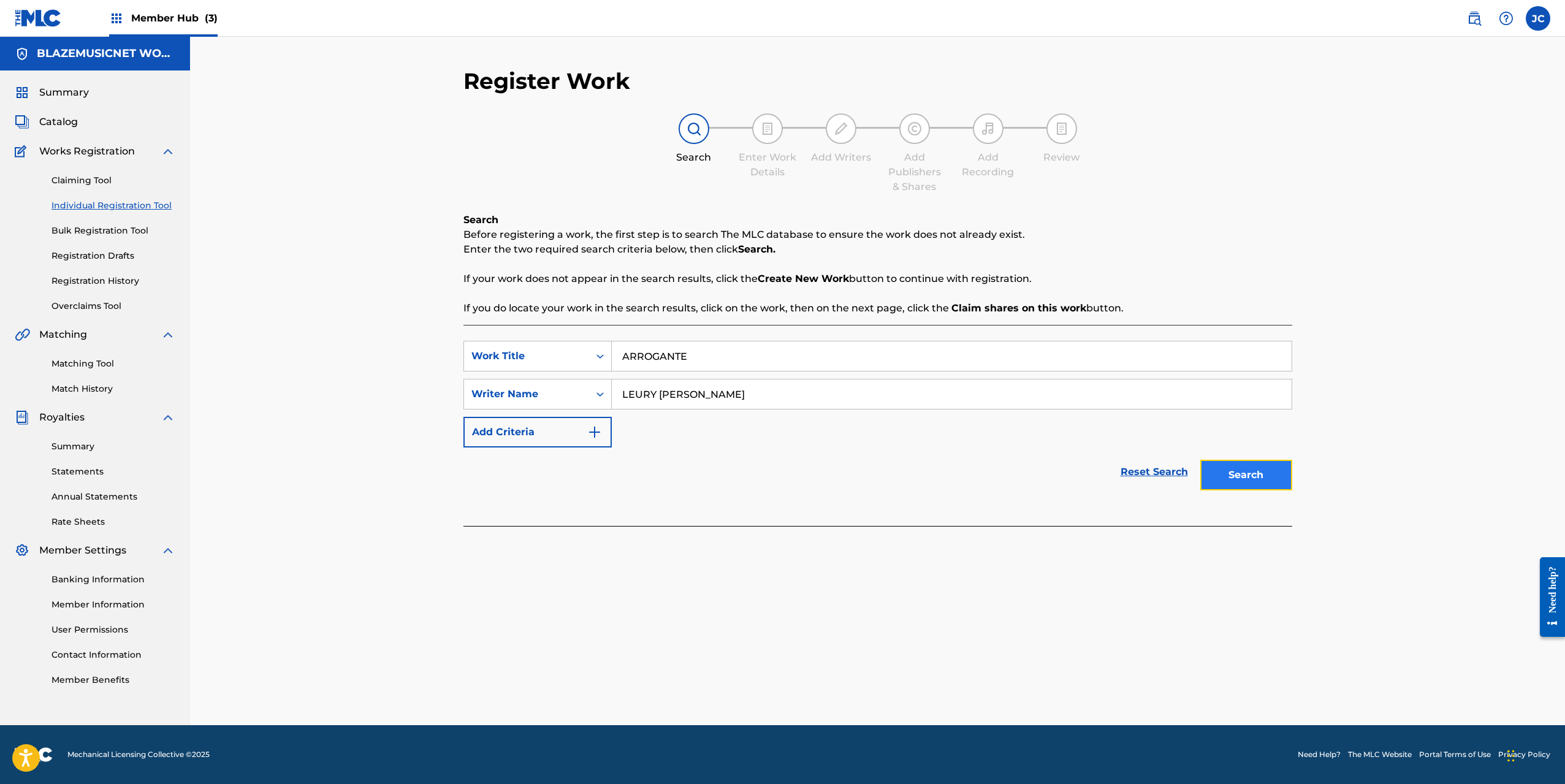
click at [1265, 468] on button "Search" at bounding box center [1246, 474] width 92 height 30
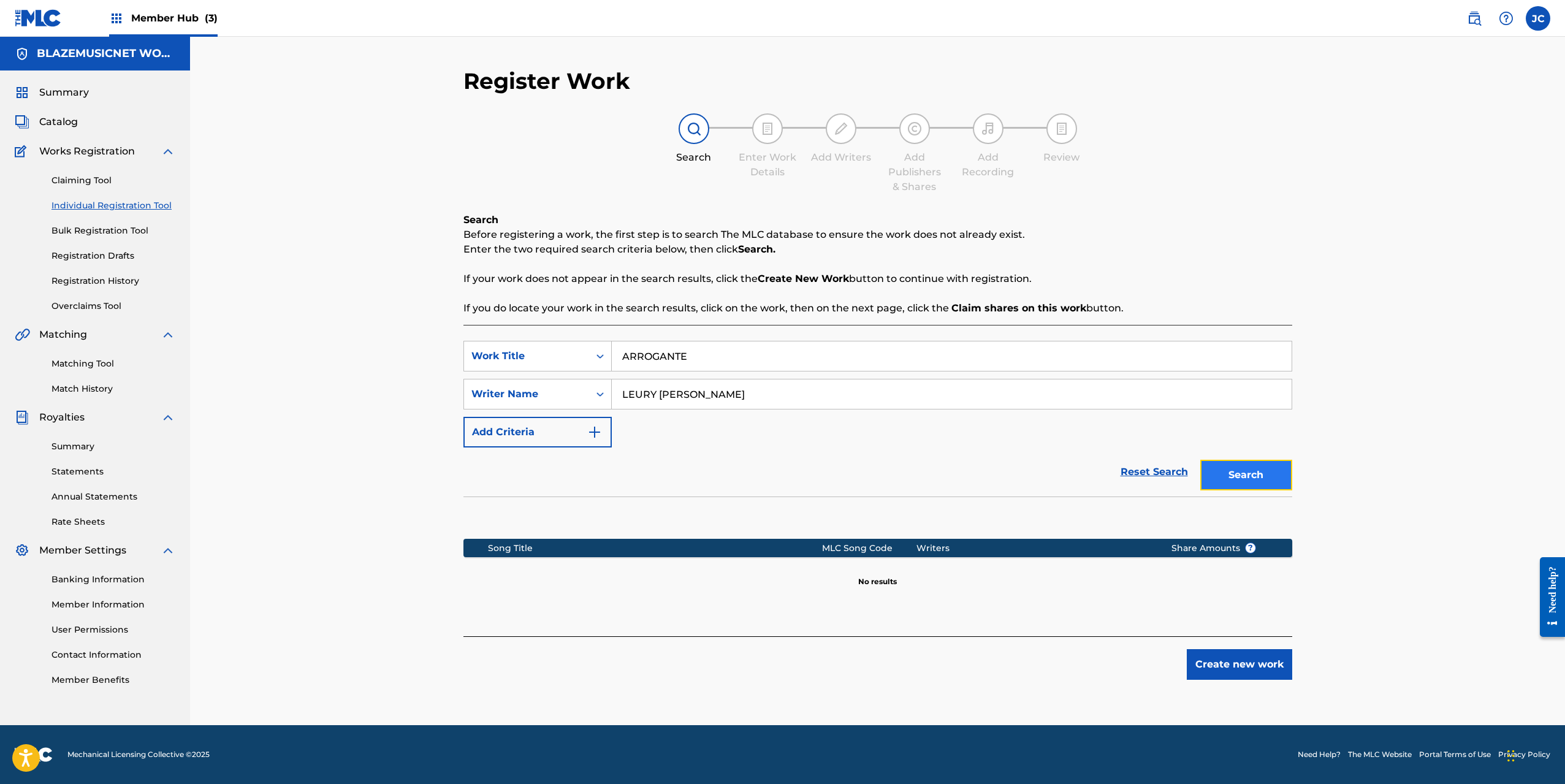
click at [1270, 480] on button "Search" at bounding box center [1246, 474] width 92 height 30
click at [1231, 657] on button "Create new work" at bounding box center [1239, 664] width 105 height 30
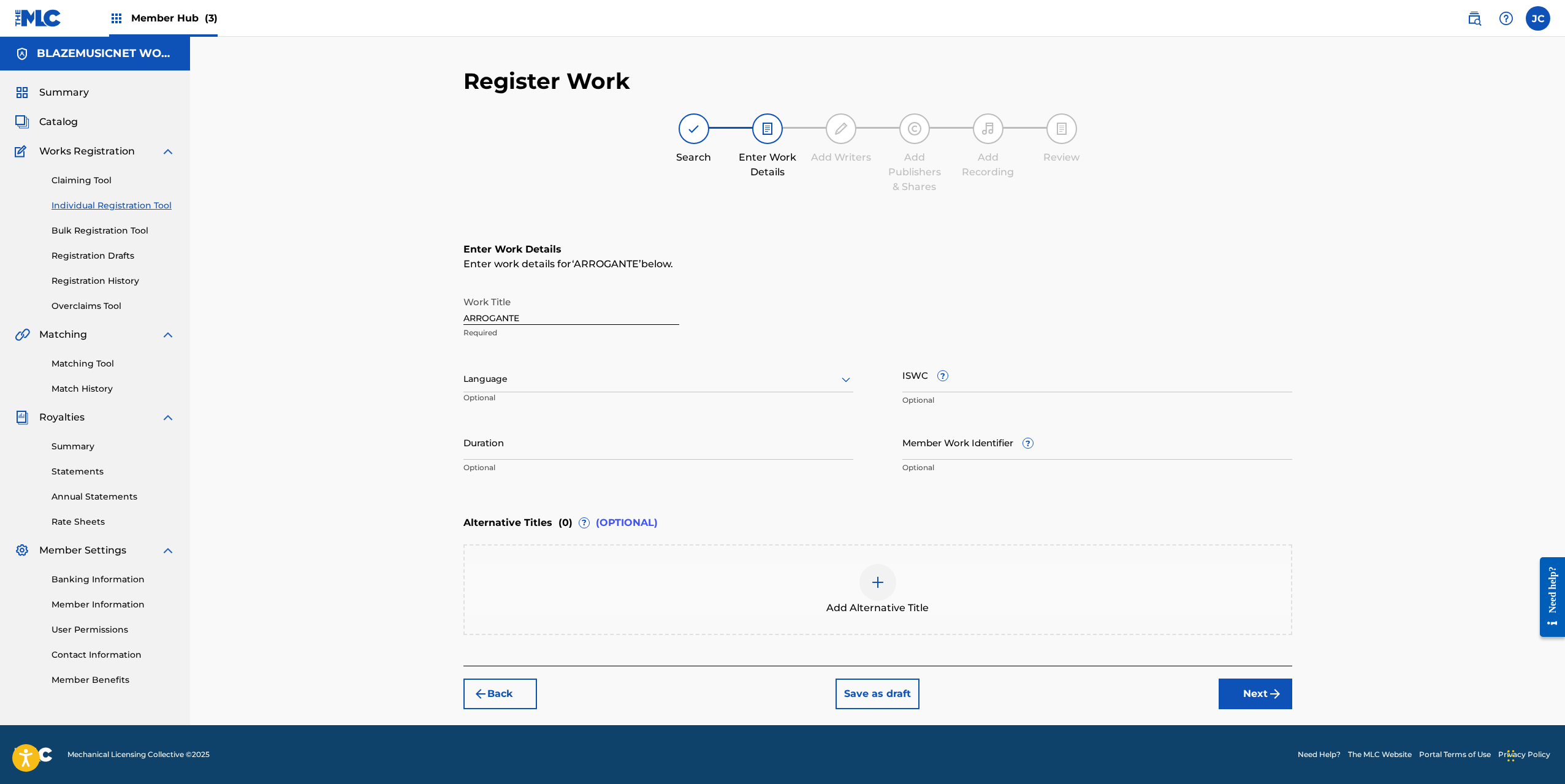
click at [580, 373] on div at bounding box center [658, 379] width 390 height 15
click at [542, 421] on div "Spanish" at bounding box center [658, 433] width 388 height 27
click at [532, 441] on input "Duration" at bounding box center [658, 441] width 390 height 35
type input "02:15"
click at [377, 487] on div "Register Work Search Enter Work Details Add Writers Add Publishers & Shares Add…" at bounding box center [877, 381] width 1375 height 688
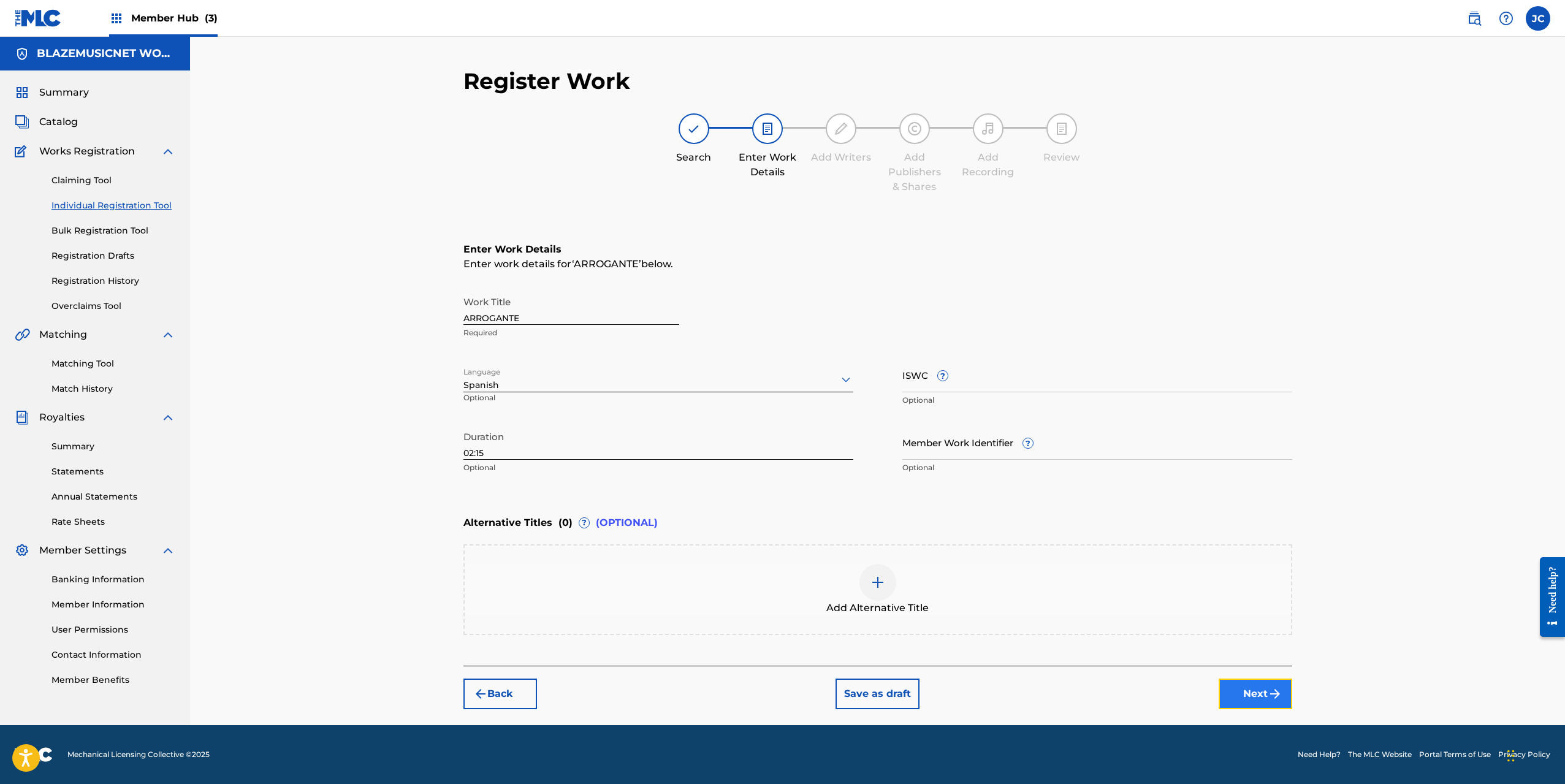
click at [1247, 689] on button "Next" at bounding box center [1255, 693] width 74 height 30
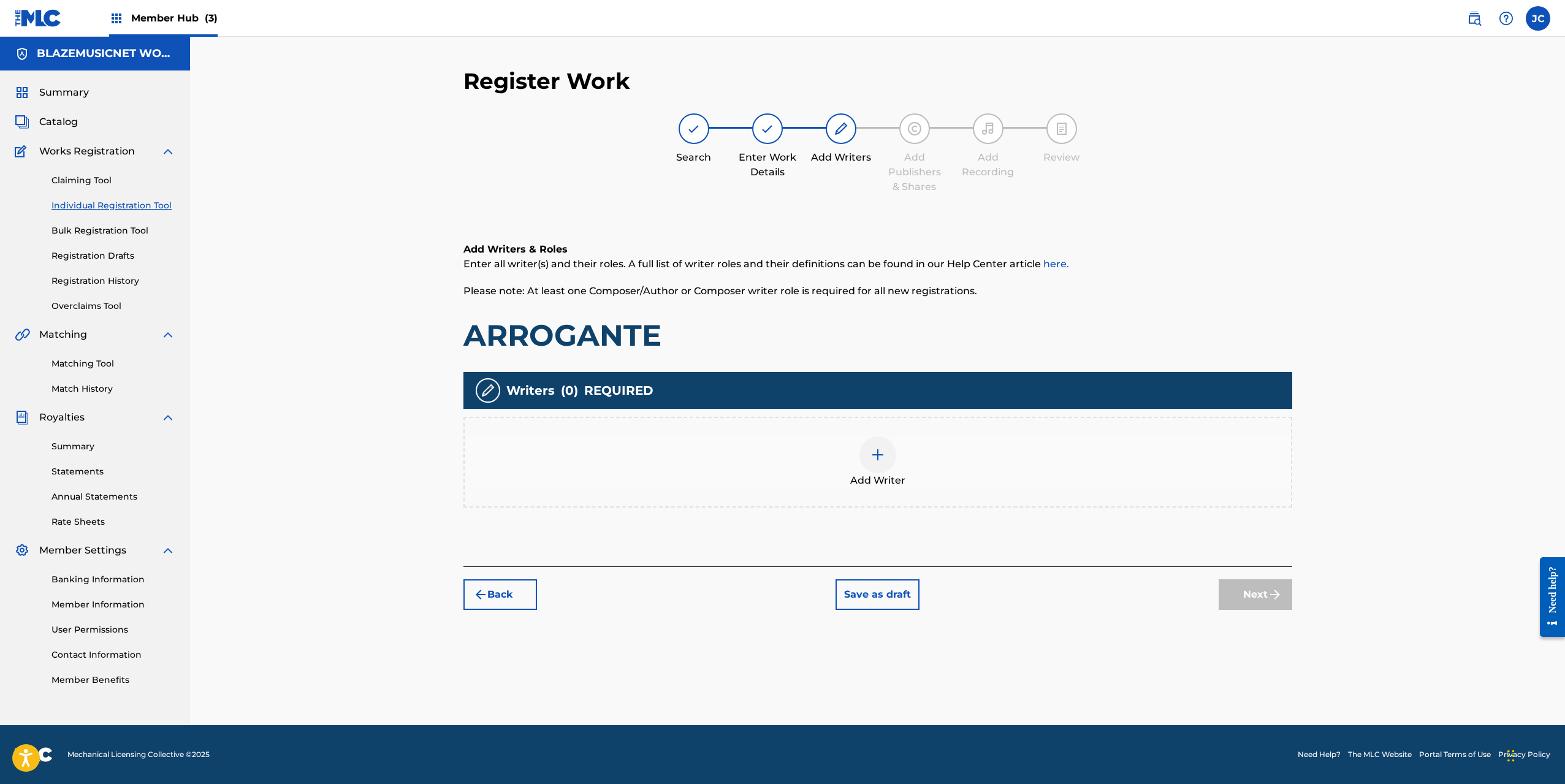
click at [864, 450] on div at bounding box center [877, 454] width 37 height 37
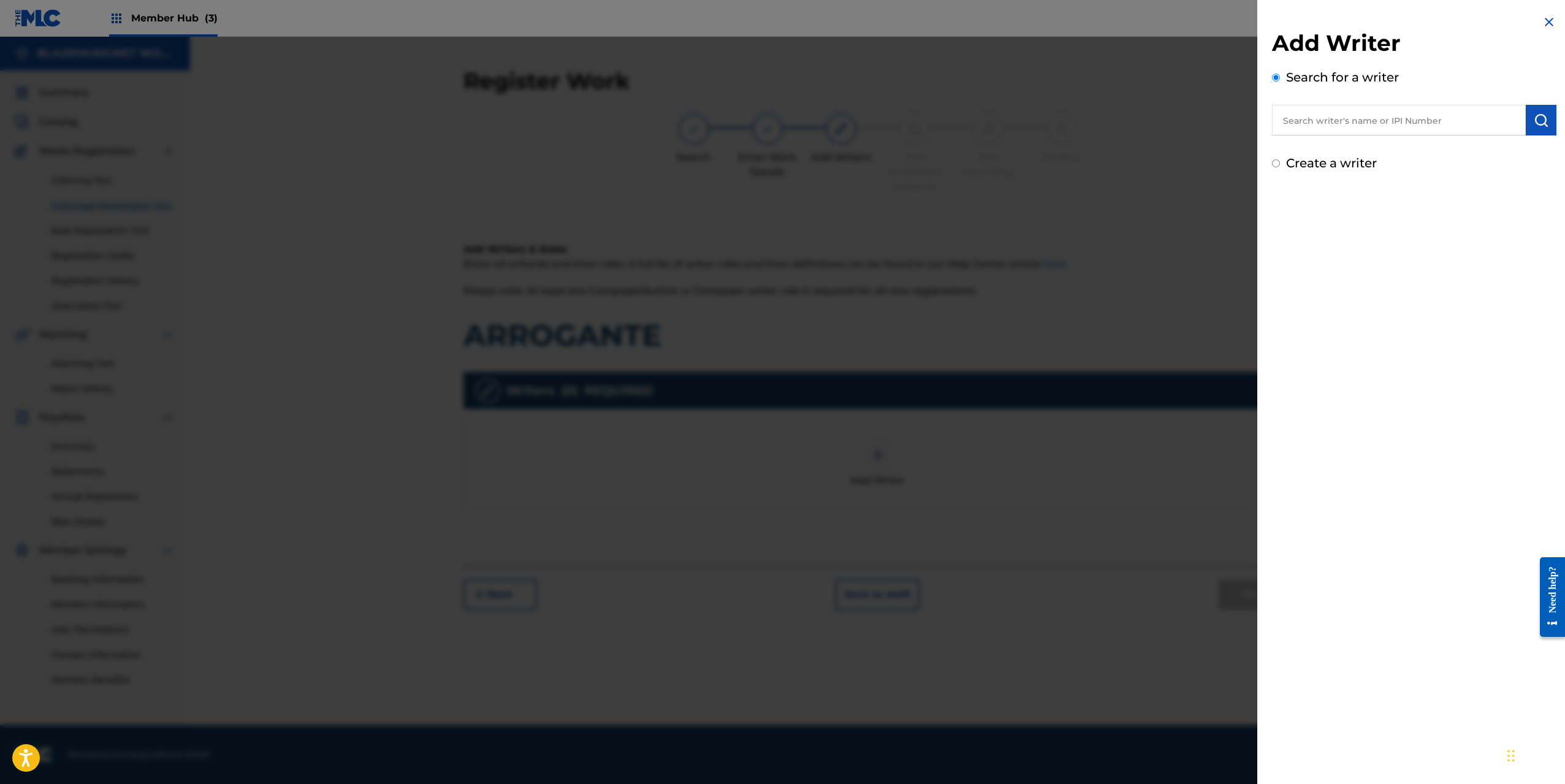
click at [1314, 117] on input "text" at bounding box center [1399, 120] width 254 height 30
type input "LEURY [PERSON_NAME]"
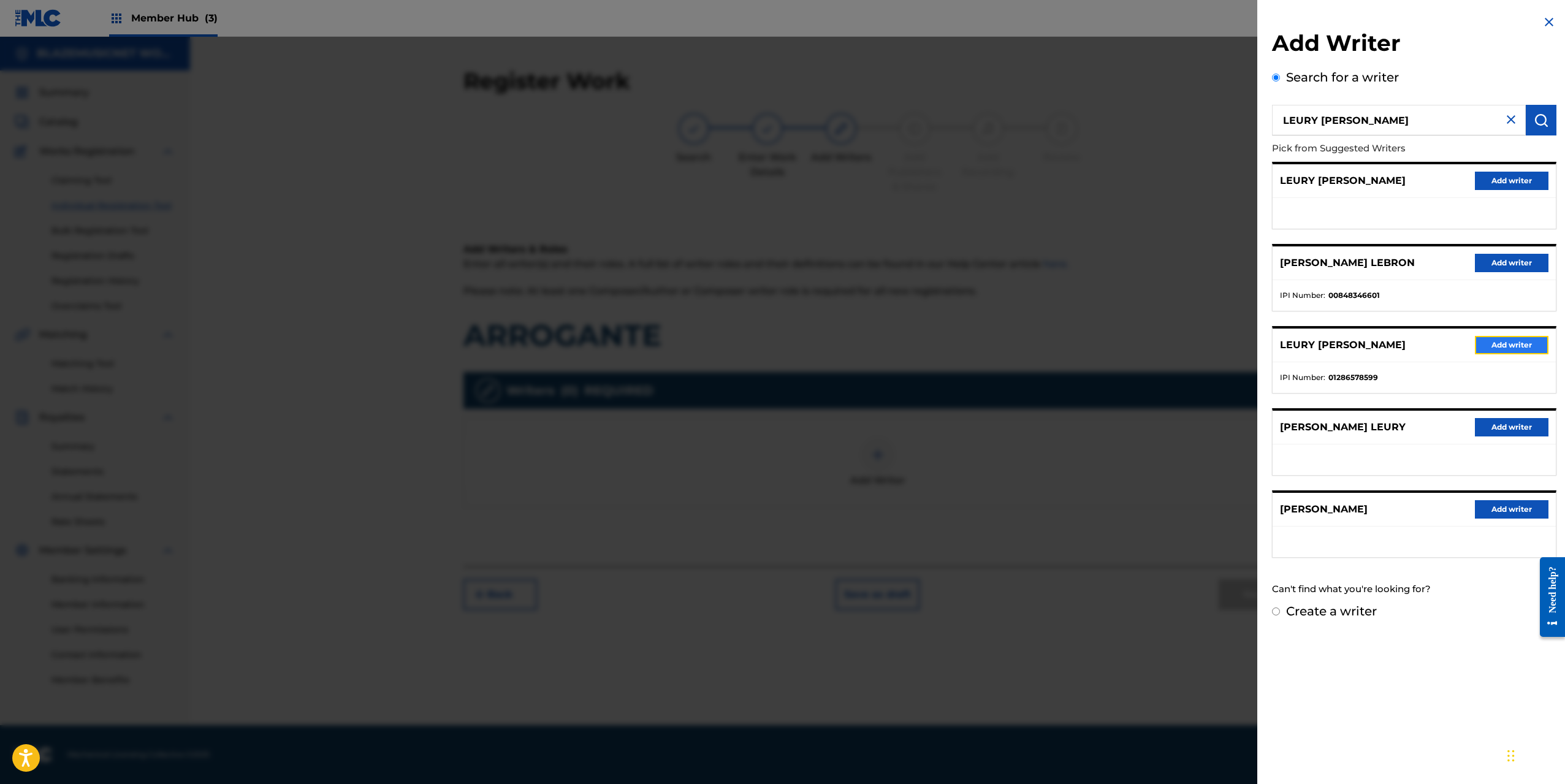
click at [1502, 350] on button "Add writer" at bounding box center [1512, 345] width 74 height 18
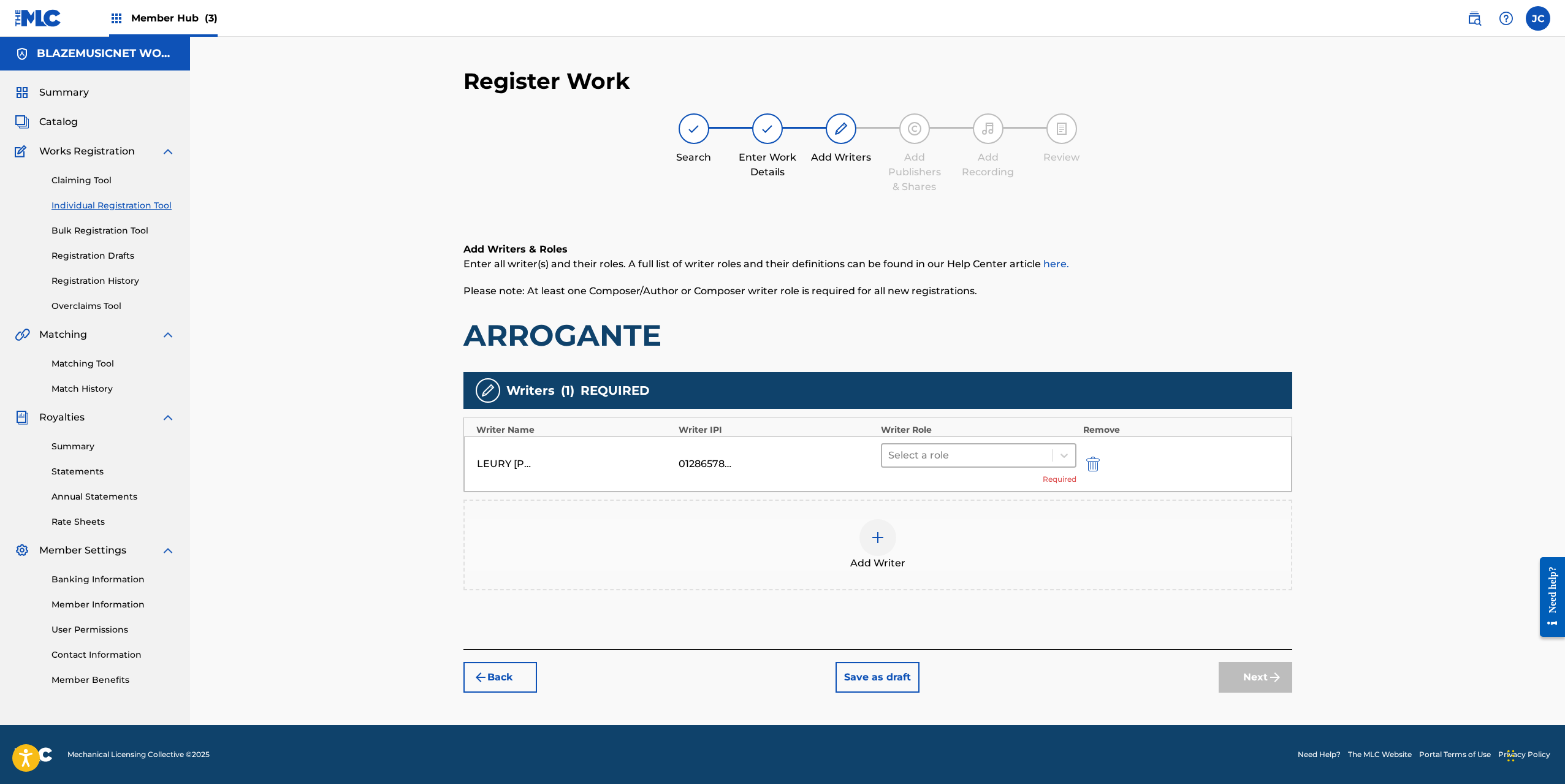
click at [929, 453] on div at bounding box center [968, 455] width 159 height 17
click at [935, 495] on div "Composer/Author" at bounding box center [979, 488] width 196 height 25
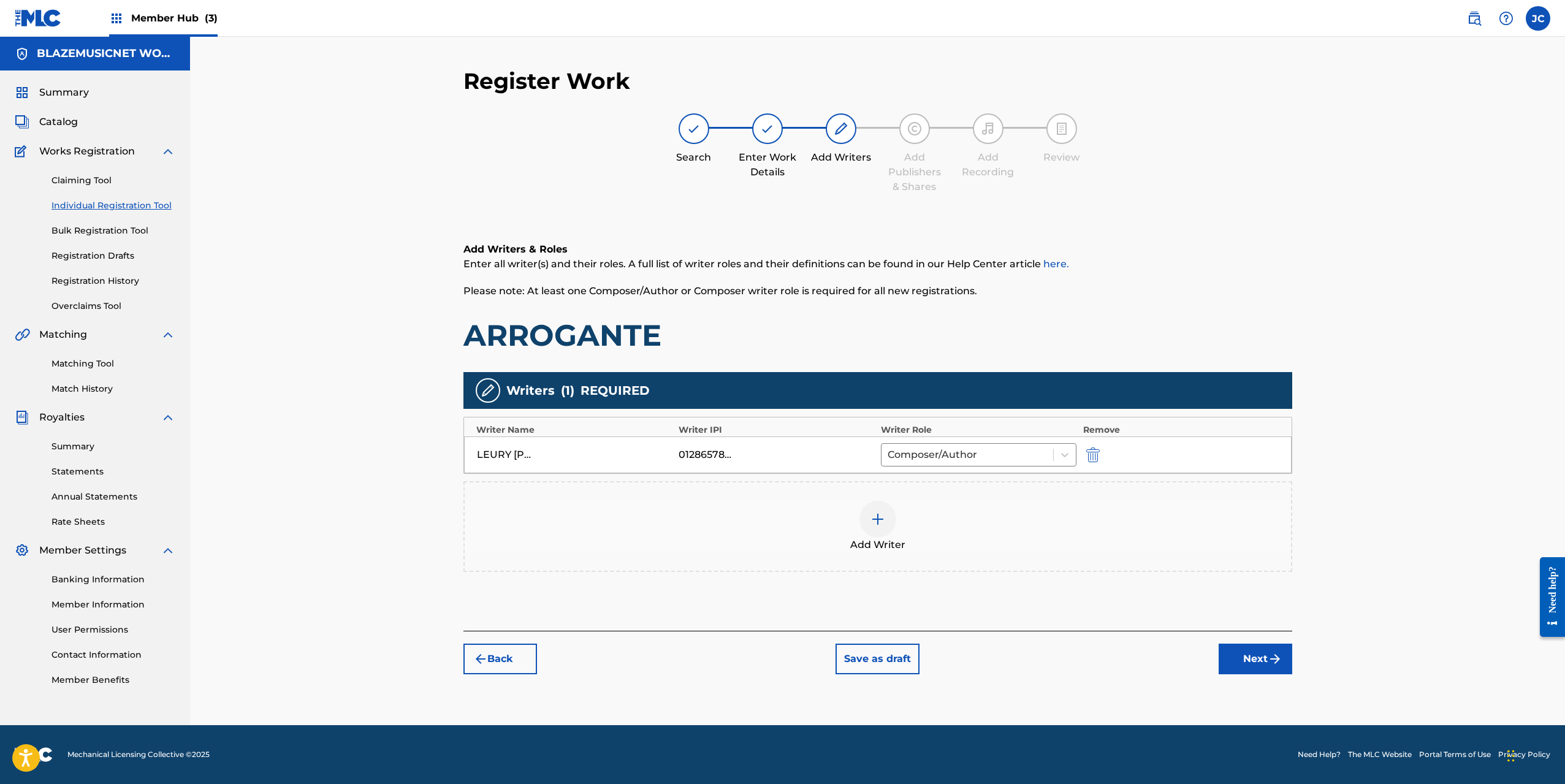
click at [878, 516] on img at bounding box center [878, 519] width 15 height 15
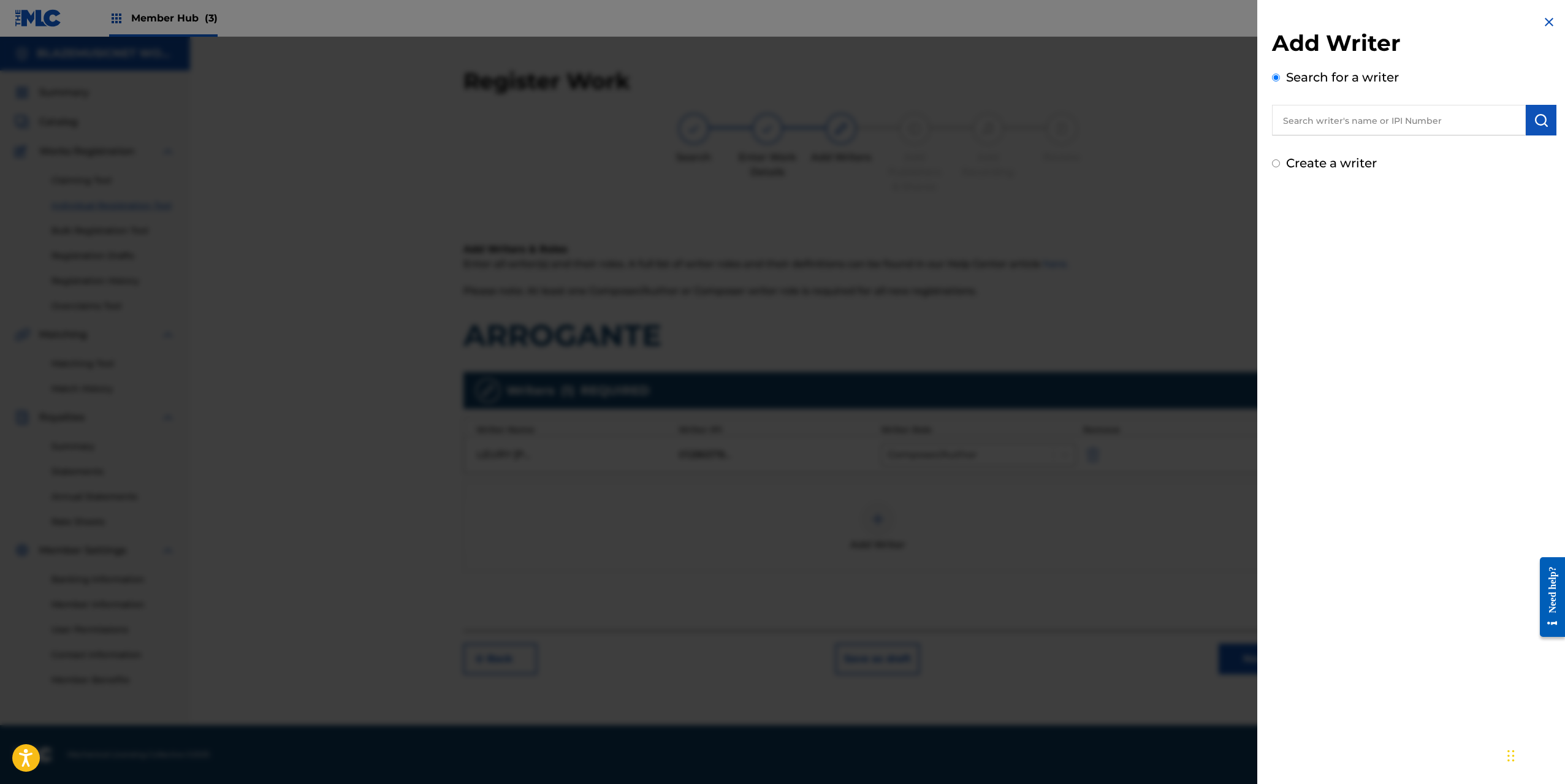
click at [1299, 127] on input "text" at bounding box center [1399, 120] width 254 height 30
type input "00875647387"
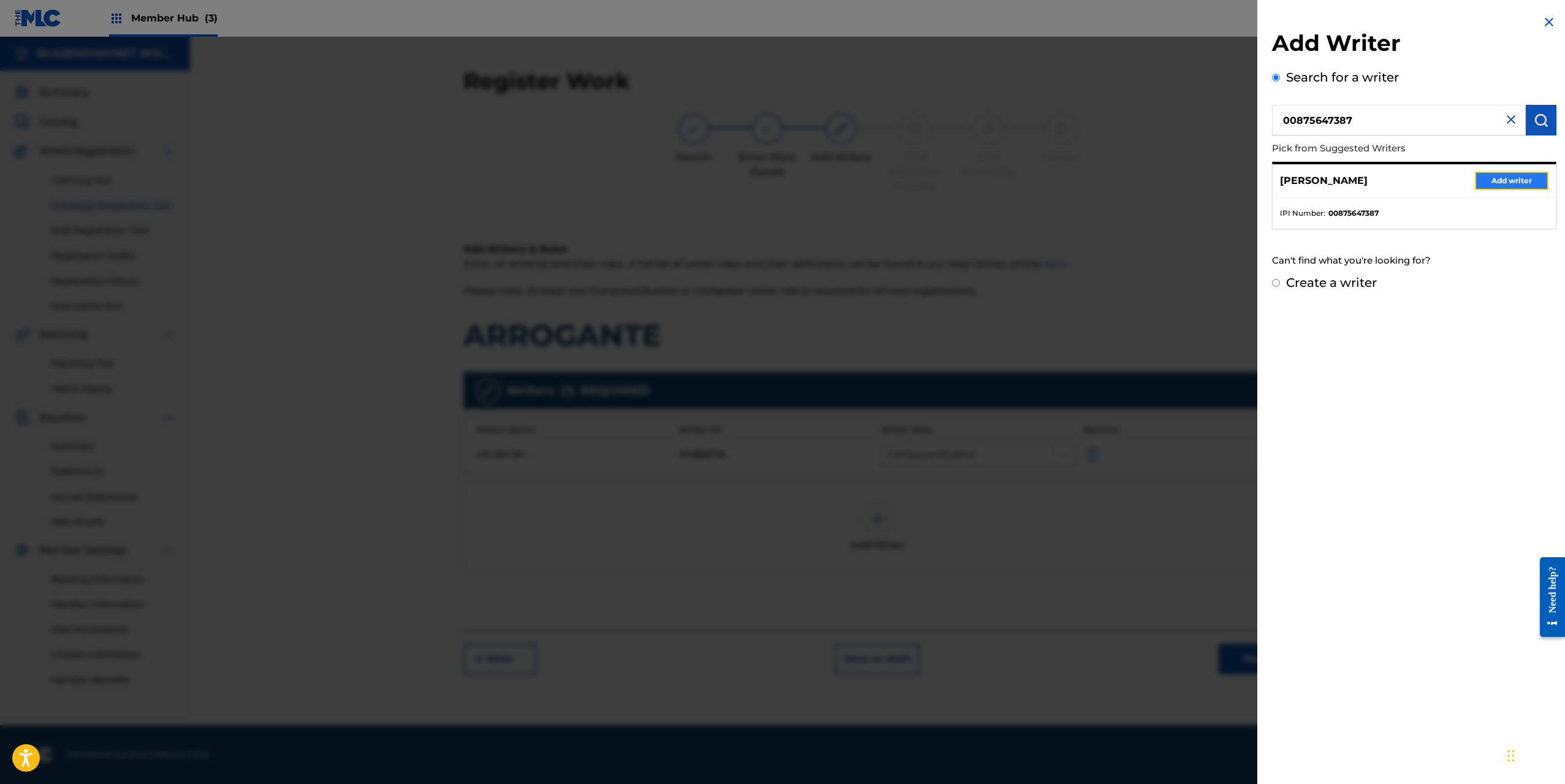
click at [1503, 178] on button "Add writer" at bounding box center [1512, 180] width 74 height 18
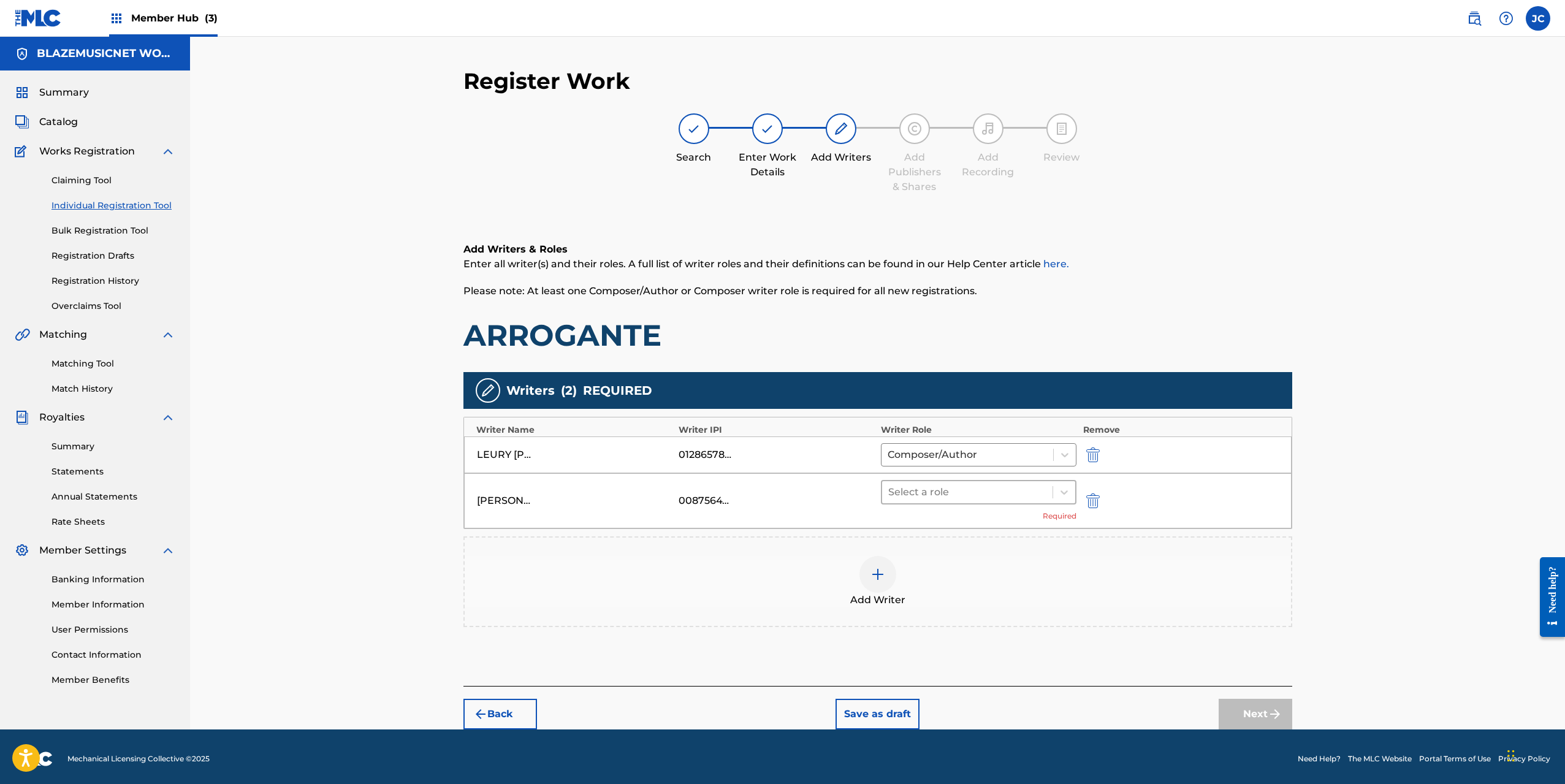
click at [947, 495] on div at bounding box center [968, 492] width 159 height 17
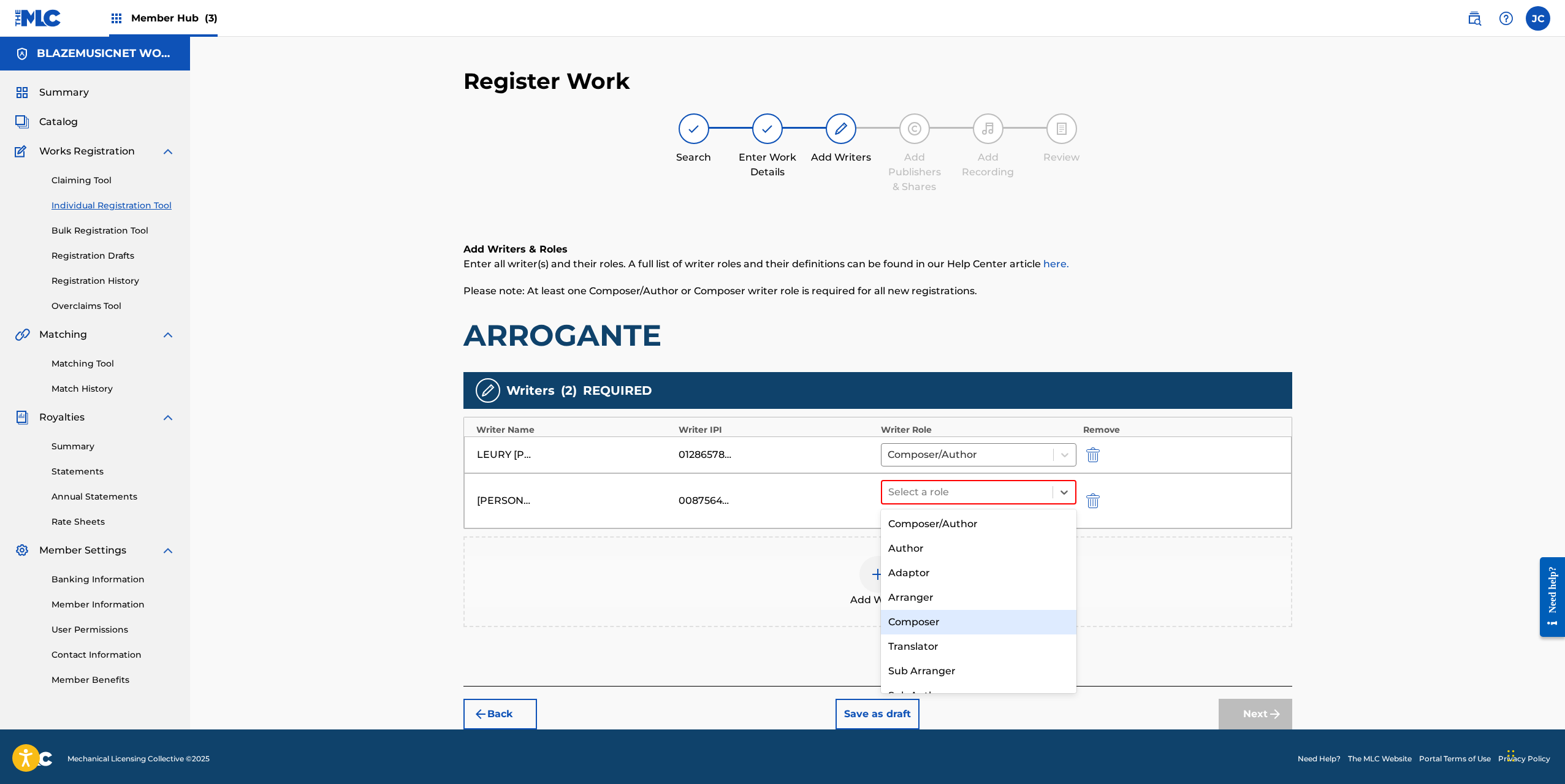
click at [941, 626] on div "Composer" at bounding box center [979, 622] width 196 height 25
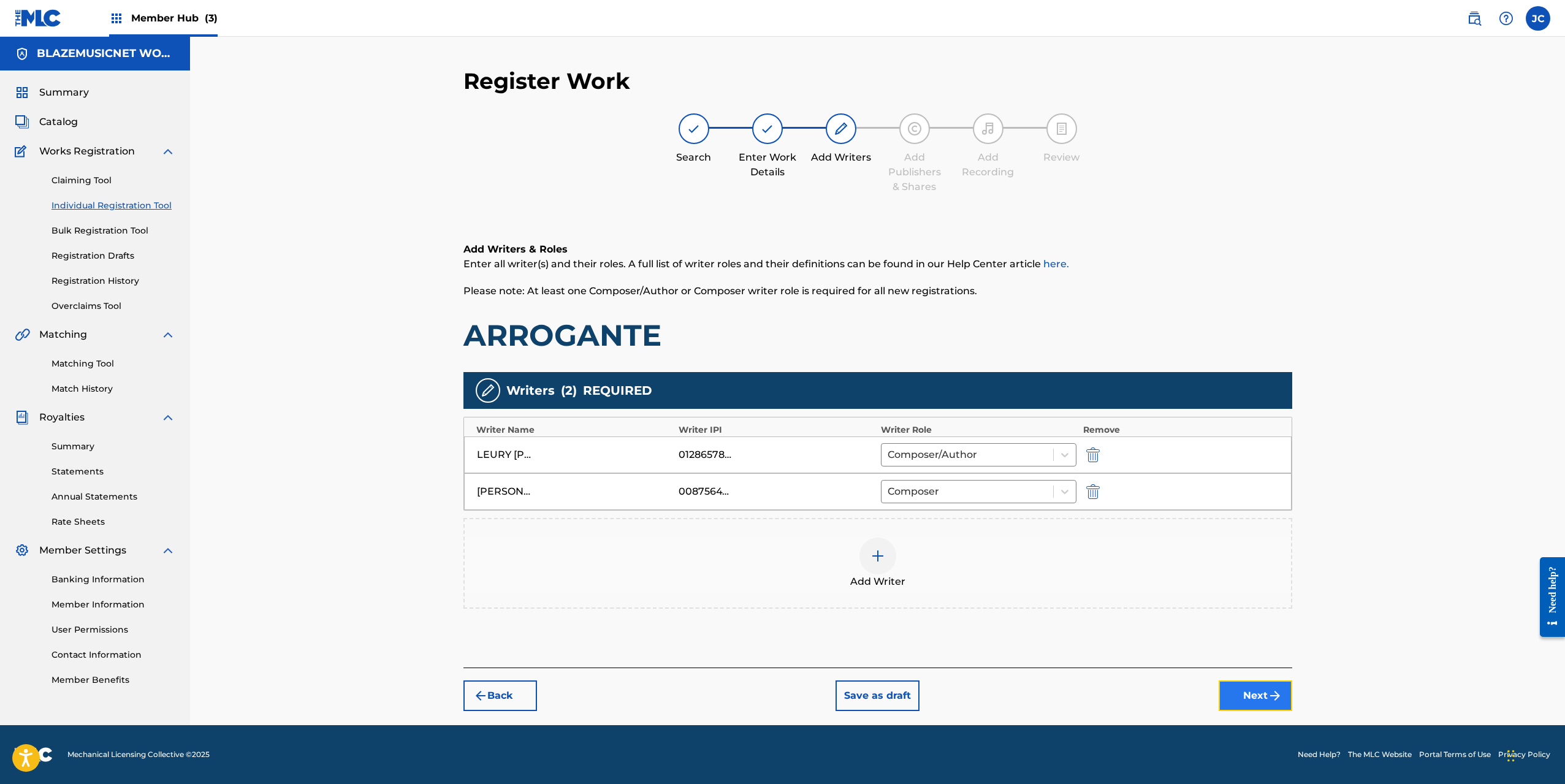
click at [1246, 699] on button "Next" at bounding box center [1255, 695] width 74 height 30
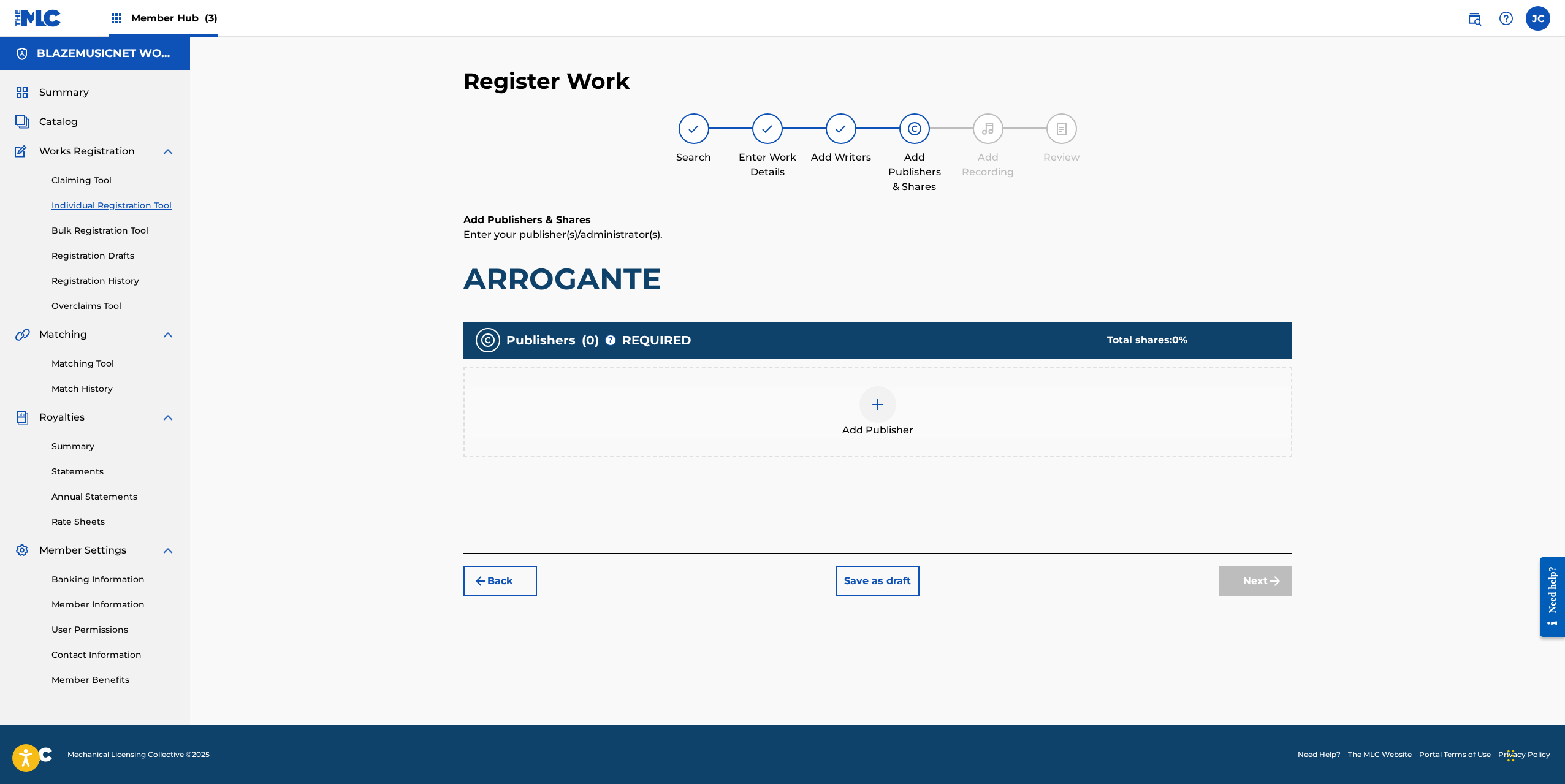
click at [841, 412] on div "Add Publisher" at bounding box center [878, 412] width 826 height 51
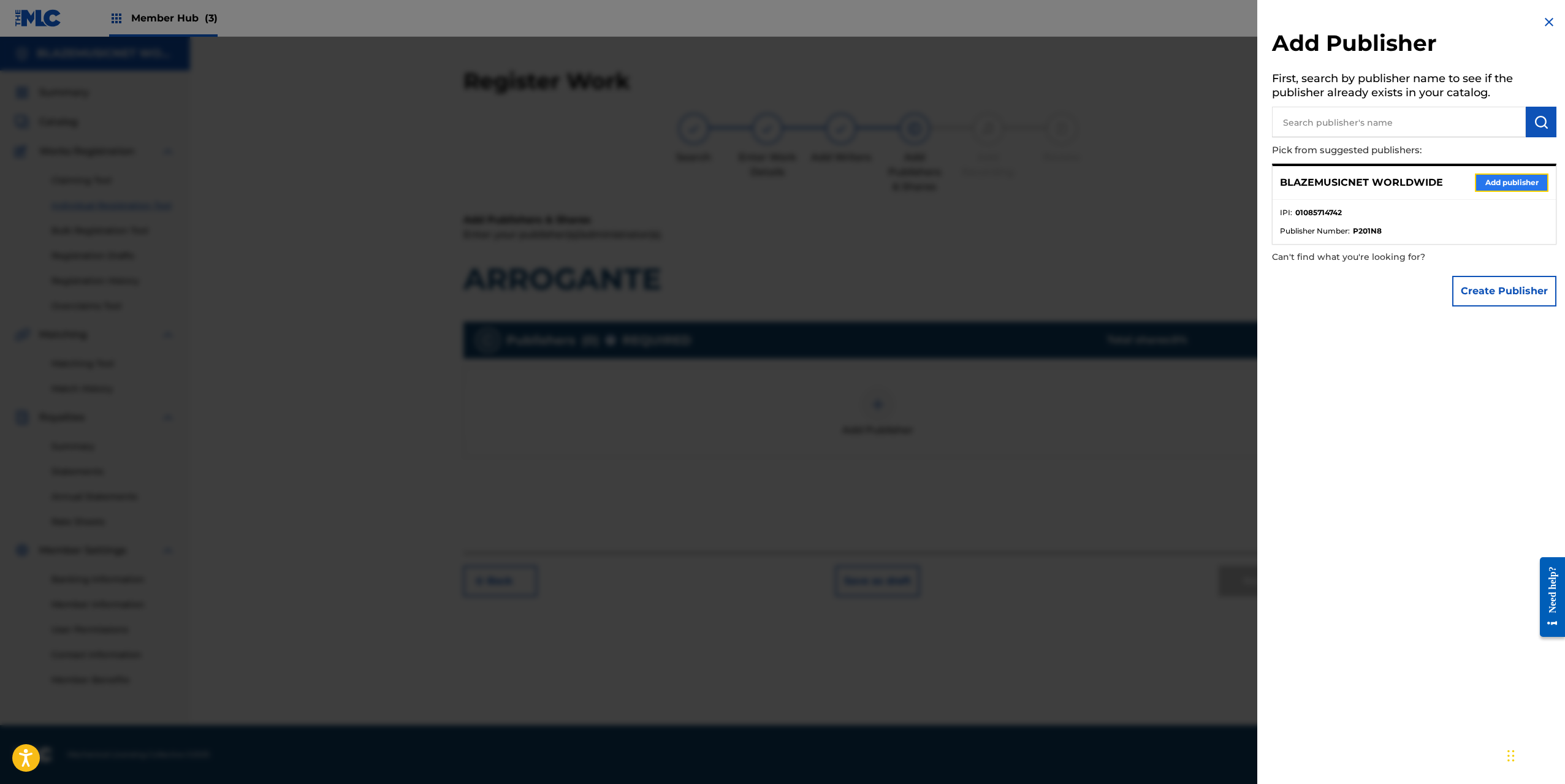
click at [1505, 178] on button "Add publisher" at bounding box center [1512, 182] width 74 height 18
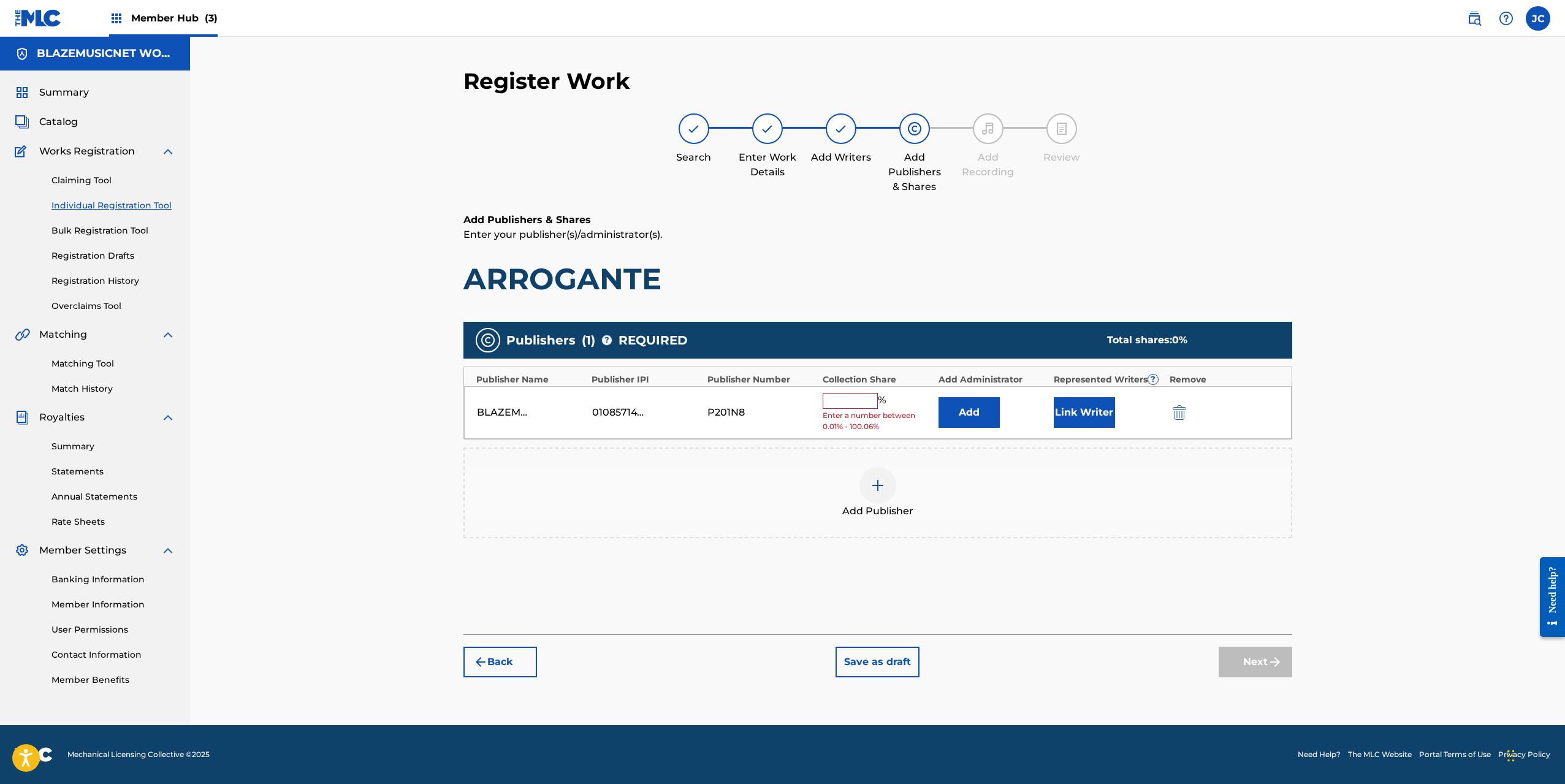
click at [855, 399] on input "text" at bounding box center [850, 401] width 55 height 16
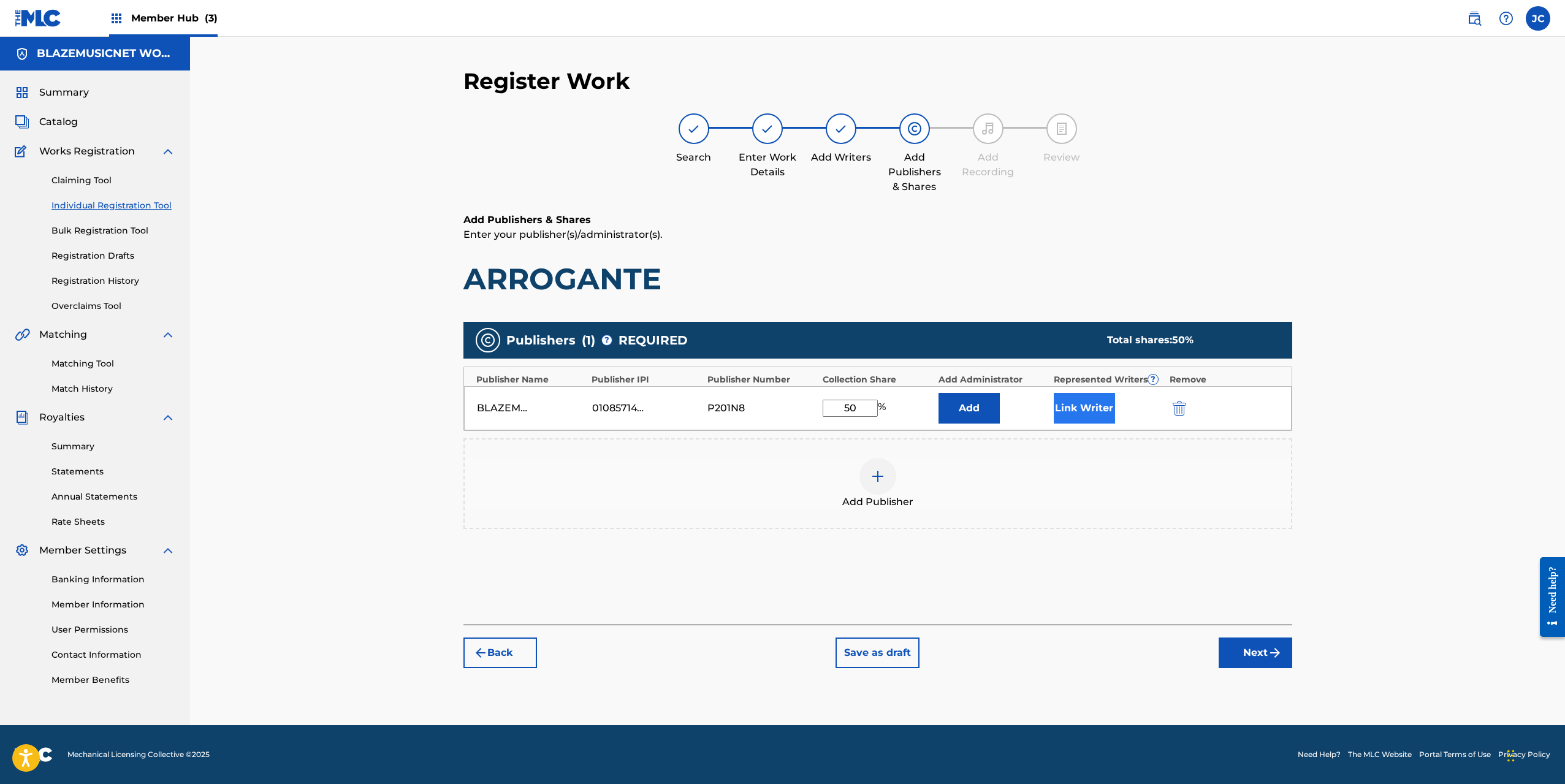
type input "50"
click at [1082, 419] on button "Link Writer" at bounding box center [1084, 408] width 62 height 30
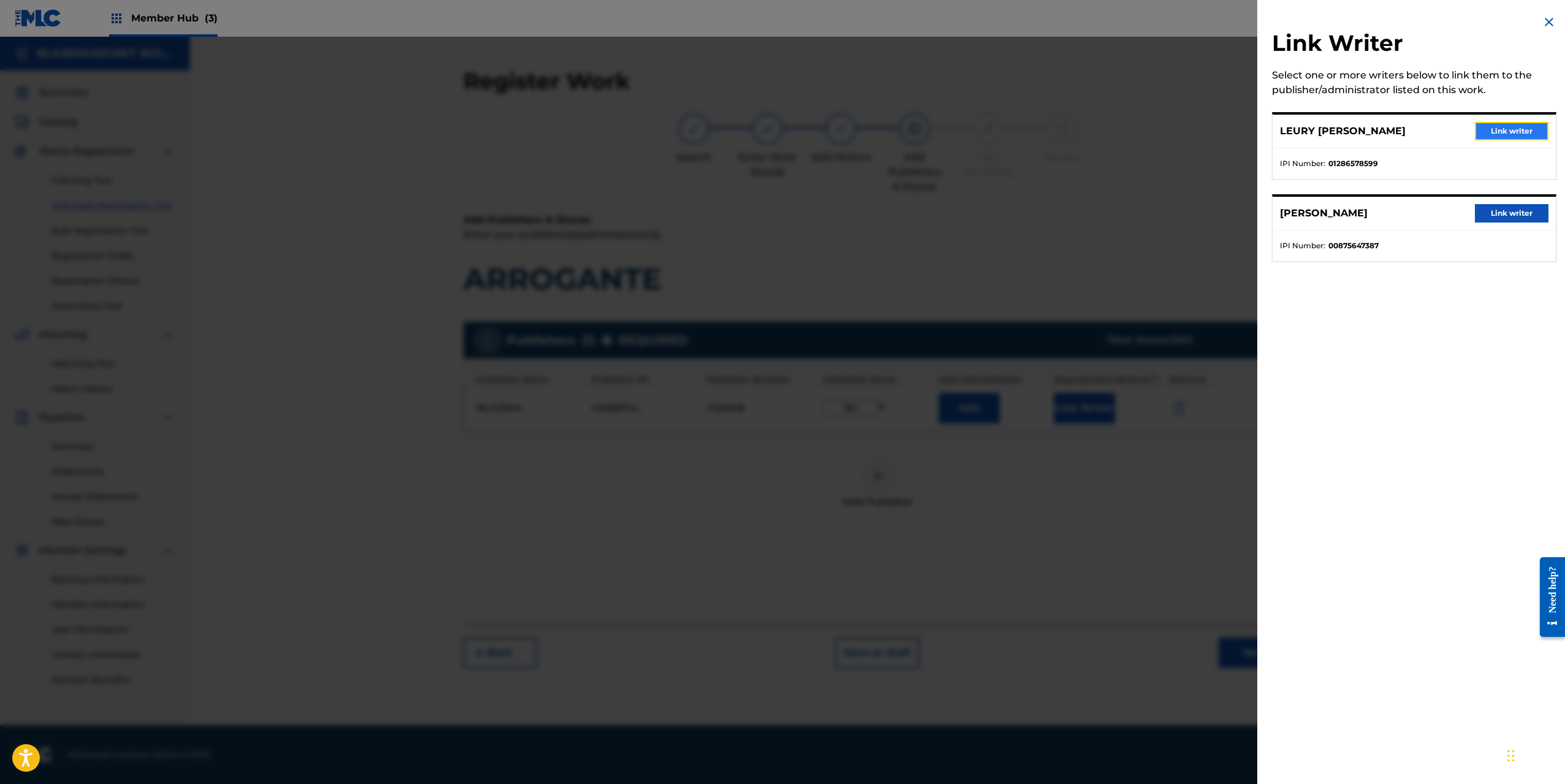
click at [1509, 129] on button "Link writer" at bounding box center [1512, 131] width 74 height 18
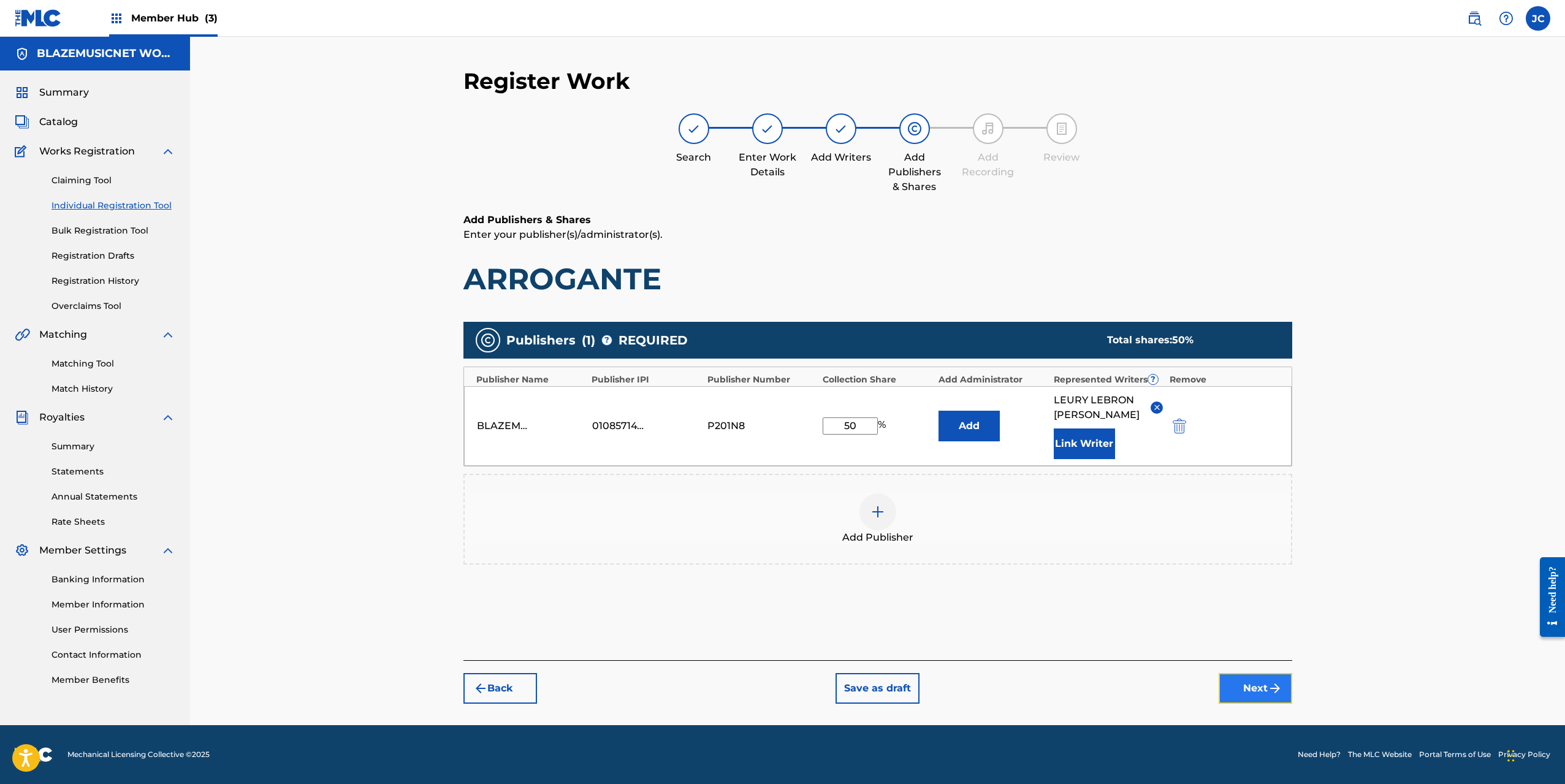
click at [1255, 691] on button "Next" at bounding box center [1255, 688] width 74 height 30
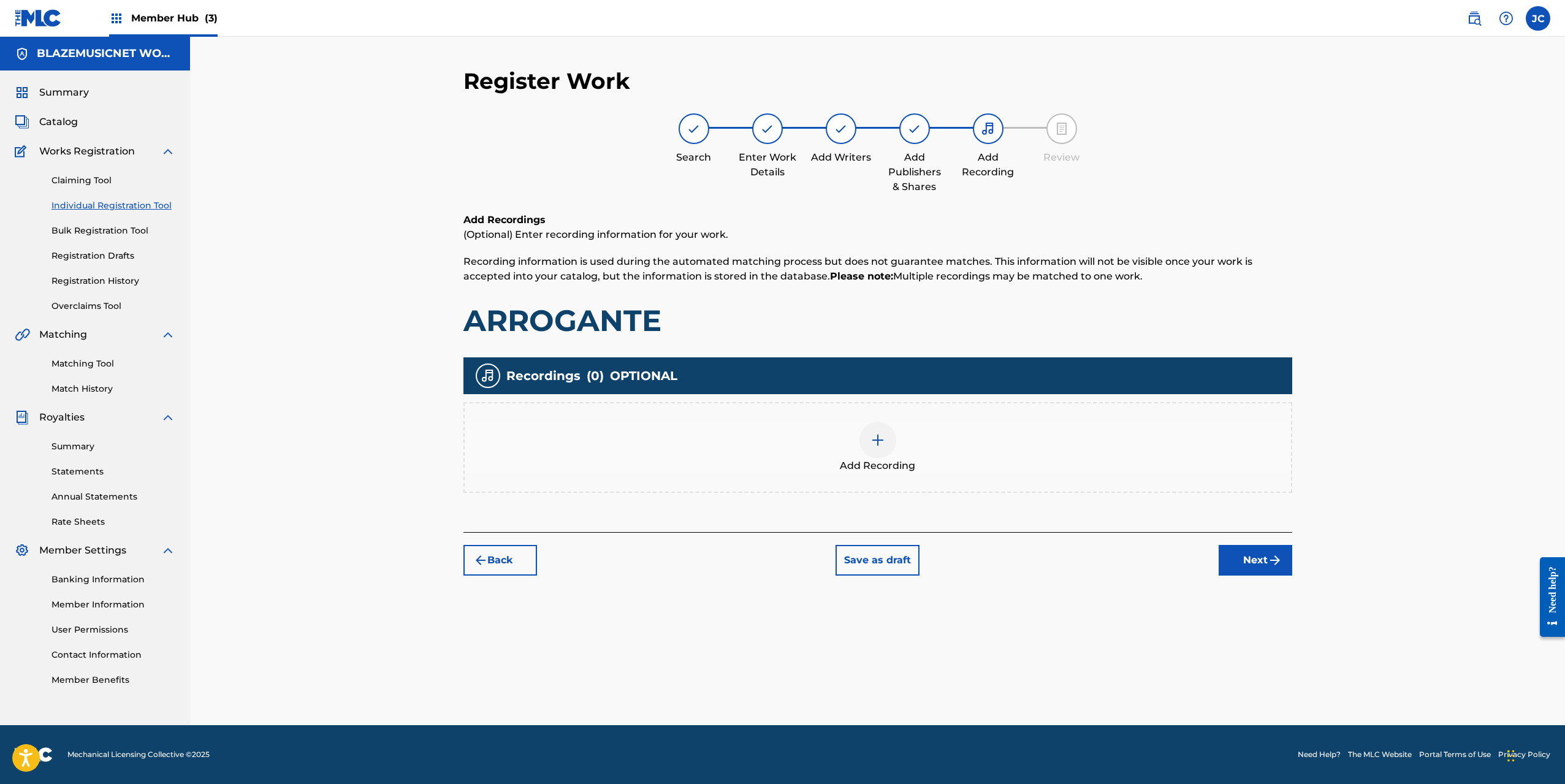
click at [841, 414] on div "Add Recording" at bounding box center [877, 448] width 829 height 91
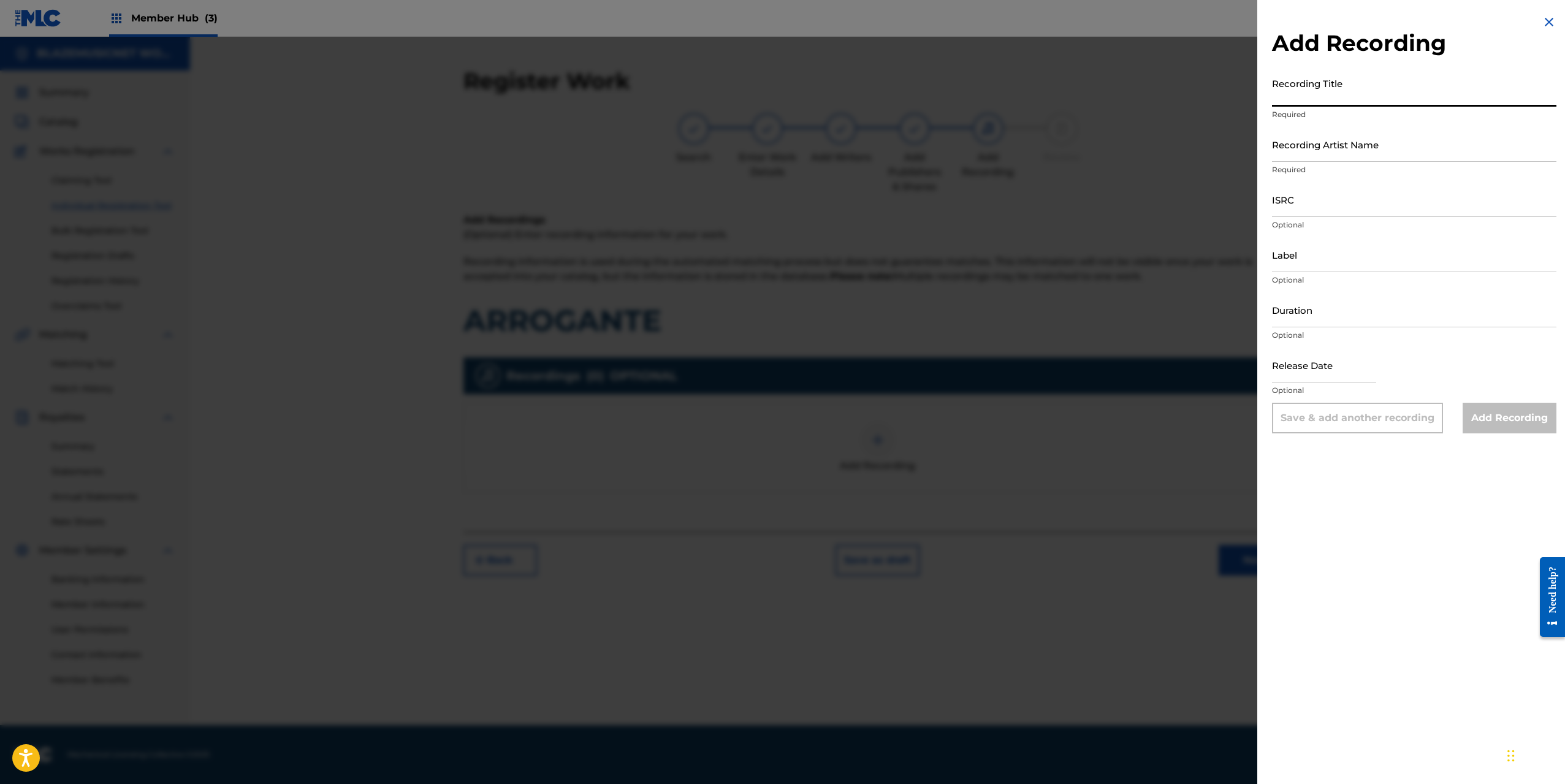
click at [1291, 94] on input "Recording Title" at bounding box center [1414, 89] width 284 height 35
type input "ARROGANTE"
click at [1282, 145] on input "Recording Artist Name" at bounding box center [1414, 144] width 284 height 35
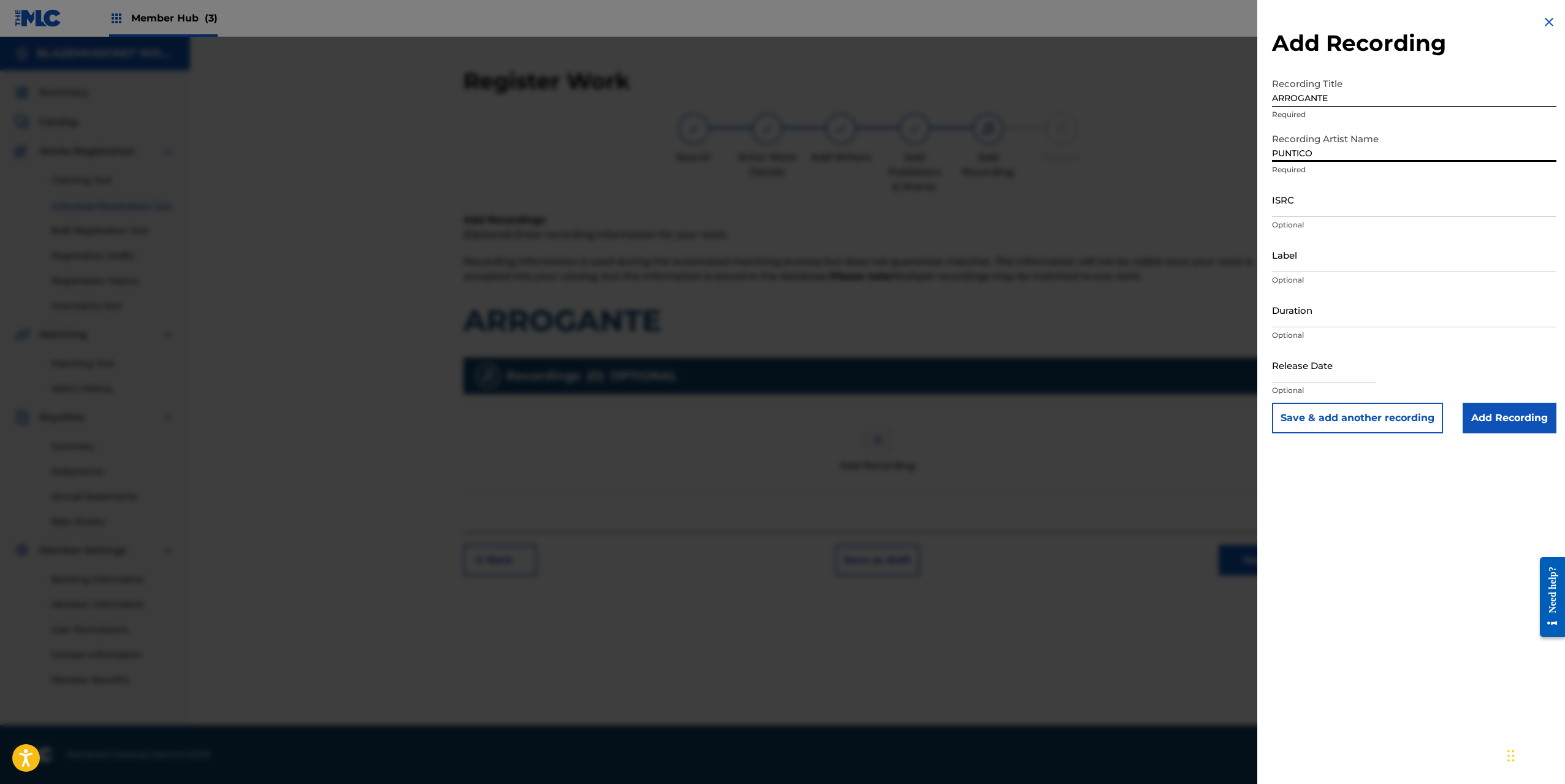
type input "PUNTICO"
click at [1290, 205] on input "ISRC" at bounding box center [1414, 199] width 284 height 35
paste input "QZSYP2555006"
type input "QZSYP2555006"
click at [1326, 258] on input "Label" at bounding box center [1414, 254] width 284 height 35
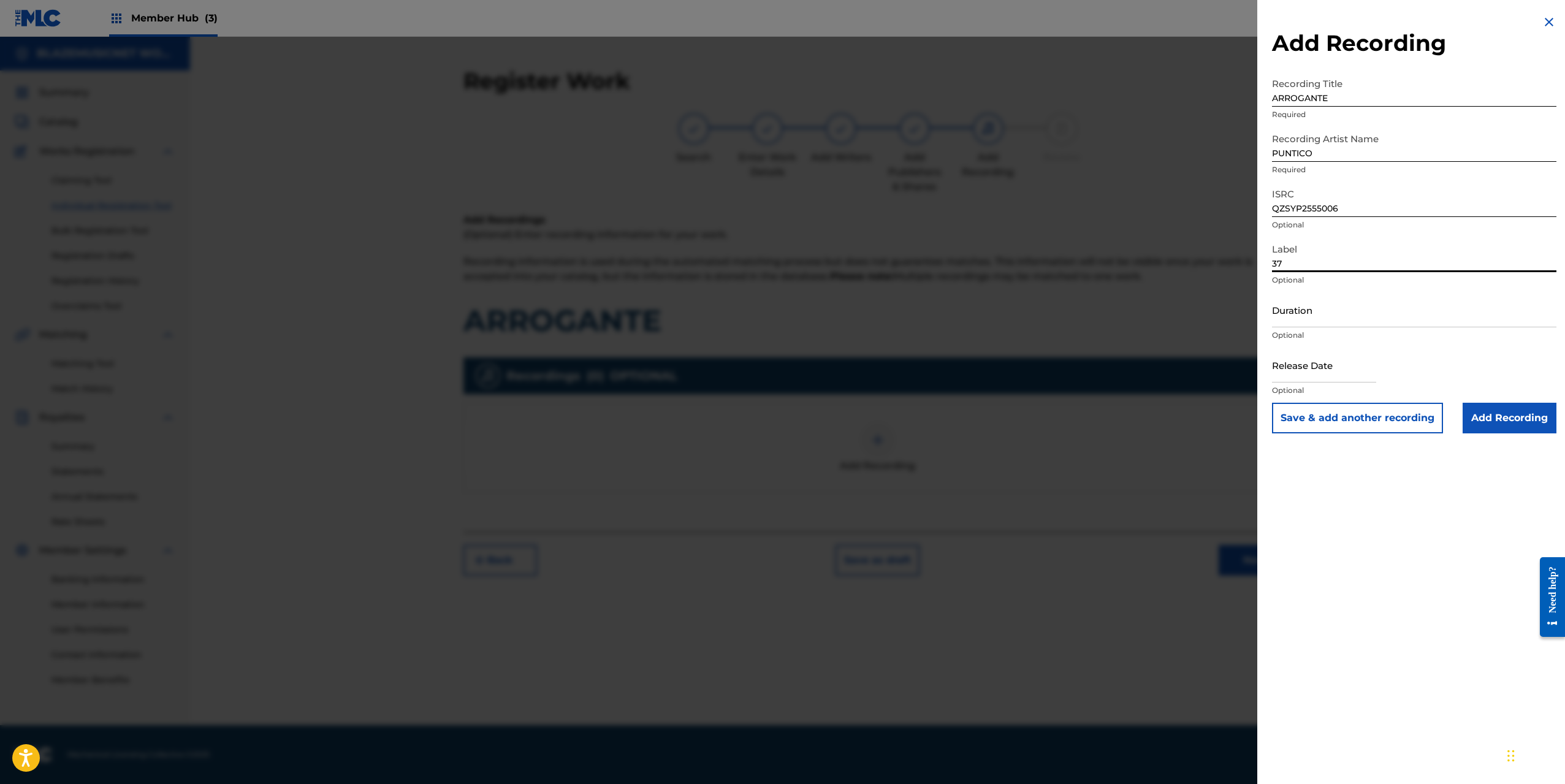
type input "37 RECORDS"
click at [1286, 313] on input "Duration" at bounding box center [1414, 310] width 284 height 35
type input "02:15"
click at [1311, 369] on input "text" at bounding box center [1324, 365] width 104 height 35
select select "8"
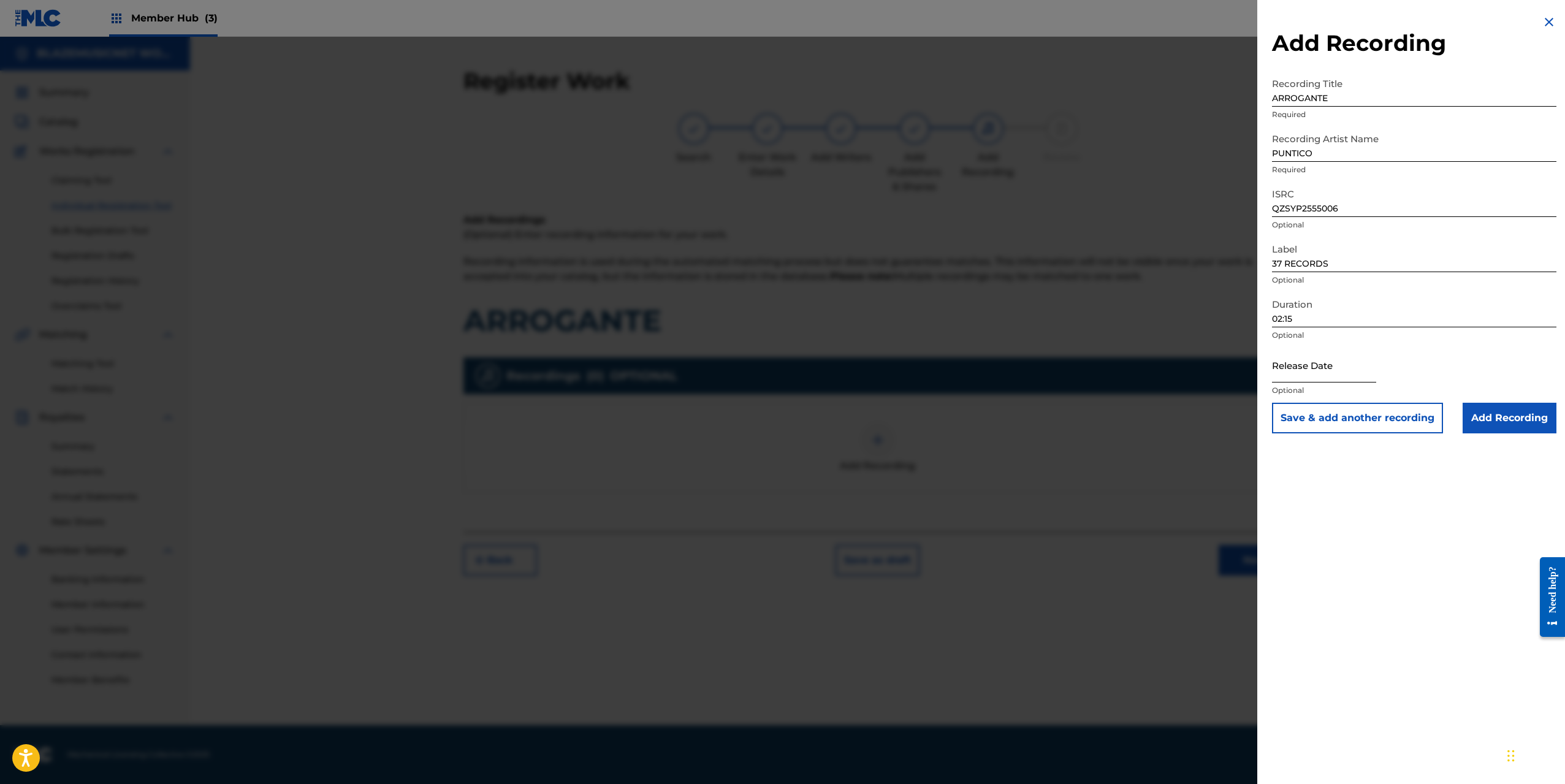
select select "2025"
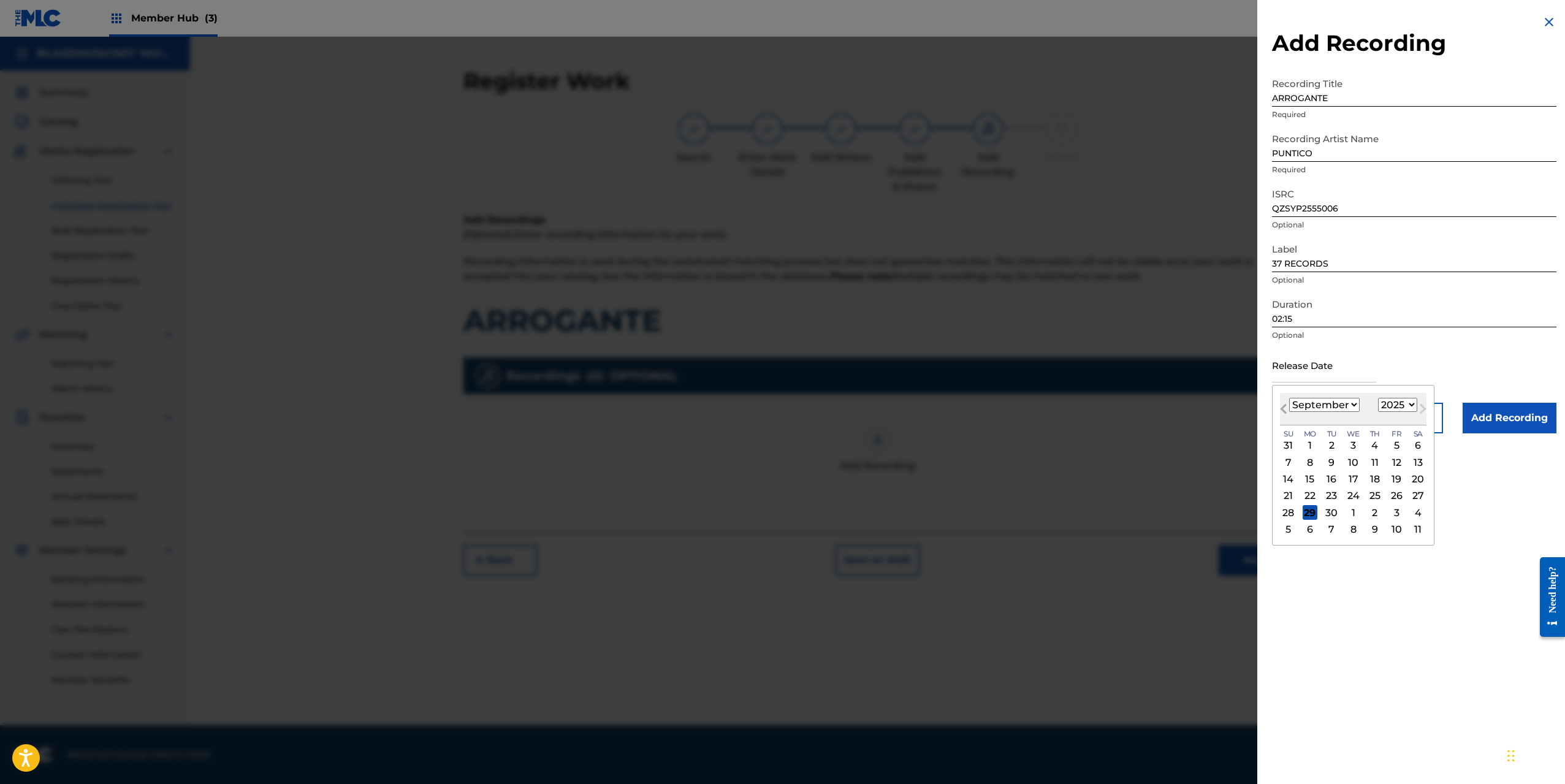
click at [1285, 405] on span "Previous Month" at bounding box center [1285, 410] width 0 height 18
select select "7"
click at [1313, 509] on div "25" at bounding box center [1310, 512] width 15 height 15
type input "[DATE]"
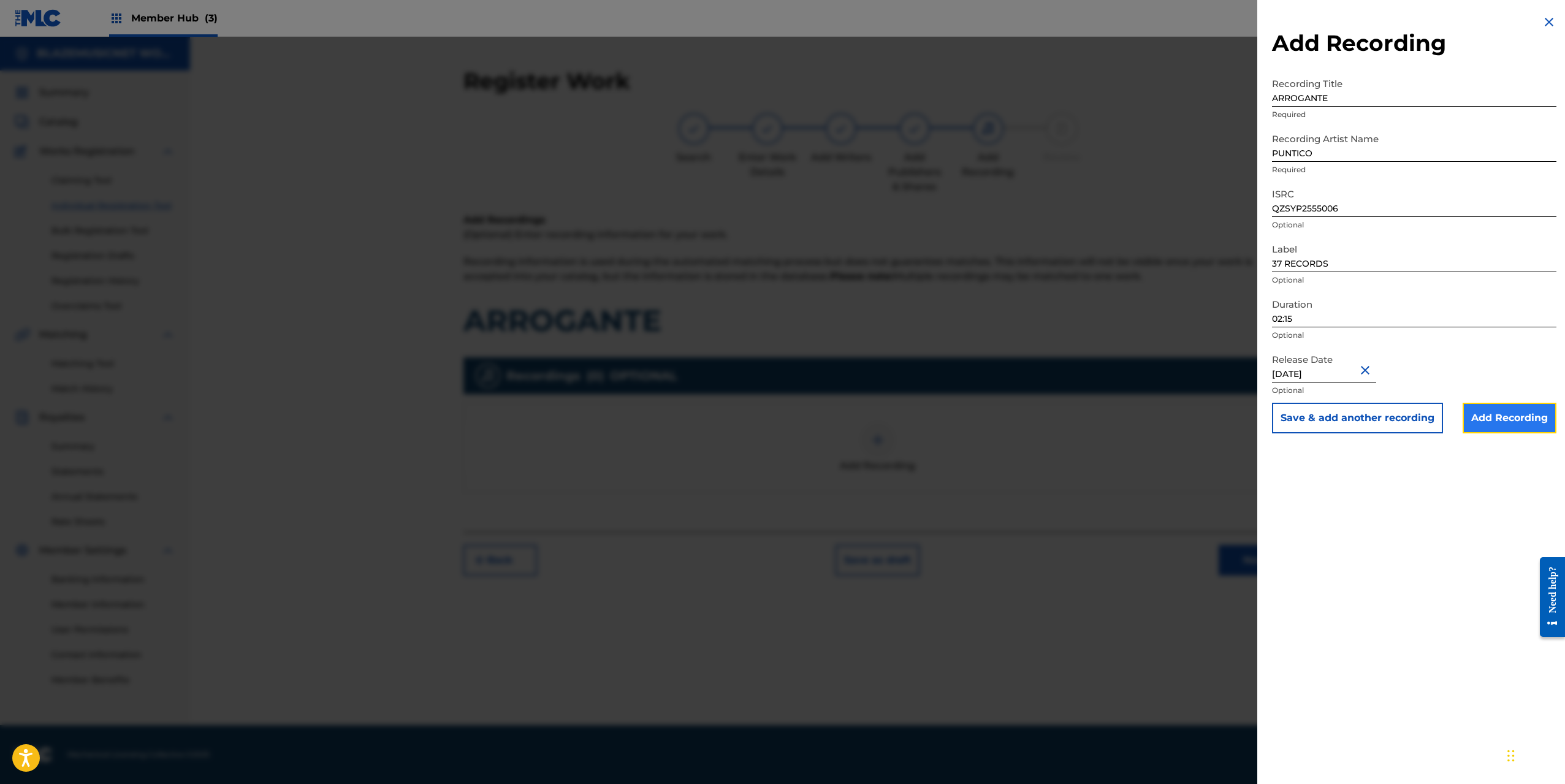
click at [1487, 427] on input "Add Recording" at bounding box center [1509, 418] width 94 height 30
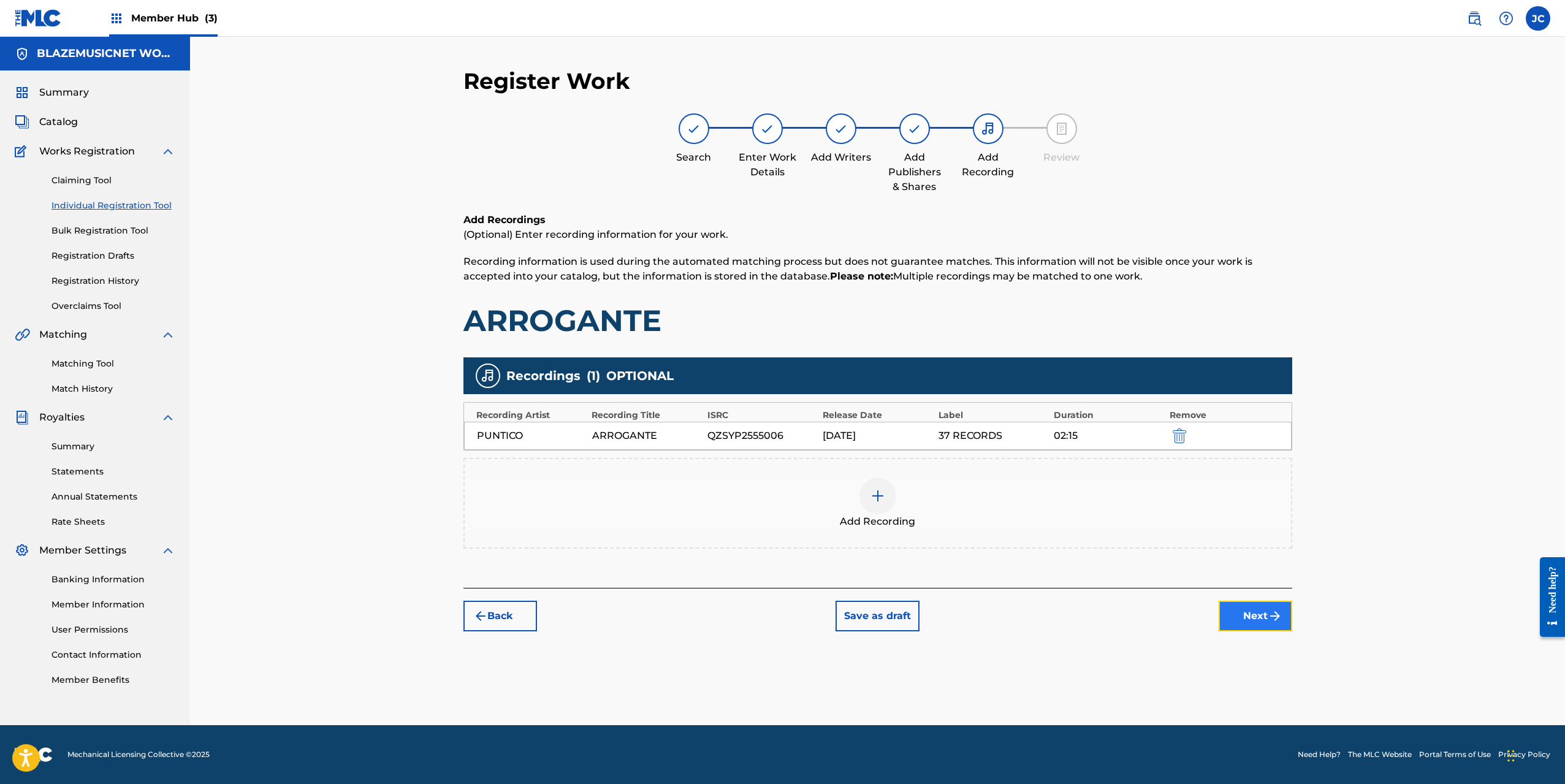
click at [1245, 615] on button "Next" at bounding box center [1255, 615] width 74 height 30
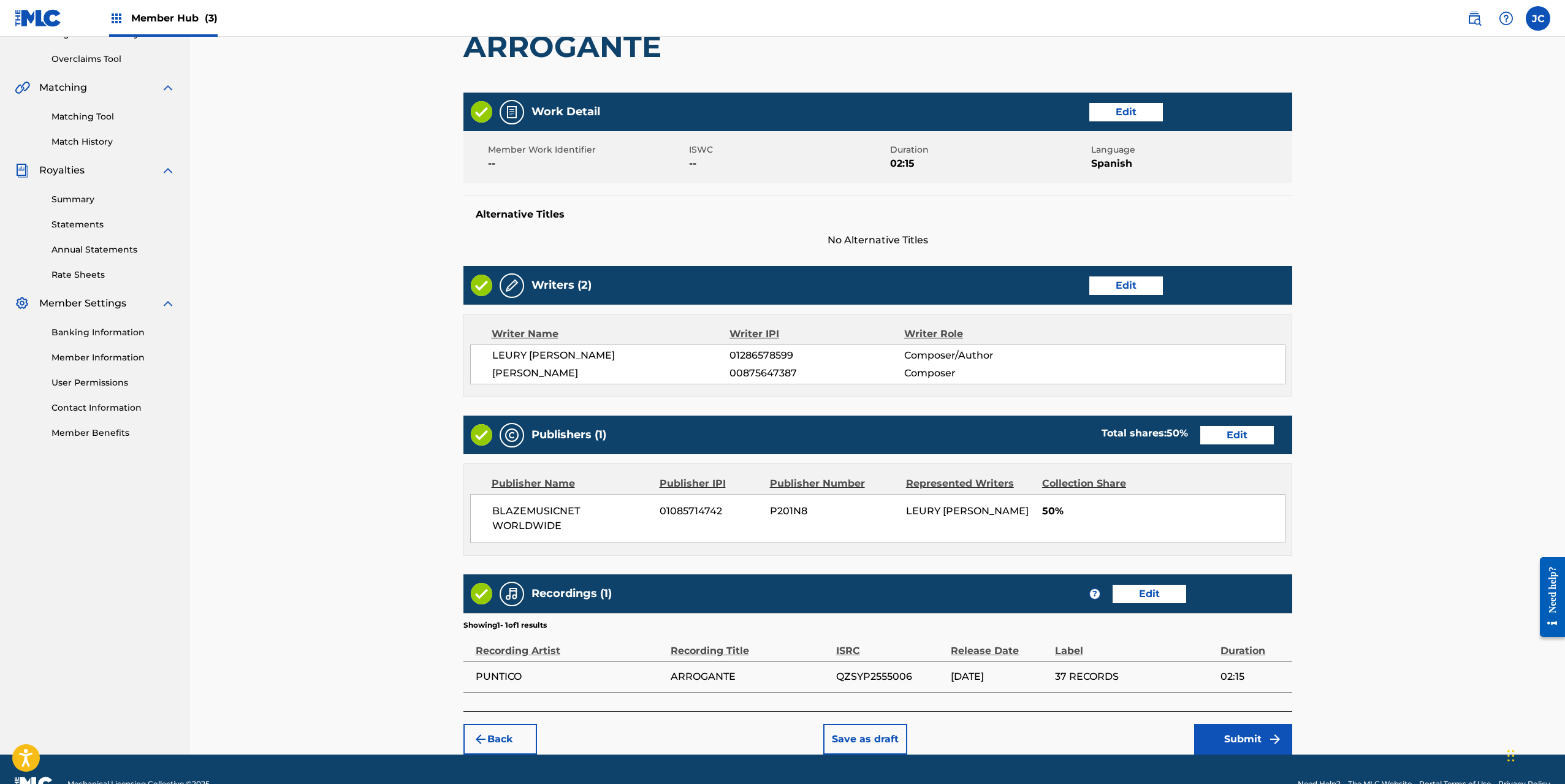
scroll to position [276, 0]
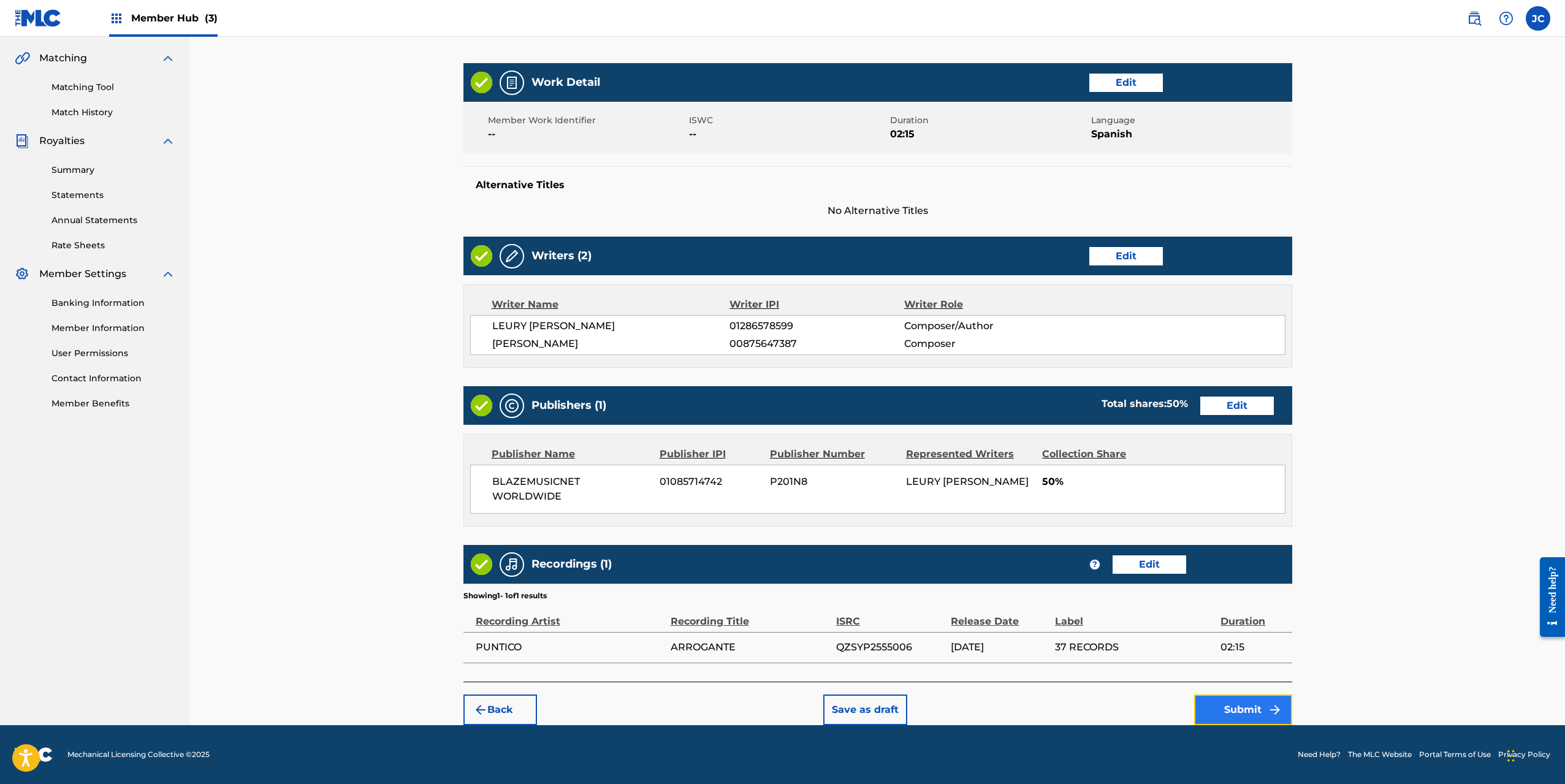
click at [1223, 704] on button "Submit" at bounding box center [1244, 709] width 99 height 30
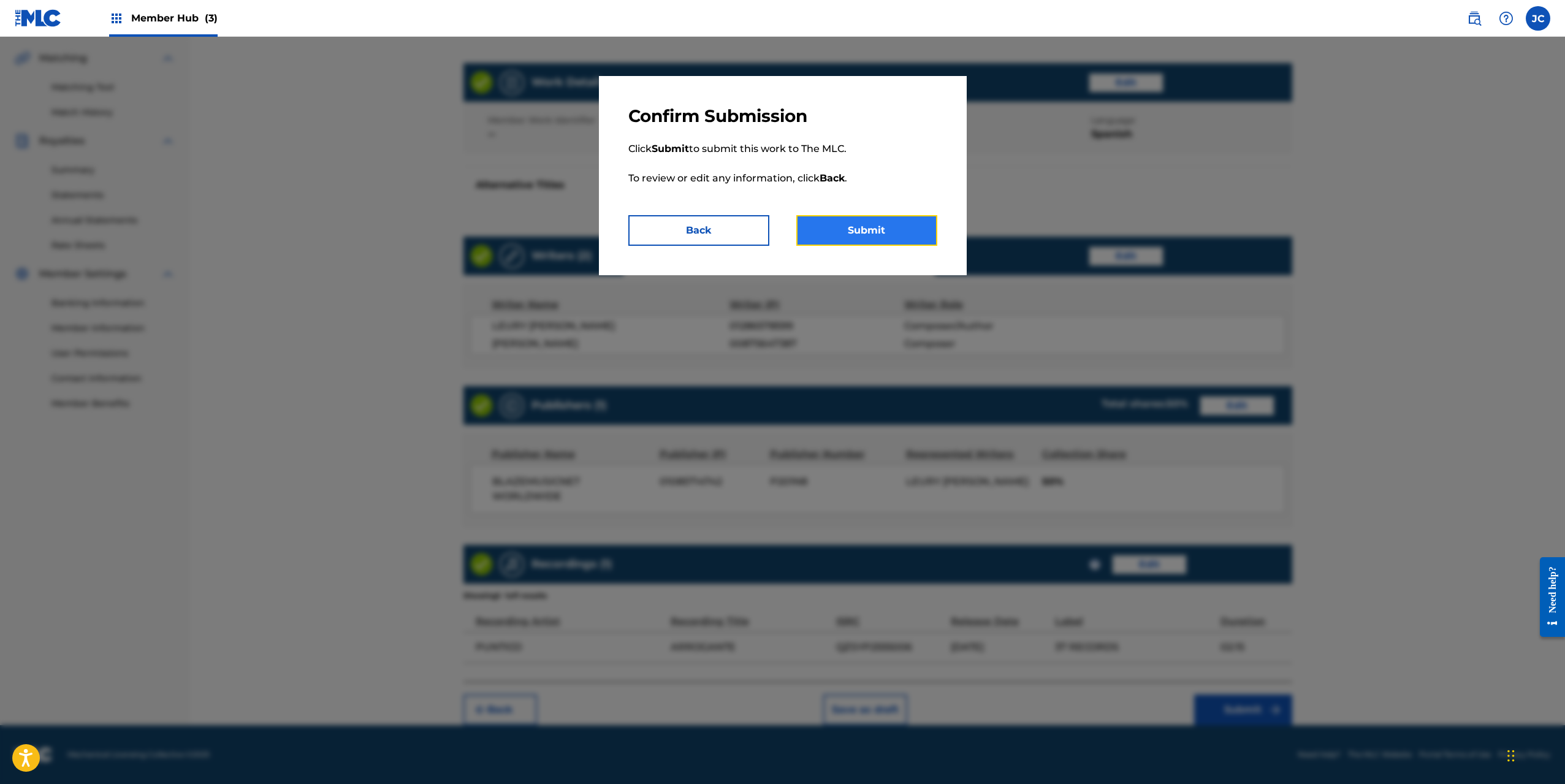
click at [873, 229] on button "Submit" at bounding box center [867, 230] width 141 height 30
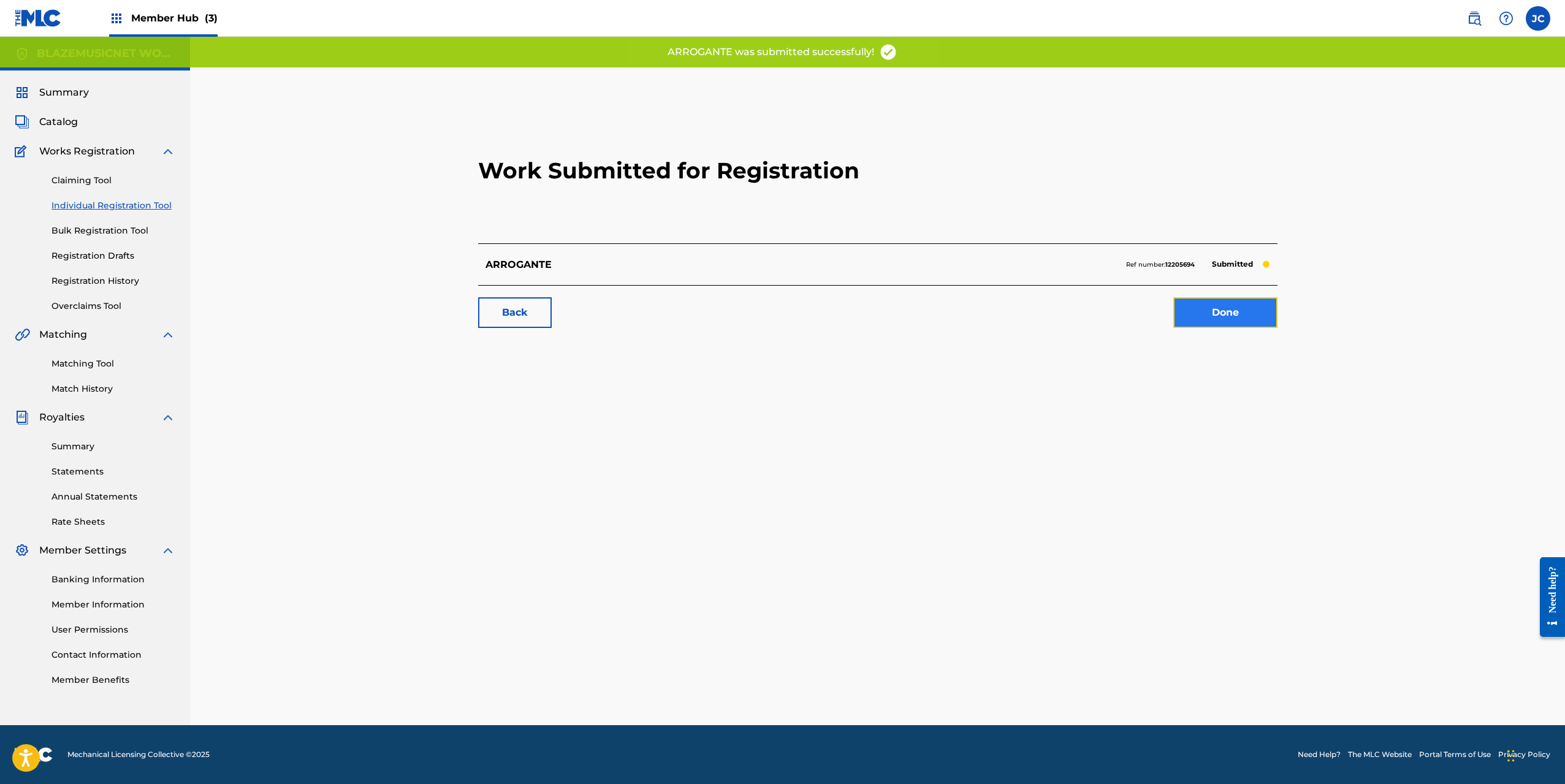
click at [1236, 312] on link "Done" at bounding box center [1226, 312] width 104 height 30
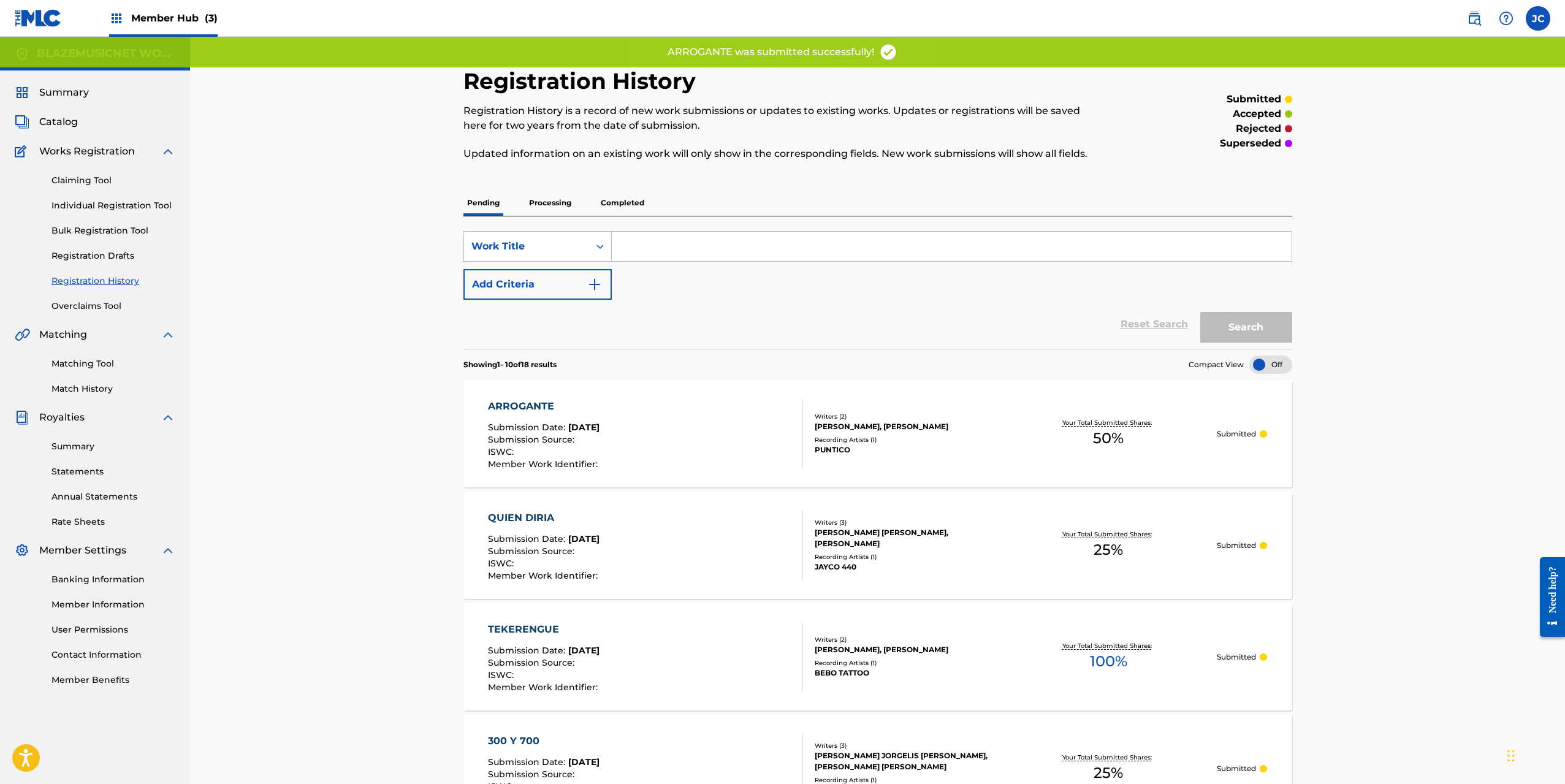
click at [828, 423] on div "[PERSON_NAME], [PERSON_NAME]" at bounding box center [907, 427] width 185 height 11
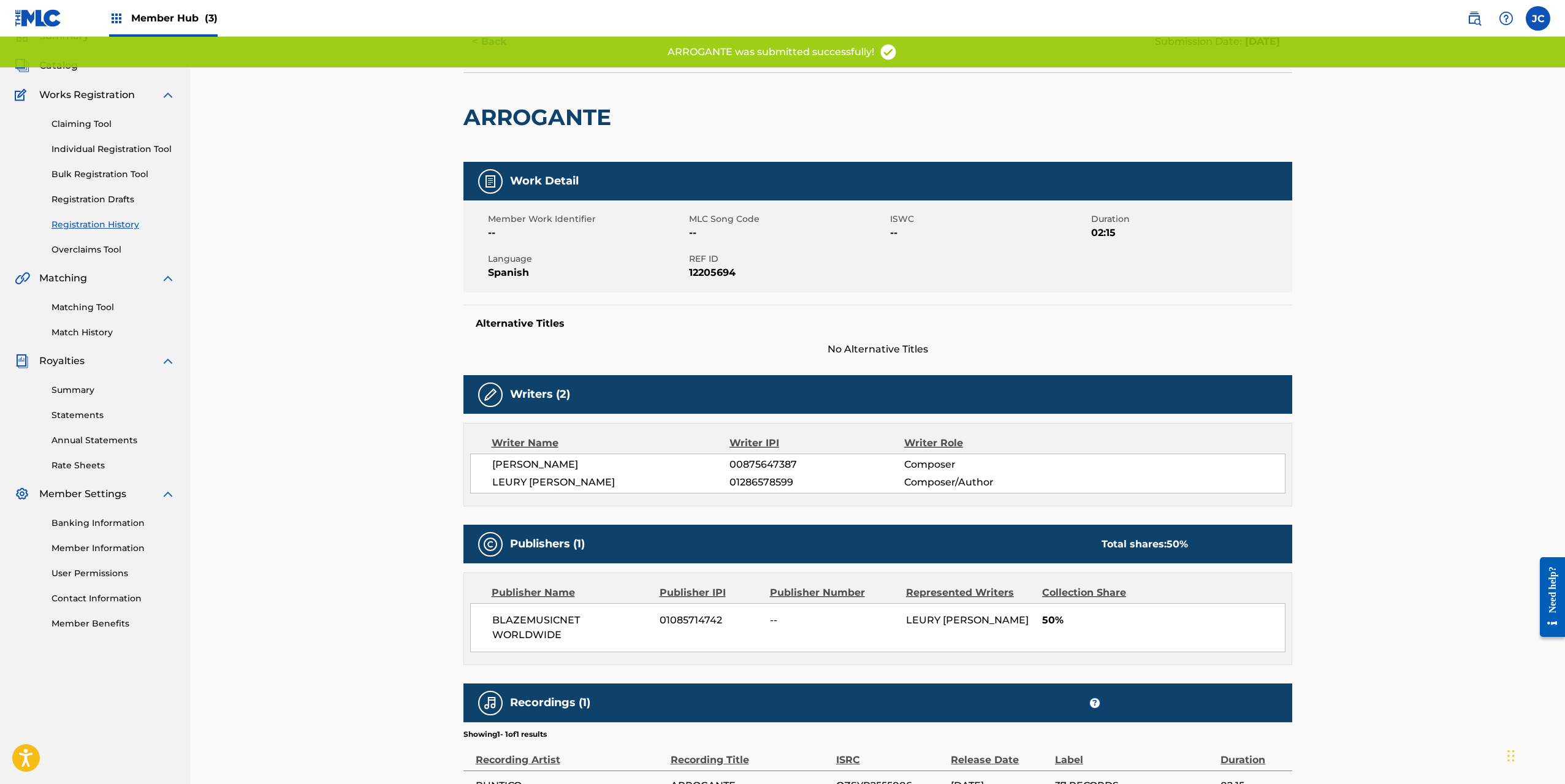
scroll to position [62, 0]
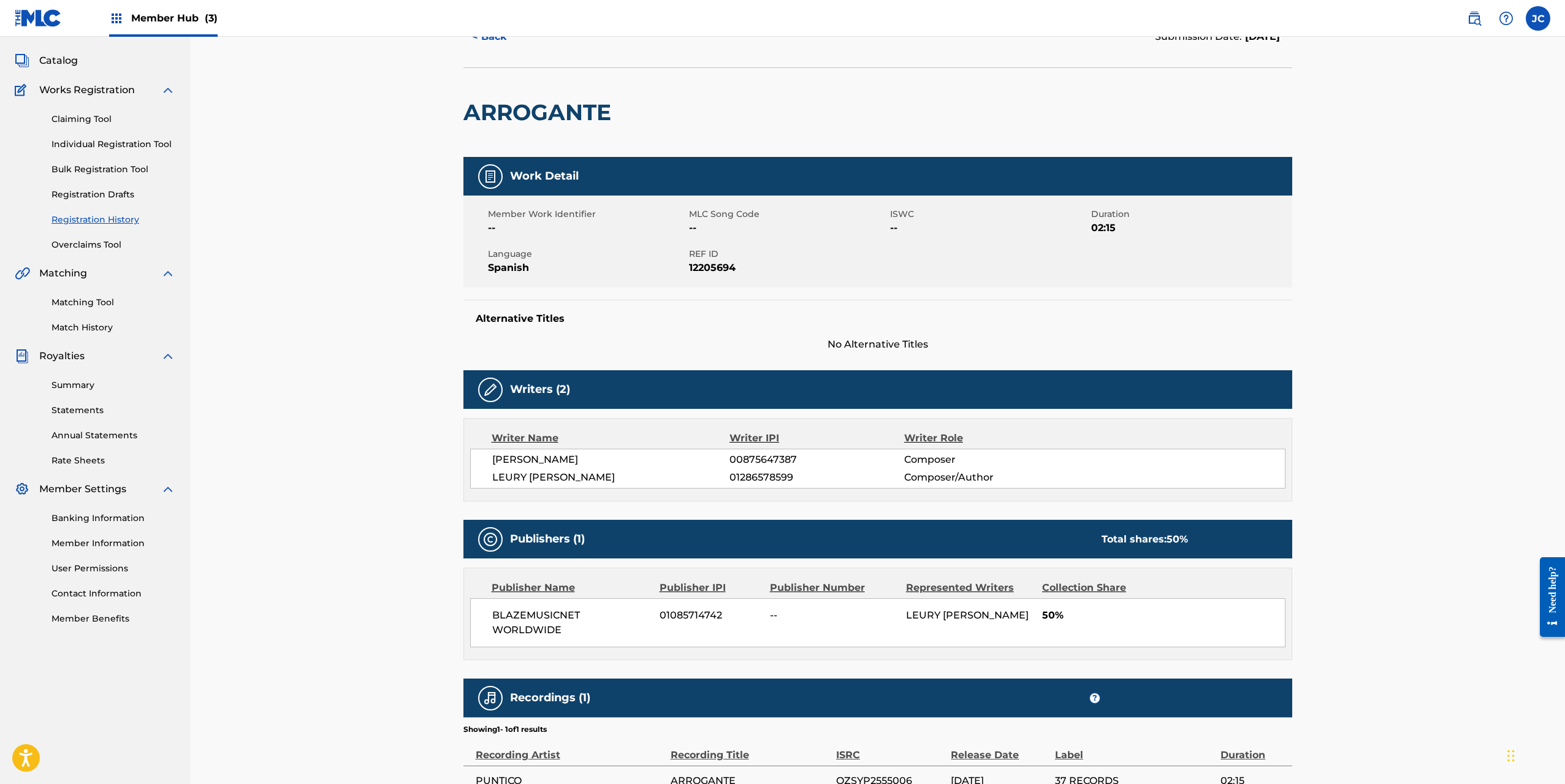
click at [528, 461] on span "[PERSON_NAME]" at bounding box center [611, 460] width 238 height 15
copy div "[PERSON_NAME]"
click at [43, 55] on span "Catalog" at bounding box center [58, 61] width 39 height 15
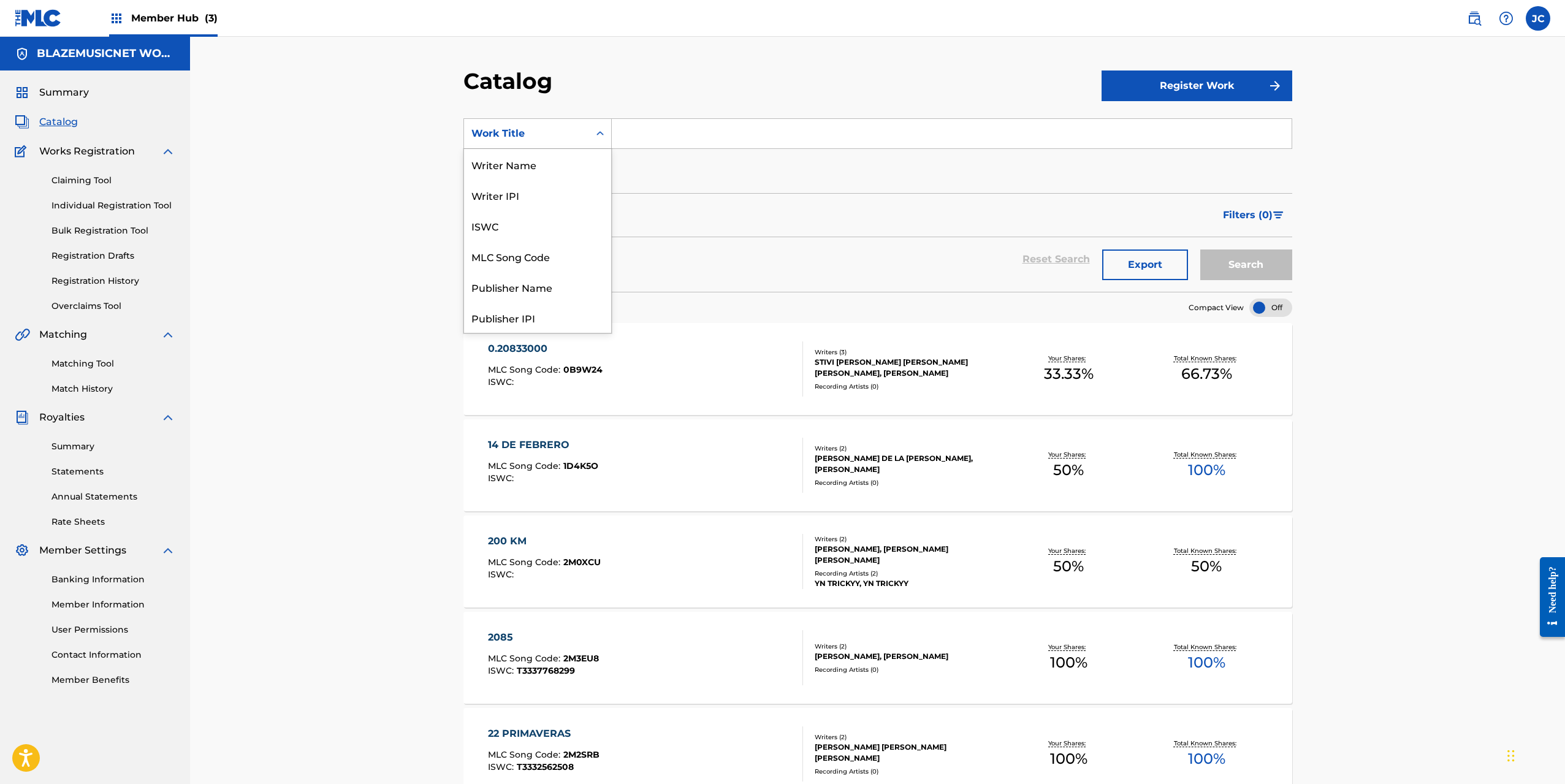
click at [550, 134] on div "Work Title" at bounding box center [527, 134] width 110 height 15
click at [515, 166] on div "Writer Name" at bounding box center [537, 164] width 147 height 30
click at [672, 140] on input "Search Form" at bounding box center [952, 134] width 680 height 29
paste input "[PERSON_NAME]"
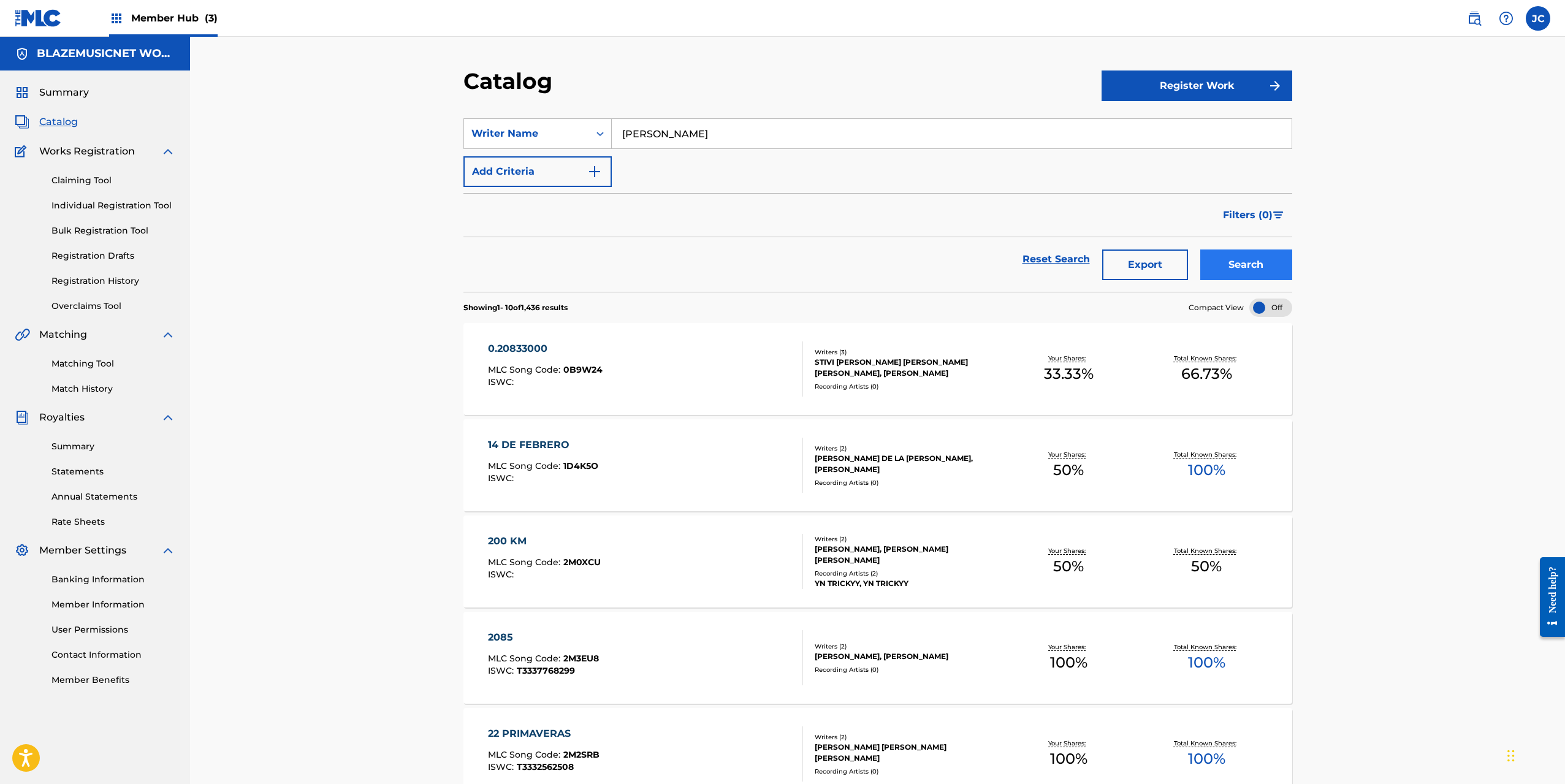
type input "[PERSON_NAME]"
click at [1266, 262] on button "Search" at bounding box center [1246, 264] width 92 height 30
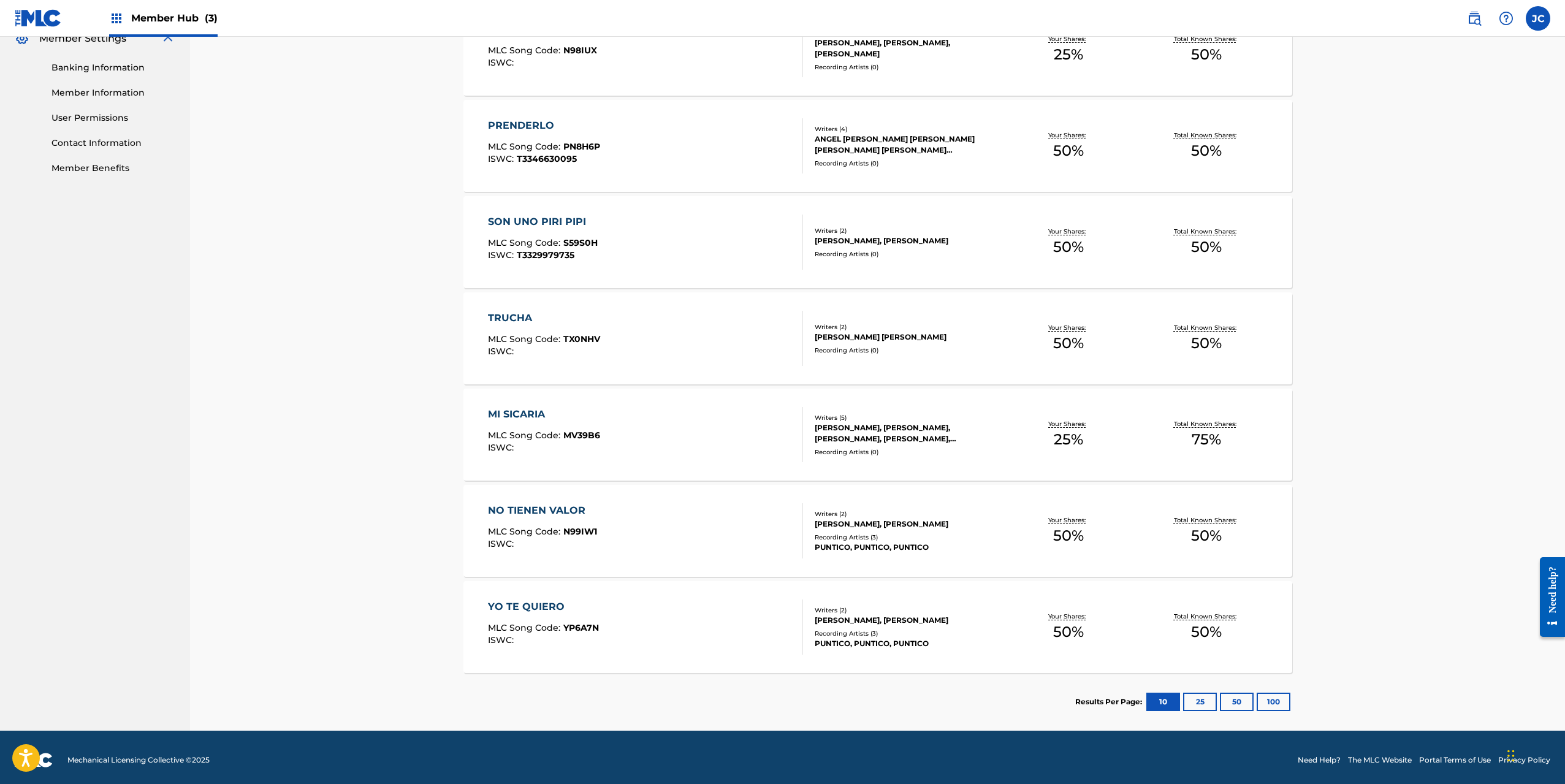
scroll to position [517, 0]
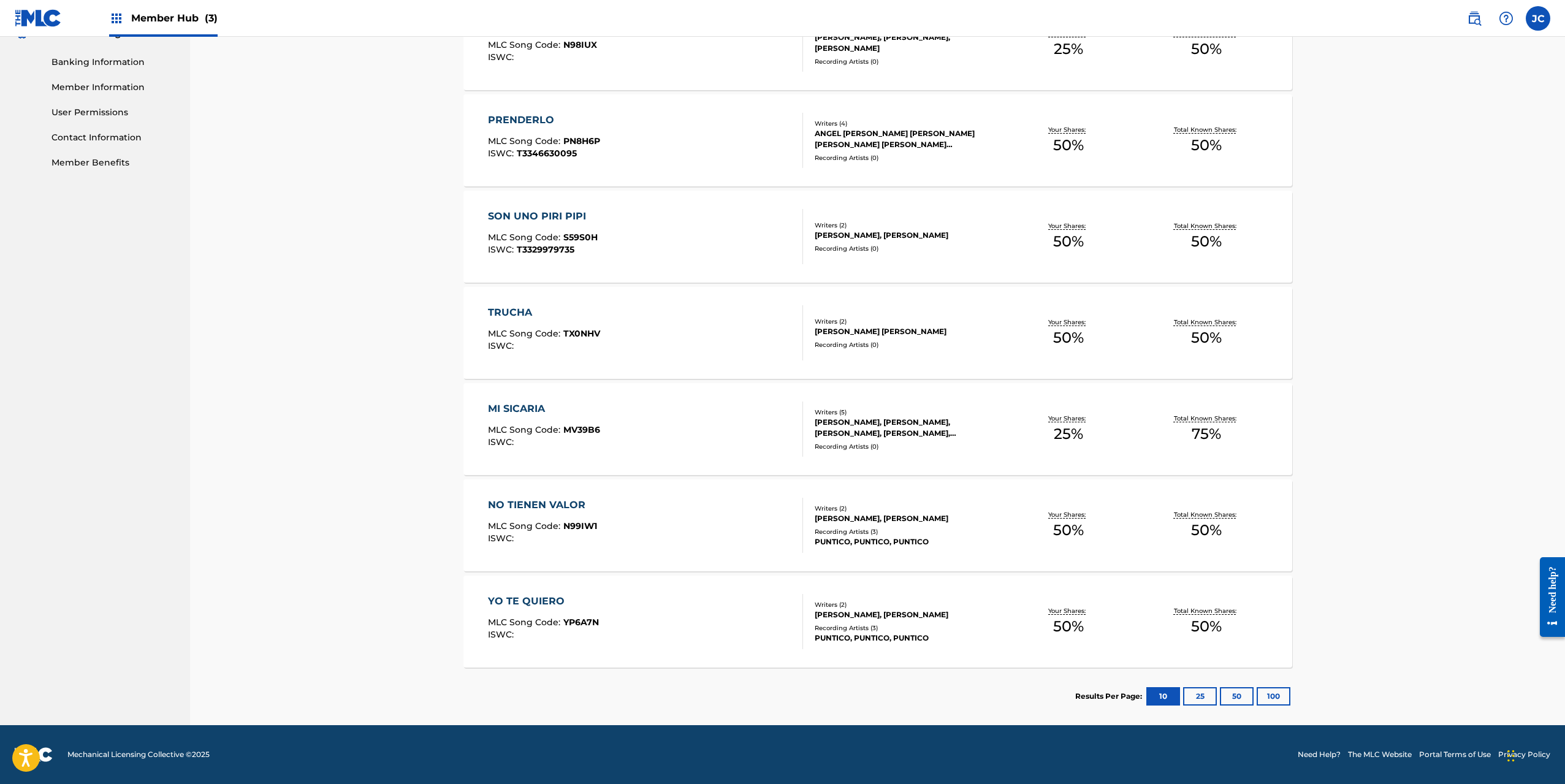
click at [643, 425] on div "MI SICARIA MLC Song Code : MV39B6 ISWC :" at bounding box center [645, 429] width 315 height 55
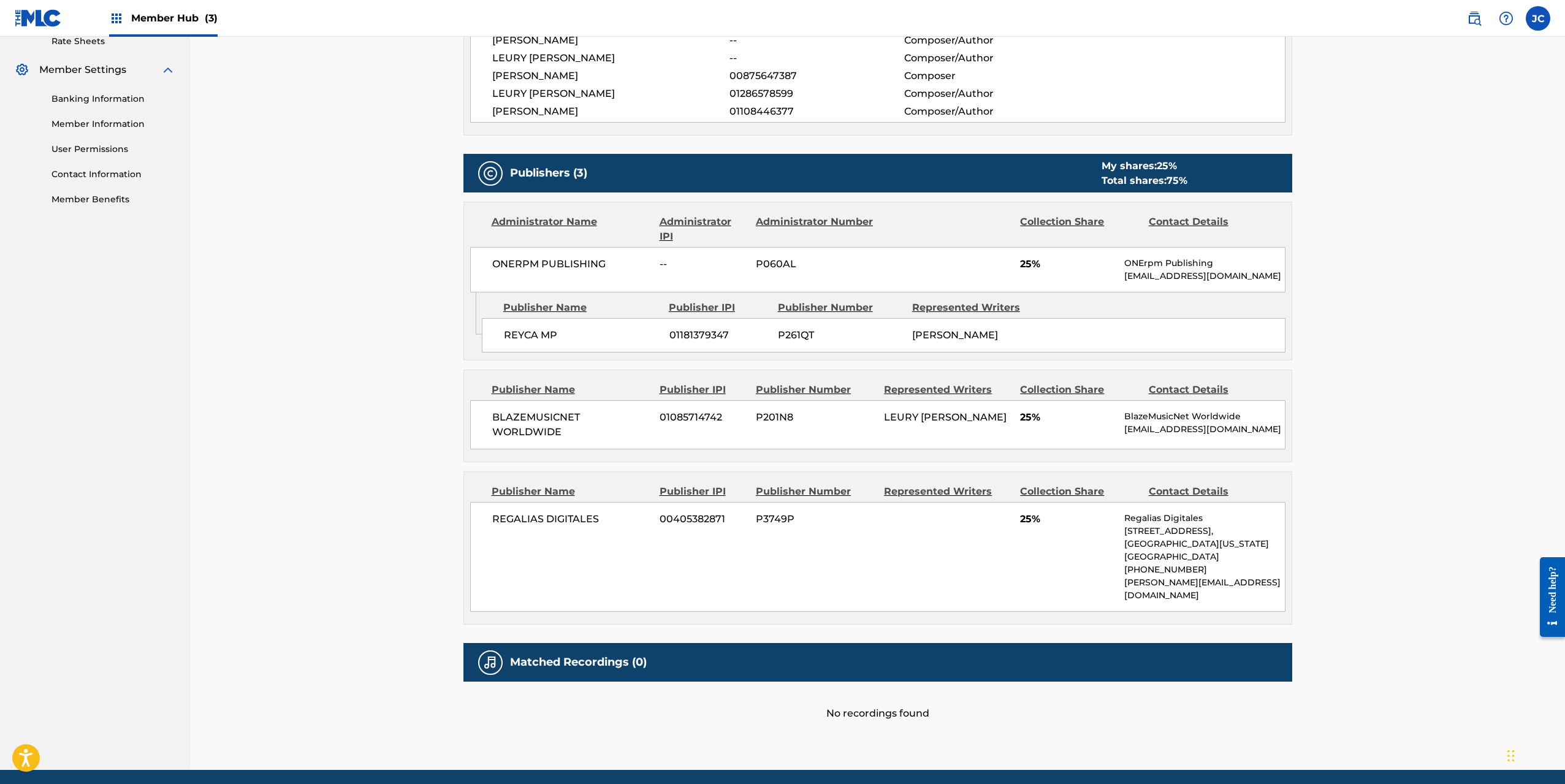
scroll to position [524, 0]
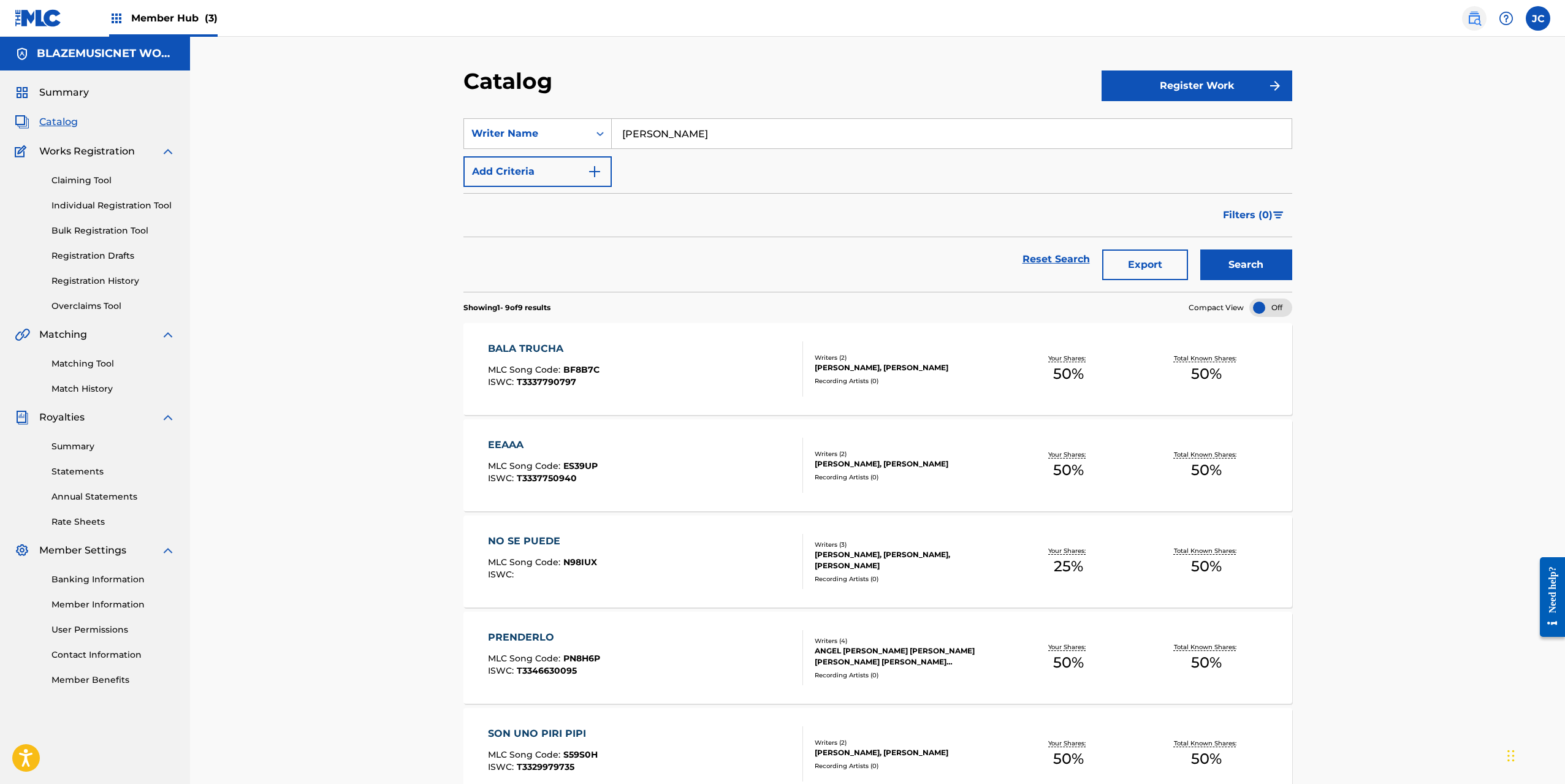
click at [1469, 24] on img at bounding box center [1475, 19] width 15 height 15
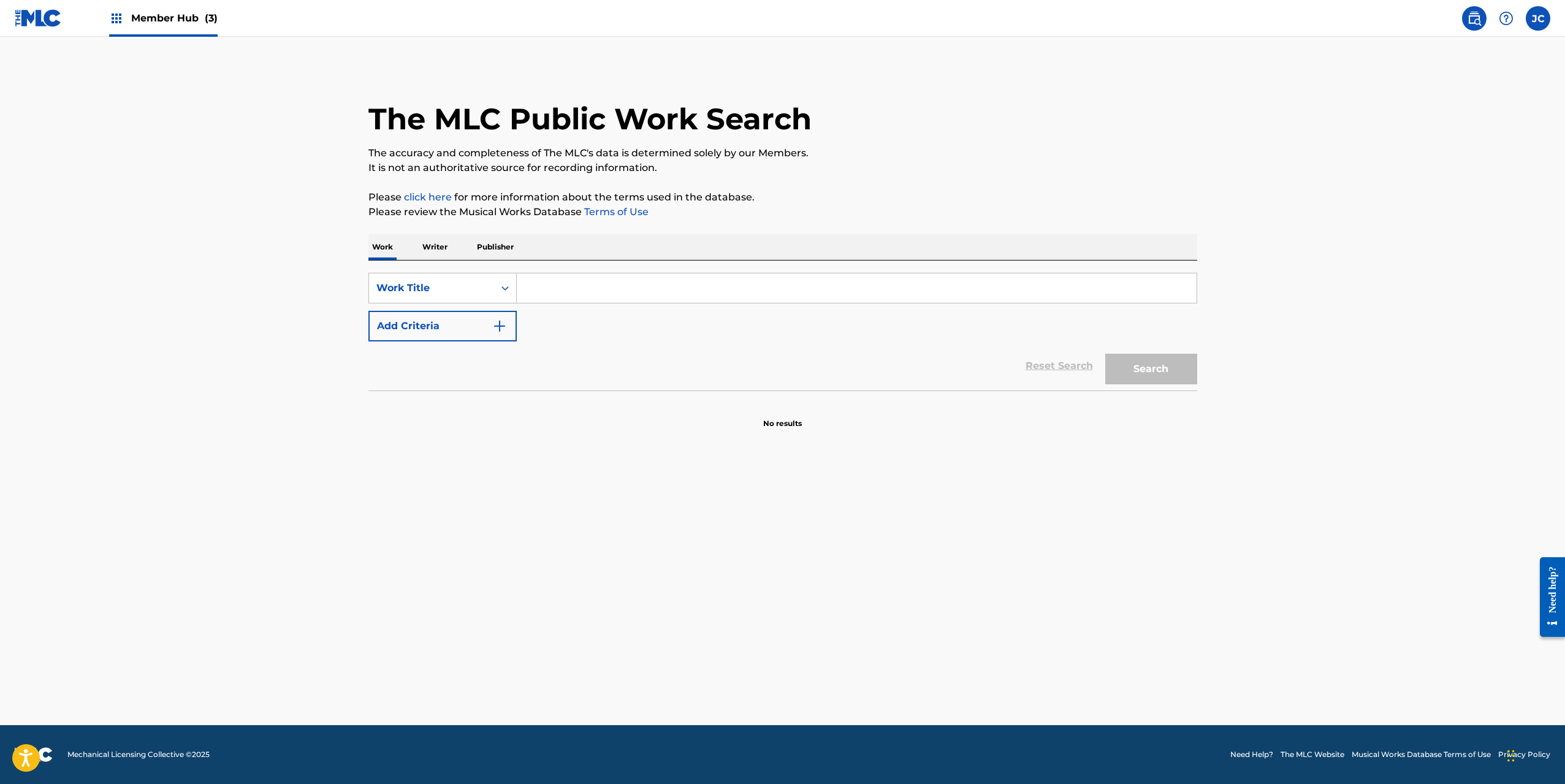
click at [426, 245] on p "Writer" at bounding box center [435, 246] width 32 height 26
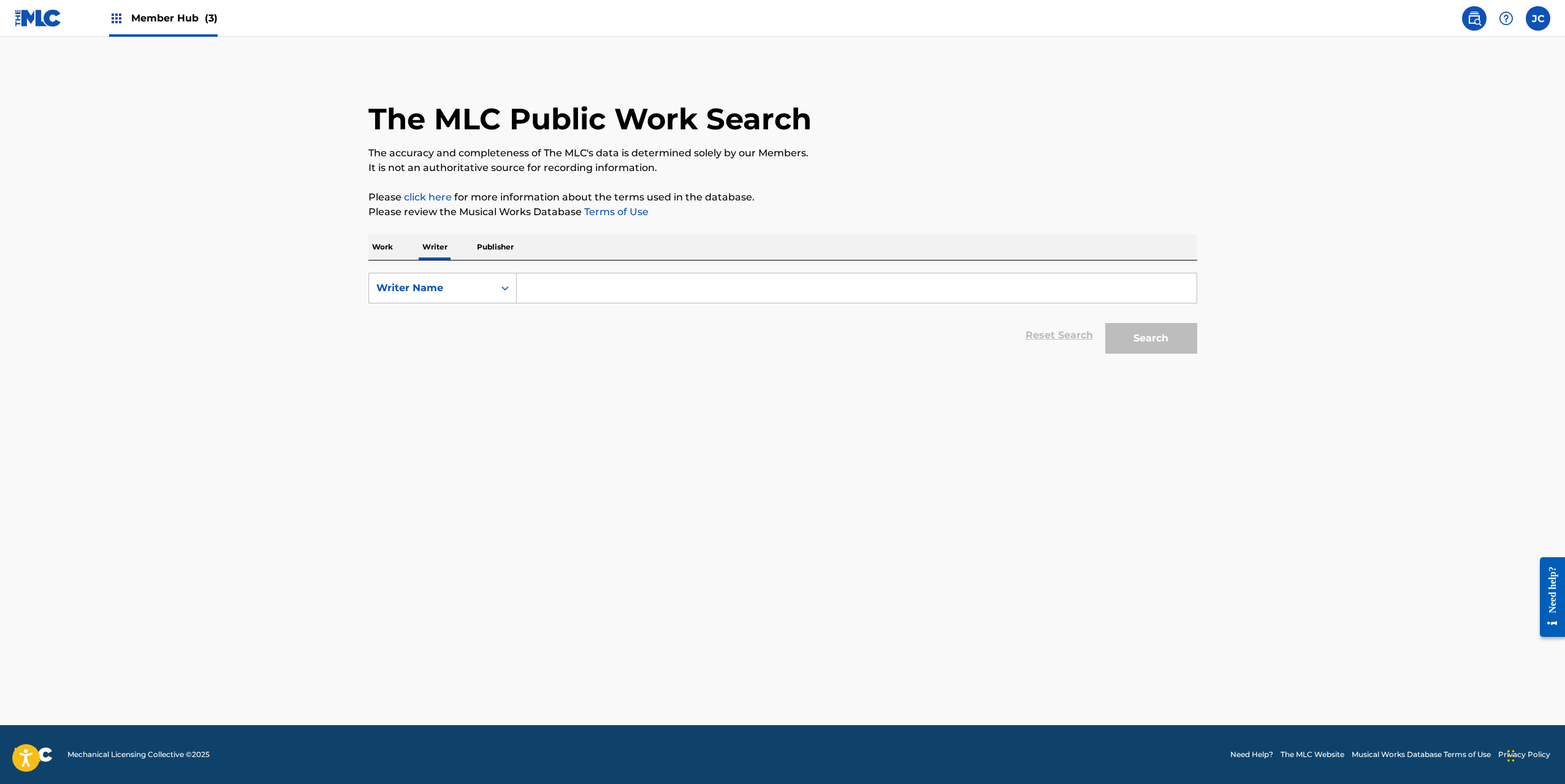
click at [630, 287] on input "Search Form" at bounding box center [857, 288] width 680 height 29
paste input "[PERSON_NAME]"
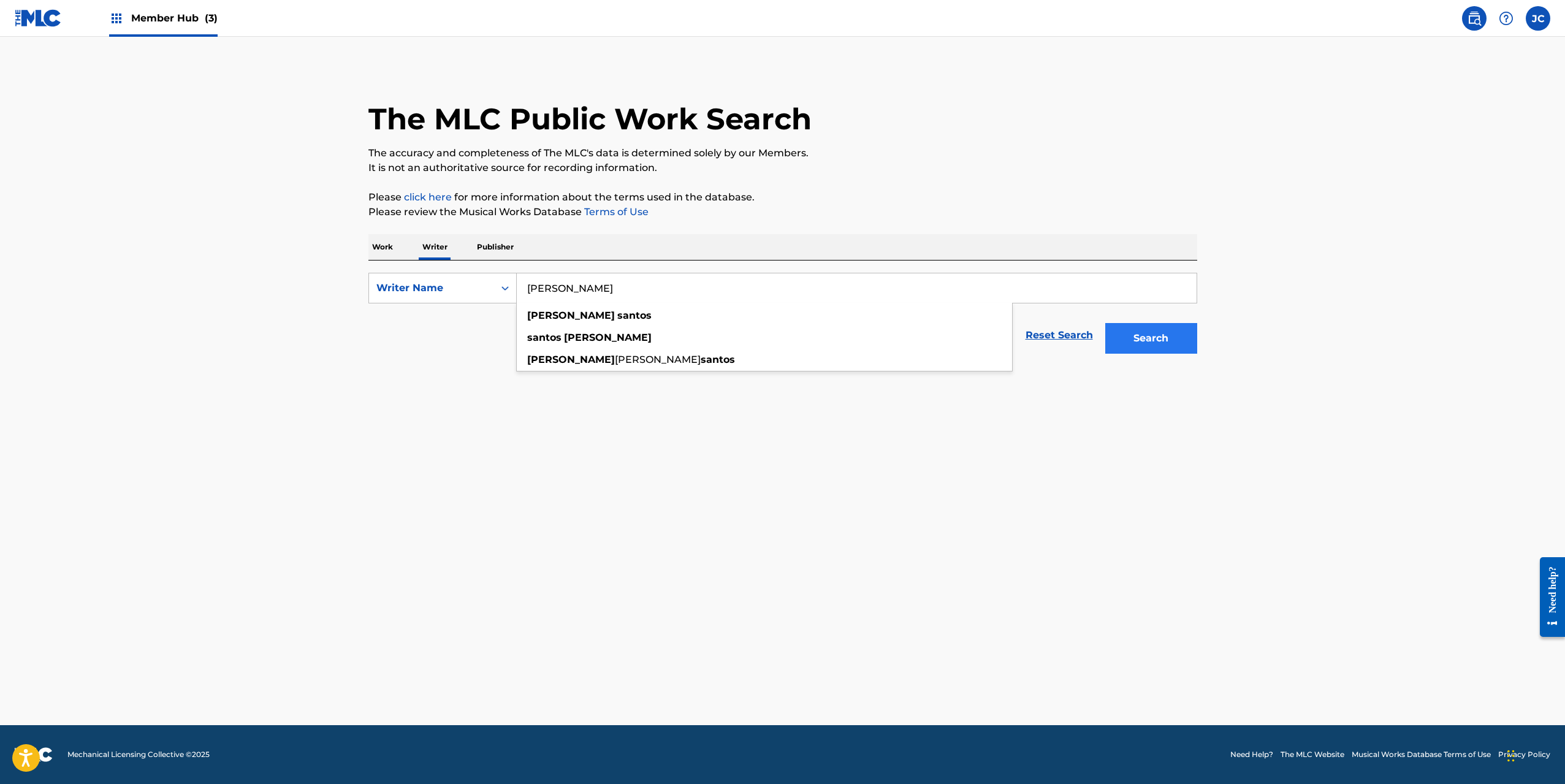
type input "[PERSON_NAME]"
click at [1177, 338] on button "Search" at bounding box center [1151, 338] width 92 height 30
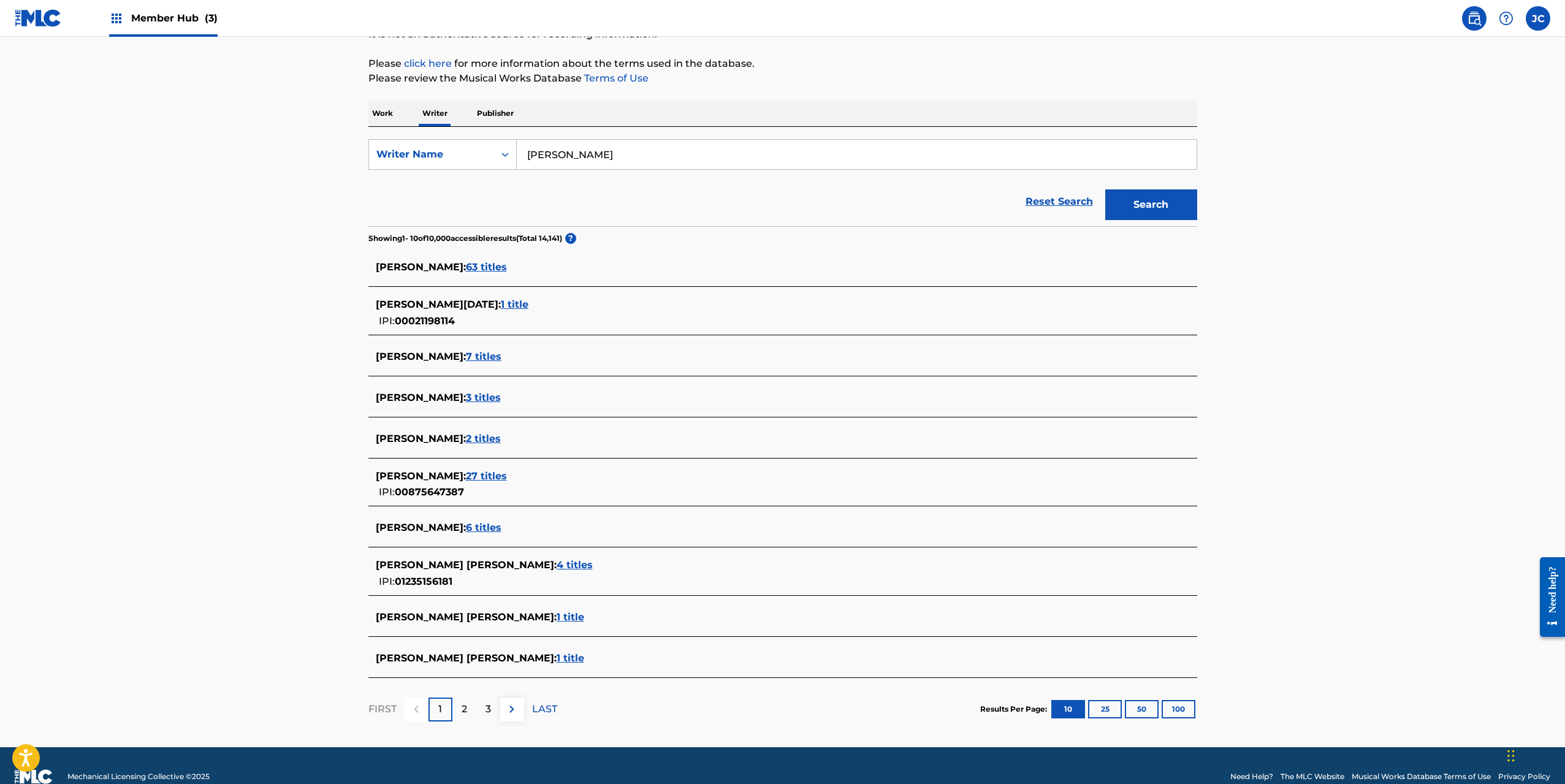
scroll to position [155, 0]
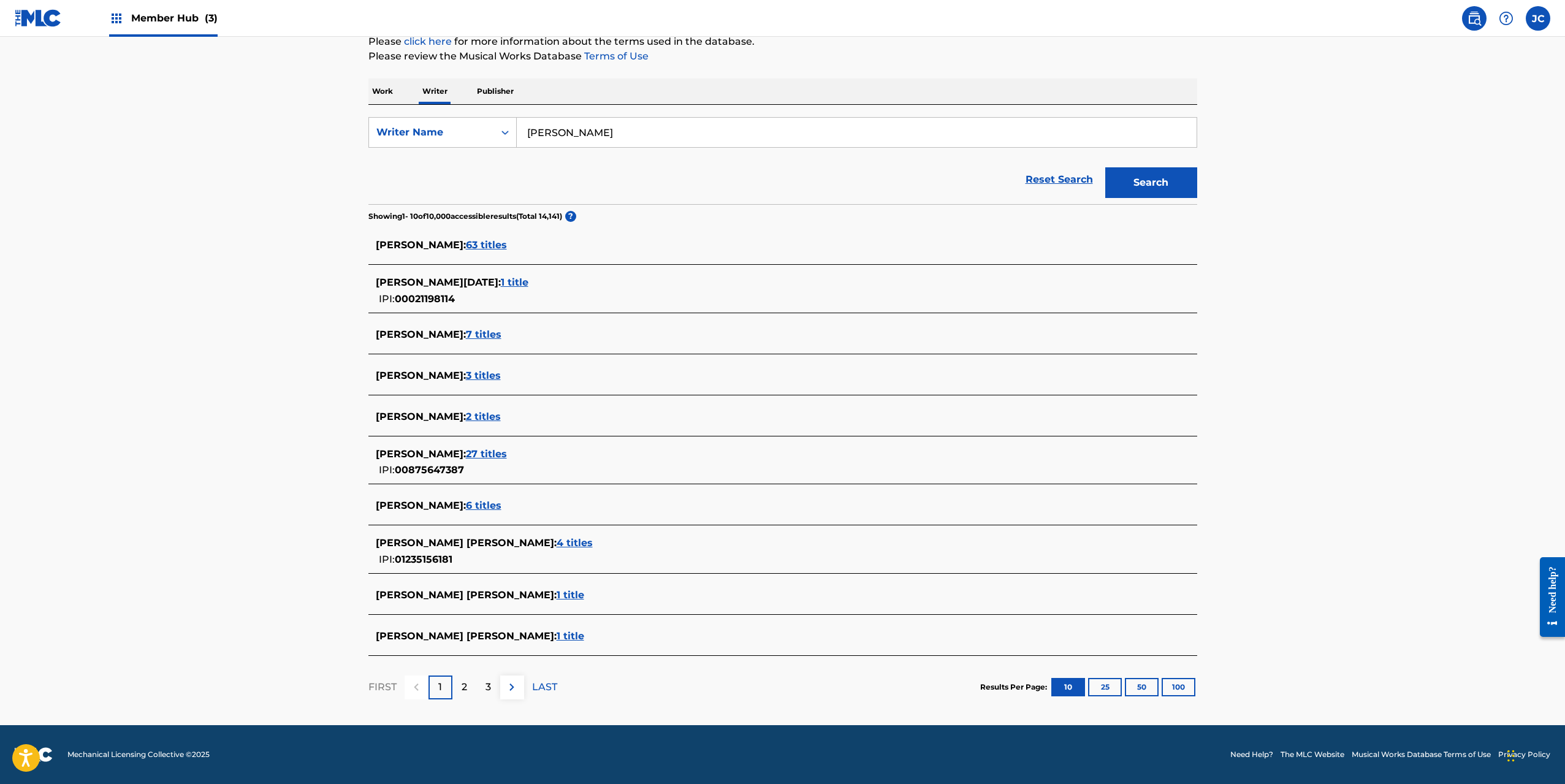
click at [484, 452] on span "27 titles" at bounding box center [486, 454] width 41 height 11
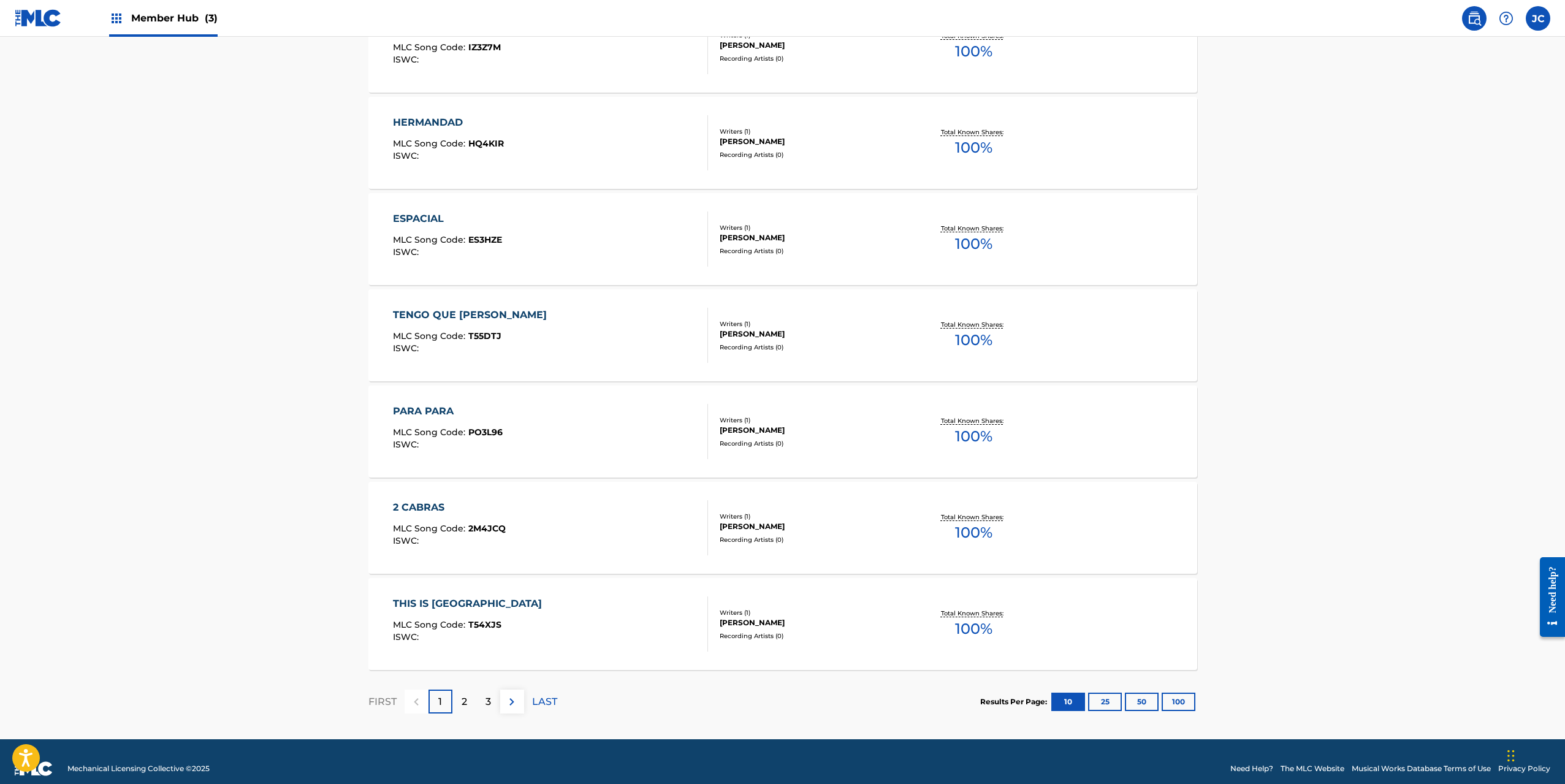
scroll to position [707, 0]
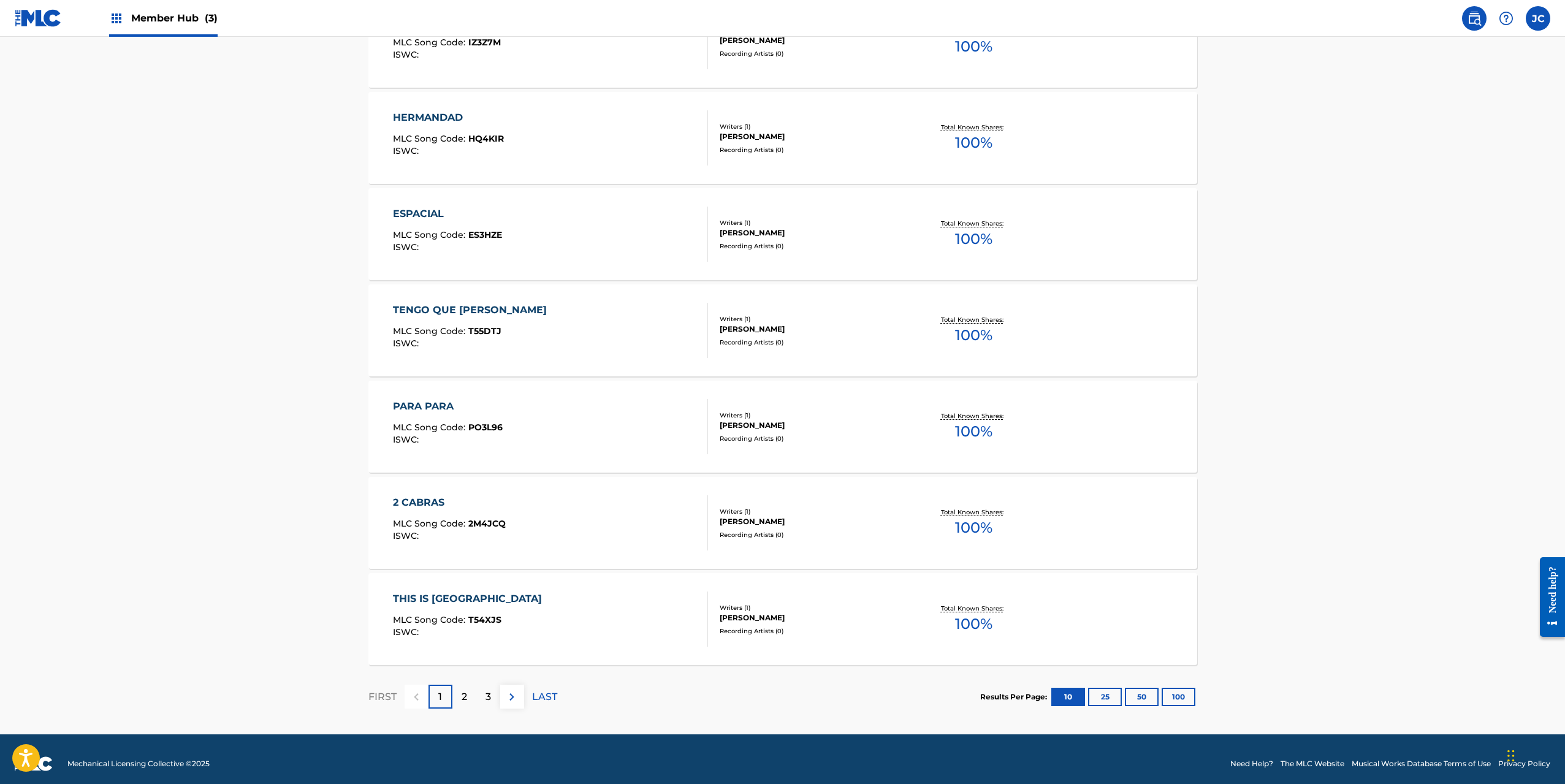
click at [598, 221] on div "ESPACIAL MLC Song Code : ES3HZE ISWC :" at bounding box center [550, 234] width 315 height 55
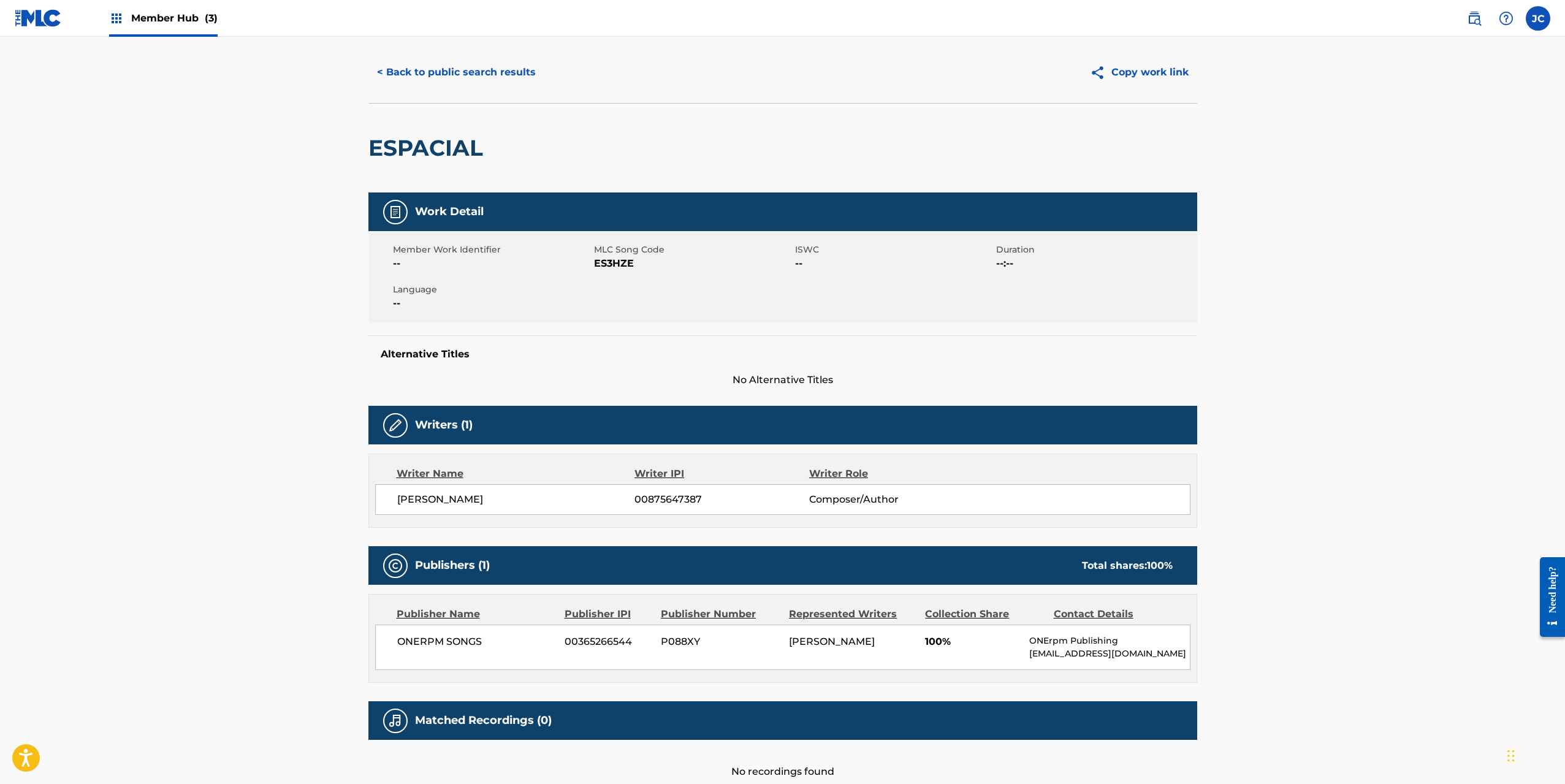
scroll to position [98, 0]
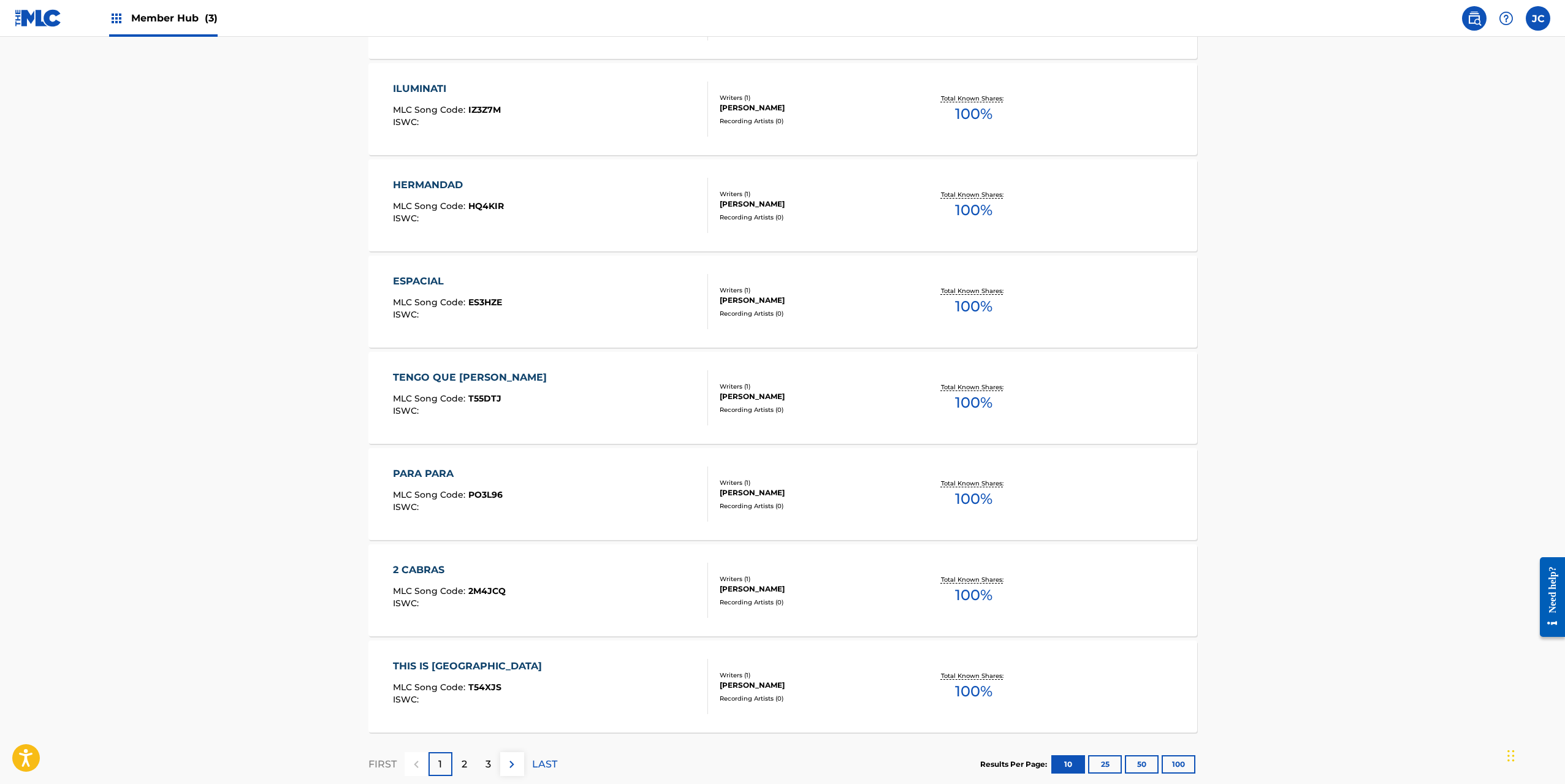
scroll to position [716, 0]
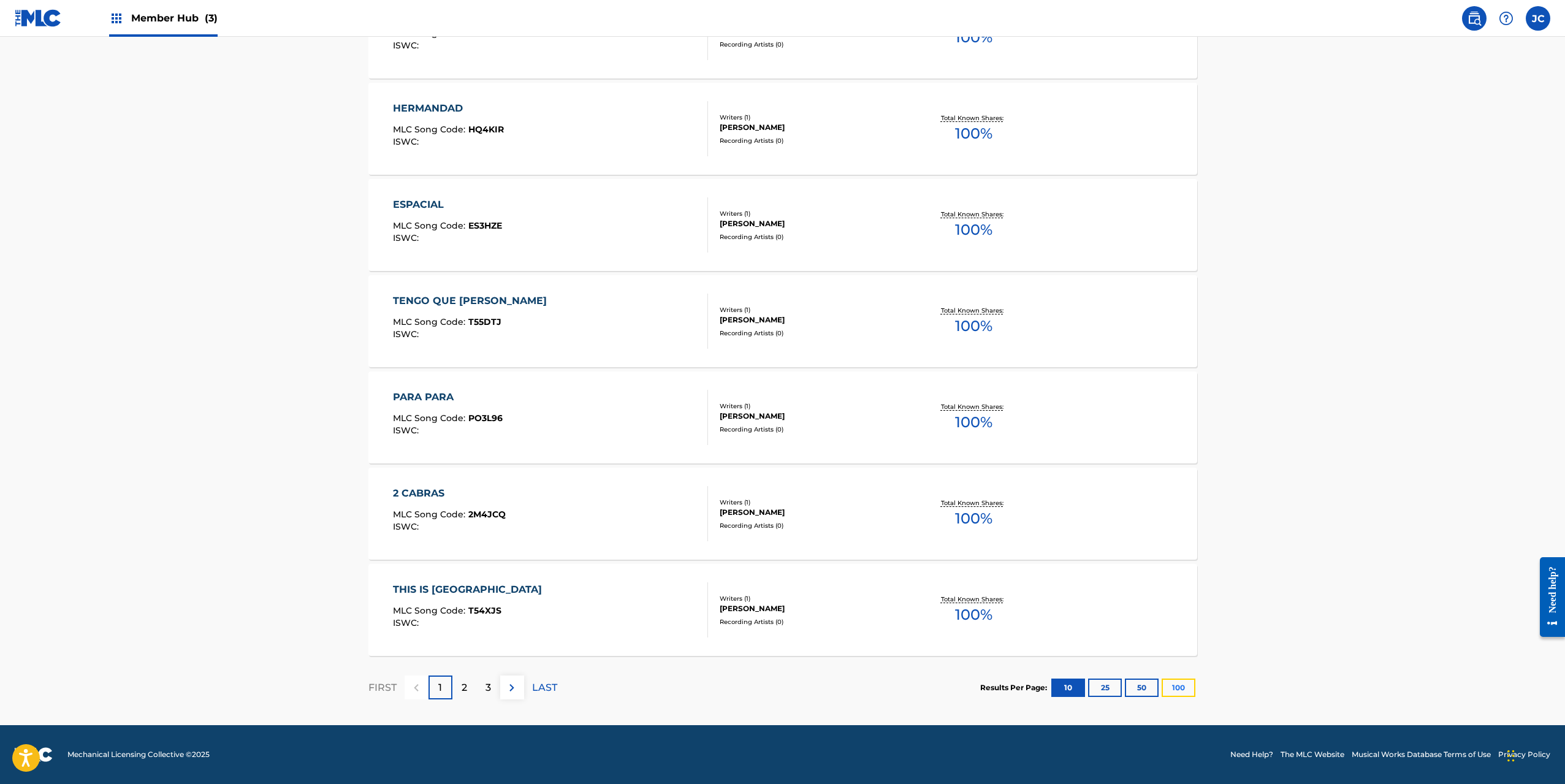
click at [1184, 689] on button "100" at bounding box center [1178, 686] width 34 height 18
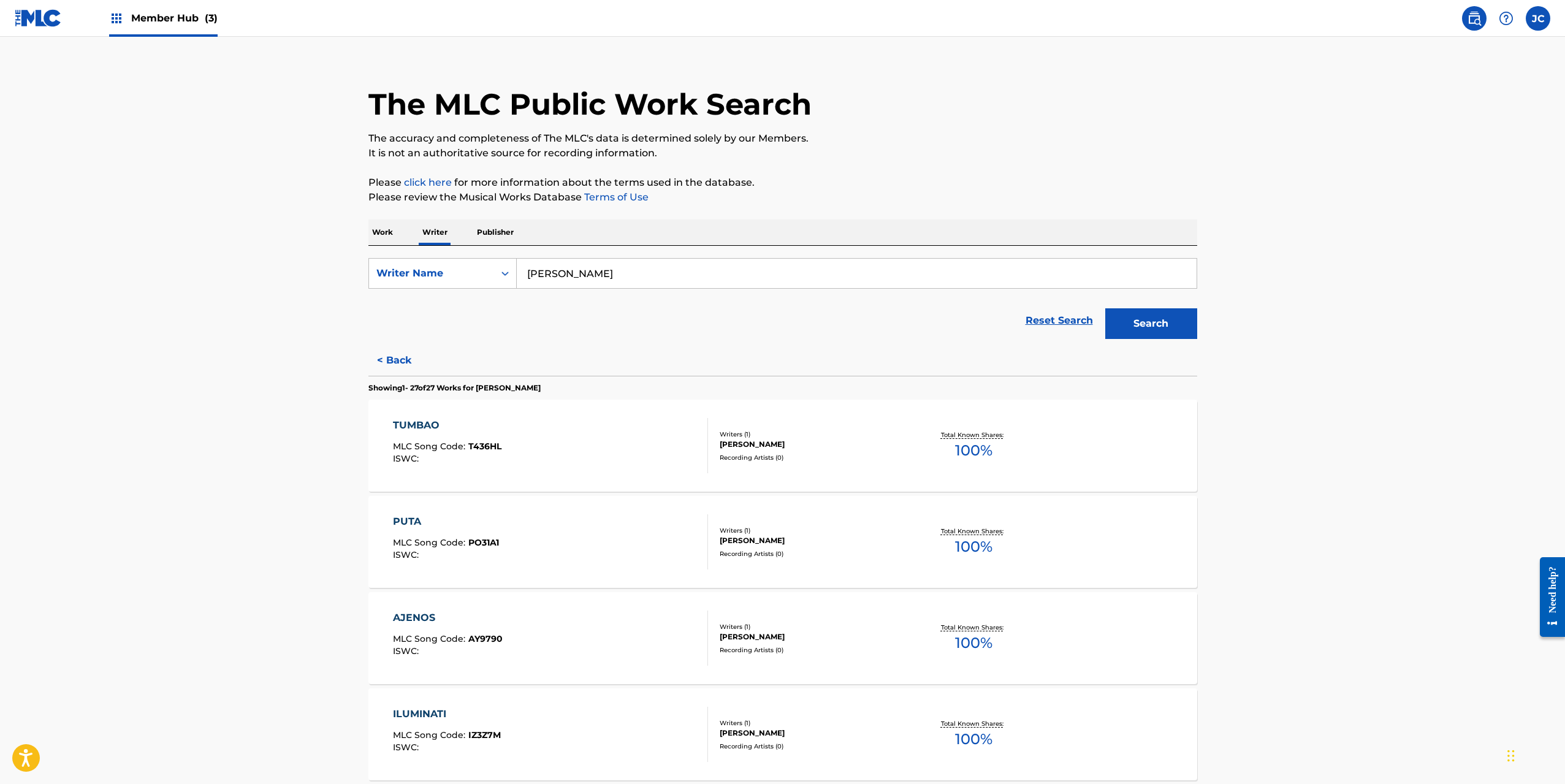
scroll to position [0, 0]
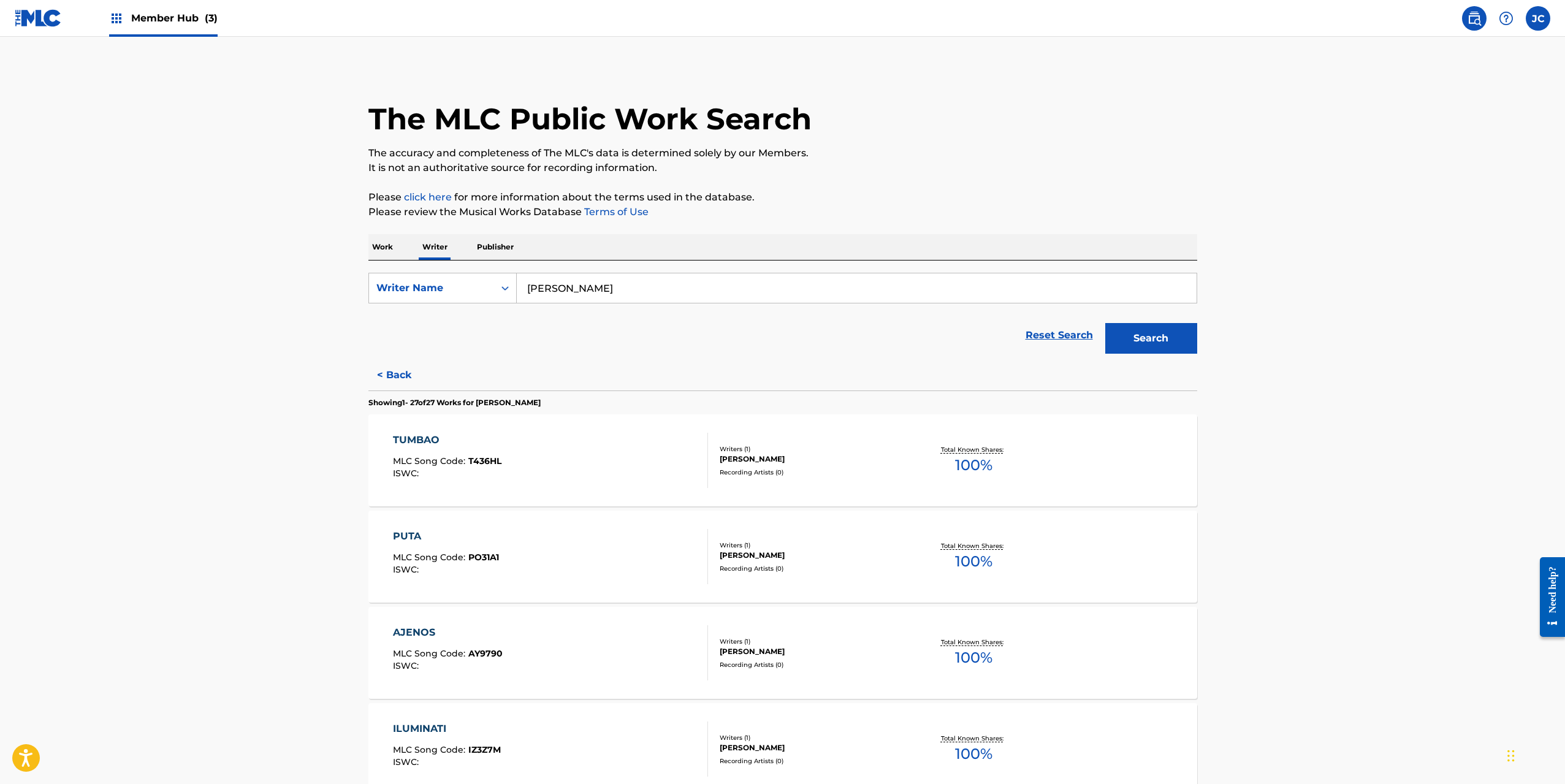
click at [620, 441] on div "TUMBAO MLC Song Code : T436HL ISWC :" at bounding box center [550, 460] width 315 height 55
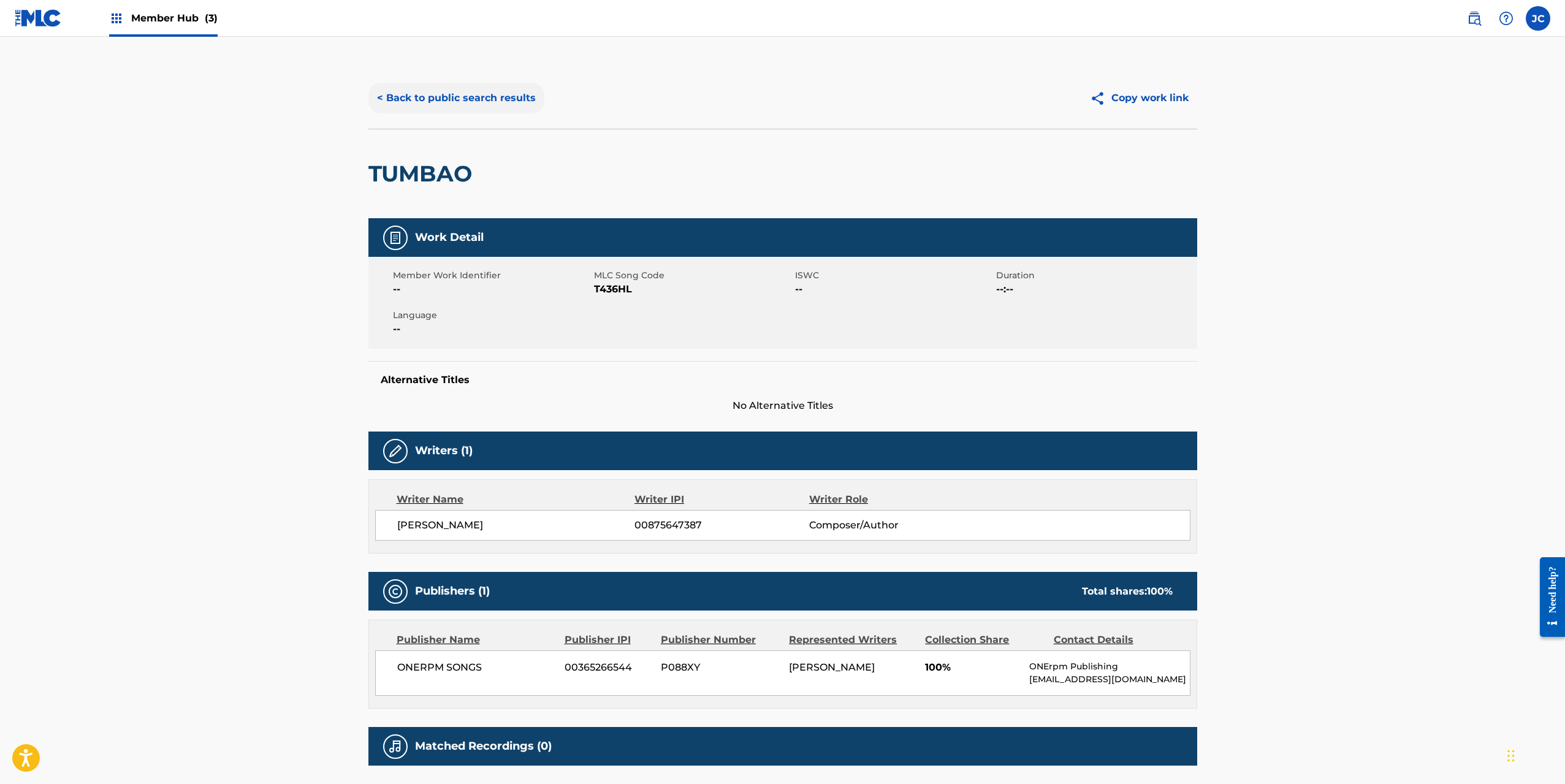
click at [427, 107] on button "< Back to public search results" at bounding box center [457, 98] width 176 height 30
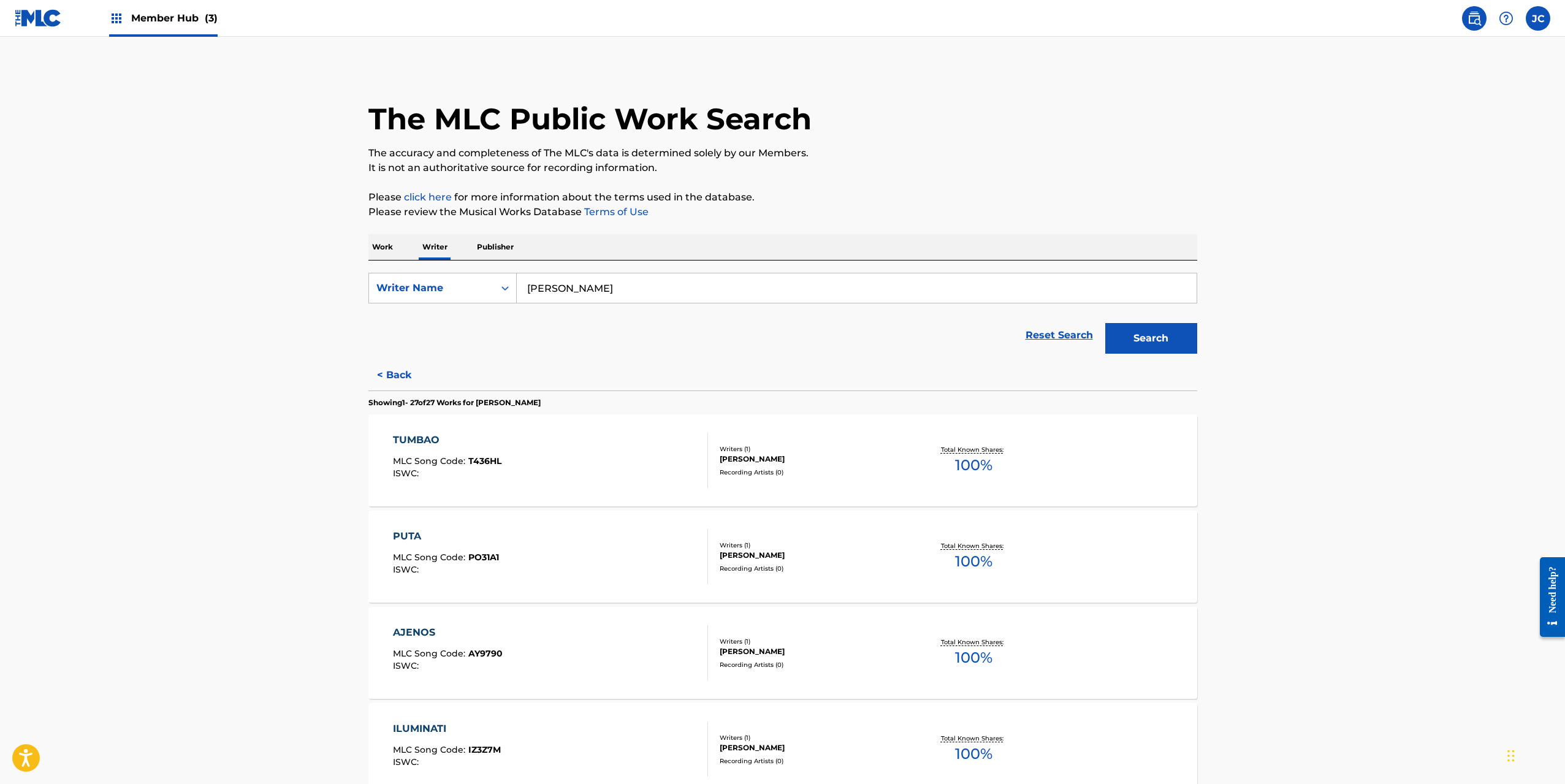
click at [143, 24] on span "Member Hub (3)" at bounding box center [173, 18] width 86 height 14
